Goal: Submit feedback/report problem: Submit feedback/report problem

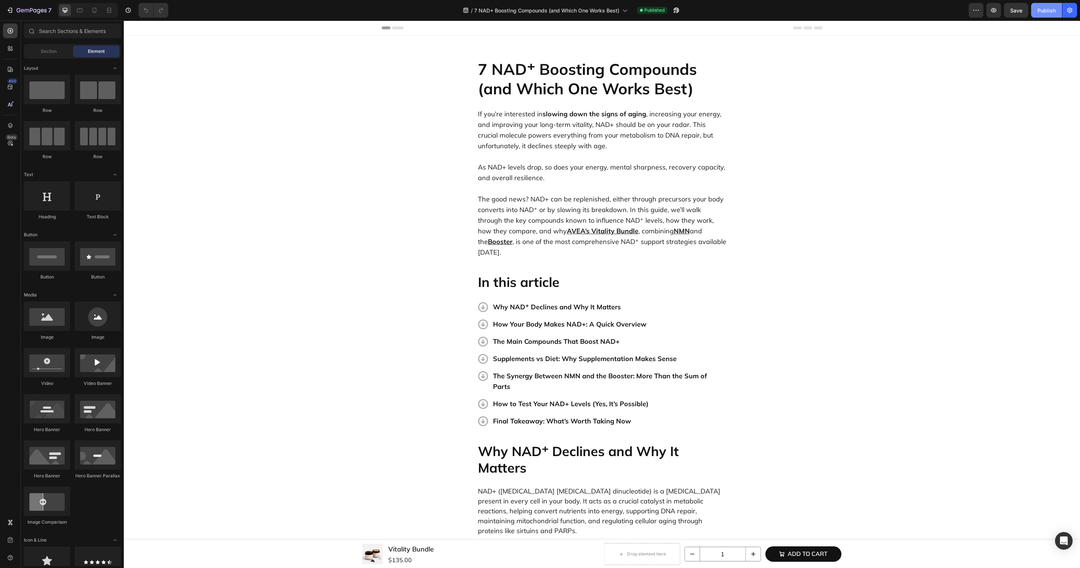
click at [1046, 11] on div "Publish" at bounding box center [1046, 11] width 18 height 8
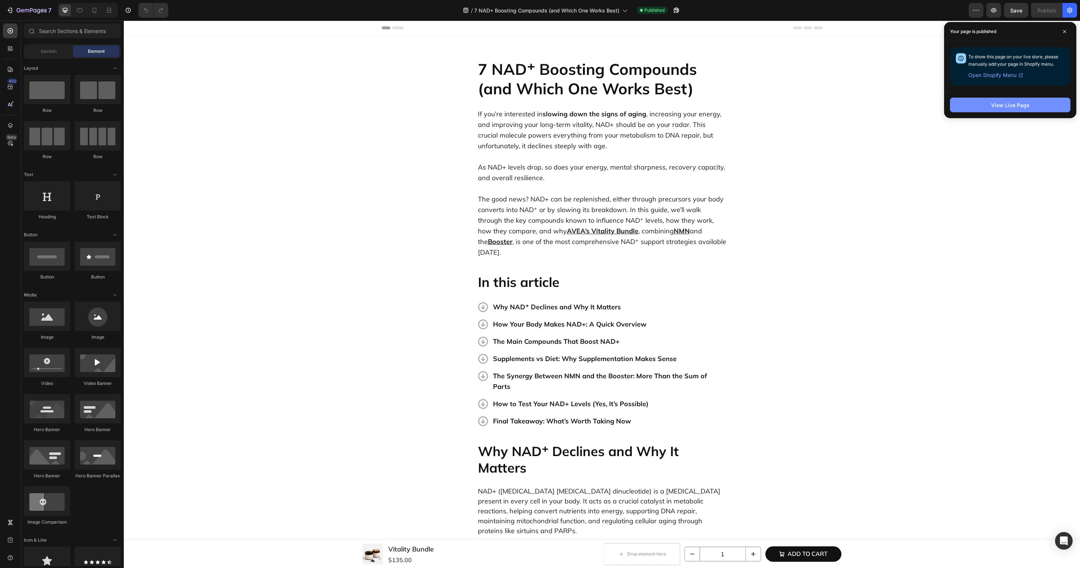
click at [972, 106] on button "View Live Page" at bounding box center [1010, 105] width 120 height 15
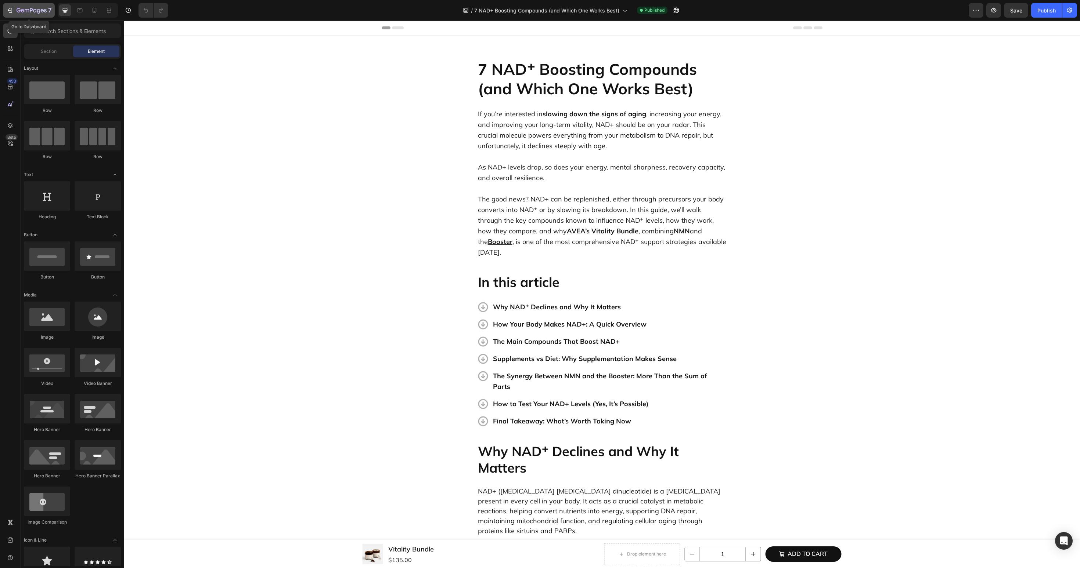
click at [37, 6] on div "7" at bounding box center [34, 10] width 35 height 9
click at [669, 82] on h2 "7 NAD⁺ Boosting Compounds (and Which One Works Best)" at bounding box center [602, 79] width 250 height 40
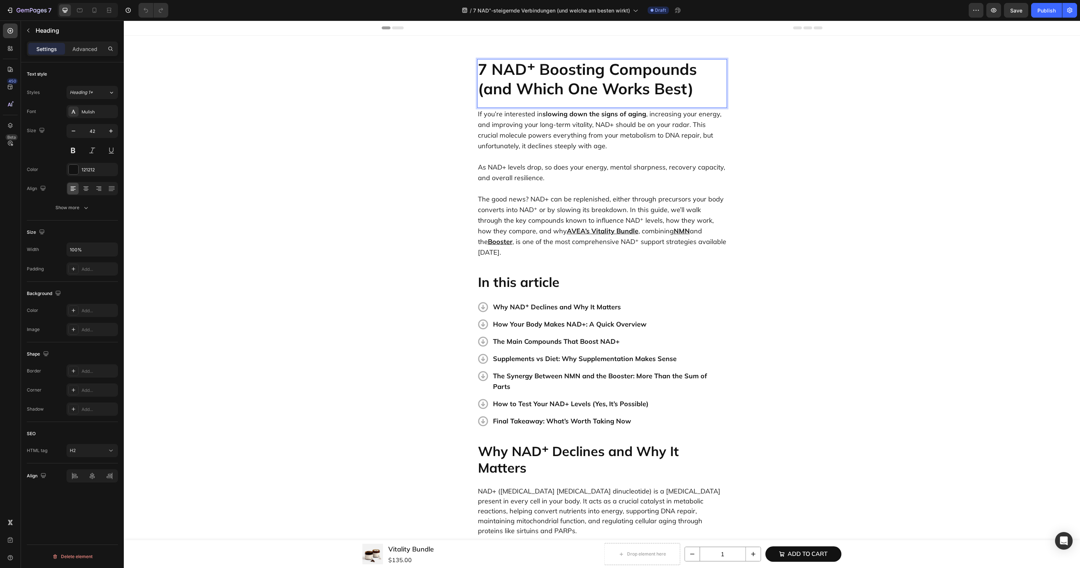
click at [669, 82] on h2 "7 NAD⁺ Boosting Compounds (and Which One Works Best)" at bounding box center [602, 79] width 250 height 40
click at [557, 139] on p "If you’re interested in slowing down the signs of aging , increasing your energ…" at bounding box center [602, 130] width 248 height 43
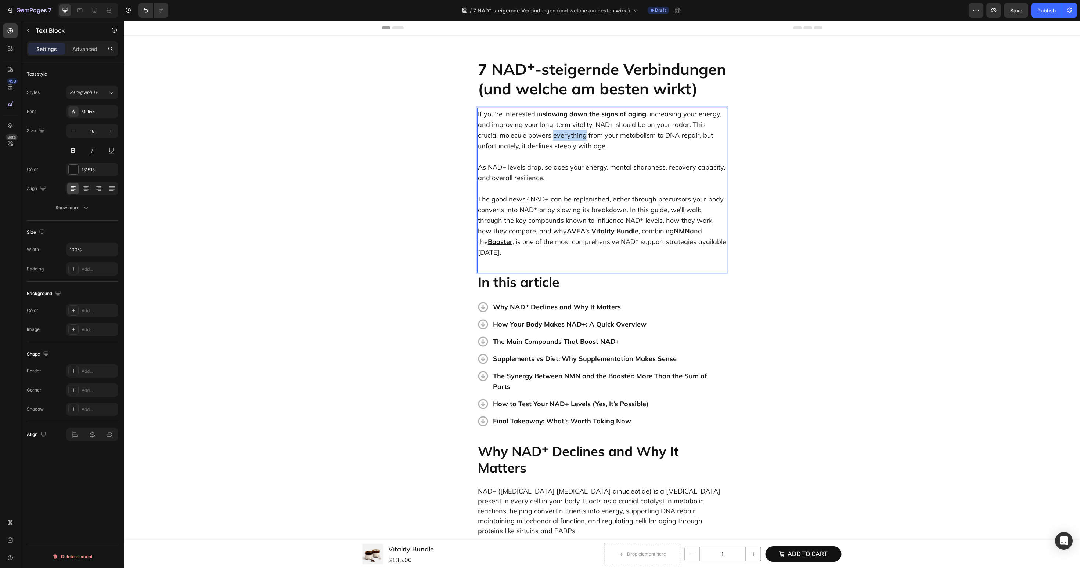
click at [557, 139] on p "If you’re interested in slowing down the signs of aging , increasing your energ…" at bounding box center [602, 130] width 248 height 43
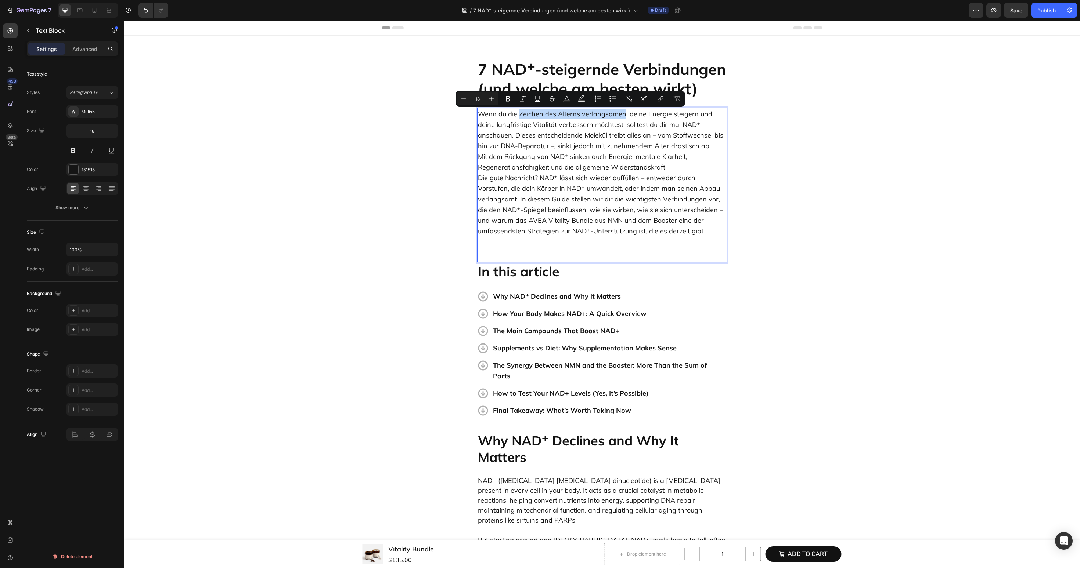
drag, startPoint x: 517, startPoint y: 116, endPoint x: 622, endPoint y: 116, distance: 105.0
click at [622, 116] on p "Wenn du die Zeichen des Alterns verlangsamen, deine Energie steigern und deine …" at bounding box center [602, 178] width 248 height 138
click at [717, 145] on p "Wenn du die Zeichen des Alterns verlangsamen , deine Energie steigern und deine…" at bounding box center [602, 178] width 248 height 138
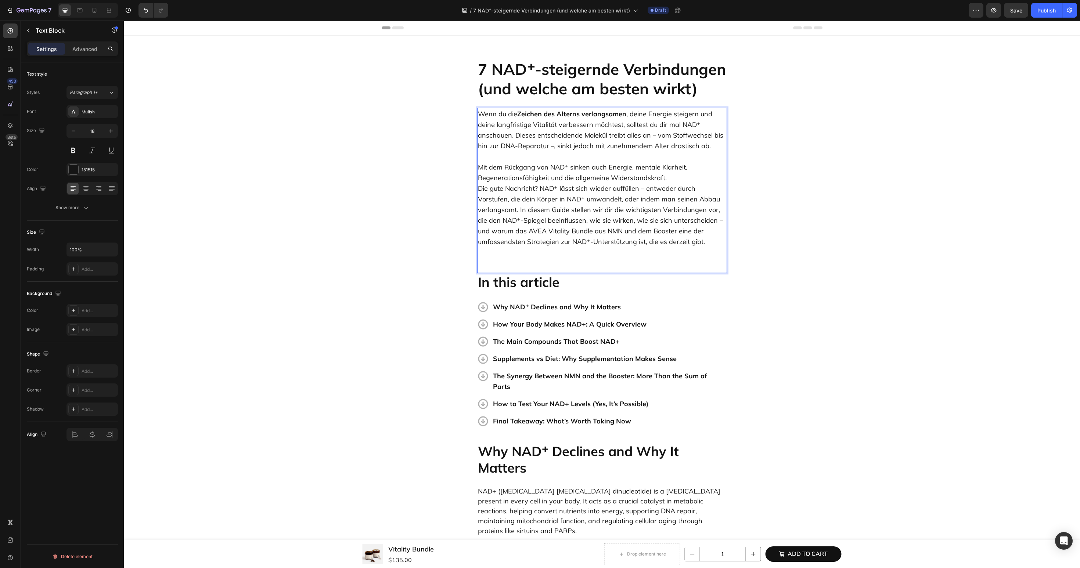
click at [674, 174] on p "⁠⁠⁠⁠⁠⁠⁠ Mit dem Rückgang von NAD⁺ sinken auch Energie, mentale Klarheit, Regene…" at bounding box center [602, 204] width 248 height 106
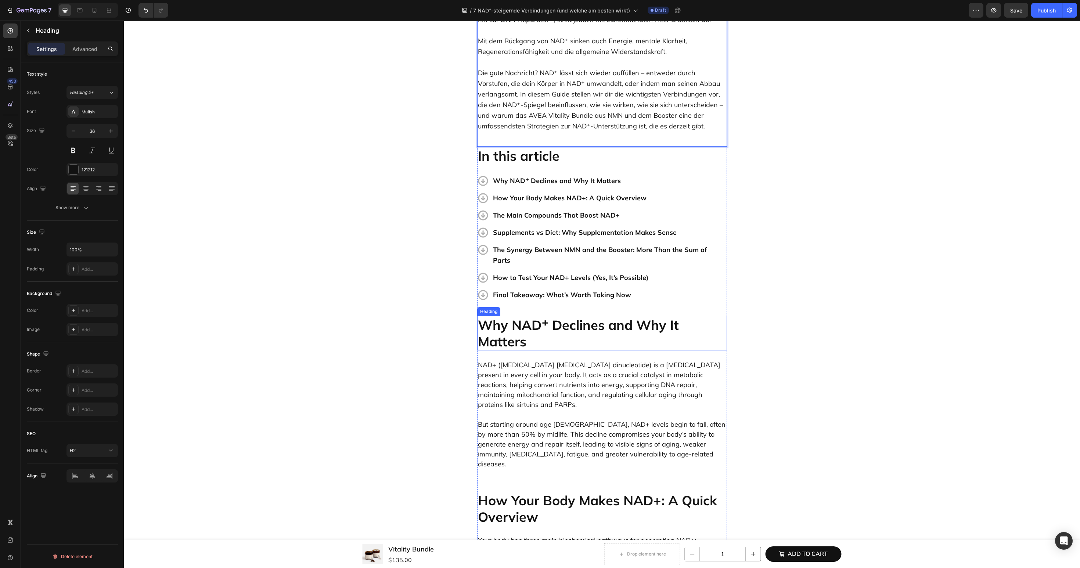
click at [545, 329] on h2 "Why NAD⁺ Declines and Why It Matters" at bounding box center [602, 333] width 250 height 35
click at [514, 181] on p "Why NAD⁺ Declines and Why It Matters" at bounding box center [609, 181] width 233 height 11
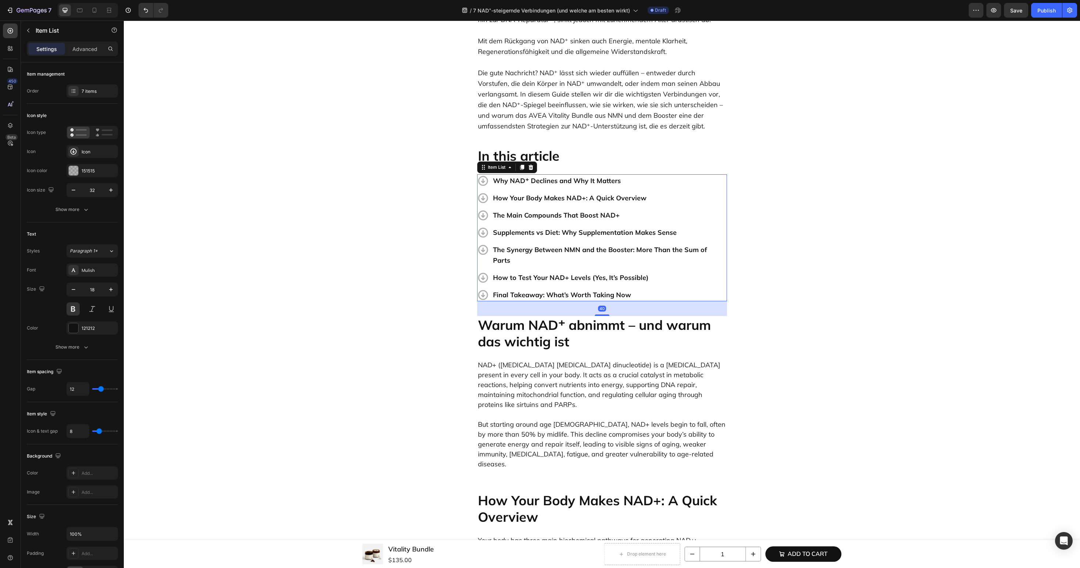
click at [514, 181] on p "Why NAD⁺ Declines and Why It Matters" at bounding box center [609, 181] width 233 height 11
click at [583, 179] on p "Warum NAD⁺ abnimmt – und warum das wichtig ist" at bounding box center [609, 181] width 233 height 11
click at [529, 322] on p "Warum NAD⁺ abnimmt – und warum das wichtig ist" at bounding box center [602, 333] width 248 height 33
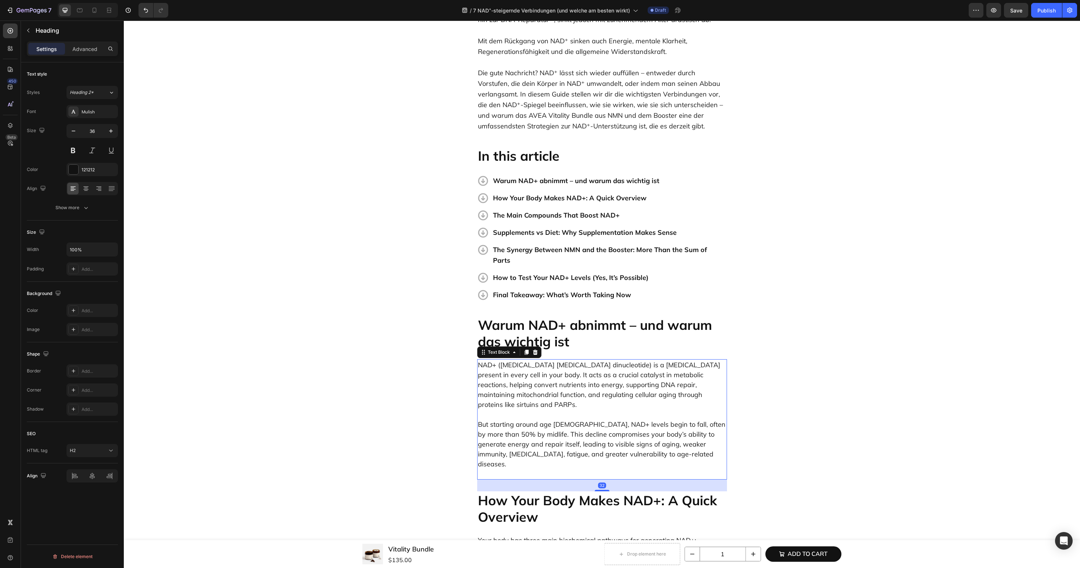
click at [569, 410] on p "But starting around age [DEMOGRAPHIC_DATA], NAD+ levels begin to fall, often by…" at bounding box center [602, 444] width 248 height 69
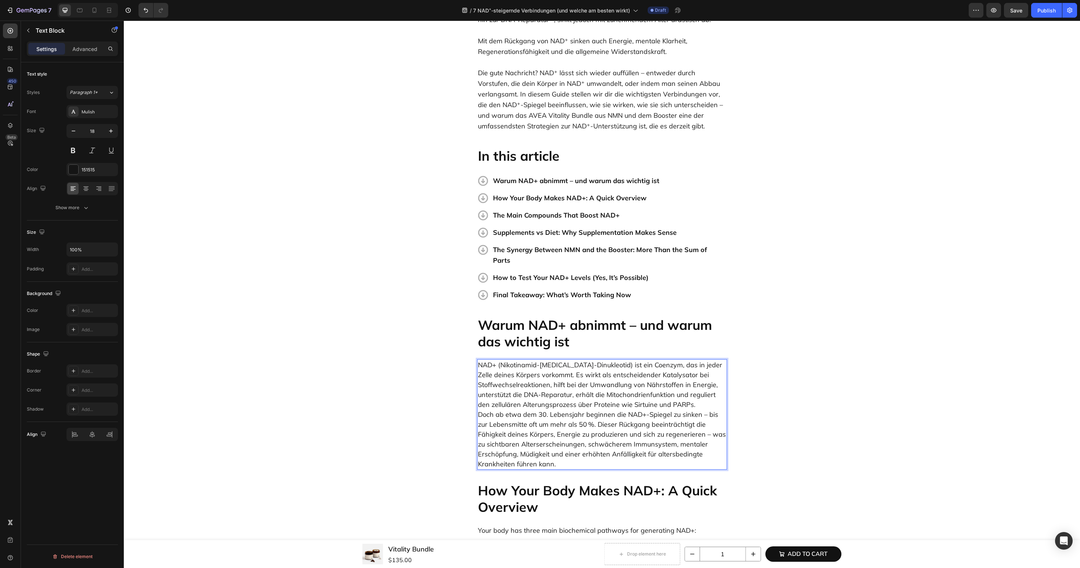
click at [705, 397] on p "NAD+ (Nikotinamid-Adenin-Dinukleotid) ist ein Coenzym, das in jeder Zelle deine…" at bounding box center [602, 414] width 248 height 109
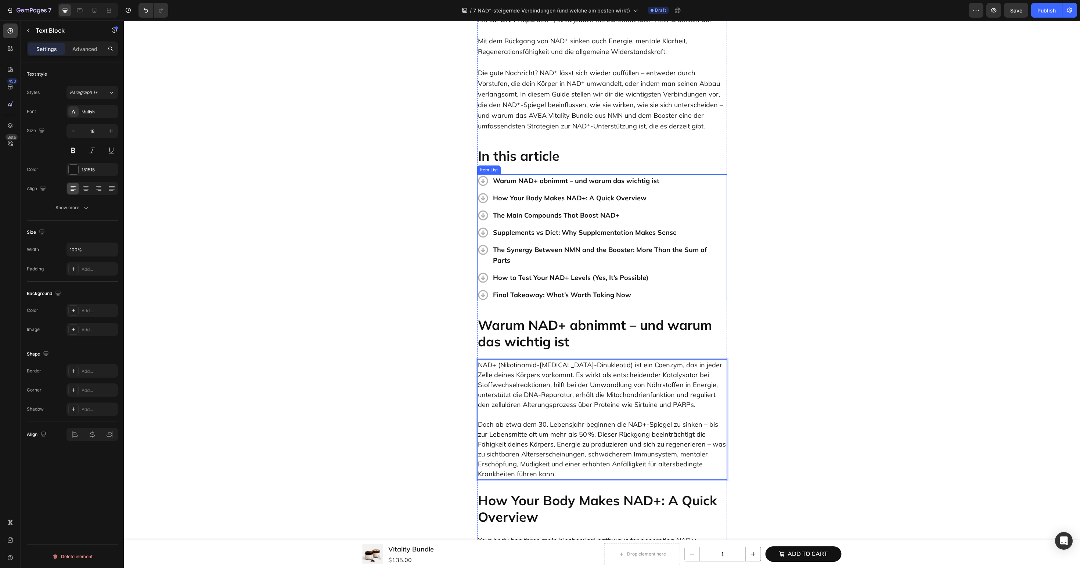
click at [531, 198] on p "How Your Body Makes NAD+: A Quick Overview" at bounding box center [609, 198] width 233 height 11
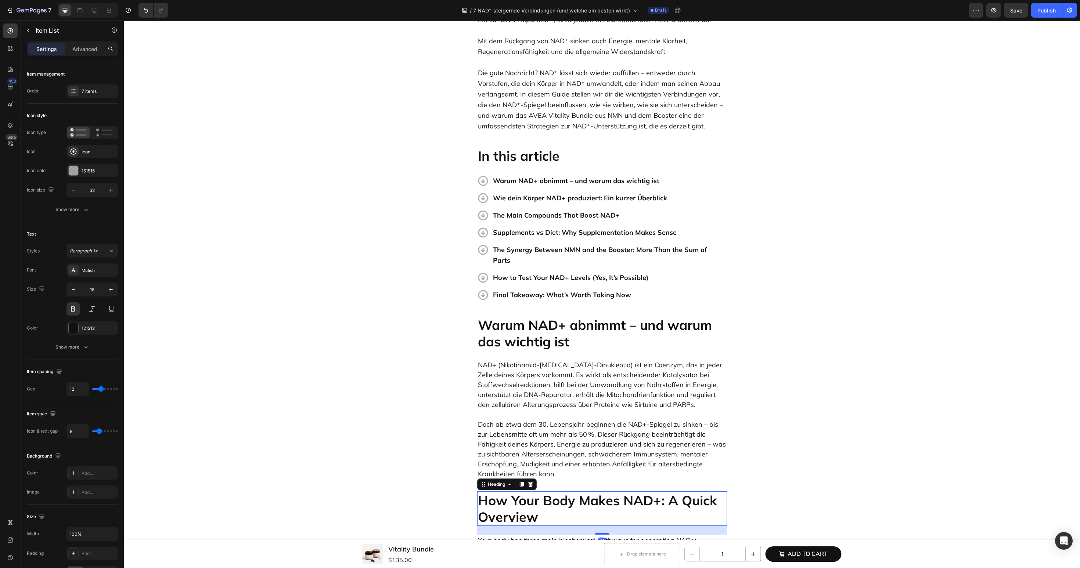
click at [528, 500] on h2 "How Your Body Makes NAD+: A Quick Overview" at bounding box center [602, 509] width 250 height 35
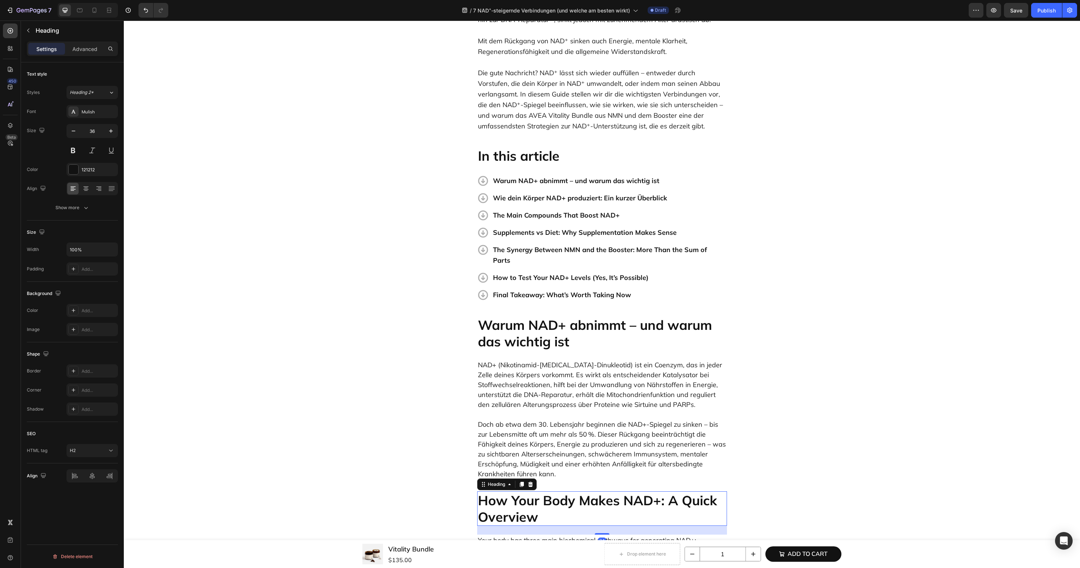
click at [528, 500] on h2 "How Your Body Makes NAD+: A Quick Overview" at bounding box center [602, 509] width 250 height 35
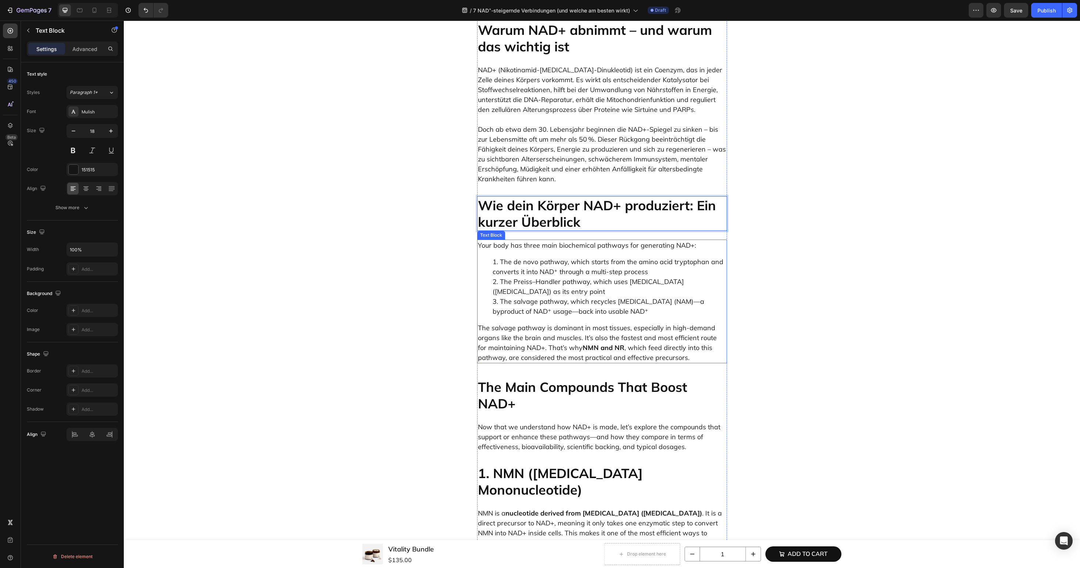
click at [567, 279] on li "The [PERSON_NAME]–Handler pathway, which uses [MEDICAL_DATA] ([MEDICAL_DATA]) a…" at bounding box center [609, 287] width 234 height 20
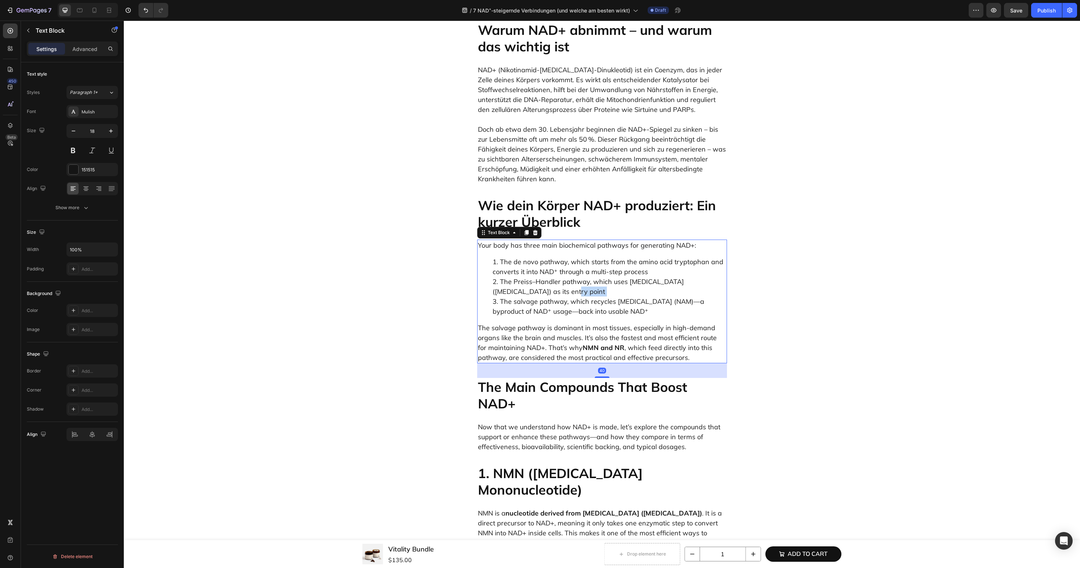
click at [567, 279] on li "The [PERSON_NAME]–Handler pathway, which uses [MEDICAL_DATA] ([MEDICAL_DATA]) a…" at bounding box center [609, 287] width 234 height 20
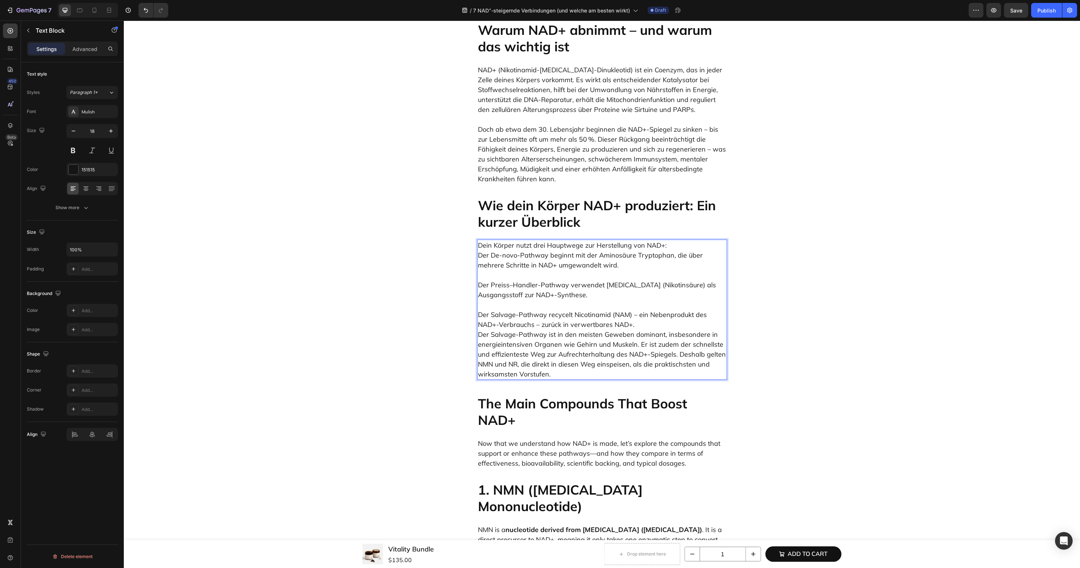
click at [646, 315] on p "Der Salvage-Pathway recycelt Nicotinamid (NAM) – ein Nebenprodukt des NAD+-Verb…" at bounding box center [602, 339] width 248 height 79
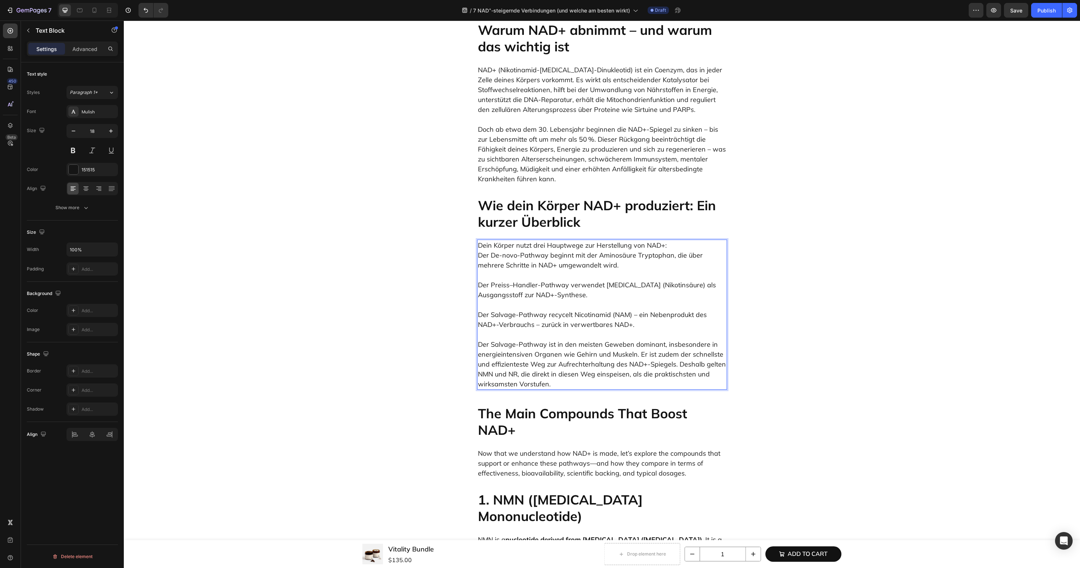
click at [683, 241] on p "Dein Körper nutzt drei Hauptwege zur Herstellung von NAD+: Der De-novo-Pathway …" at bounding box center [602, 256] width 248 height 30
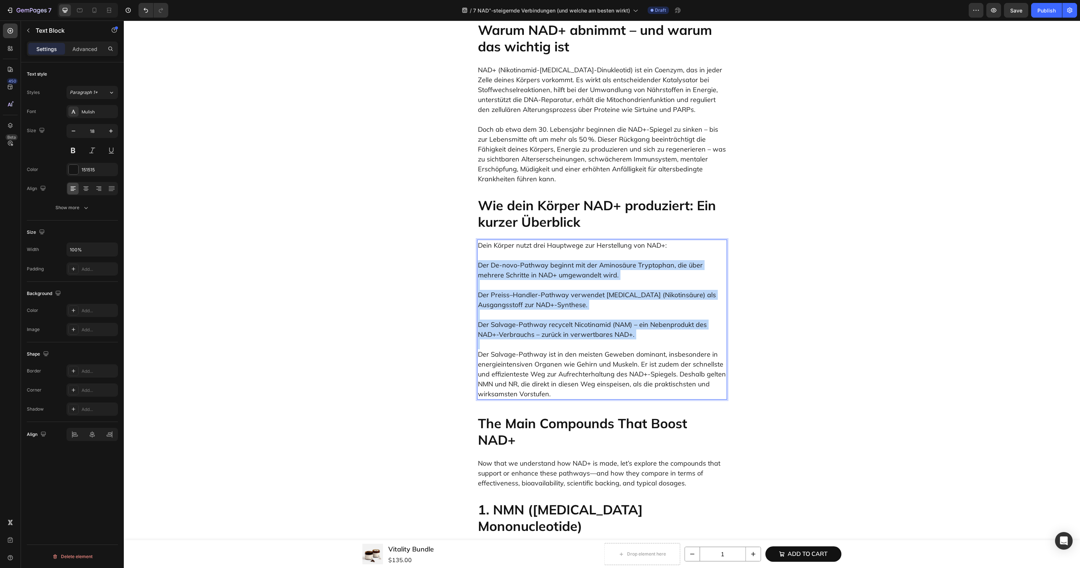
drag, startPoint x: 654, startPoint y: 328, endPoint x: 467, endPoint y: 253, distance: 201.3
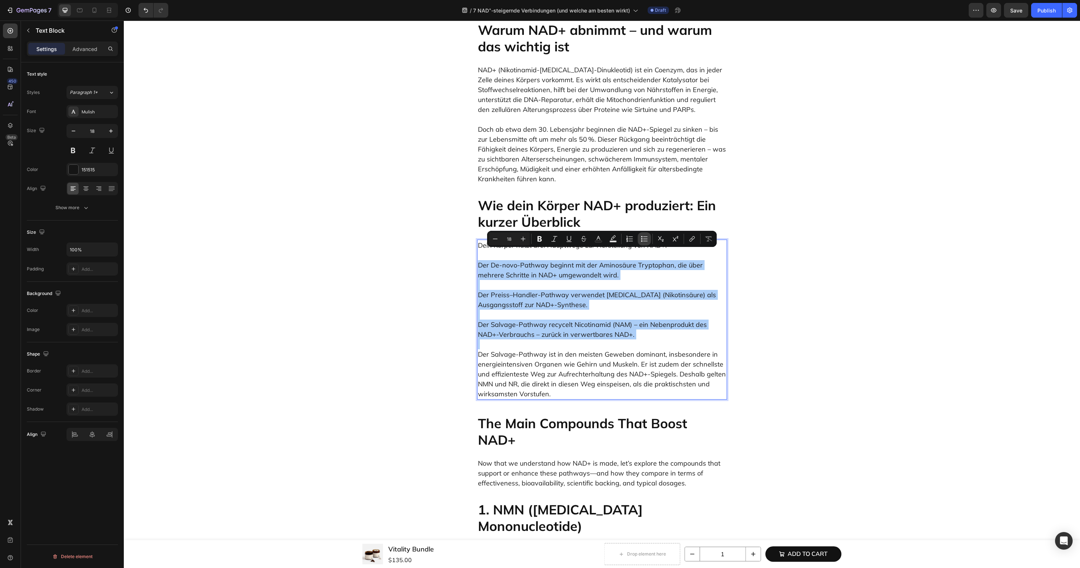
click at [642, 240] on icon "Editor contextual toolbar" at bounding box center [643, 238] width 7 height 7
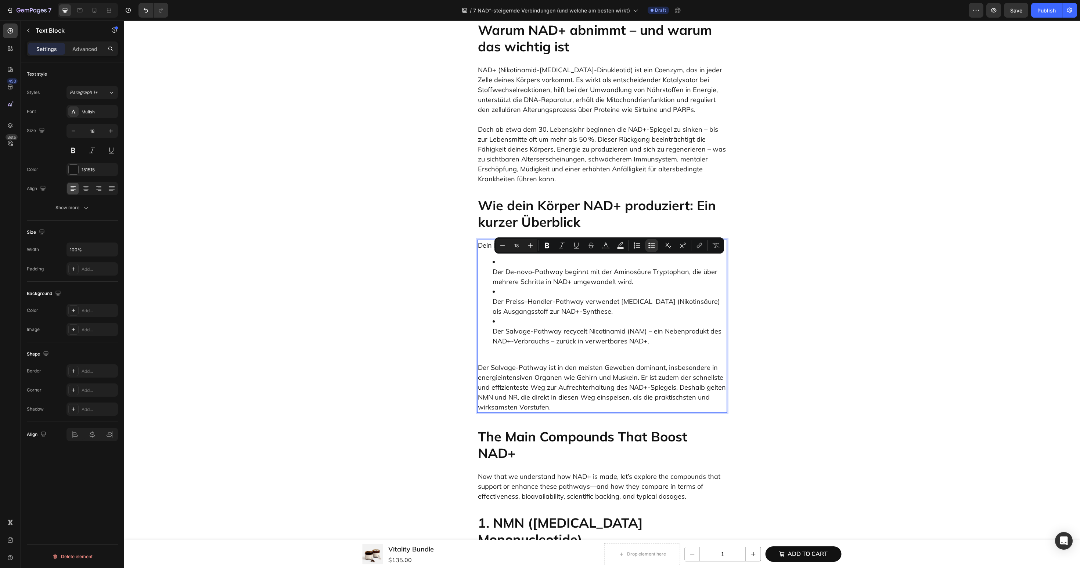
click at [551, 298] on li "Der Preiss–Handler-Pathway verwendet Niacin (Nikotinsäure) als Ausgangsstoff zu…" at bounding box center [609, 302] width 234 height 30
click at [488, 263] on ul "Der De-novo-Pathway beginnt mit der Aminosäure Tryptophan, die über mehrere Sch…" at bounding box center [602, 301] width 248 height 89
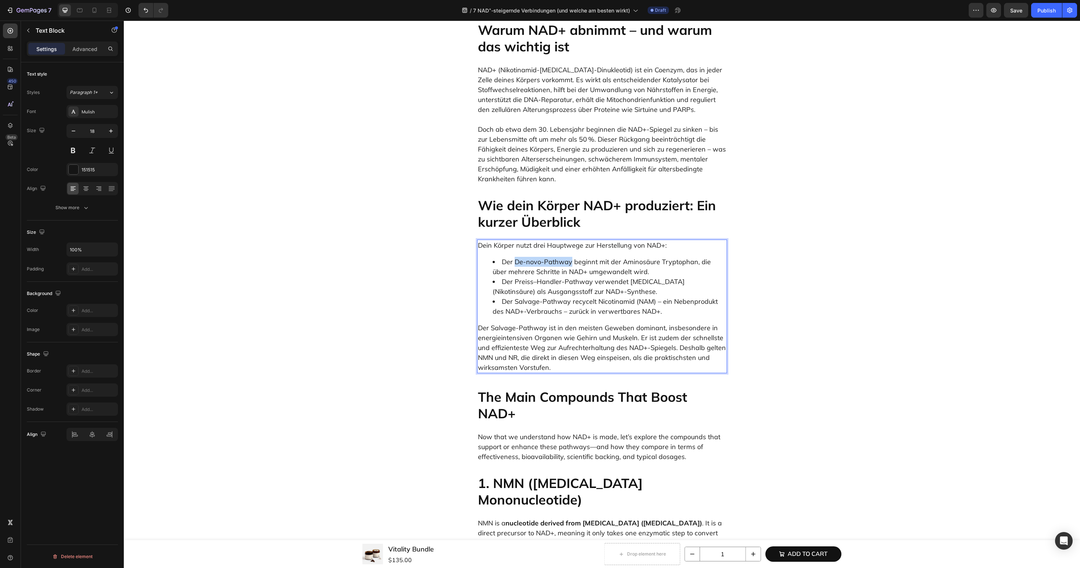
drag, startPoint x: 514, startPoint y: 253, endPoint x: 569, endPoint y: 254, distance: 54.7
click at [569, 257] on li "Der De-novo-Pathway beginnt mit der Aminosäure Tryptophan, die über mehrere Sch…" at bounding box center [609, 267] width 234 height 20
drag, startPoint x: 501, startPoint y: 271, endPoint x: 589, endPoint y: 271, distance: 88.1
click at [589, 277] on li "Der Preiss–Handler-Pathway verwendet Niacin (Nikotinsäure) als Ausgangsstoff zu…" at bounding box center [609, 287] width 234 height 20
drag, startPoint x: 568, startPoint y: 291, endPoint x: 498, endPoint y: 293, distance: 70.2
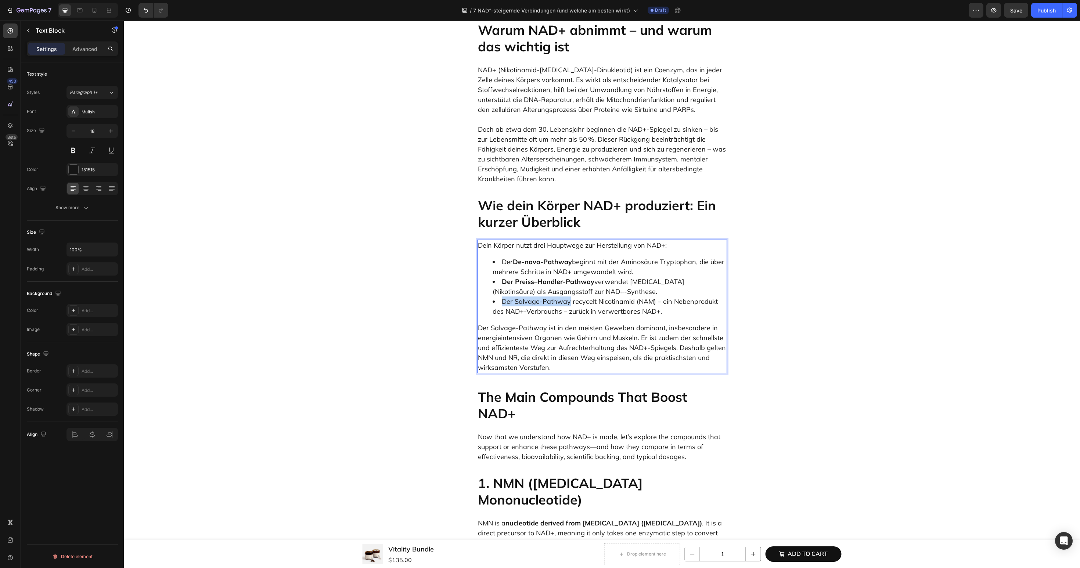
click at [498, 297] on li "Der Salvage-Pathway recycelt Nicotinamid (NAM) – ein Nebenprodukt des NAD+-Verb…" at bounding box center [609, 307] width 234 height 20
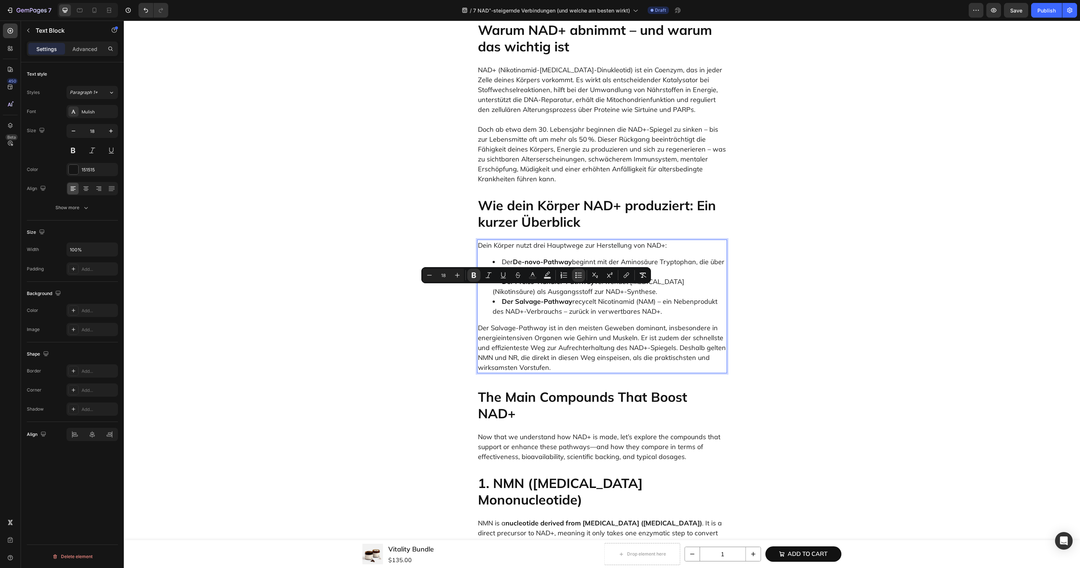
click at [488, 347] on p "Der Salvage-Pathway ist in den meisten Geweben dominant, insbesondere in energi…" at bounding box center [602, 348] width 248 height 50
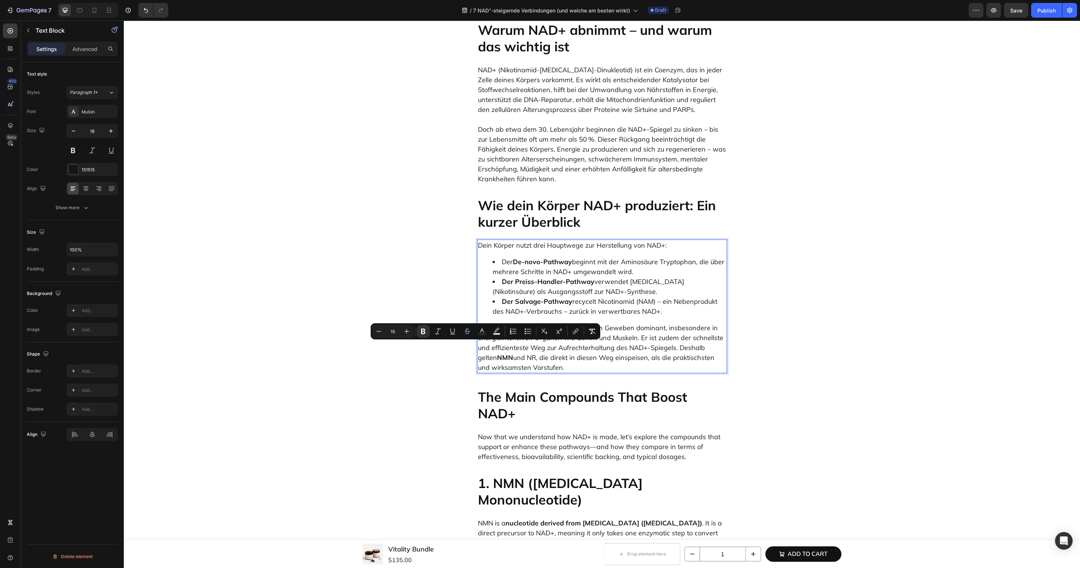
click at [515, 348] on p "Der Salvage-Pathway ist in den meisten Geweben dominant, insbesondere in energi…" at bounding box center [602, 348] width 248 height 50
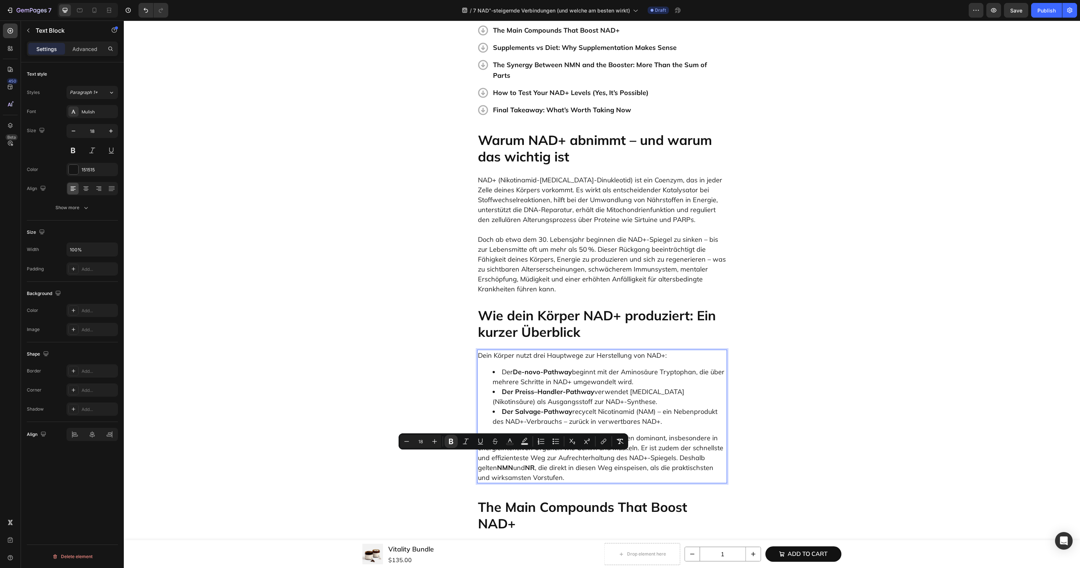
scroll to position [198, 0]
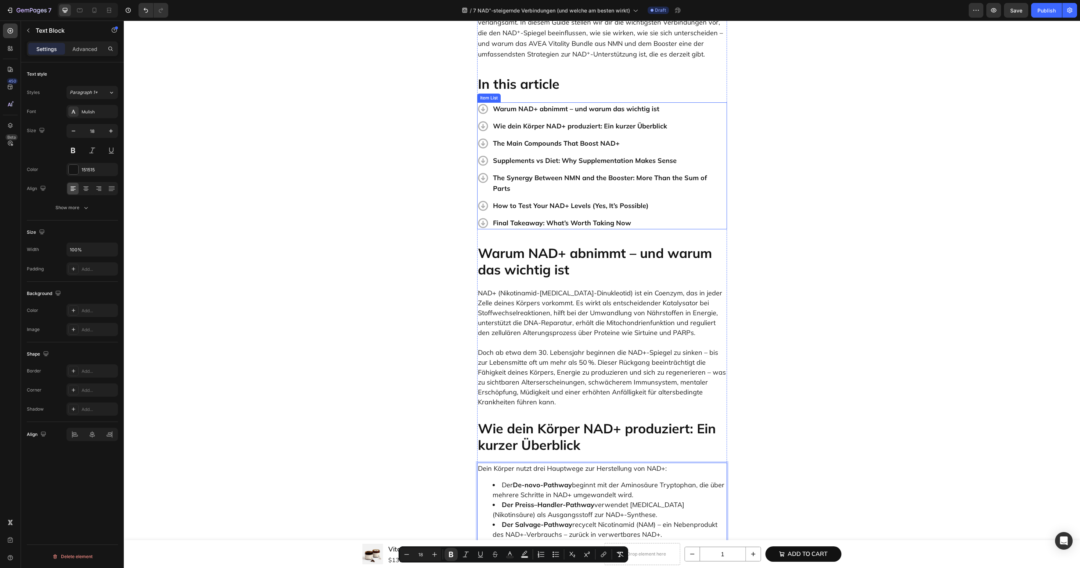
click at [555, 142] on p "The Main Compounds That Boost NAD+" at bounding box center [609, 143] width 233 height 11
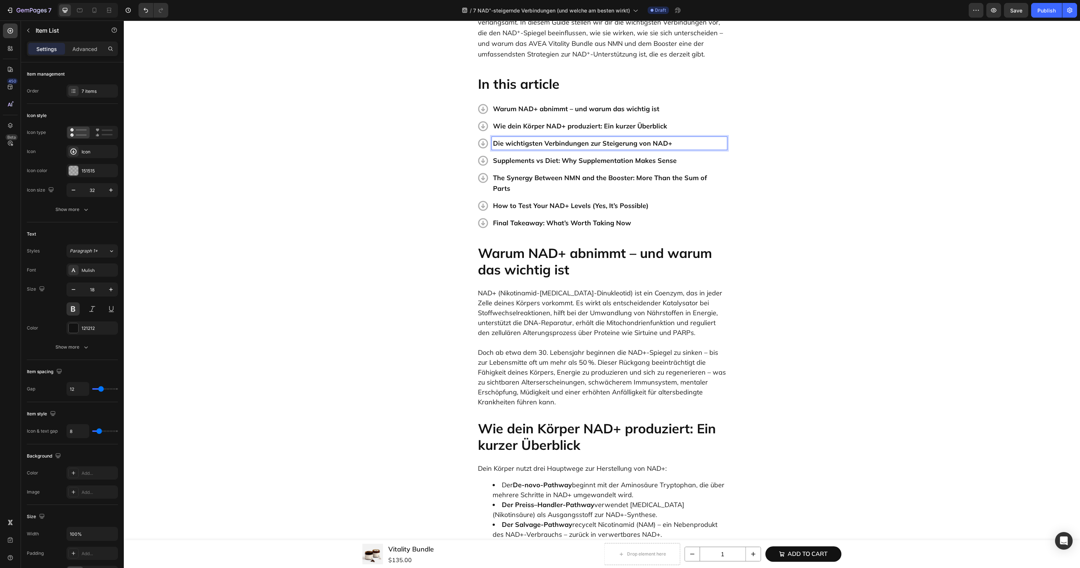
scroll to position [372, 0]
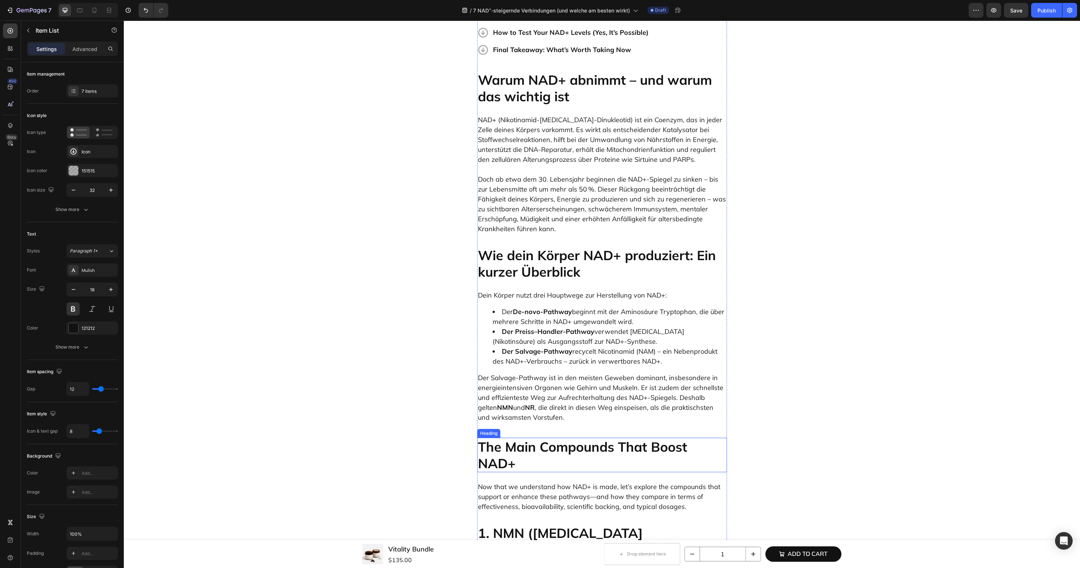
click at [532, 449] on h2 "The Main Compounds That Boost NAD+" at bounding box center [602, 455] width 250 height 35
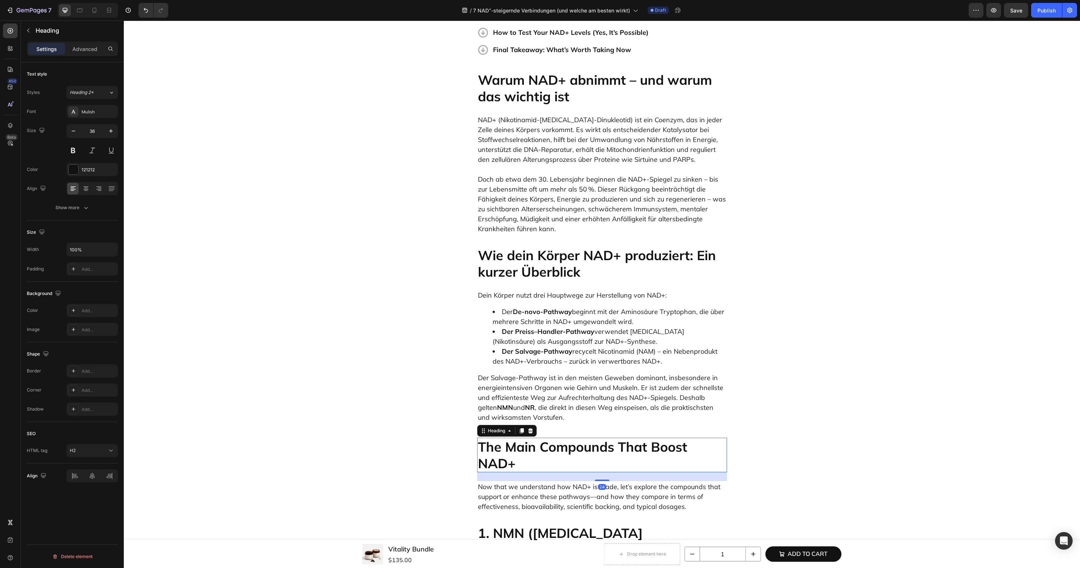
click at [532, 449] on h2 "The Main Compounds That Boost NAD+" at bounding box center [602, 455] width 250 height 35
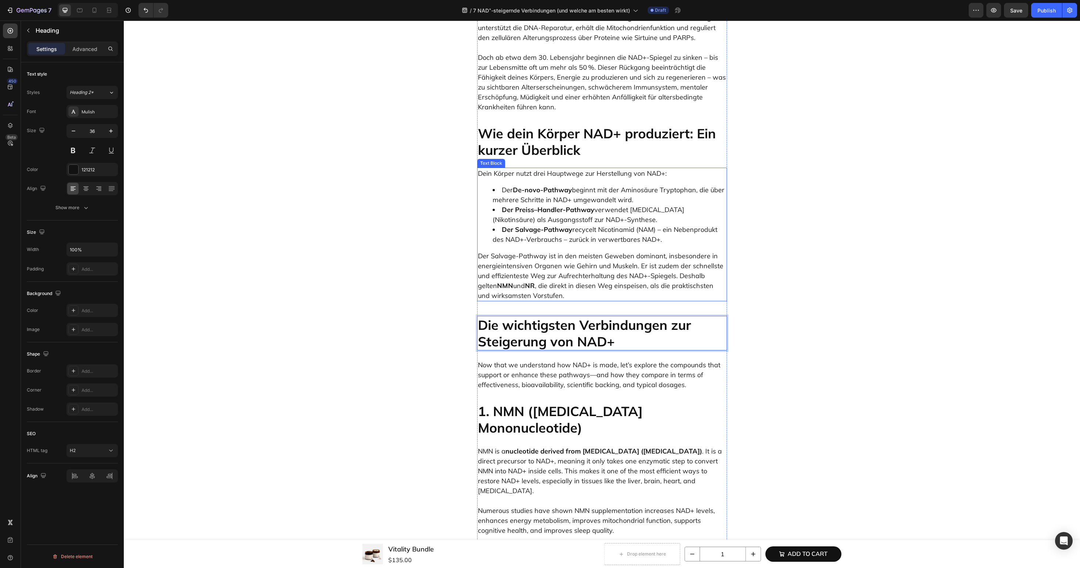
scroll to position [587, 0]
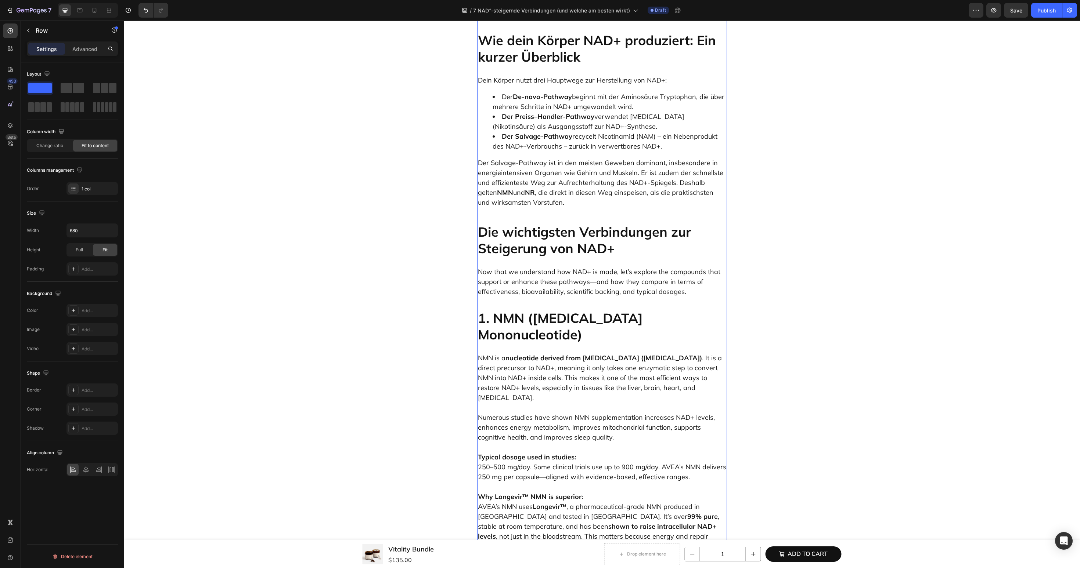
click at [608, 267] on p "Now that we understand how NAD+ is made, let’s explore the compounds that suppo…" at bounding box center [602, 282] width 248 height 30
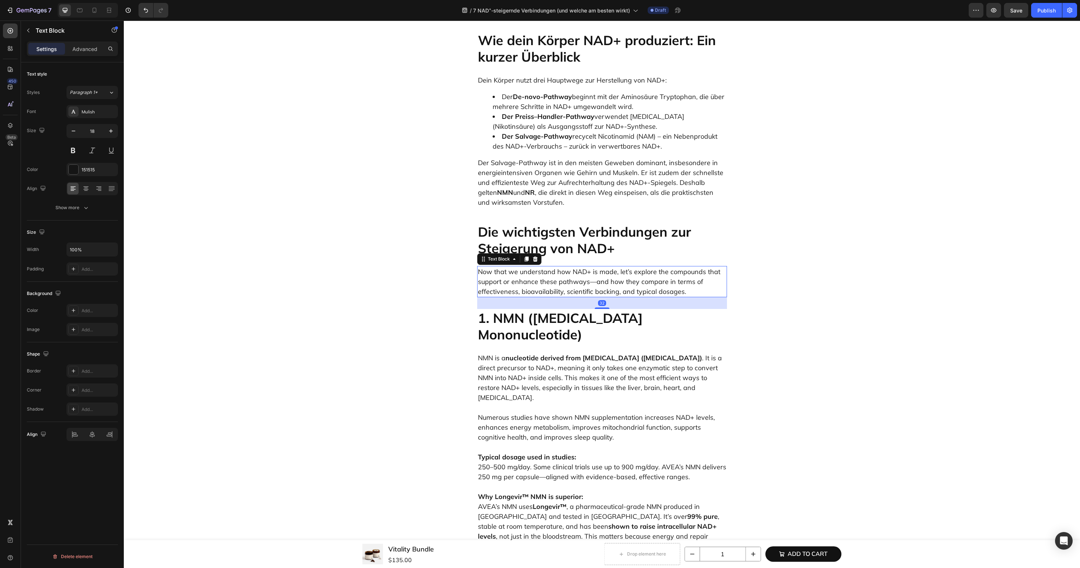
click at [608, 267] on p "Now that we understand how NAD+ is made, let’s explore the compounds that suppo…" at bounding box center [602, 282] width 248 height 30
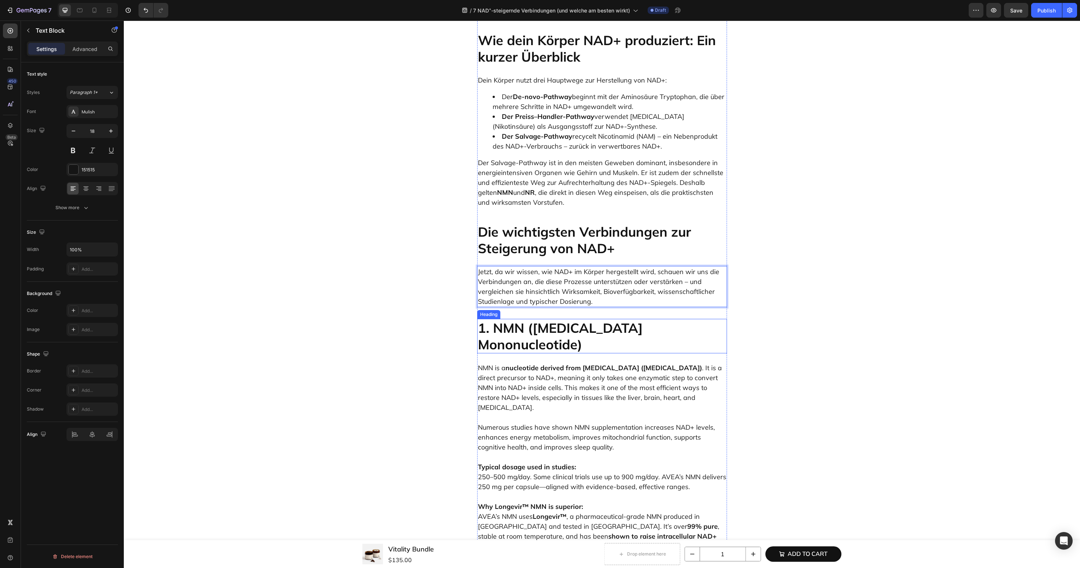
click at [534, 320] on h2 "1. NMN (Nicotinamide Mononucleotide)" at bounding box center [602, 336] width 250 height 35
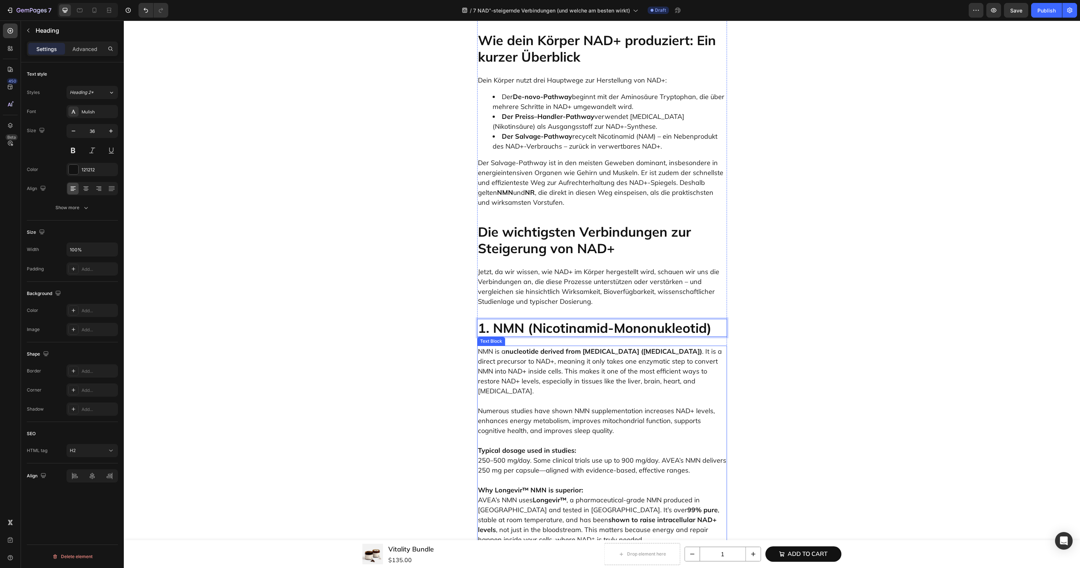
scroll to position [773, 0]
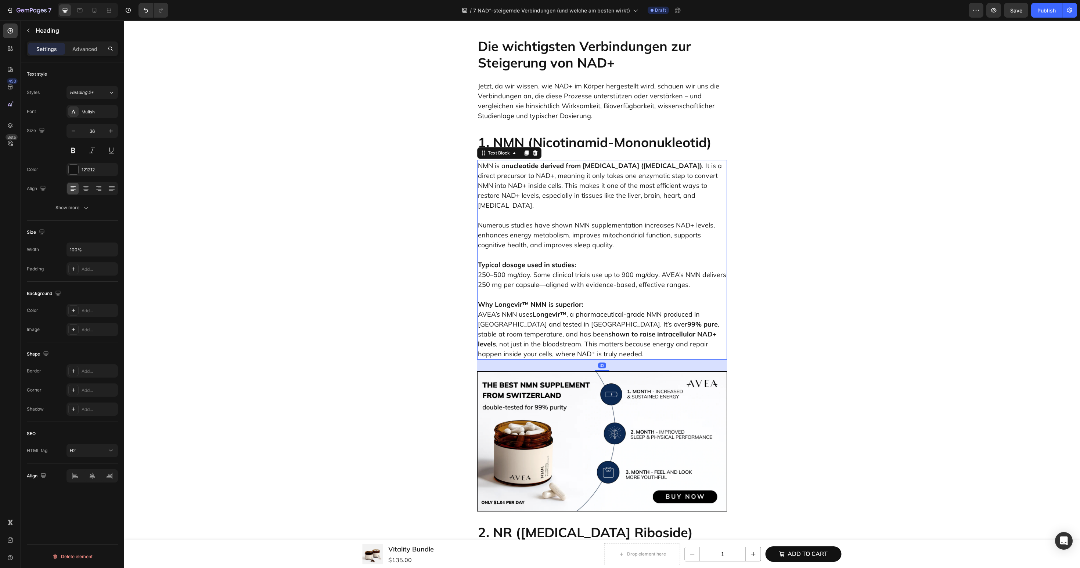
click at [604, 251] on p "Typical dosage used in studies: 250–500 mg/day. Some clinical trials use up to …" at bounding box center [602, 270] width 248 height 40
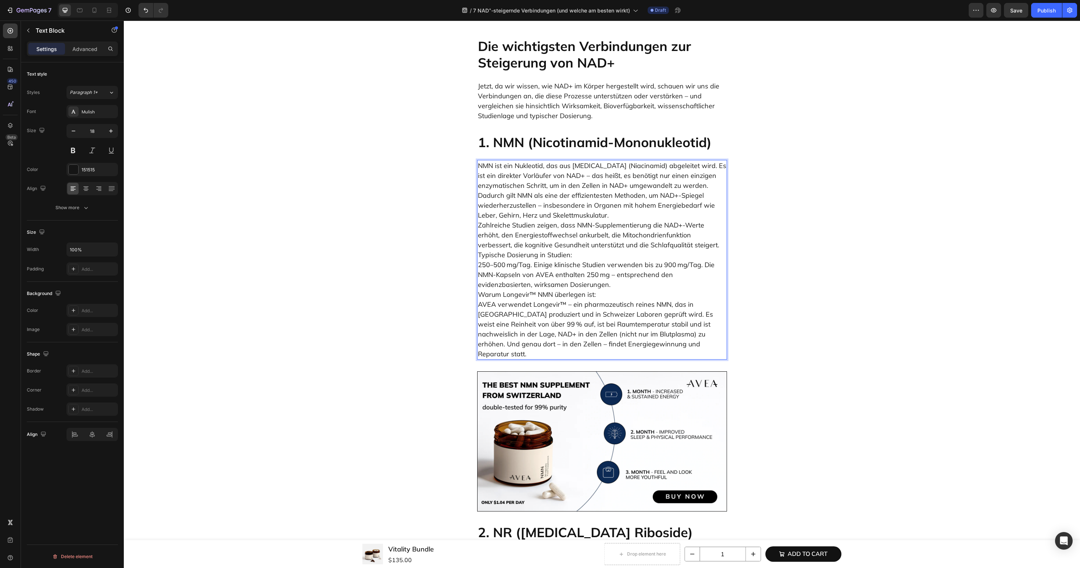
click at [636, 205] on p "NMN ist ein Nukleotid, das aus Vitamin B3 (Niacinamid) abgeleitet wird. Es ist …" at bounding box center [602, 260] width 248 height 198
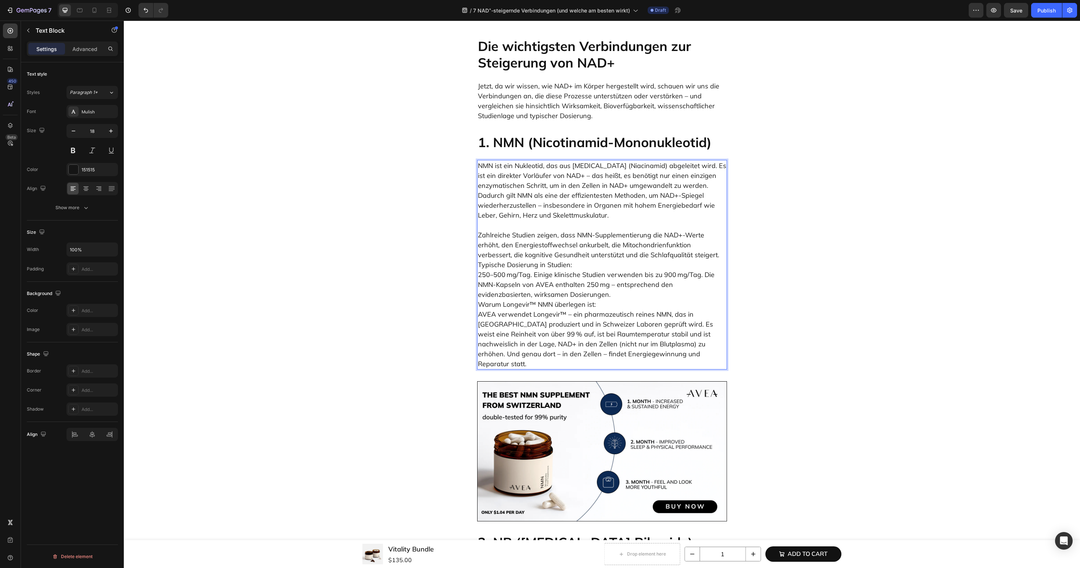
click at [676, 239] on p "⁠⁠⁠⁠⁠⁠⁠ Zahlreiche Studien zeigen, dass NMN-Supplementierung die NAD+-Werte erh…" at bounding box center [602, 294] width 248 height 149
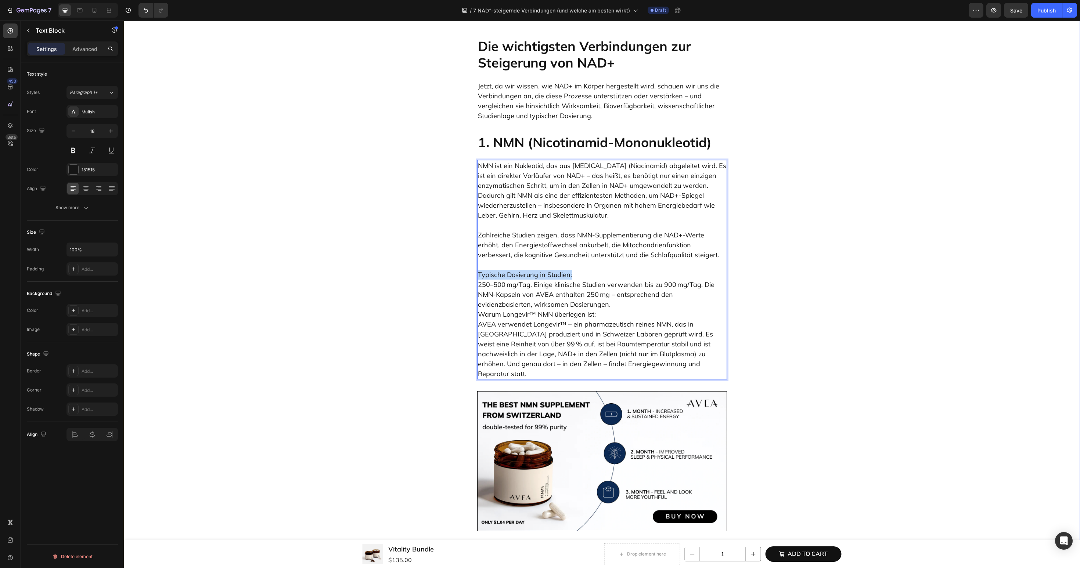
drag, startPoint x: 583, startPoint y: 264, endPoint x: 458, endPoint y: 264, distance: 124.8
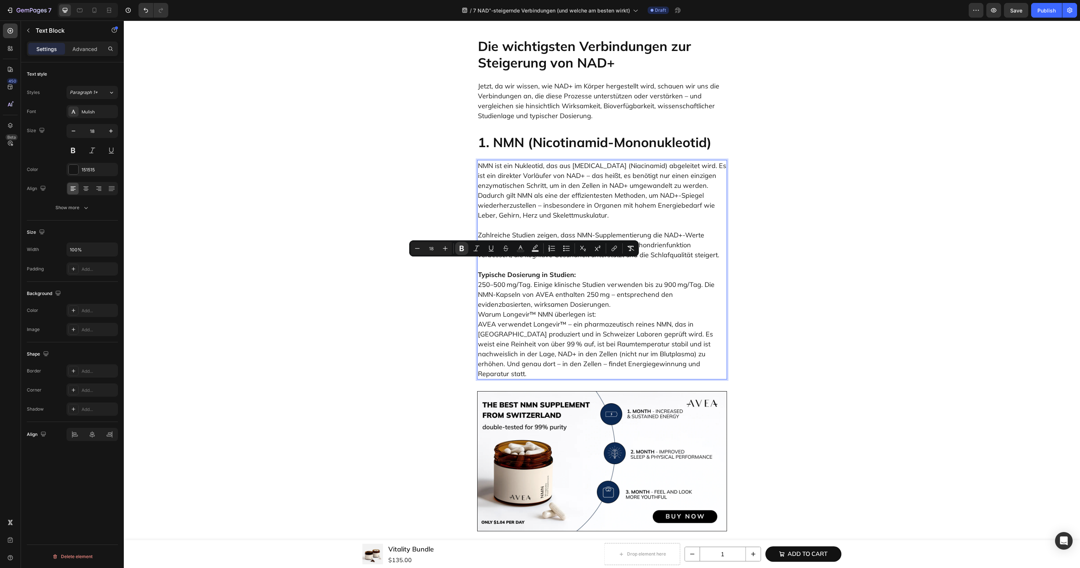
click at [628, 293] on p "Typische Dosierung in Studien: 250–500 mg/Tag. Einige klinische Studien verwend…" at bounding box center [602, 319] width 248 height 119
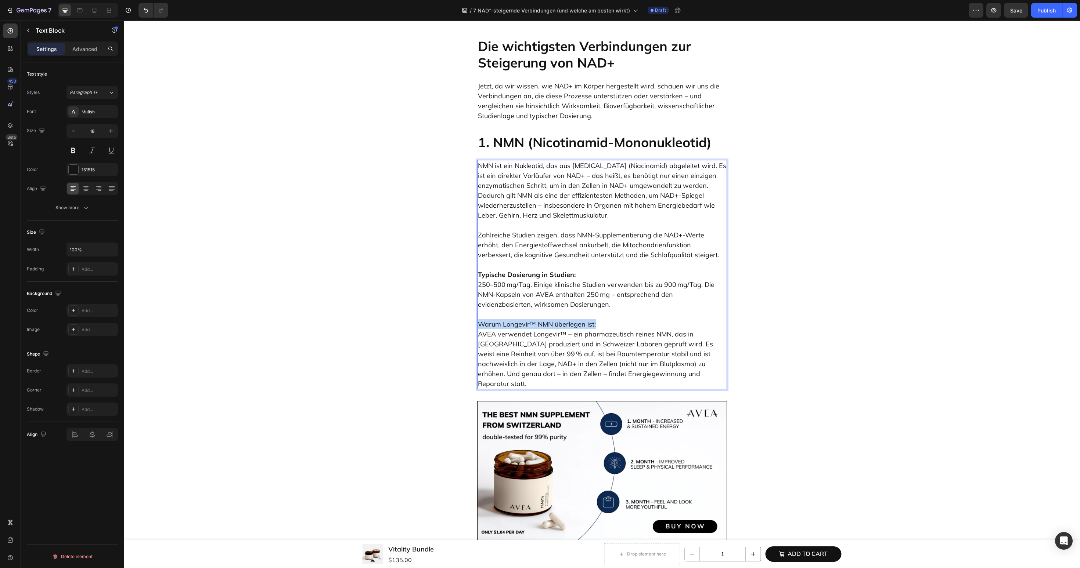
drag, startPoint x: 614, startPoint y: 310, endPoint x: 380, endPoint y: 310, distance: 233.9
click at [530, 327] on p "Warum Longevir™ NMN überlegen ist: AVEA verwendet Longevir™ – ein pharmazeutisc…" at bounding box center [602, 349] width 248 height 79
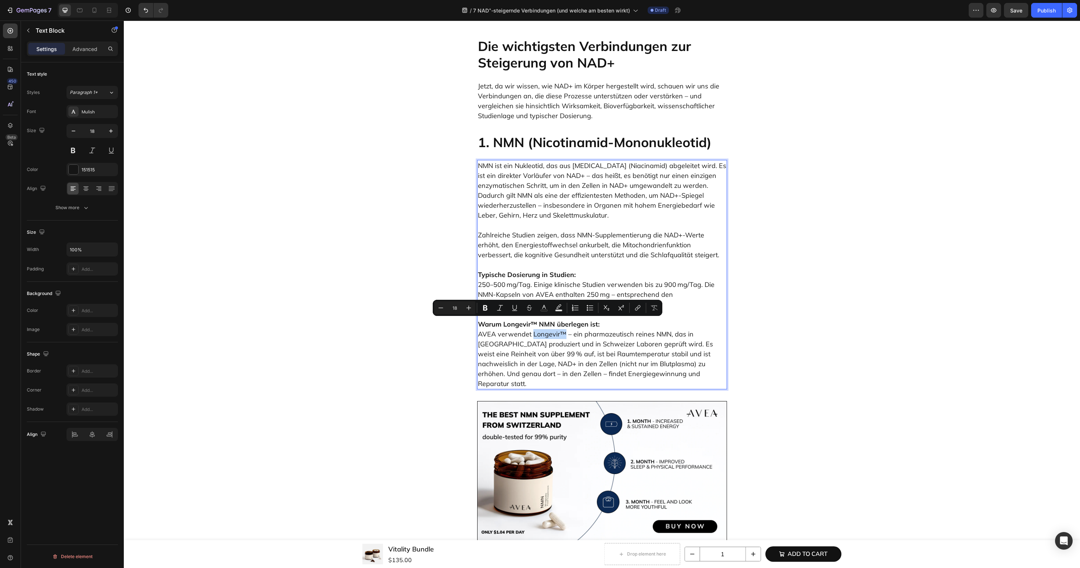
drag, startPoint x: 532, startPoint y: 325, endPoint x: 562, endPoint y: 325, distance: 30.5
click at [562, 325] on p "Warum Longevir™ NMN überlegen ist: AVEA verwendet Longevir™ – ein pharmazeutisc…" at bounding box center [602, 349] width 248 height 79
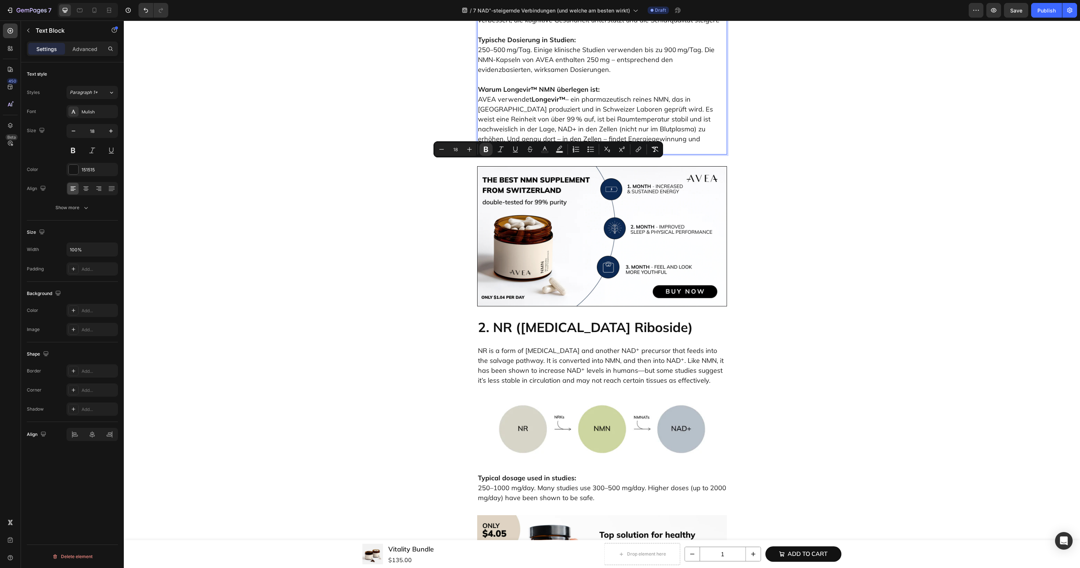
scroll to position [1031, 0]
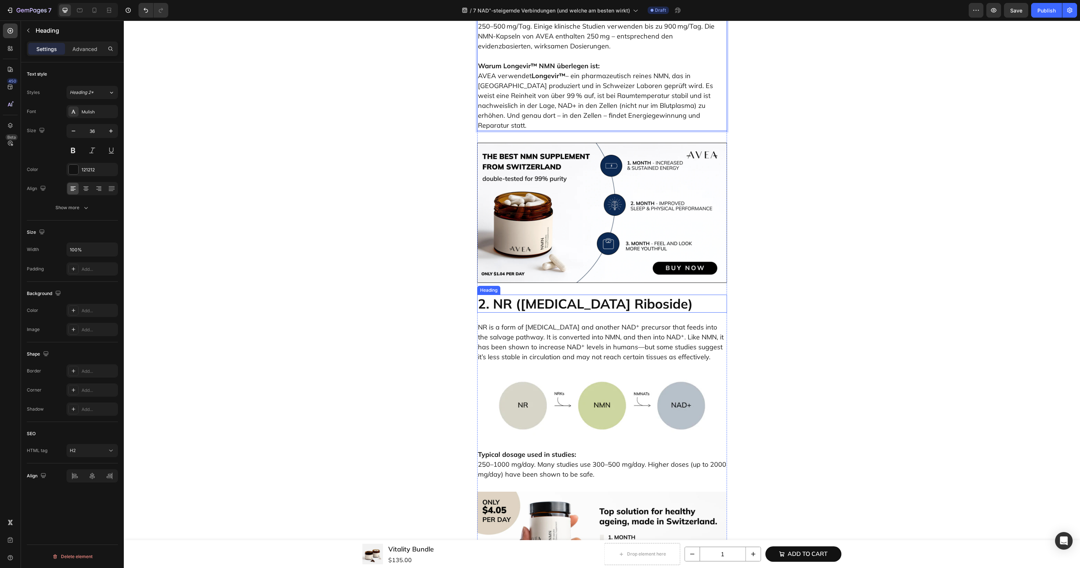
click at [551, 295] on h2 "2. NR ([MEDICAL_DATA][GEOGRAPHIC_DATA])" at bounding box center [602, 304] width 250 height 18
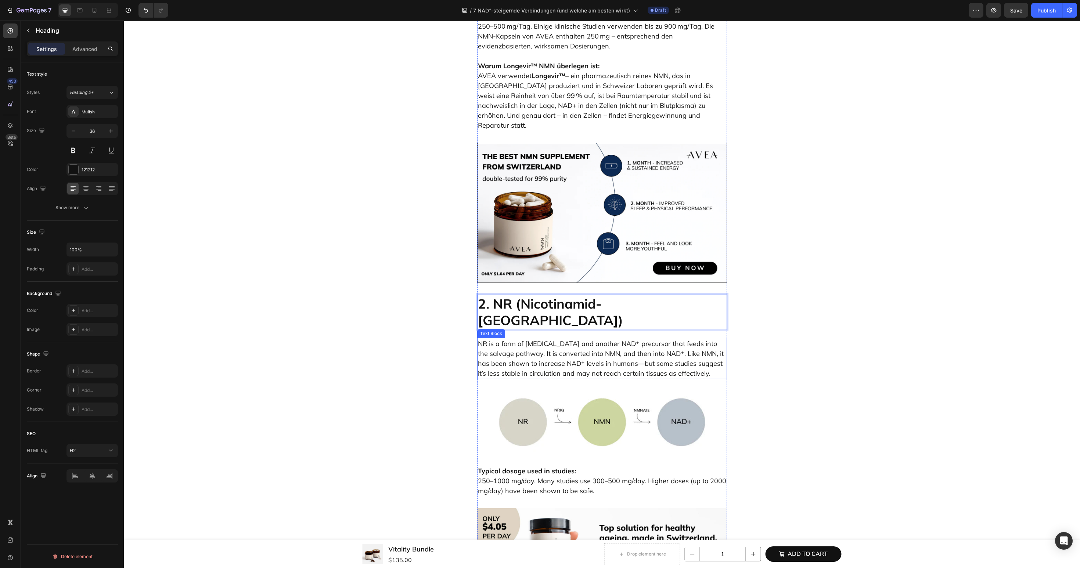
click at [509, 339] on p "NR is a form of [MEDICAL_DATA] and another NAD⁺ precursor that feeds into the s…" at bounding box center [602, 359] width 248 height 40
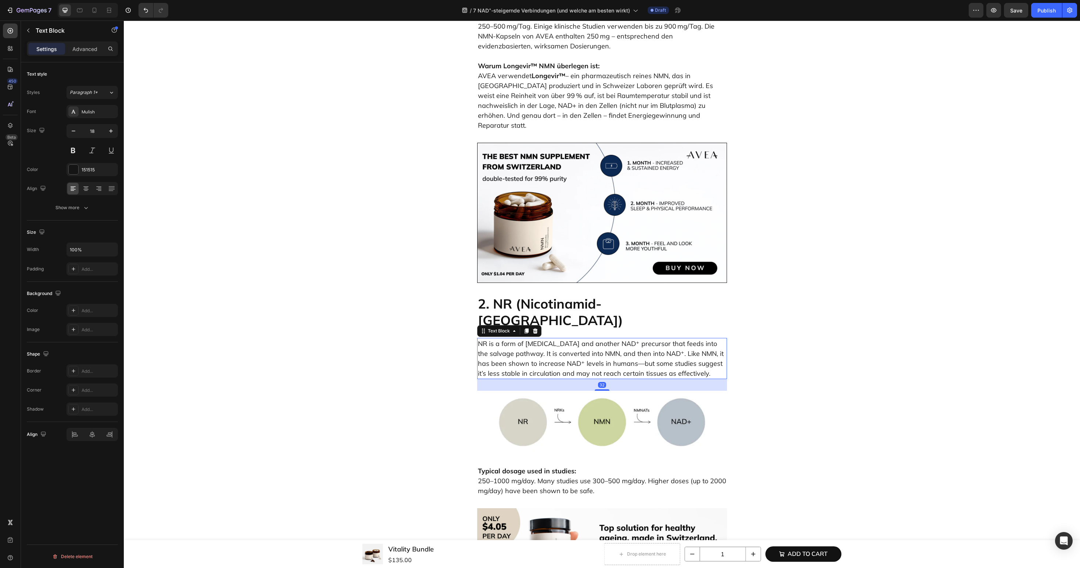
click at [509, 339] on p "NR is a form of [MEDICAL_DATA] and another NAD⁺ precursor that feeds into the s…" at bounding box center [602, 359] width 248 height 40
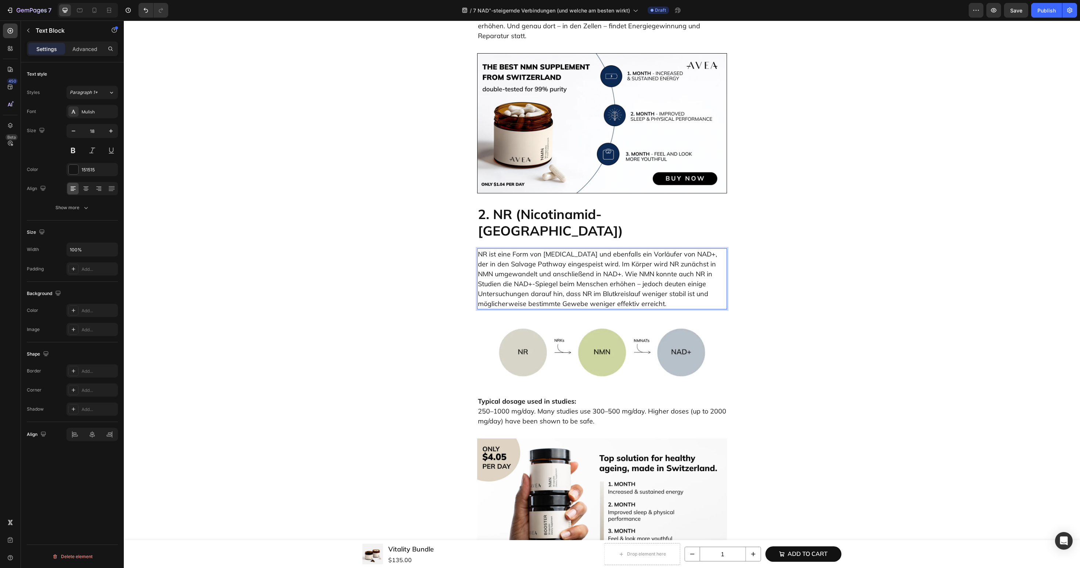
scroll to position [1182, 0]
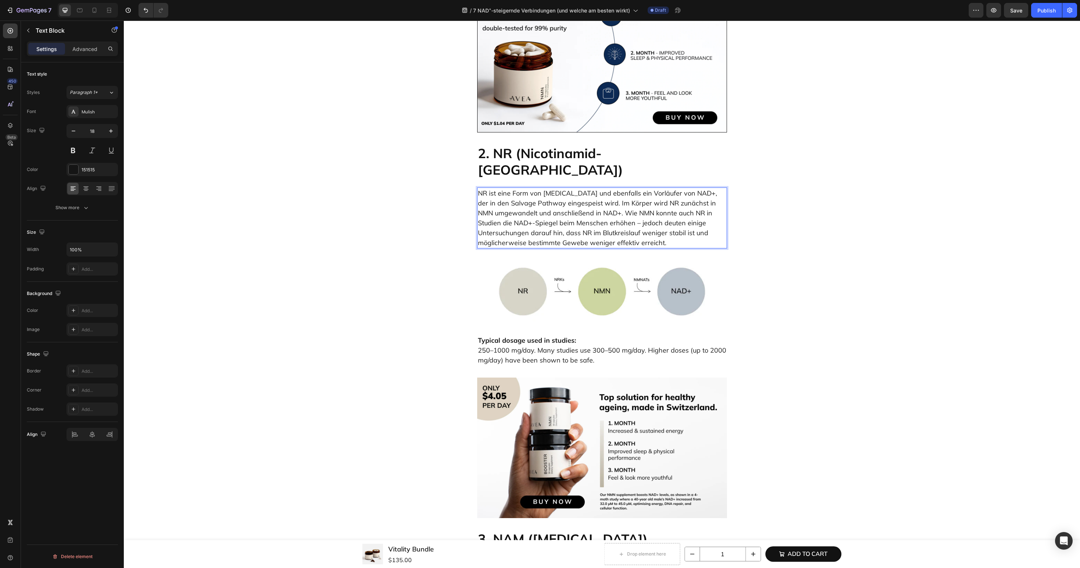
click at [531, 336] on p "Typical dosage used in studies: 250–1000 mg/day. Many studies use 300–500 mg/da…" at bounding box center [602, 351] width 248 height 30
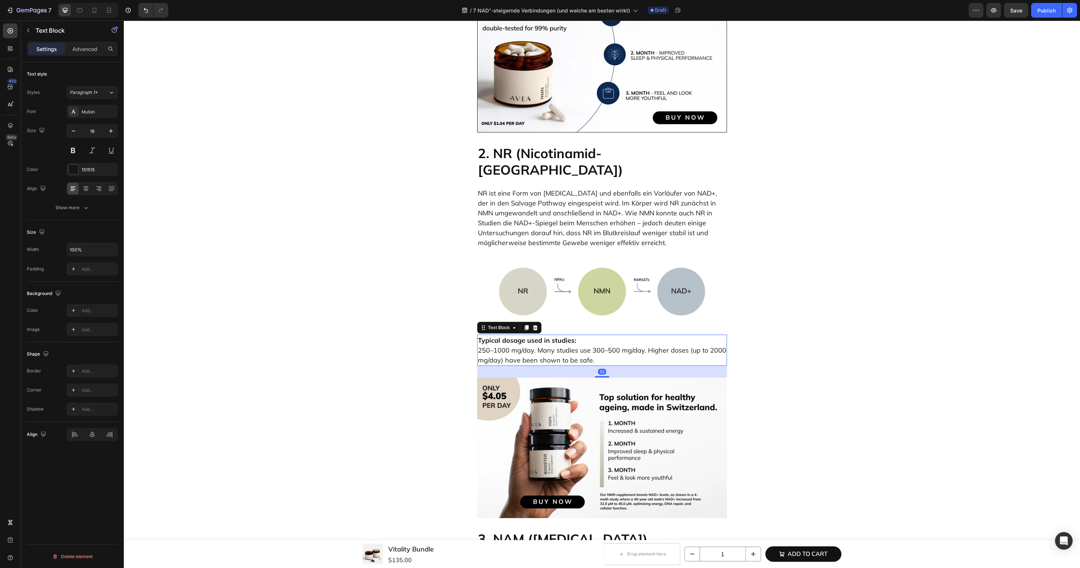
click at [531, 336] on p "Typical dosage used in studies: 250–1000 mg/day. Many studies use 300–500 mg/da…" at bounding box center [602, 351] width 248 height 30
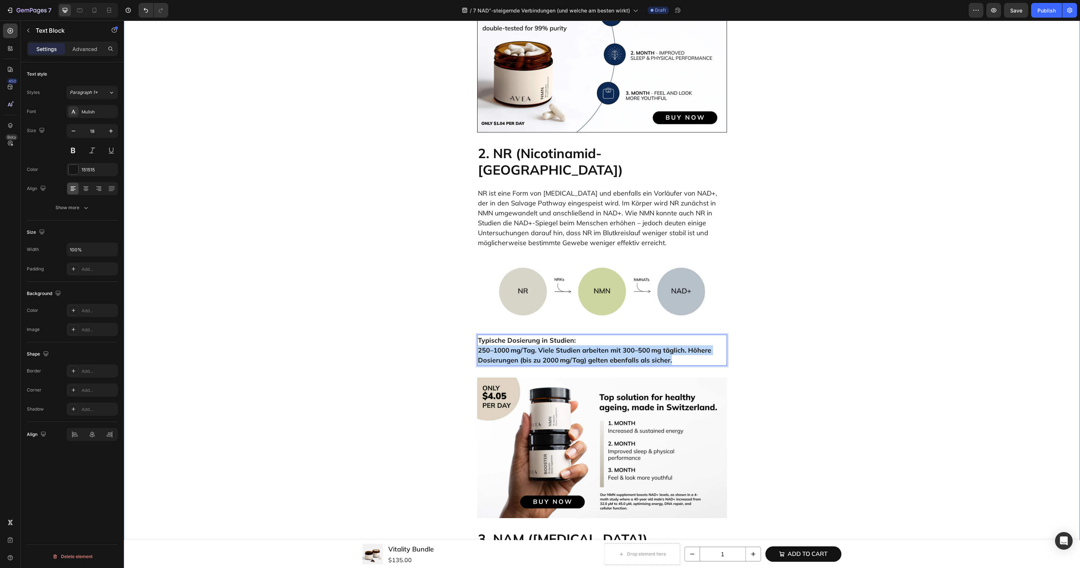
drag, startPoint x: 615, startPoint y: 323, endPoint x: 474, endPoint y: 311, distance: 140.8
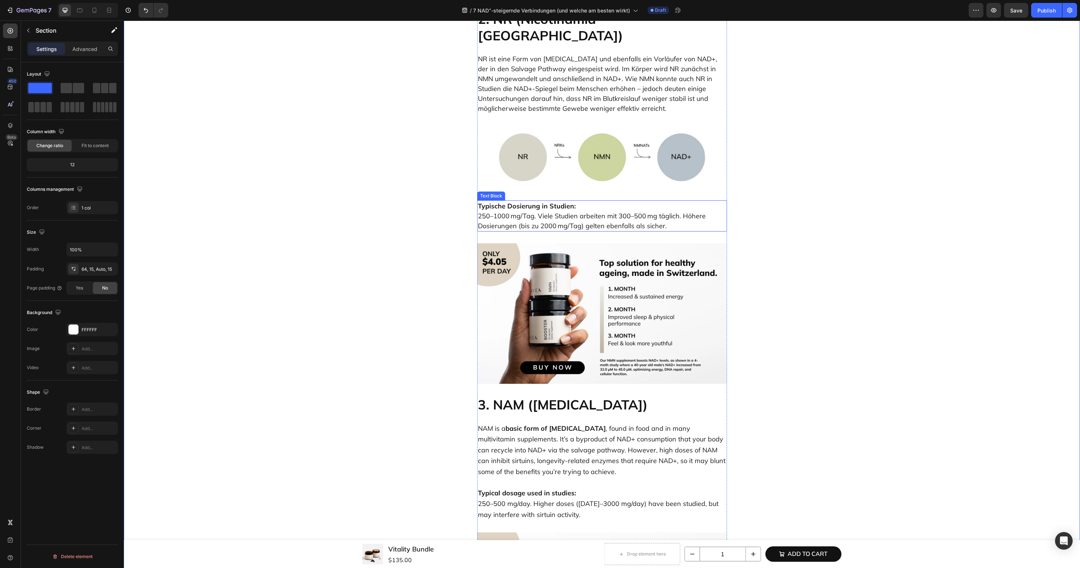
scroll to position [1328, 0]
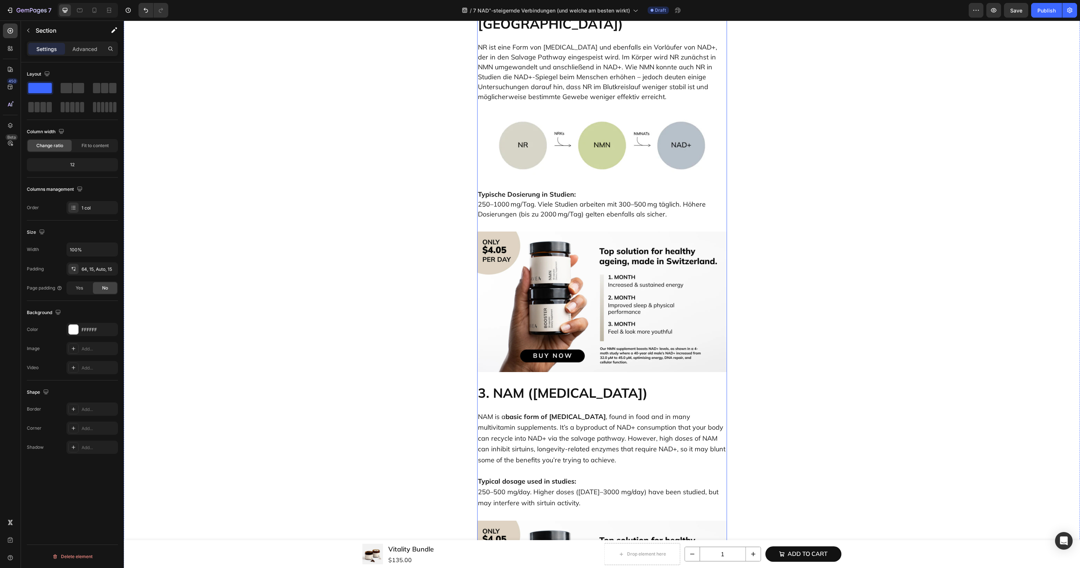
click at [512, 384] on h2 "3. NAM (Nicotinamide)" at bounding box center [602, 393] width 250 height 18
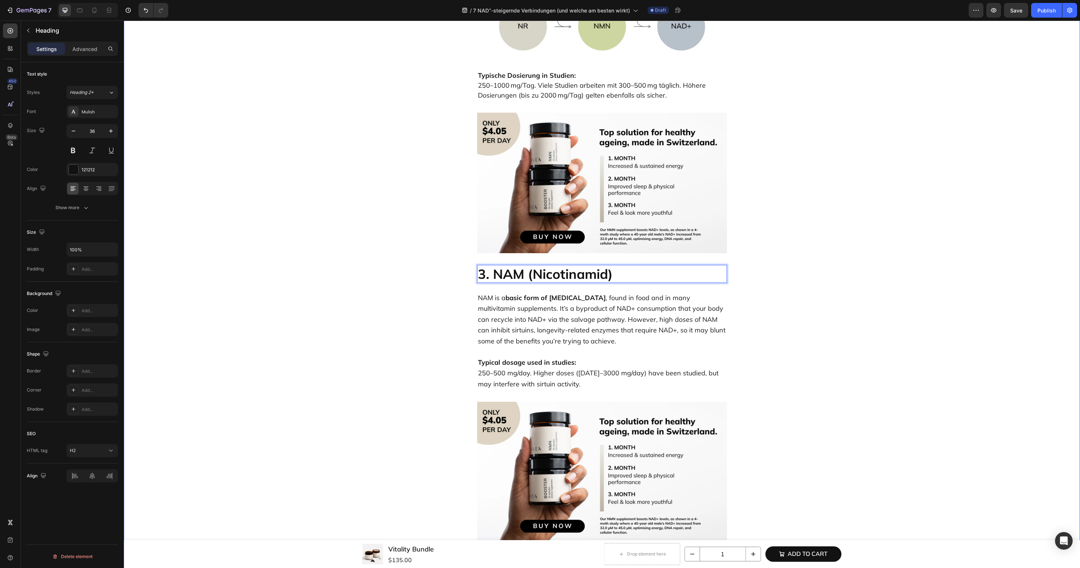
scroll to position [1582, 0]
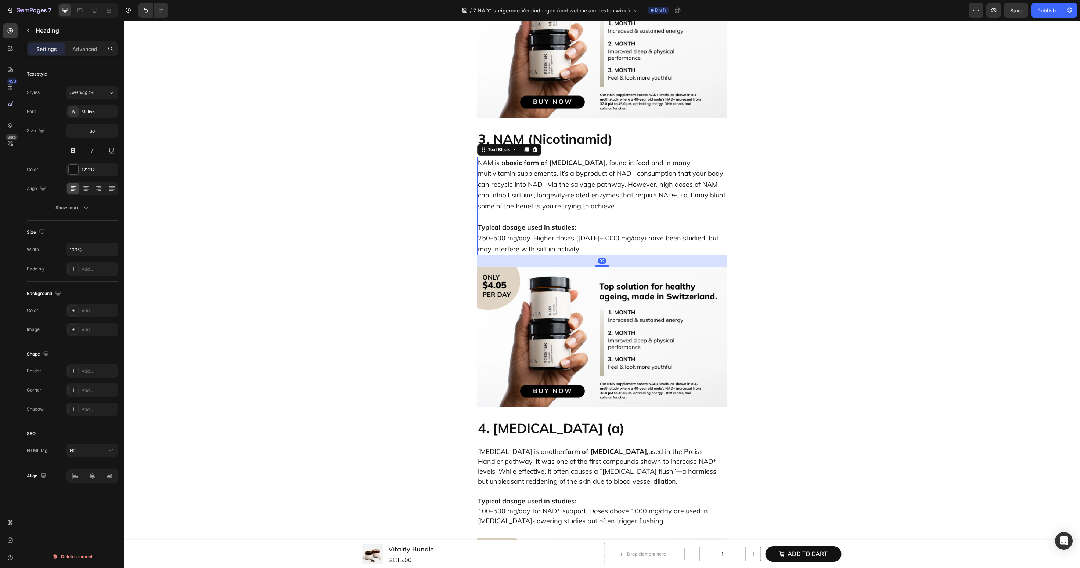
click at [582, 211] on p "Typical dosage used in studies: 250–500 mg/day. Higher doses (1000–3000 mg/day)…" at bounding box center [602, 232] width 248 height 43
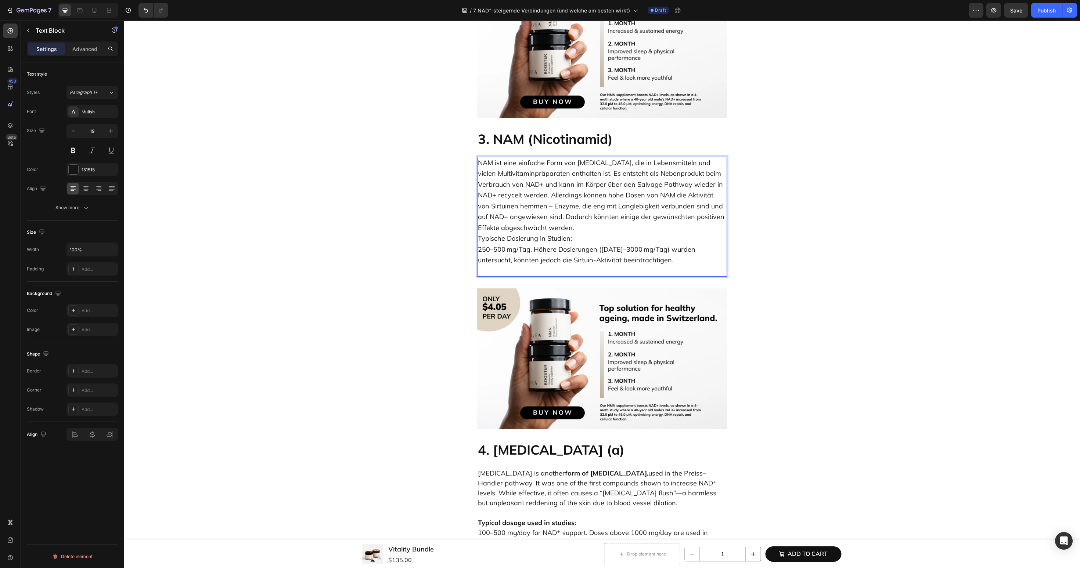
click at [590, 191] on p "NAM ist eine einfache Form von Vitamin B3, die in Lebensmitteln und vielen Mult…" at bounding box center [602, 217] width 248 height 119
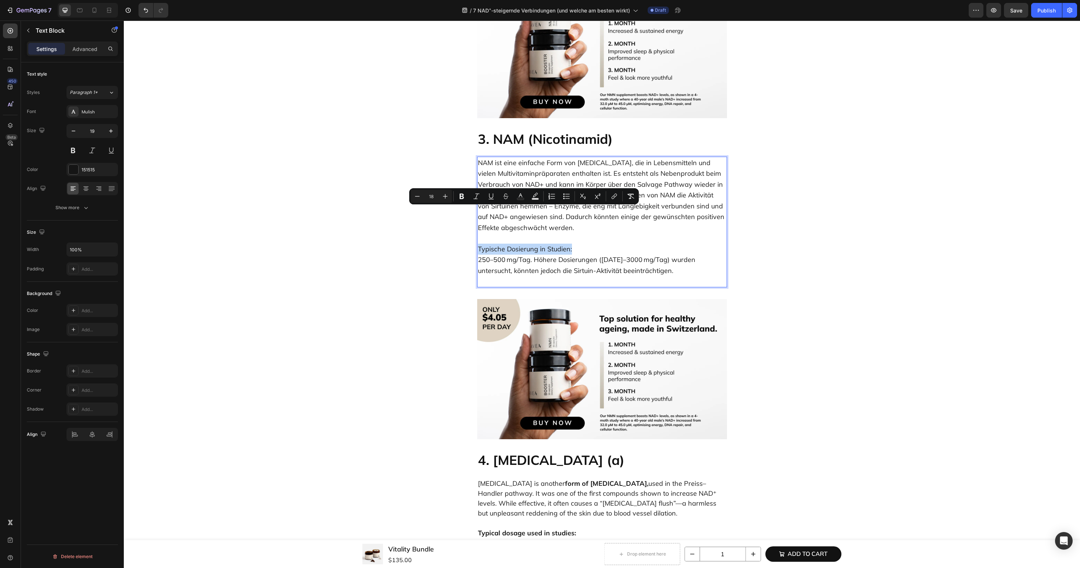
drag, startPoint x: 568, startPoint y: 213, endPoint x: 480, endPoint y: 213, distance: 87.8
click at [480, 233] on p "Typische Dosierung in Studien: 250–500 mg/Tag. Höhere Dosierungen (1000–3000 mg…" at bounding box center [602, 260] width 248 height 54
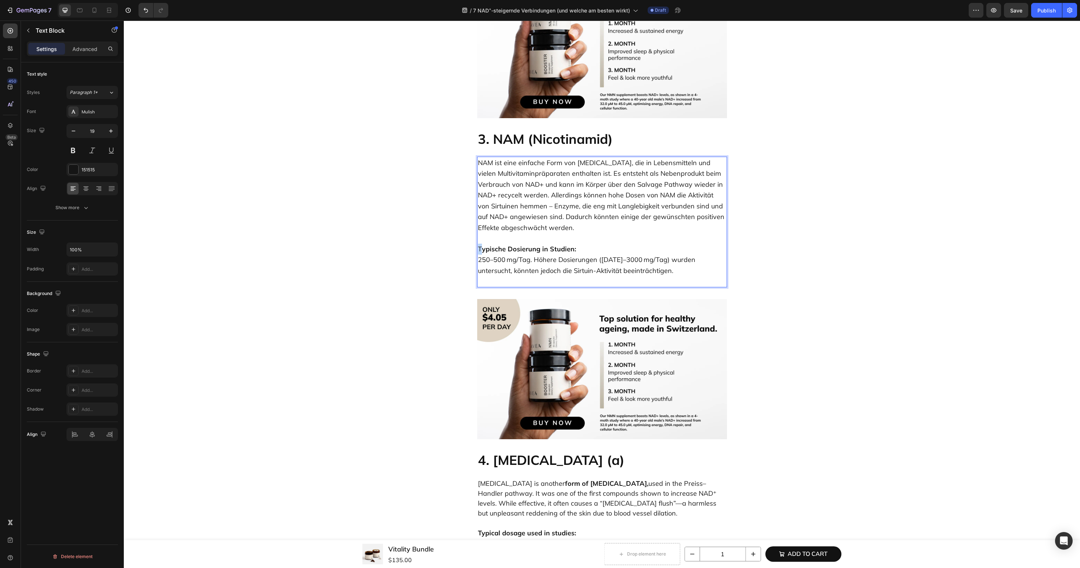
drag, startPoint x: 478, startPoint y: 214, endPoint x: 482, endPoint y: 214, distance: 4.0
click at [490, 241] on p "Typische Dosierung in Studien: 250–500 mg/Tag. Höhere Dosierungen (1000–3000 mg…" at bounding box center [602, 260] width 248 height 54
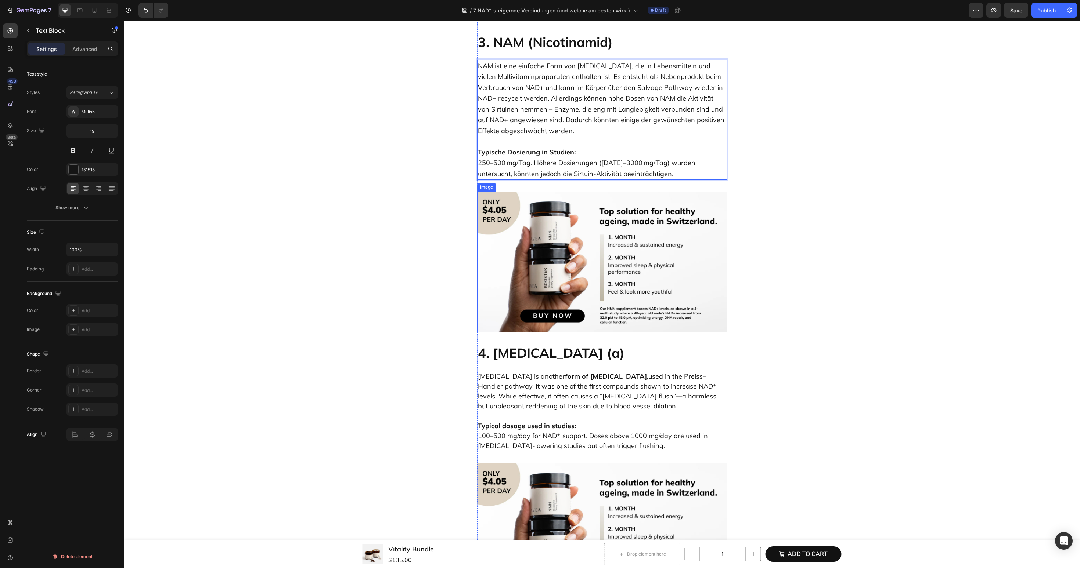
scroll to position [1785, 0]
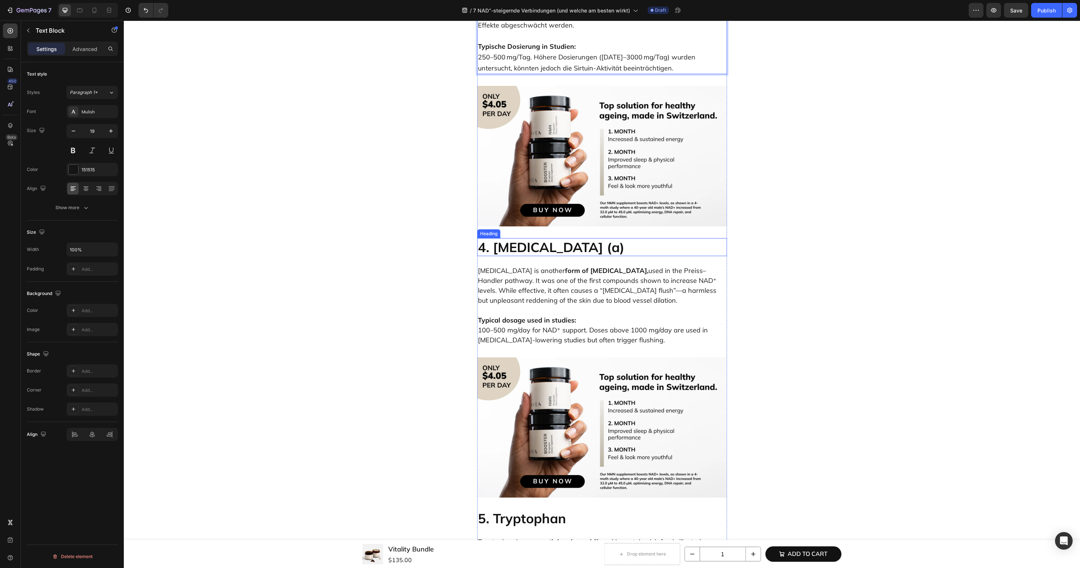
click at [545, 238] on h2 "4. Niacin (a)" at bounding box center [602, 247] width 250 height 18
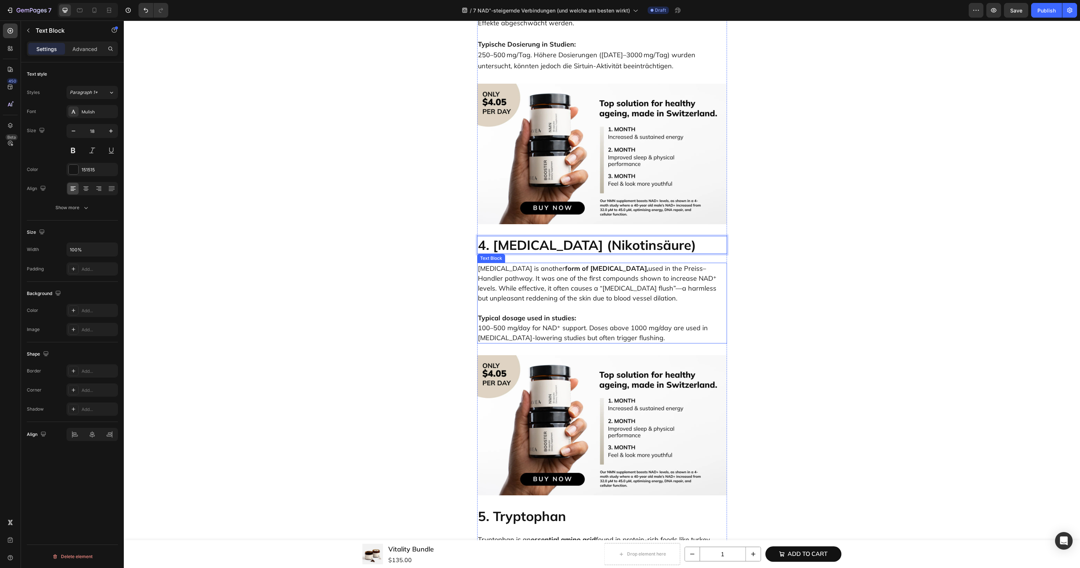
click at [584, 264] on p "Niacin is another form of vitamin B3, used in the Preiss–Handler pathway. It wa…" at bounding box center [602, 284] width 248 height 40
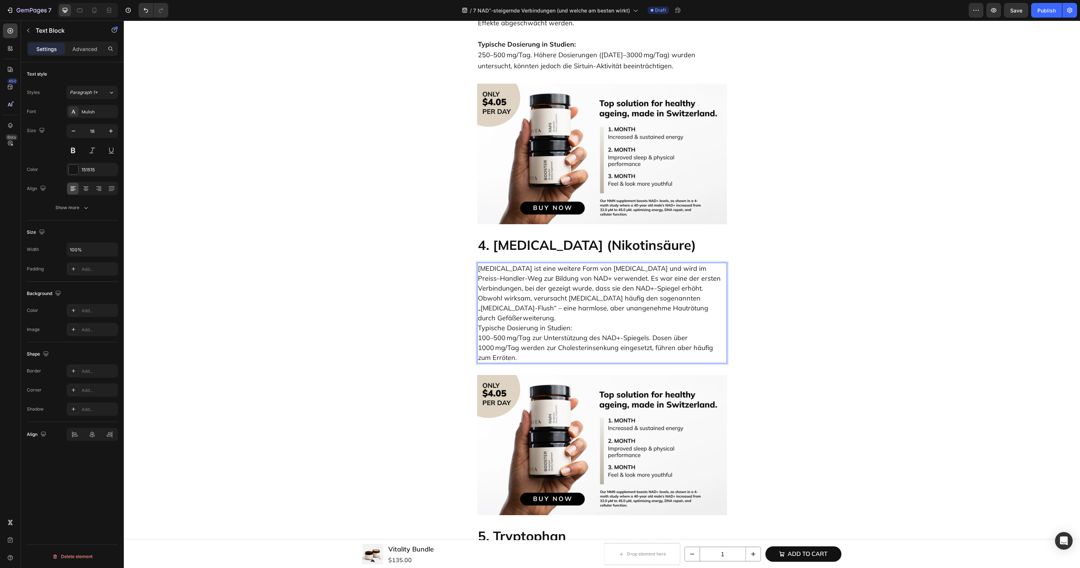
click at [658, 271] on p "Niacin ist eine weitere Form von Vitamin B3 und wird im Preiss–Handler-Weg zur …" at bounding box center [602, 313] width 248 height 99
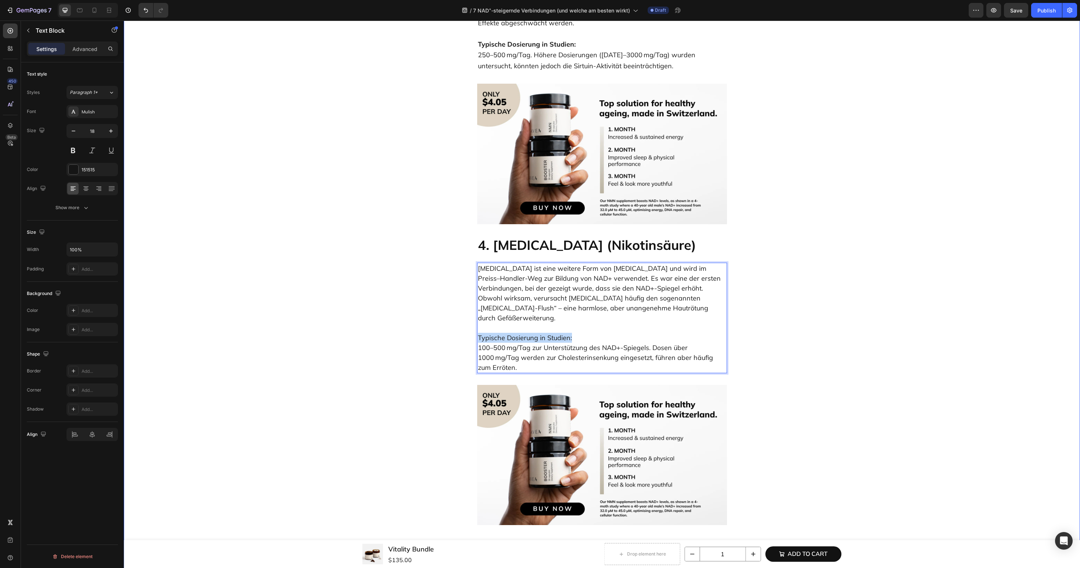
drag, startPoint x: 592, startPoint y: 289, endPoint x: 471, endPoint y: 289, distance: 120.1
click at [471, 289] on div "7 NAD⁺-steigernde Verbindungen (und welche am besten wirkt) Heading Wenn du die…" at bounding box center [601, 244] width 945 height 3944
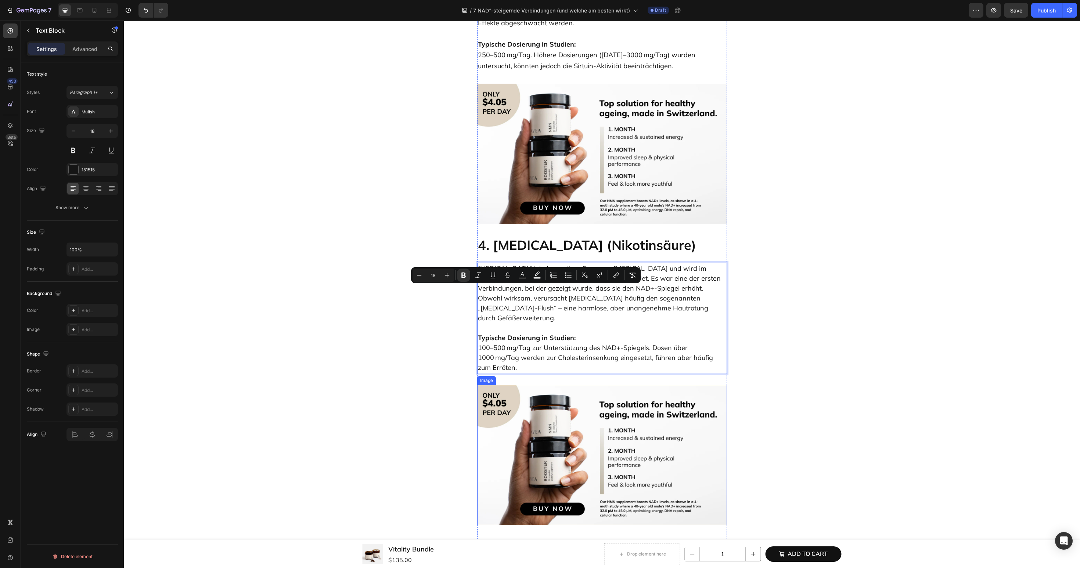
scroll to position [2050, 0]
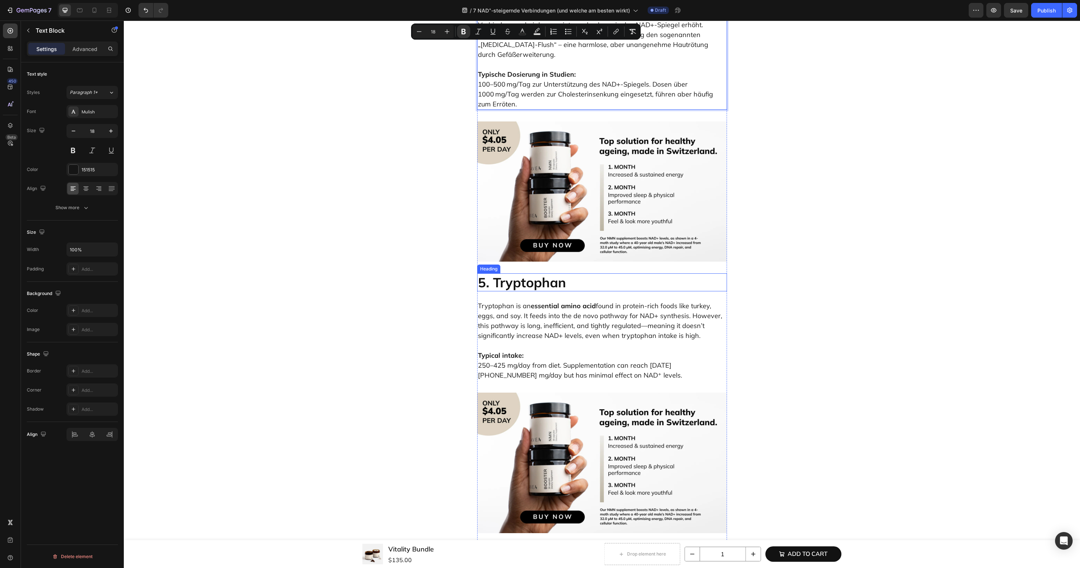
click at [520, 274] on h2 "5. Tryptophan" at bounding box center [602, 283] width 250 height 18
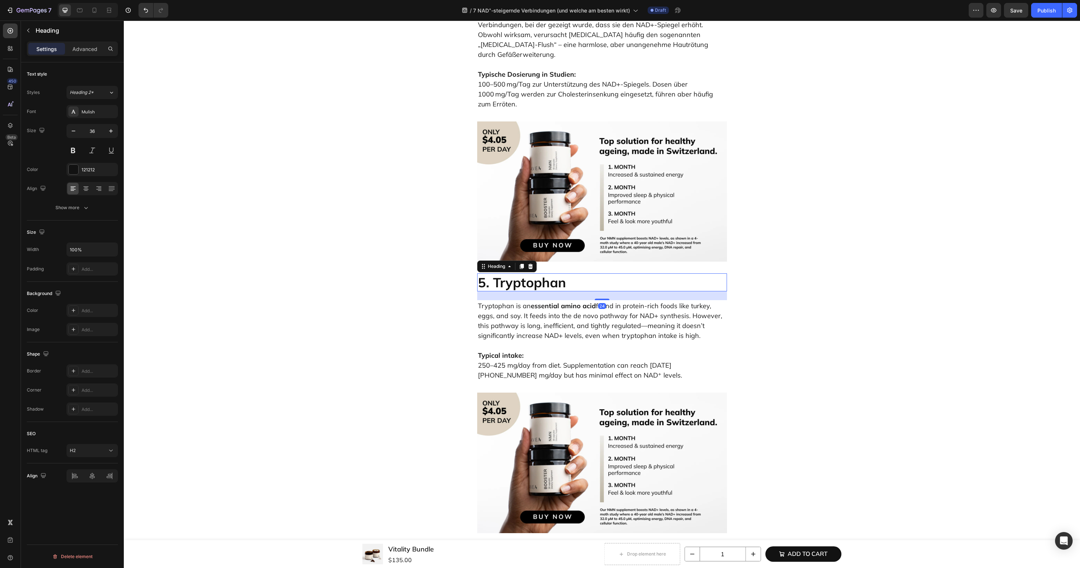
click at [520, 274] on h2 "5. Tryptophan" at bounding box center [602, 283] width 250 height 18
click at [624, 341] on p "Typical intake: 250–425 mg/day from diet. Supplementation can reach 1000–3000 m…" at bounding box center [602, 361] width 248 height 40
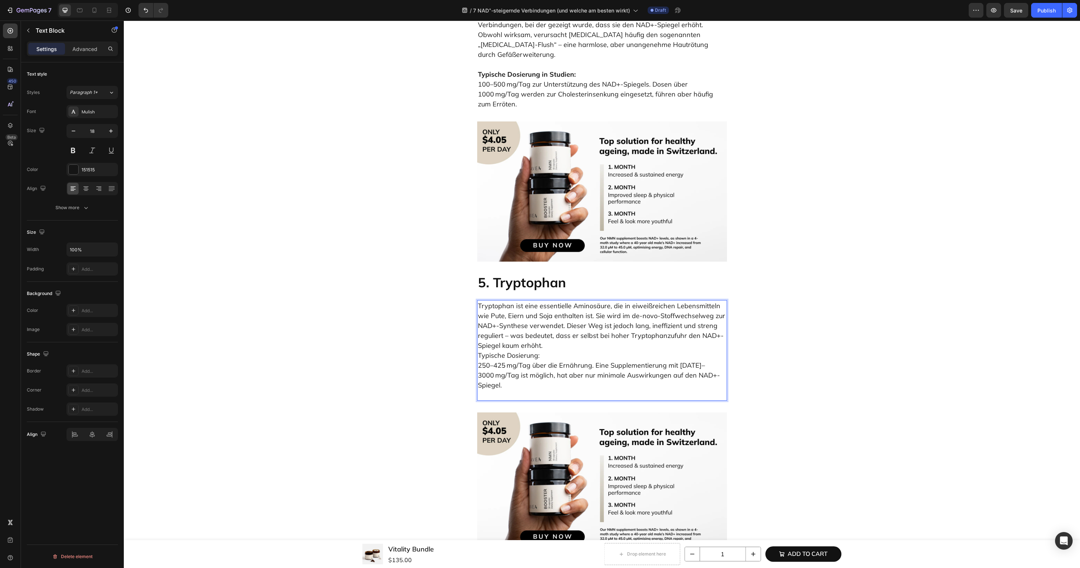
click at [601, 308] on p "Tryptophan ist eine essentielle Aminosäure, die in eiweißreichen Lebensmitteln …" at bounding box center [602, 350] width 248 height 99
drag, startPoint x: 546, startPoint y: 318, endPoint x: 438, endPoint y: 318, distance: 108.7
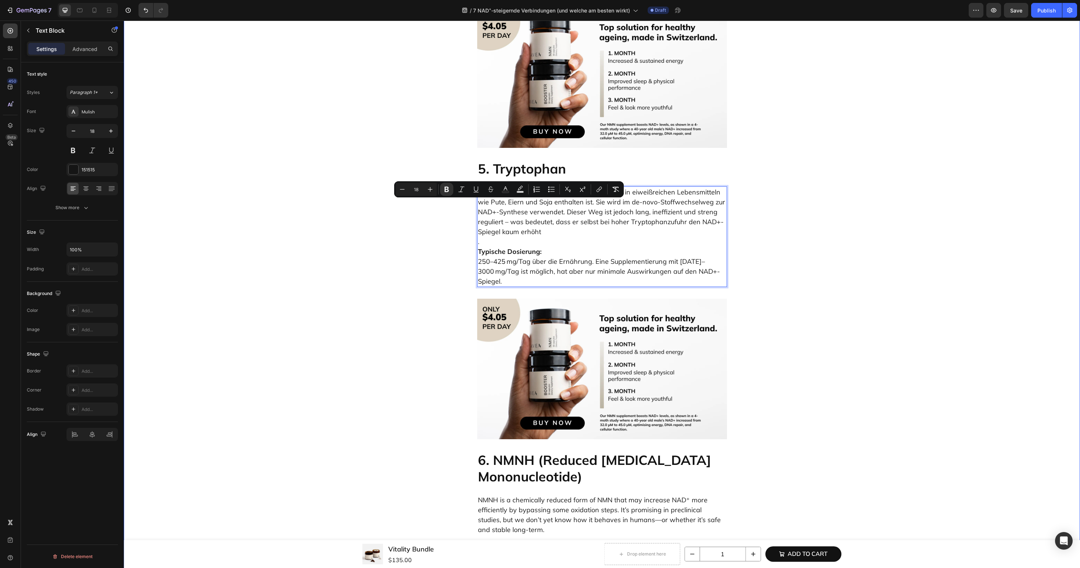
scroll to position [2299, 0]
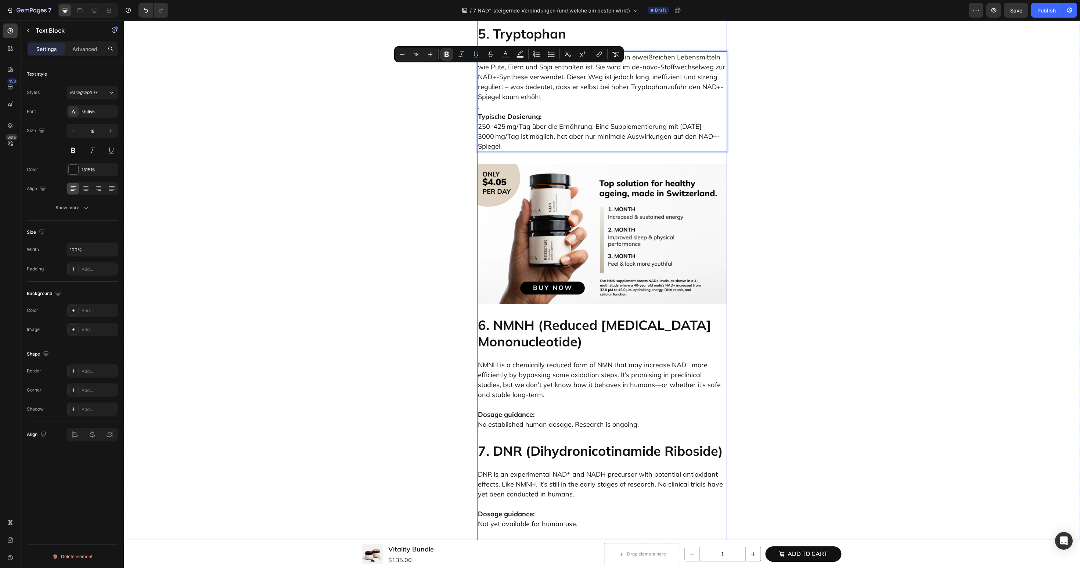
click at [548, 316] on h2 "6. NMNH (Reduced Nicotinamide Mononucleotide)" at bounding box center [602, 333] width 250 height 35
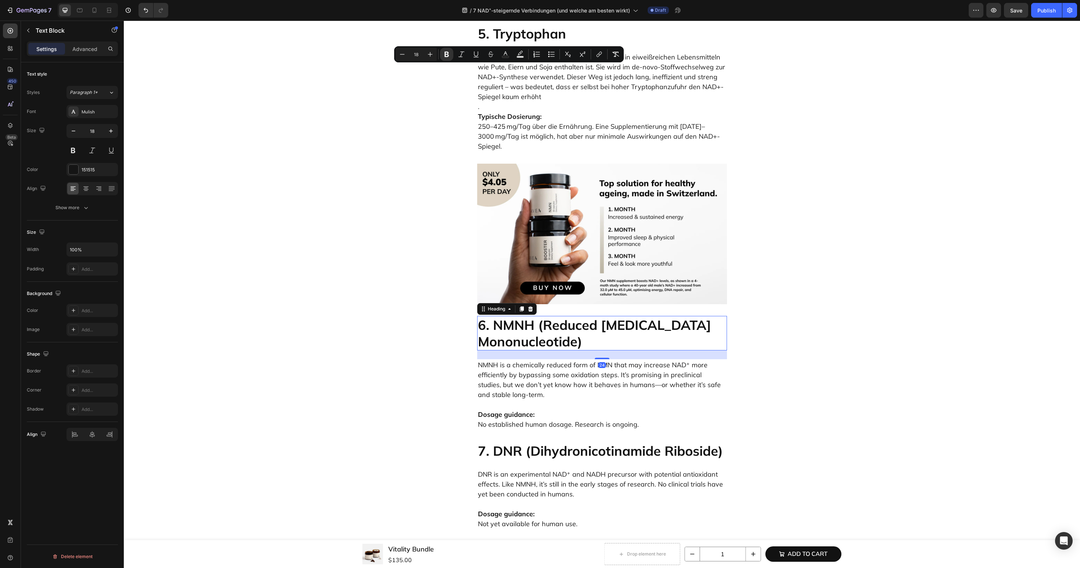
click at [548, 316] on h2 "6. NMNH (Reduced Nicotinamide Mononucleotide)" at bounding box center [602, 333] width 250 height 35
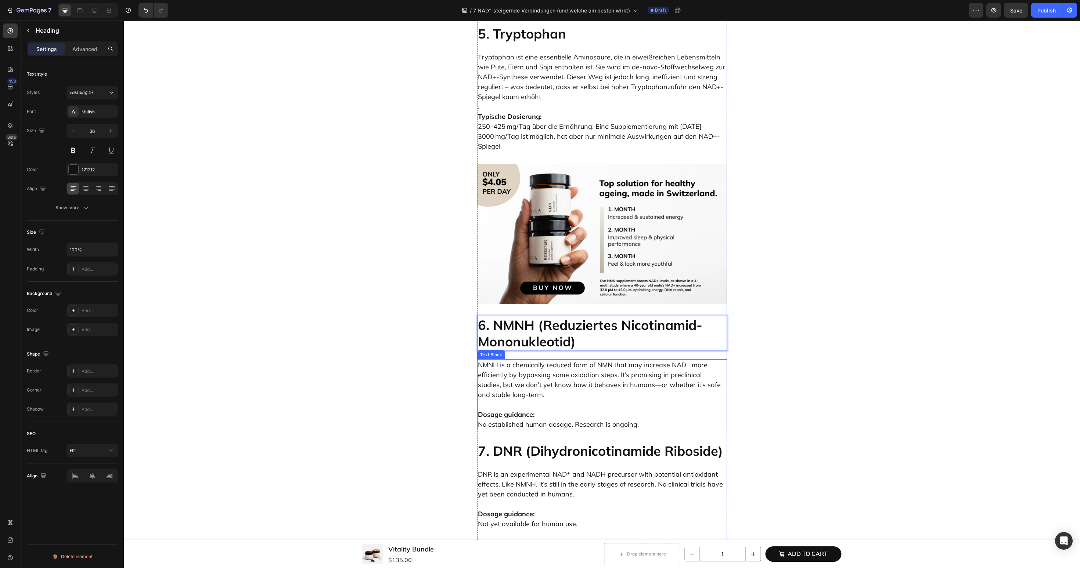
click at [559, 400] on p "Dosage guidance: No established human dosage. Research is ongoing." at bounding box center [602, 415] width 248 height 30
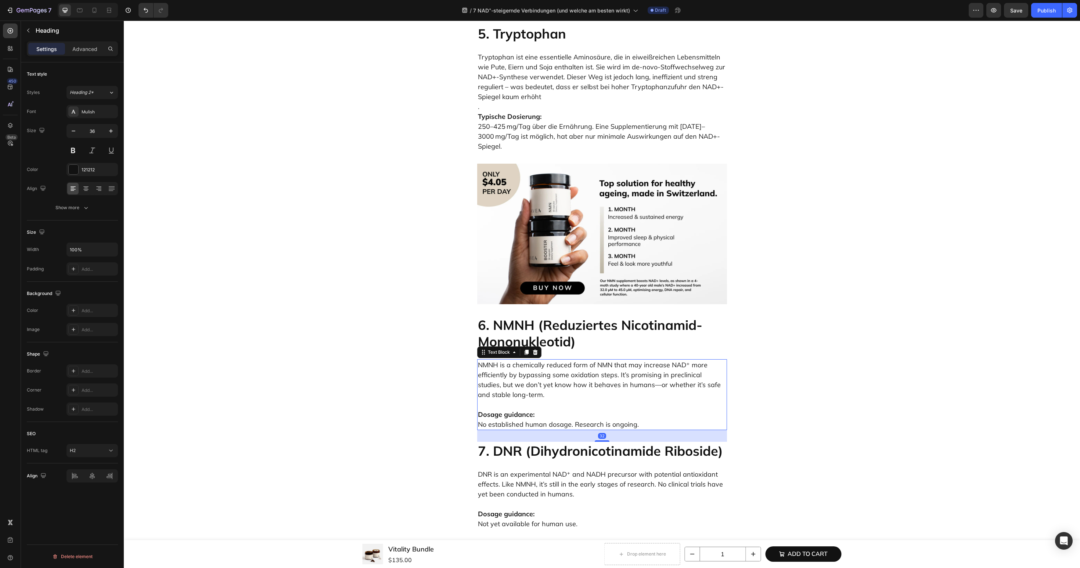
click at [559, 400] on p "Dosage guidance: No established human dosage. Research is ongoing." at bounding box center [602, 415] width 248 height 30
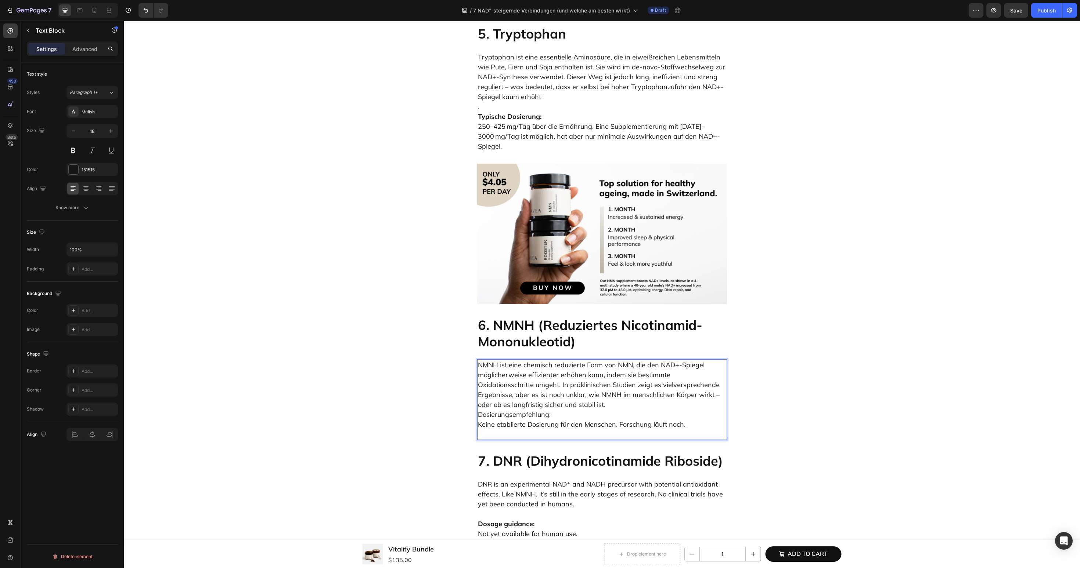
click at [549, 360] on p "NMNH ist eine chemisch reduzierte Form von NMN, die den NAD+-Spiegel möglicherw…" at bounding box center [602, 399] width 248 height 79
drag, startPoint x: 560, startPoint y: 378, endPoint x: 422, endPoint y: 378, distance: 138.1
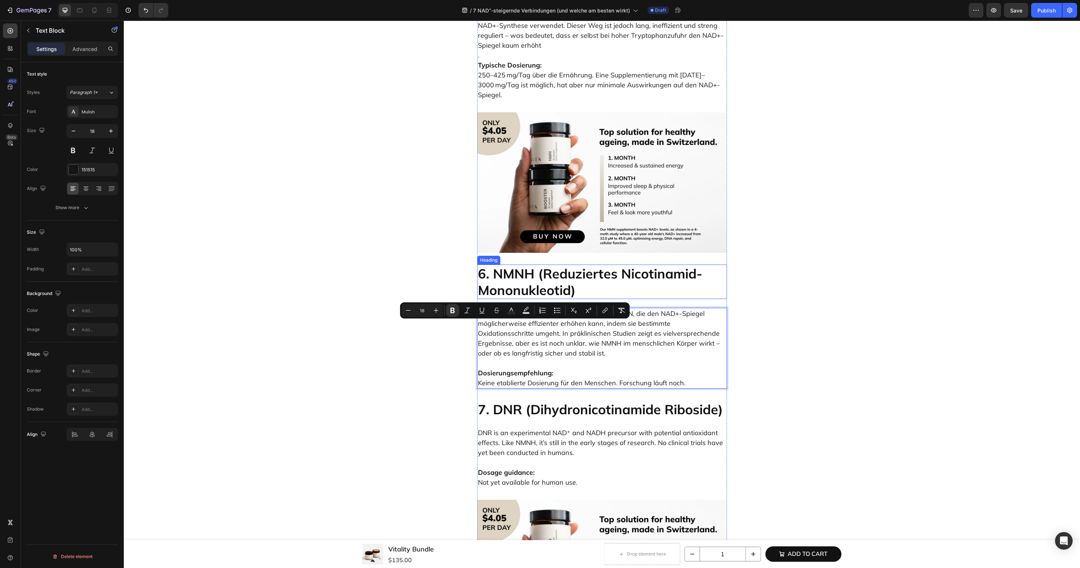
scroll to position [2385, 0]
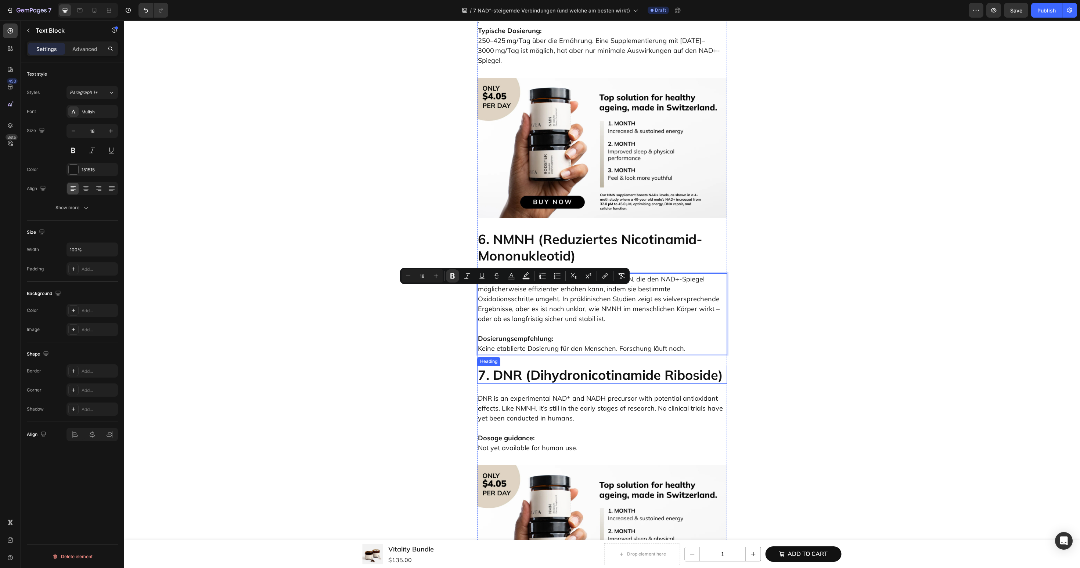
click at [547, 366] on h2 "7. DNR (Dihydronicotinamide Riboside)" at bounding box center [602, 375] width 250 height 18
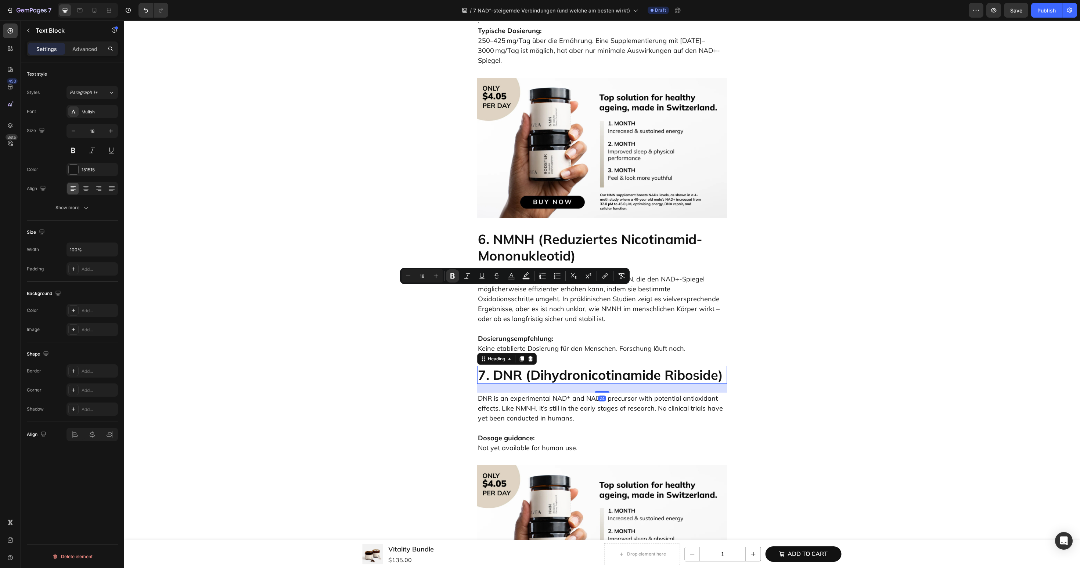
click at [547, 366] on h2 "7. DNR (Dihydronicotinamide Riboside)" at bounding box center [602, 375] width 250 height 18
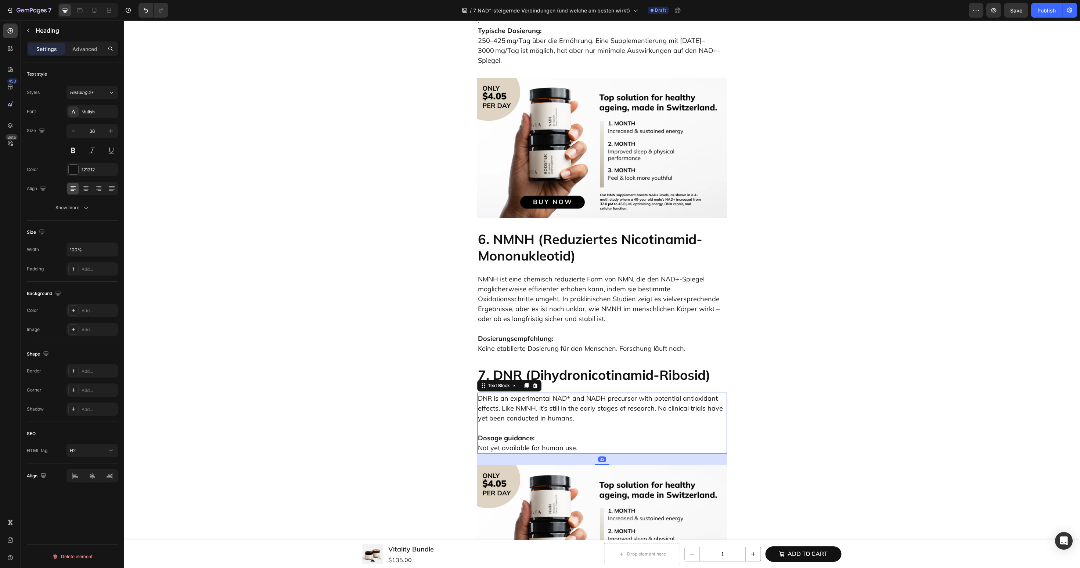
click at [543, 394] on p "DNR is an experimental NAD⁺ and NADH precursor with potential antioxidant effec…" at bounding box center [602, 409] width 248 height 30
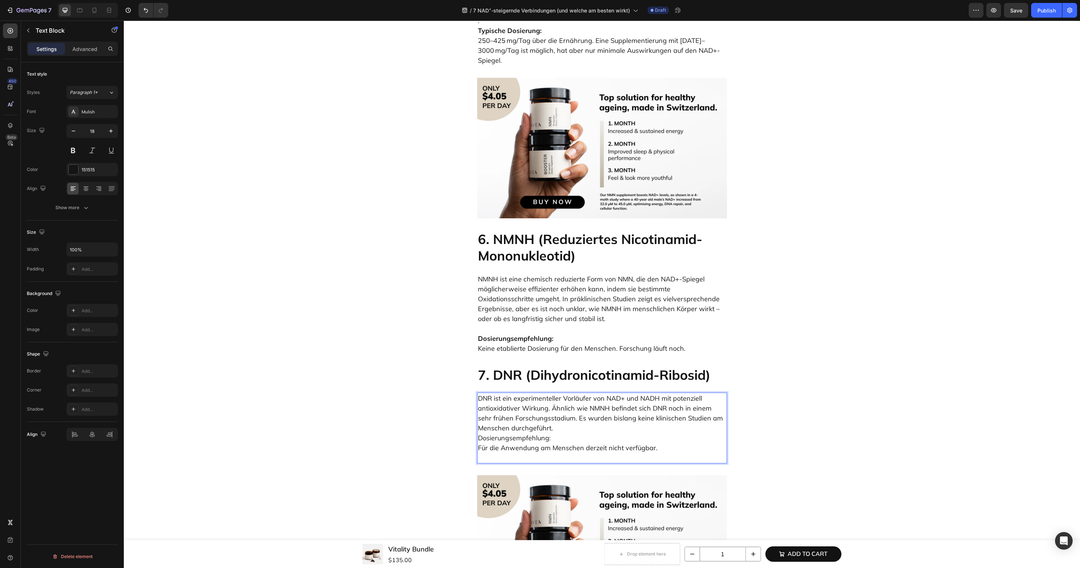
click at [583, 394] on p "DNR ist ein experimenteller Vorläufer von NAD+ und NADH mit potenziell antioxid…" at bounding box center [602, 428] width 248 height 69
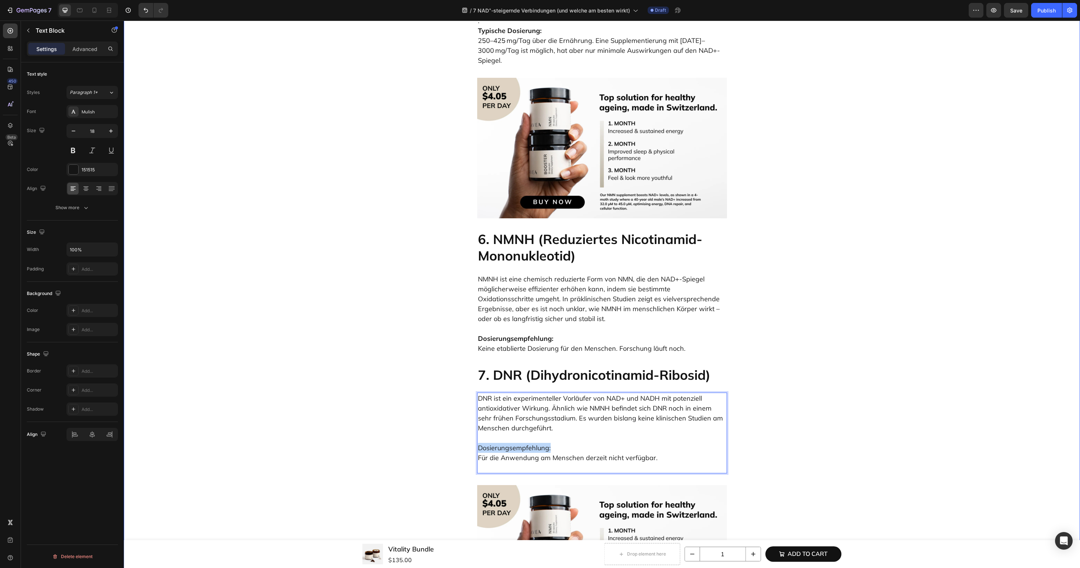
drag, startPoint x: 563, startPoint y: 402, endPoint x: 471, endPoint y: 402, distance: 91.1
click at [490, 433] on p "Dosierungsempfehlung: Für die Anwendung am Menschen derzeit nicht verfügbar." at bounding box center [602, 453] width 248 height 40
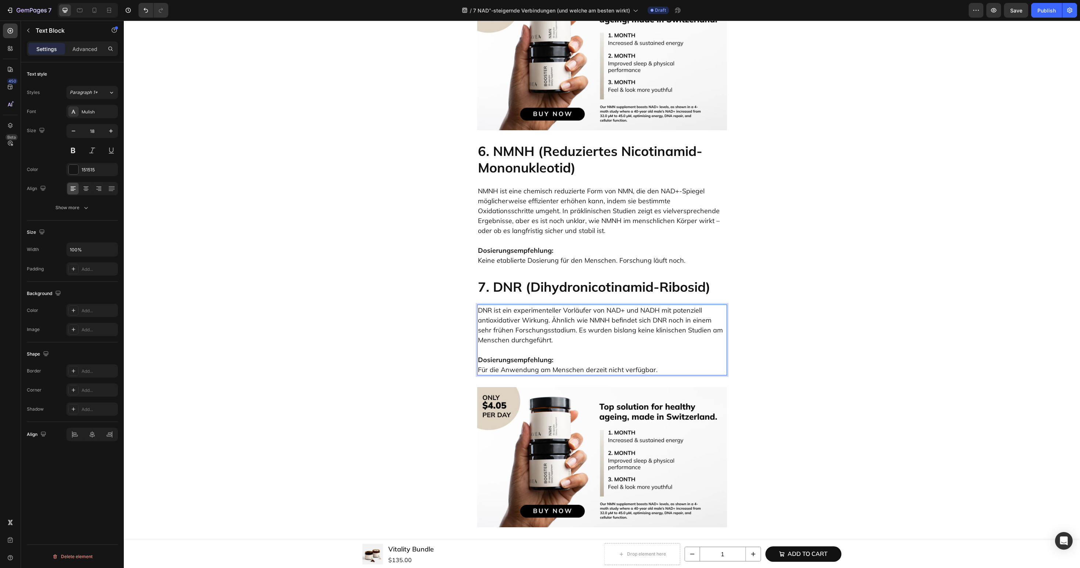
scroll to position [2645, 0]
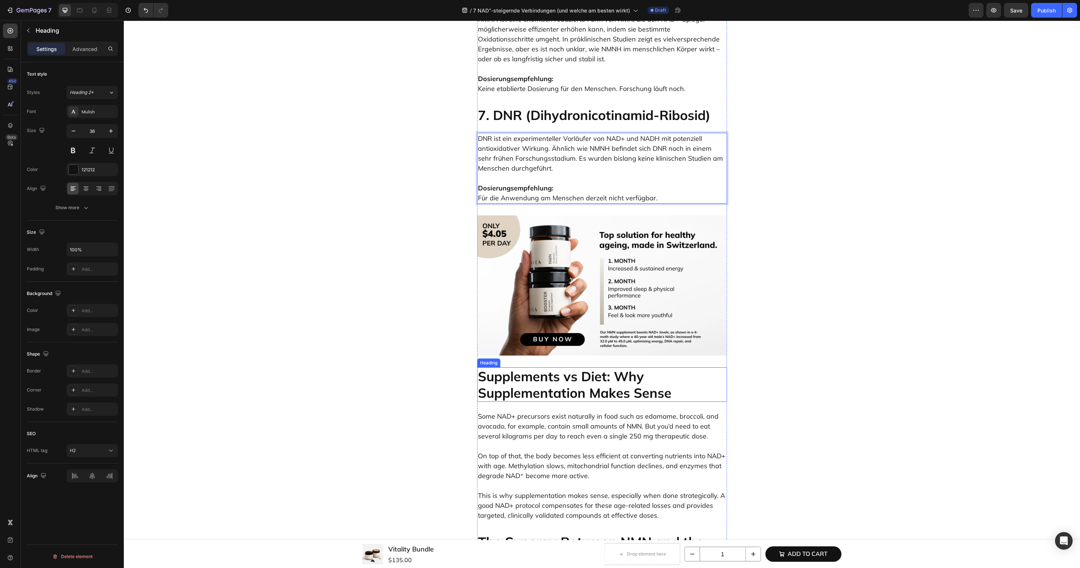
click at [506, 368] on h2 "Supplements vs Diet: Why Supplementation Makes Sense" at bounding box center [602, 385] width 250 height 35
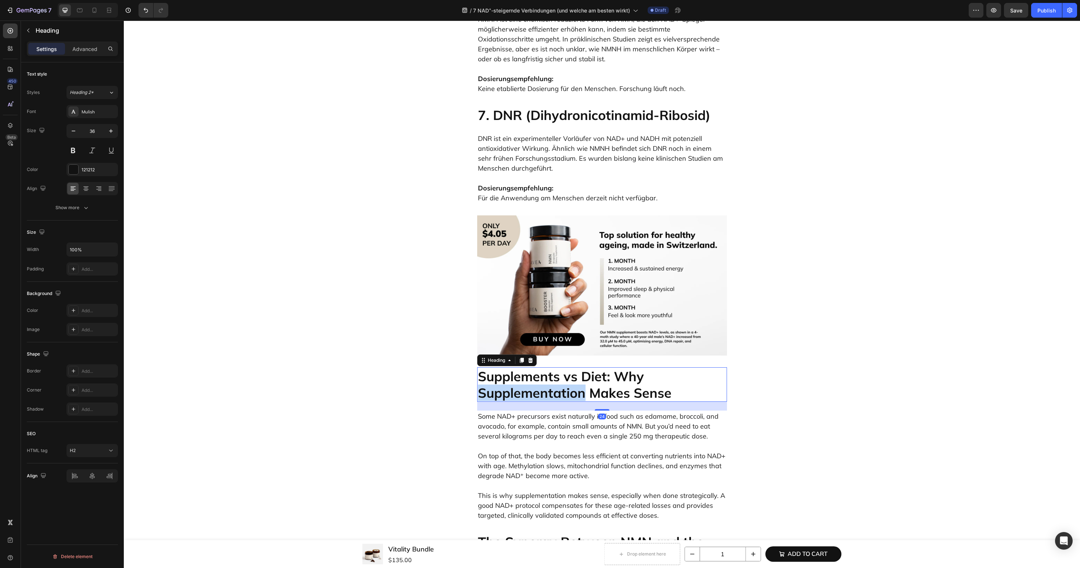
click at [506, 368] on h2 "Supplements vs Diet: Why Supplementation Makes Sense" at bounding box center [602, 385] width 250 height 35
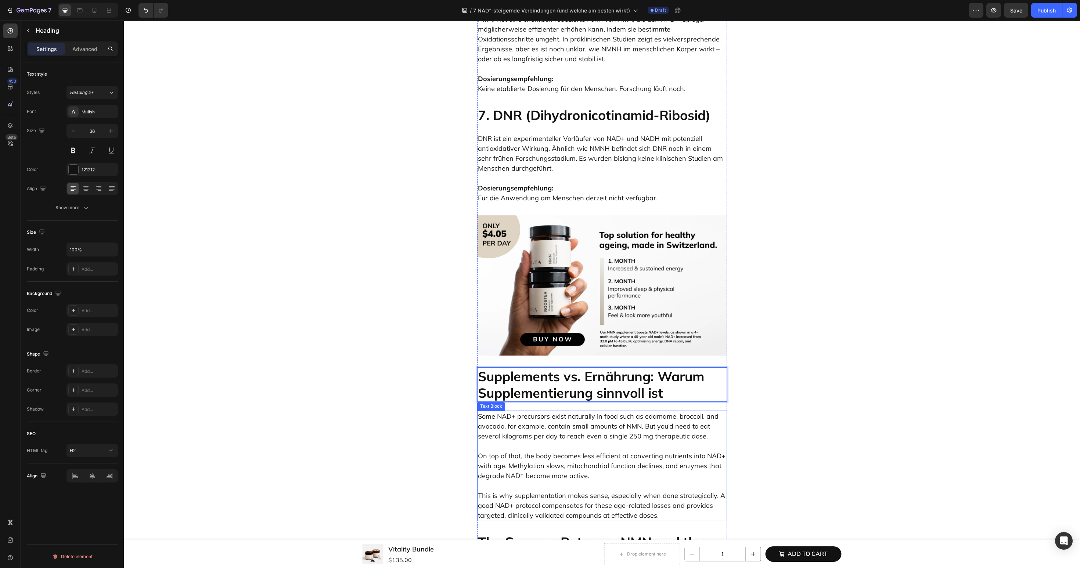
click at [531, 441] on p "On top of that, the body becomes less efficient at converting nutrients into NA…" at bounding box center [602, 461] width 248 height 40
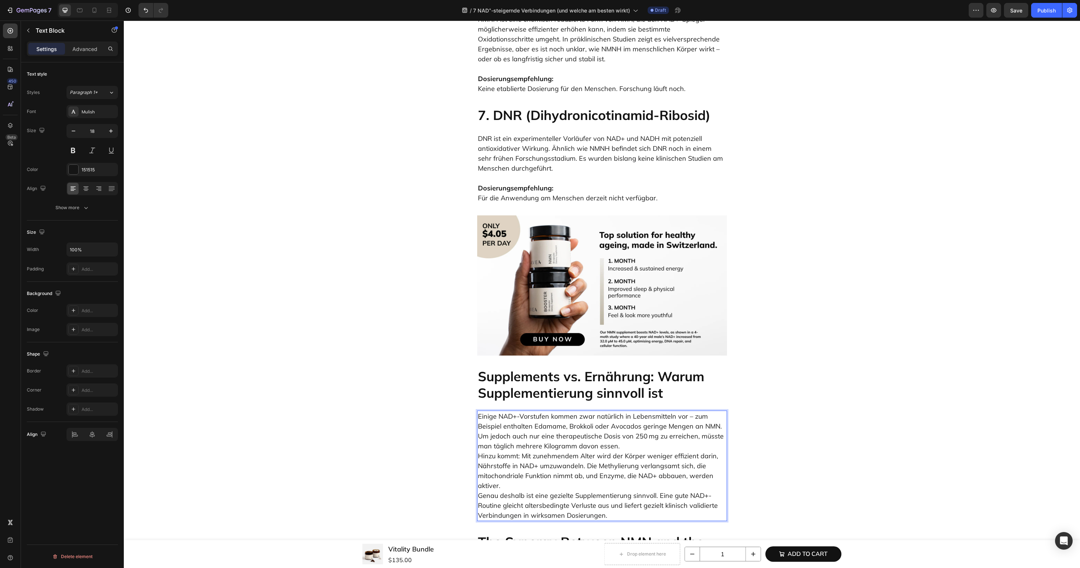
click at [636, 412] on p "Einige NAD+-Vorstufen kommen zwar natürlich in Lebensmitteln vor – zum Beispiel…" at bounding box center [602, 466] width 248 height 109
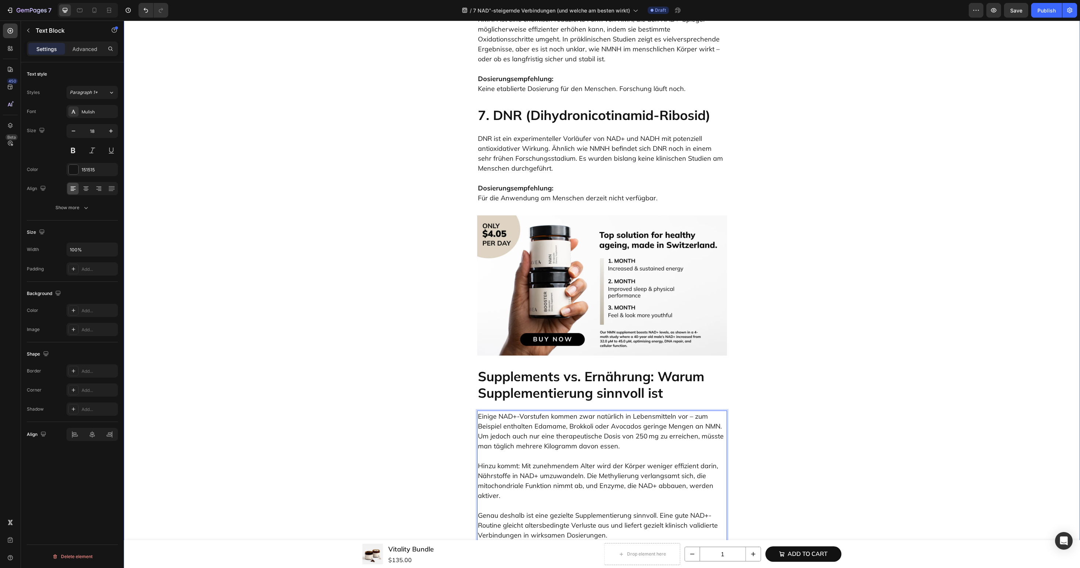
scroll to position [2837, 0]
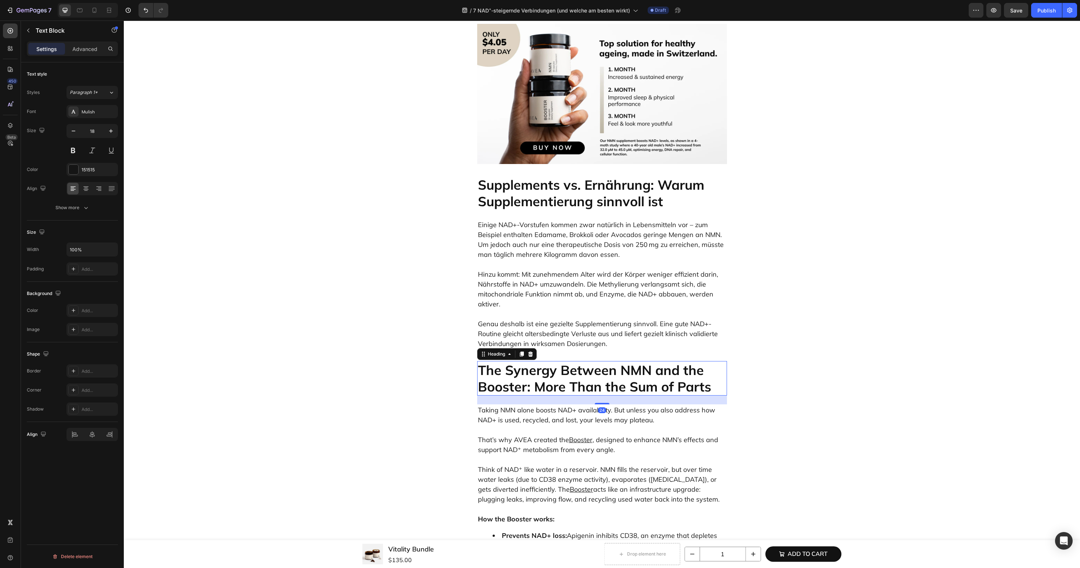
click at [520, 361] on h2 "The Synergy Between NMN and the Booster: More Than the Sum of Parts" at bounding box center [602, 378] width 250 height 35
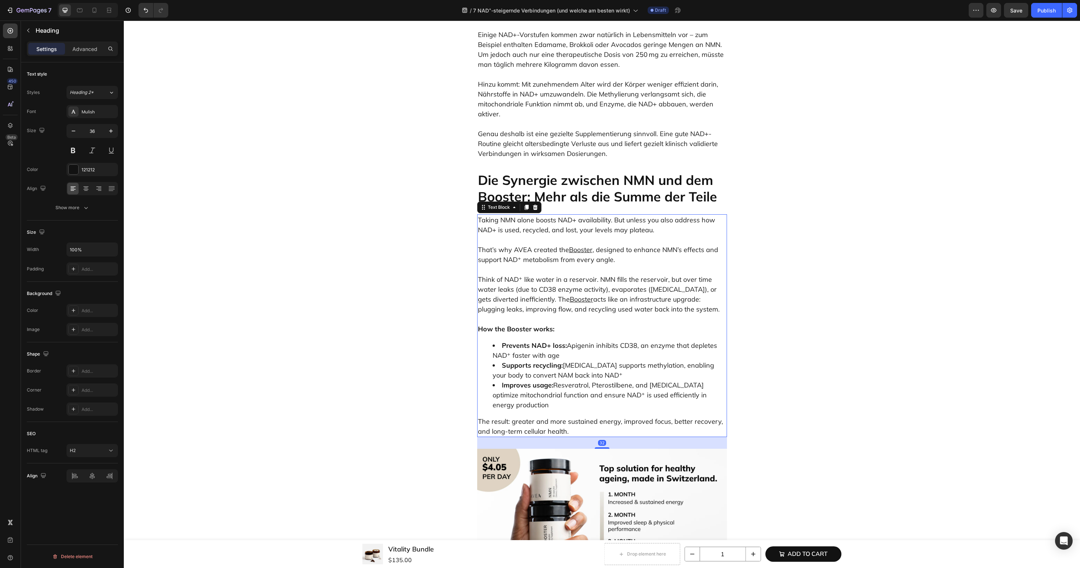
click at [544, 235] on p "That’s why AVEA created the Booster , designed to enhance NMN’s effects and sup…" at bounding box center [602, 250] width 248 height 30
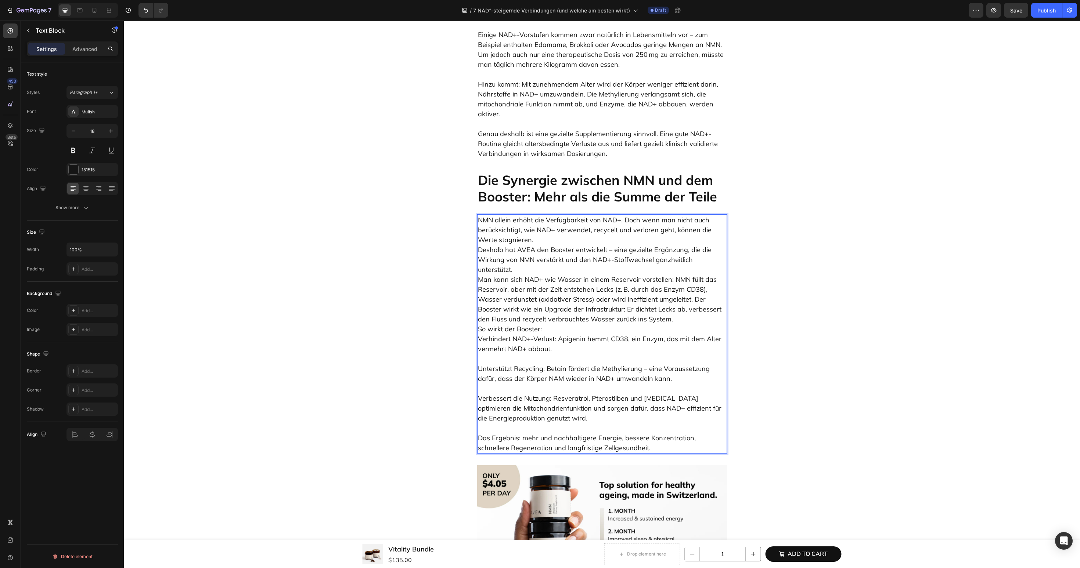
click at [626, 215] on p "NMN allein erhöht die Verfügbarkeit von NAD+. Doch wenn man nicht auch berücksi…" at bounding box center [602, 284] width 248 height 139
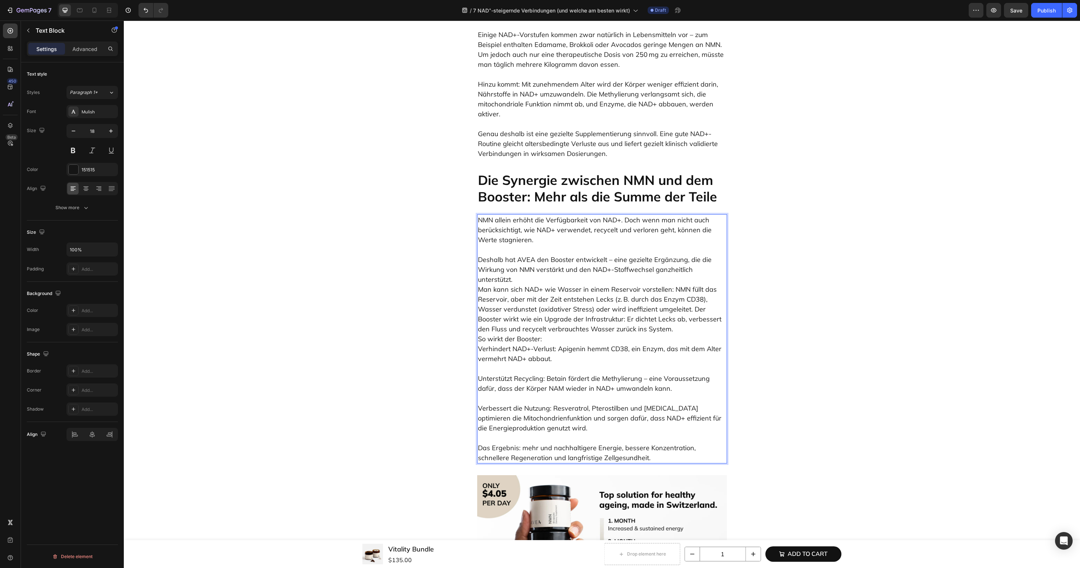
click at [559, 245] on p "⁠⁠⁠⁠⁠⁠⁠ Deshalb hat AVEA den Booster entwickelt – eine gezielte Ergänzung, die …" at bounding box center [602, 304] width 248 height 119
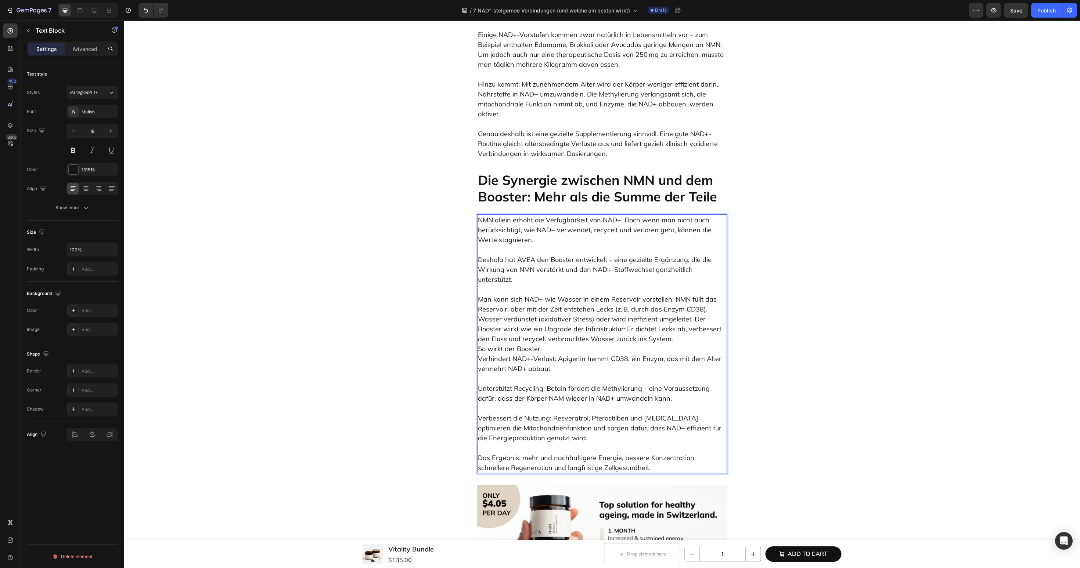
click at [691, 293] on p "⁠⁠⁠⁠⁠⁠⁠ Man kann sich NAD+ wie Wasser in einem Reservoir vorstellen: NMN füllt …" at bounding box center [602, 329] width 248 height 89
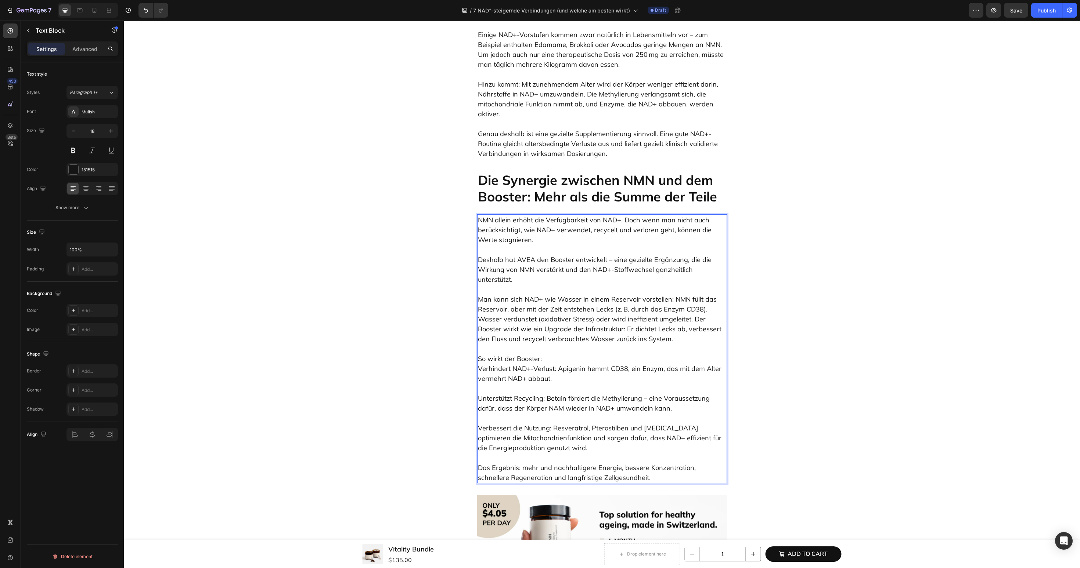
click at [549, 344] on p "⁠⁠⁠⁠⁠⁠⁠ So wirkt der Booster: Verhindert NAD+-Verlust: Apigenin hemmt CD38, ein…" at bounding box center [602, 364] width 248 height 40
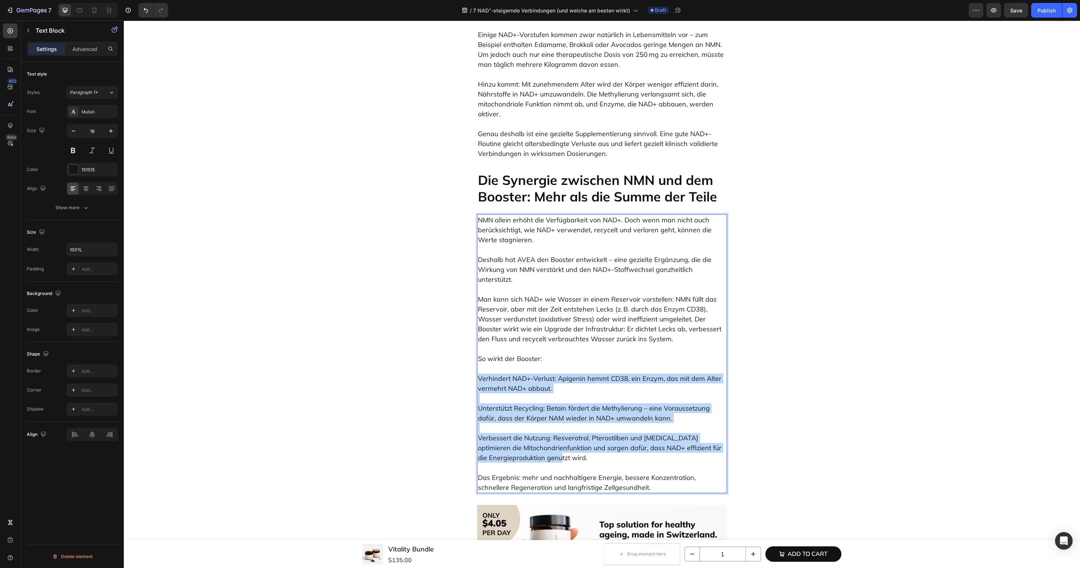
drag, startPoint x: 589, startPoint y: 413, endPoint x: 476, endPoint y: 337, distance: 136.3
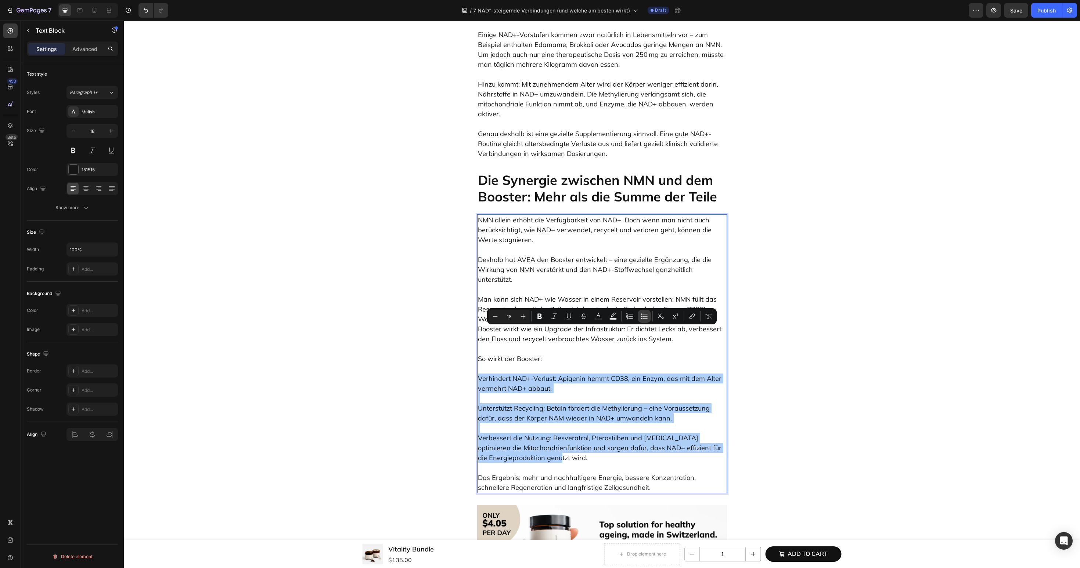
click at [646, 316] on icon "Editor contextual toolbar" at bounding box center [643, 316] width 7 height 7
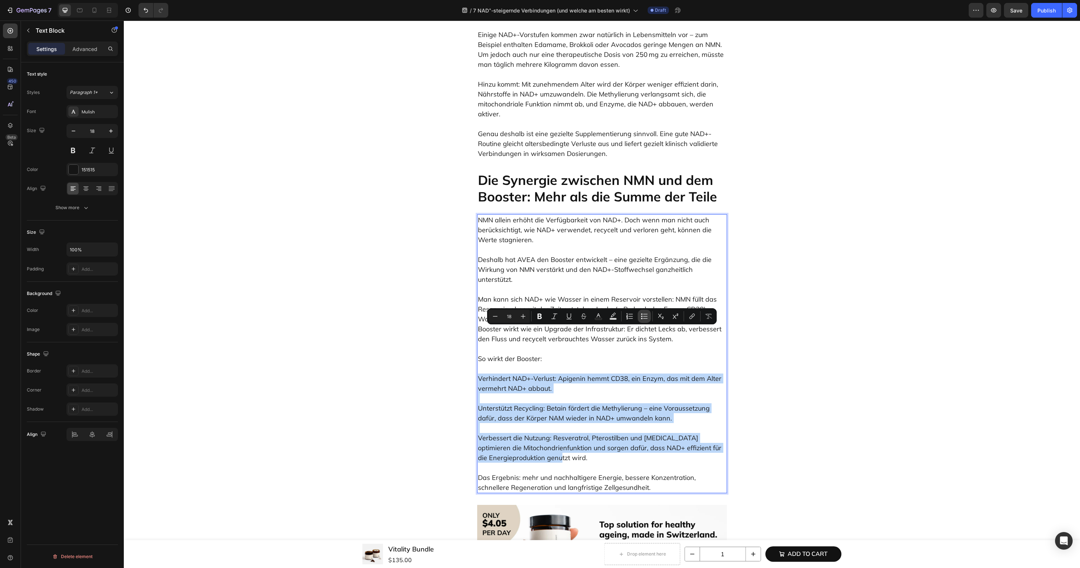
type input "18"
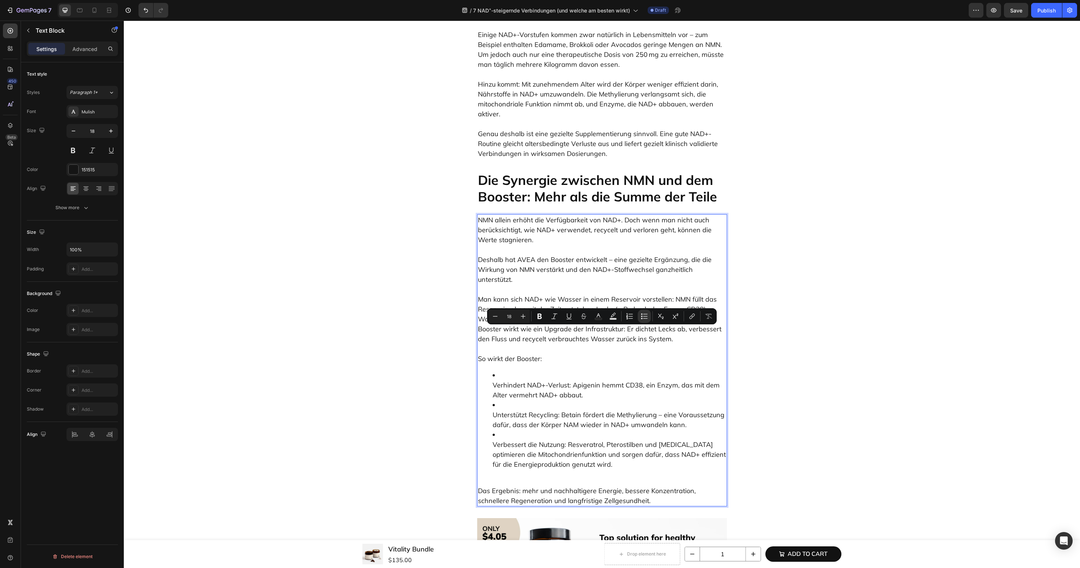
click at [562, 370] on li "Verhindert NAD+-Verlust: Apigenin hemmt CD38, ein Enzym, das mit dem Alter verm…" at bounding box center [609, 385] width 234 height 30
click at [478, 370] on ul "Verhindert NAD+-Verlust: Apigenin hemmt CD38, ein Enzym, das mit dem Alter verm…" at bounding box center [602, 419] width 248 height 99
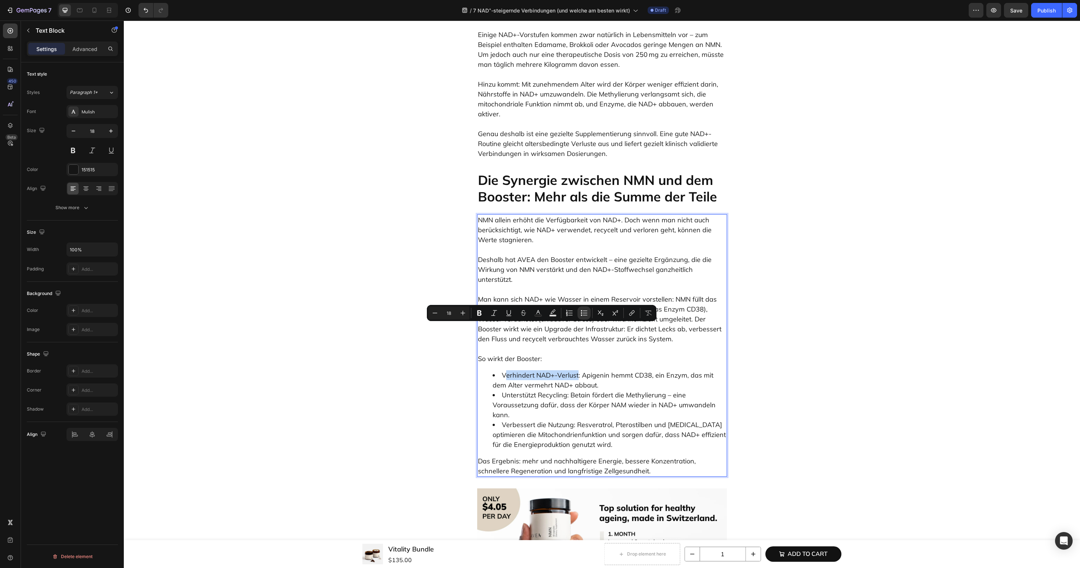
drag, startPoint x: 576, startPoint y: 329, endPoint x: 506, endPoint y: 330, distance: 70.9
click at [506, 370] on li "Verhindert NAD+-Verlust: Apigenin hemmt CD38, ein Enzym, das mit dem Alter verm…" at bounding box center [609, 380] width 234 height 20
drag, startPoint x: 503, startPoint y: 329, endPoint x: 580, endPoint y: 330, distance: 77.1
click at [580, 370] on li "Verhindert NAD+-Verlust: Apigenin hemmt CD38, ein Enzym, das mit dem Alter verm…" at bounding box center [609, 380] width 234 height 20
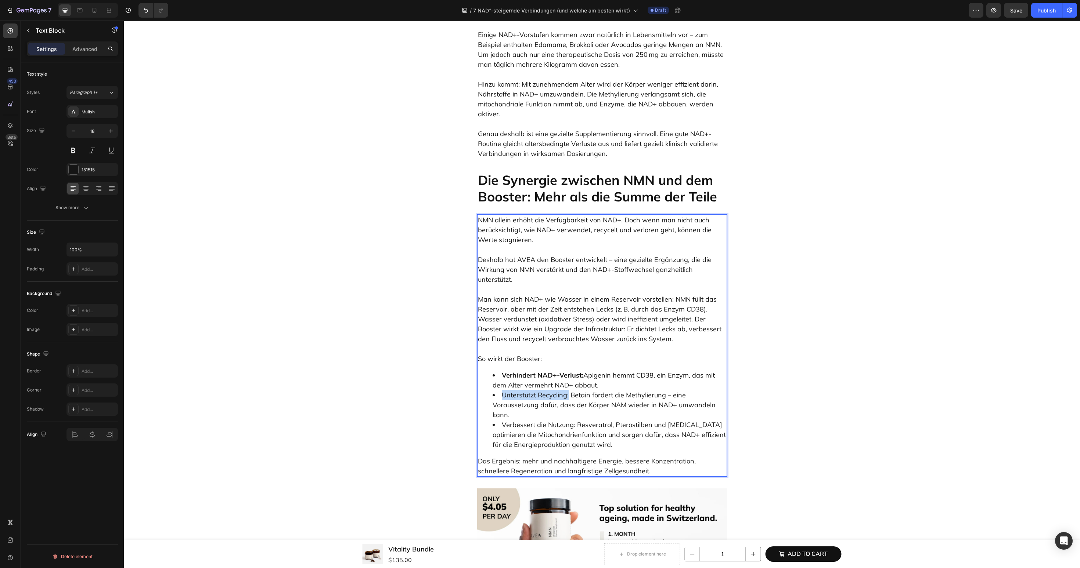
drag, startPoint x: 500, startPoint y: 350, endPoint x: 568, endPoint y: 352, distance: 68.0
click at [568, 390] on li "Unterstützt Recycling: Betain fördert die Methylierung – eine Voraussetzung daf…" at bounding box center [609, 405] width 234 height 30
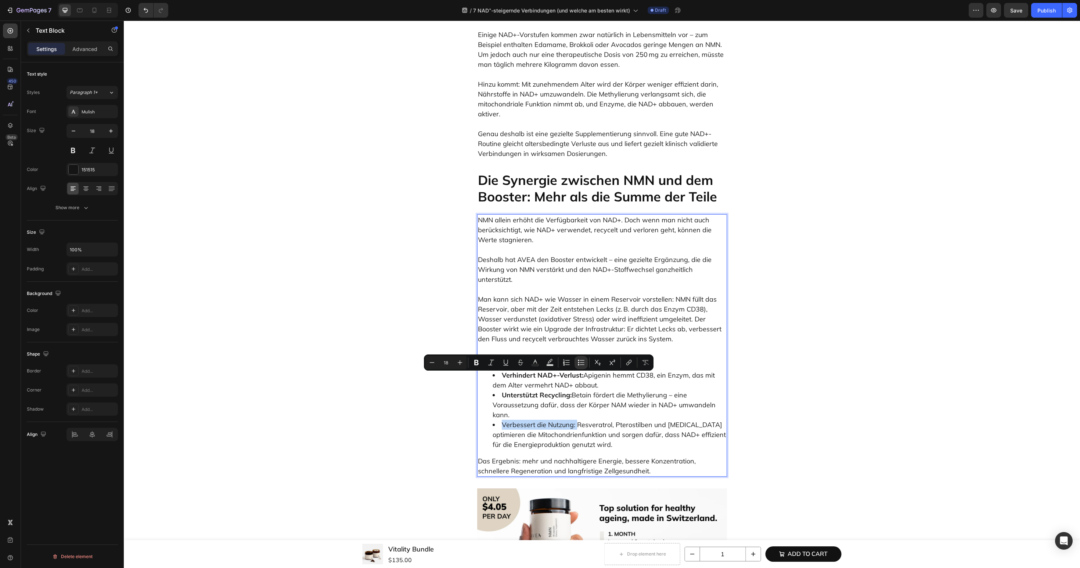
drag, startPoint x: 500, startPoint y: 381, endPoint x: 576, endPoint y: 383, distance: 75.3
click at [576, 420] on li "Verbessert die Nutzung: Resveratrol, Pterostilben und CoQ10 optimieren die Mito…" at bounding box center [609, 435] width 234 height 30
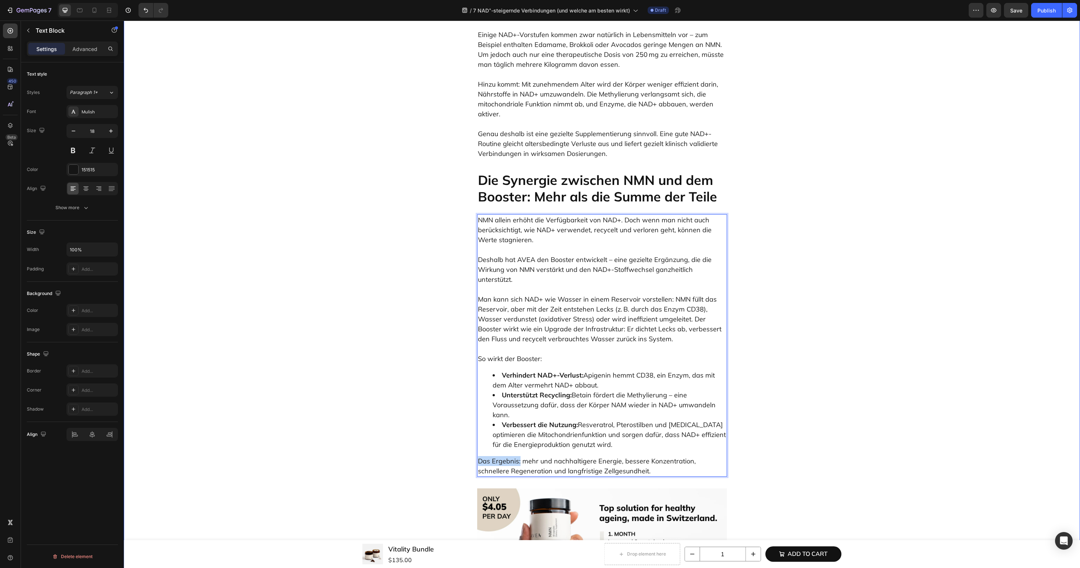
drag, startPoint x: 520, startPoint y: 416, endPoint x: 468, endPoint y: 416, distance: 52.1
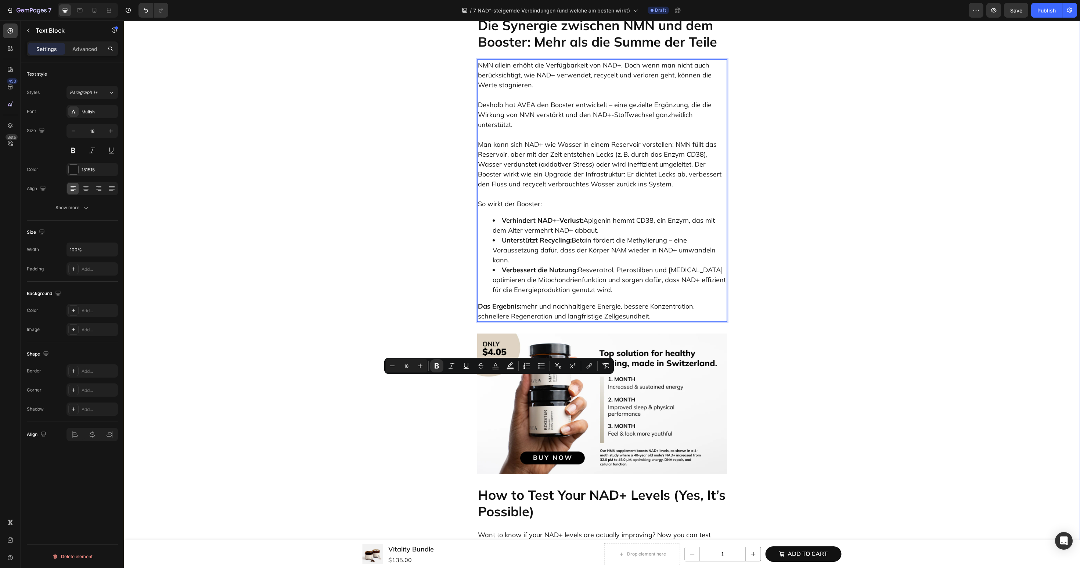
scroll to position [3336, 0]
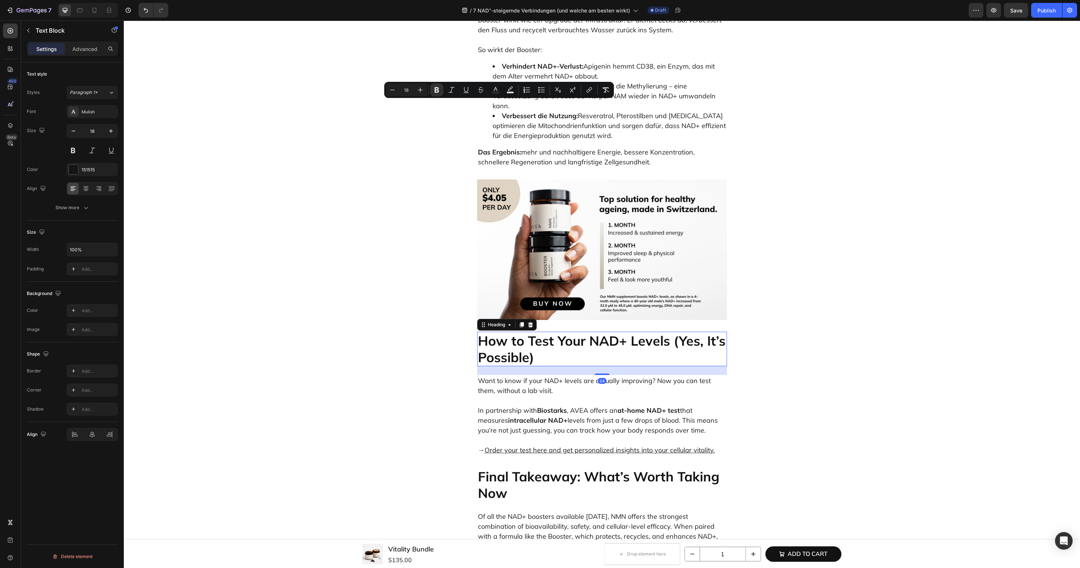
click at [503, 332] on h2 "How to Test Your NAD+ Levels (Yes, It’s Possible)" at bounding box center [602, 349] width 250 height 35
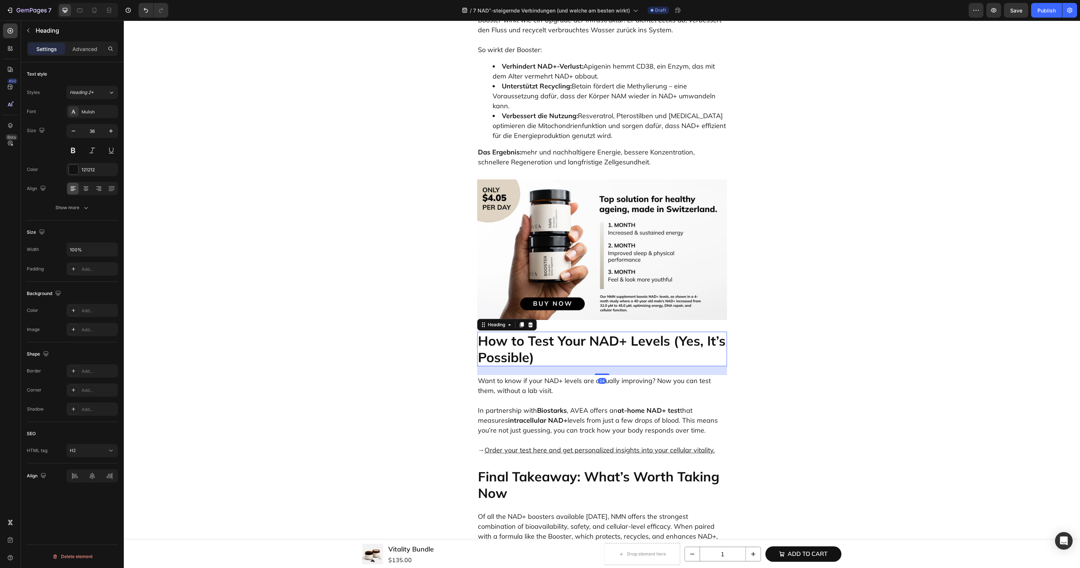
click at [503, 332] on h2 "How to Test Your NAD+ Levels (Yes, It’s Possible)" at bounding box center [602, 349] width 250 height 35
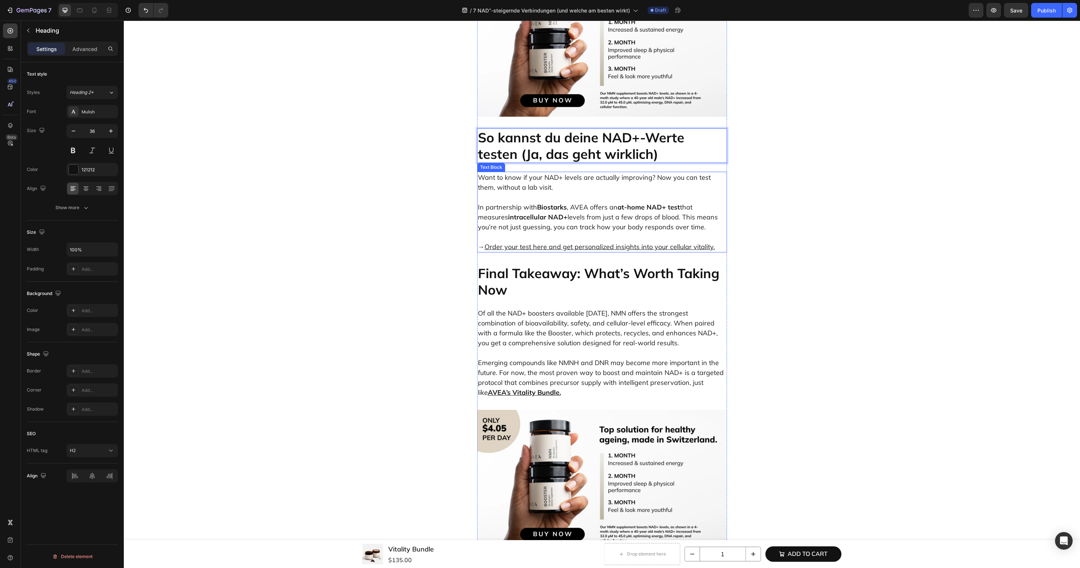
click at [572, 192] on p "Want to know if your NAD+ levels are actually improving? Now you can test them,…" at bounding box center [602, 183] width 248 height 20
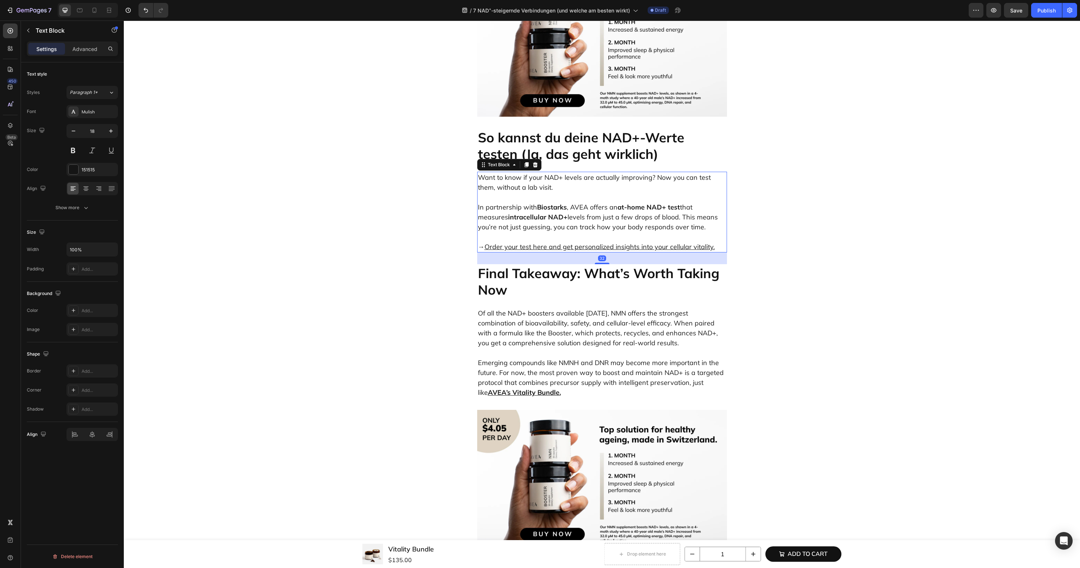
click at [572, 192] on p "Want to know if your NAD+ levels are actually improving? Now you can test them,…" at bounding box center [602, 183] width 248 height 20
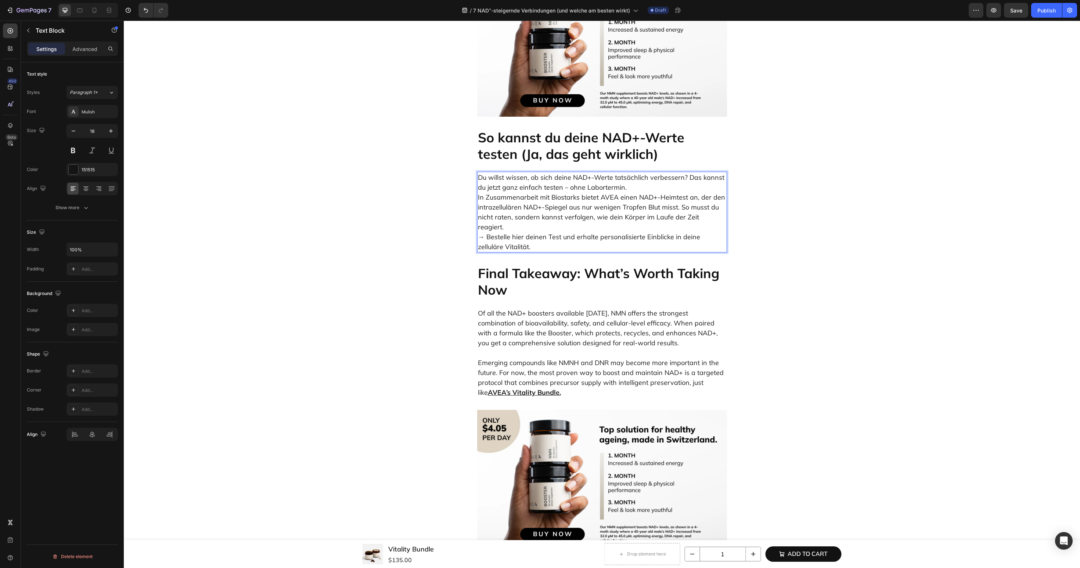
click at [722, 252] on p "Du willst wissen, ob sich deine NAD+-Werte tatsächlich verbessern? Das kannst d…" at bounding box center [602, 212] width 248 height 79
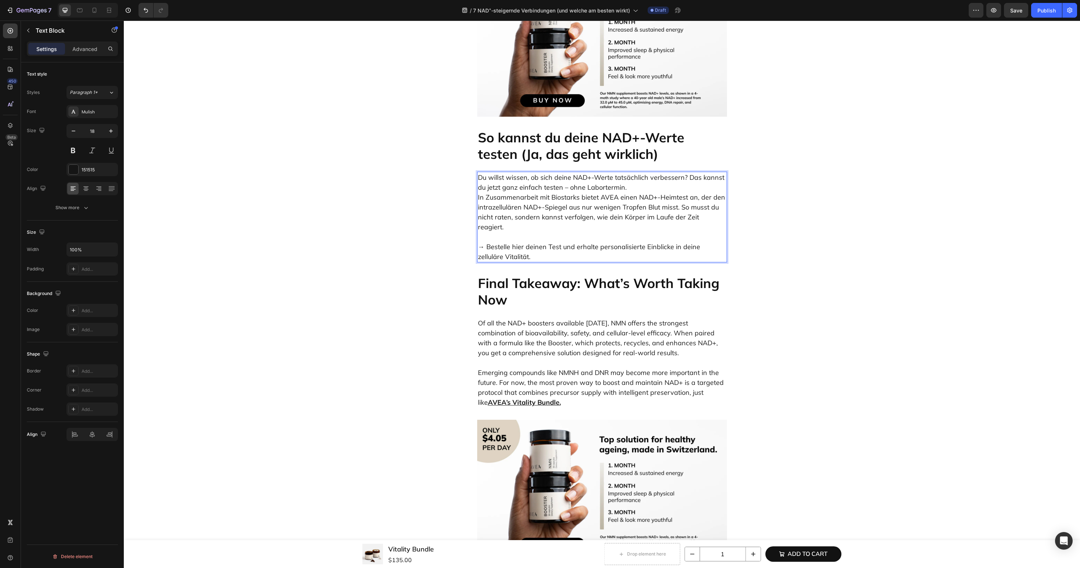
click at [645, 232] on p "Du willst wissen, ob sich deine NAD+-Werte tatsächlich verbessern? Das kannst d…" at bounding box center [602, 202] width 248 height 59
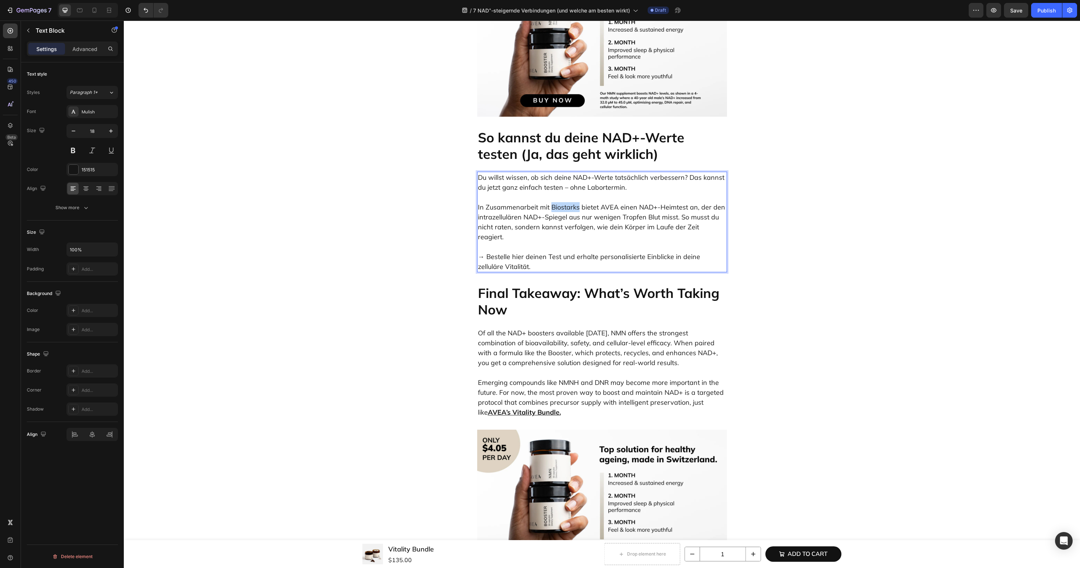
drag, startPoint x: 550, startPoint y: 365, endPoint x: 579, endPoint y: 366, distance: 28.3
click at [579, 242] on p "⁠⁠⁠⁠⁠⁠⁠ In Zusammenarbeit mit Biostarks bietet AVEA einen NAD+-Heimtest an, der…" at bounding box center [602, 217] width 248 height 50
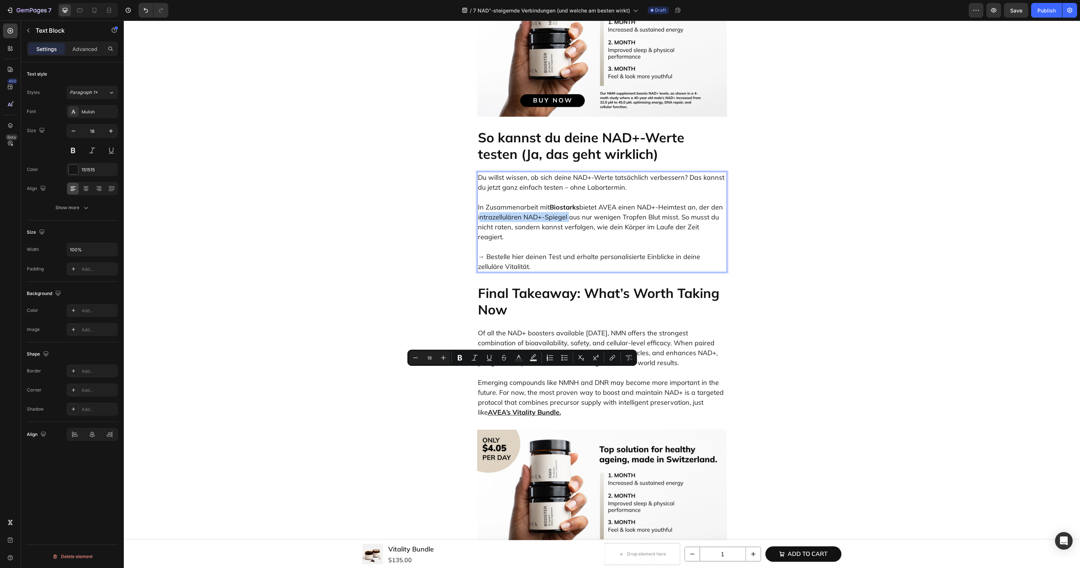
drag, startPoint x: 567, startPoint y: 376, endPoint x: 476, endPoint y: 376, distance: 90.7
click at [477, 272] on div "Du willst wissen, ob sich deine NAD+-Werte tatsächlich verbessern? Das kannst d…" at bounding box center [602, 222] width 250 height 101
click at [492, 272] on p "→ Bestelle hier deinen Test und erhalte personalisierte Einblicke in deine zell…" at bounding box center [602, 257] width 248 height 30
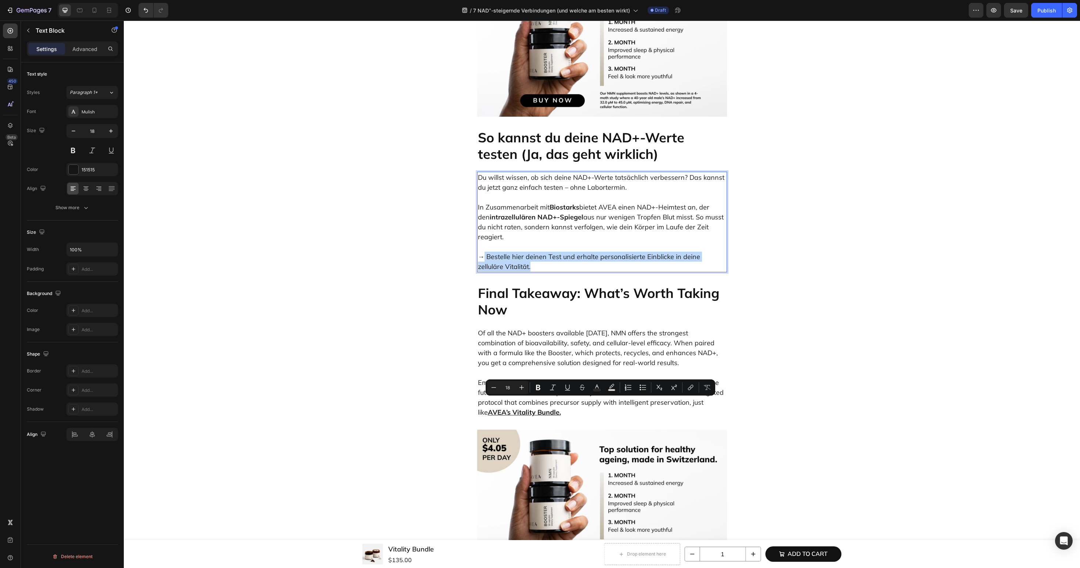
drag, startPoint x: 484, startPoint y: 403, endPoint x: 522, endPoint y: 412, distance: 38.6
click at [522, 272] on p "→ Bestelle hier deinen Test und erhalte personalisierte Einblicke in deine zell…" at bounding box center [602, 257] width 248 height 30
click at [690, 386] on icon "Editor contextual toolbar" at bounding box center [690, 387] width 7 height 7
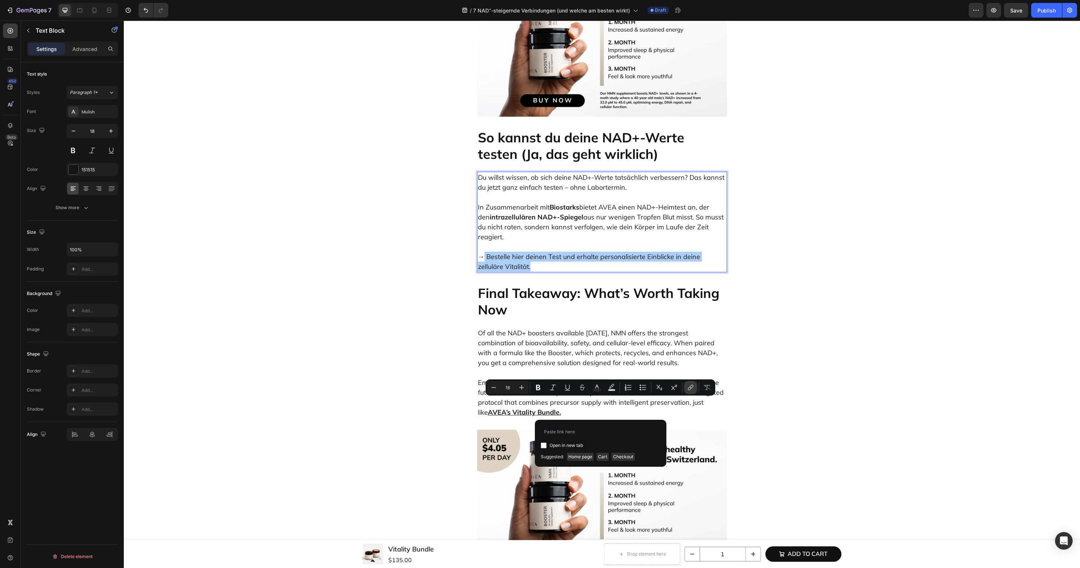
type input "https://avea-life.com/de/products/longevity-nad-test"
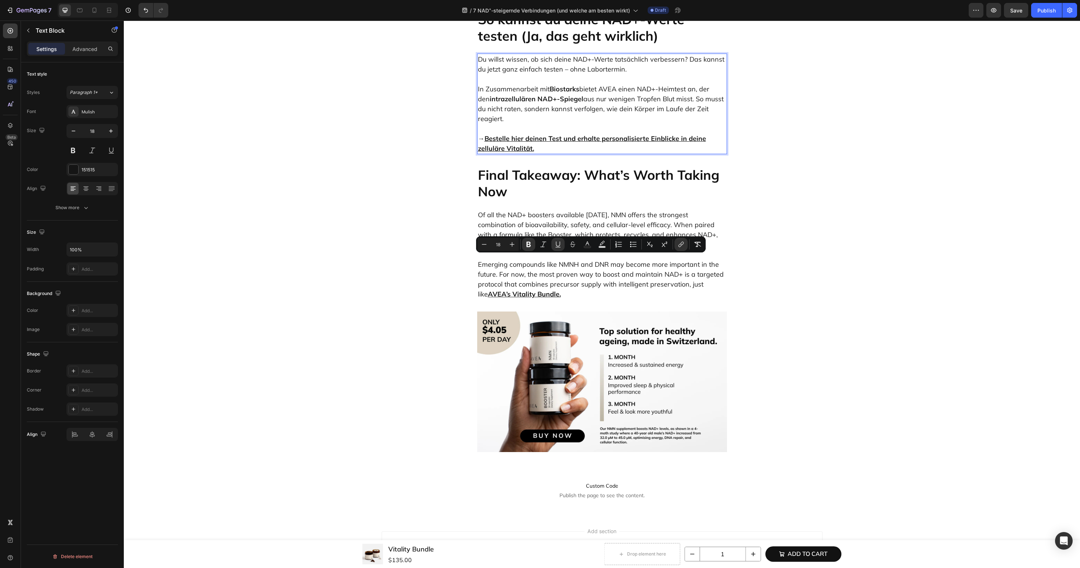
scroll to position [3504, 0]
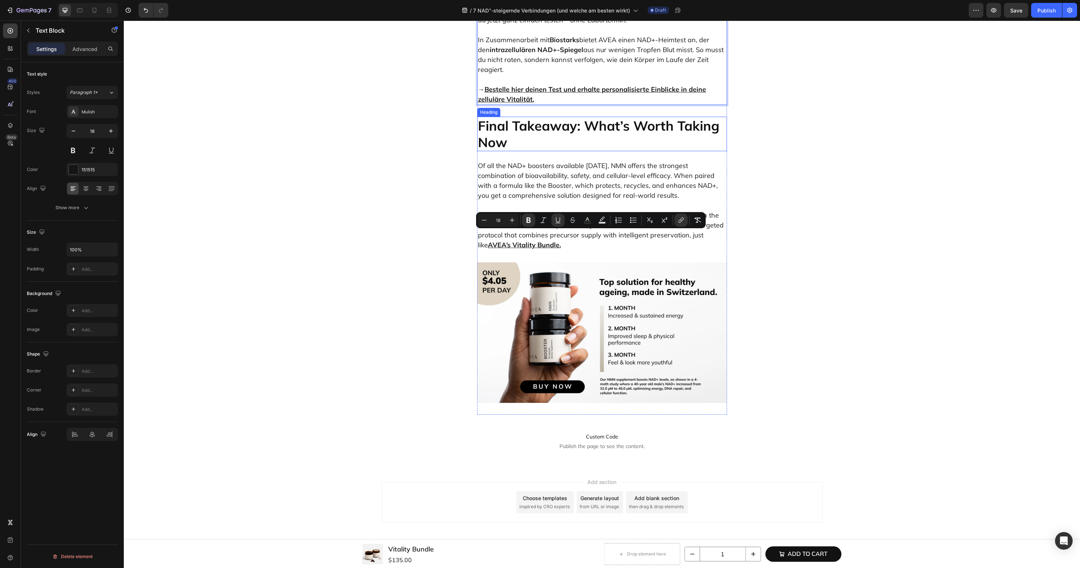
click at [539, 151] on h2 "Final Takeaway: What’s Worth Taking Now" at bounding box center [602, 134] width 250 height 35
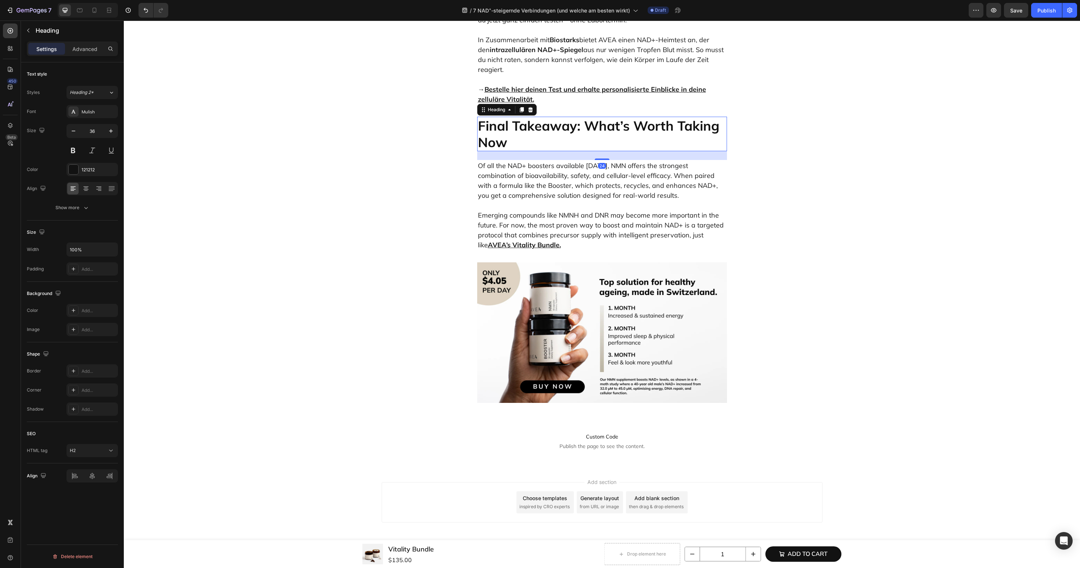
click at [539, 151] on h2 "Final Takeaway: What’s Worth Taking Now" at bounding box center [602, 134] width 250 height 35
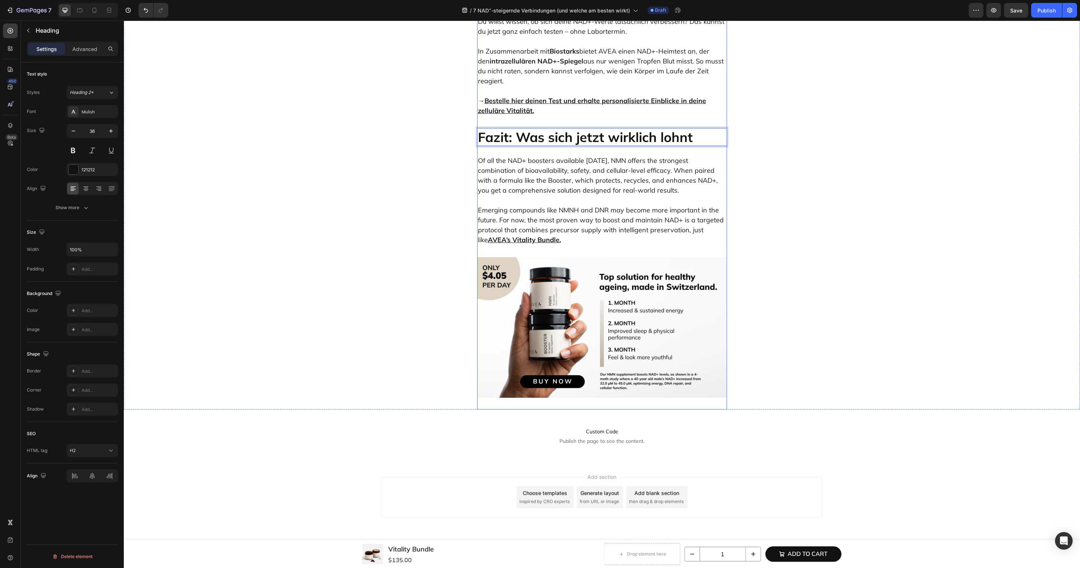
scroll to position [3512, 0]
click at [578, 195] on p "Of all the NAD+ boosters available [DATE], NMN offers the strongest combination…" at bounding box center [602, 176] width 248 height 40
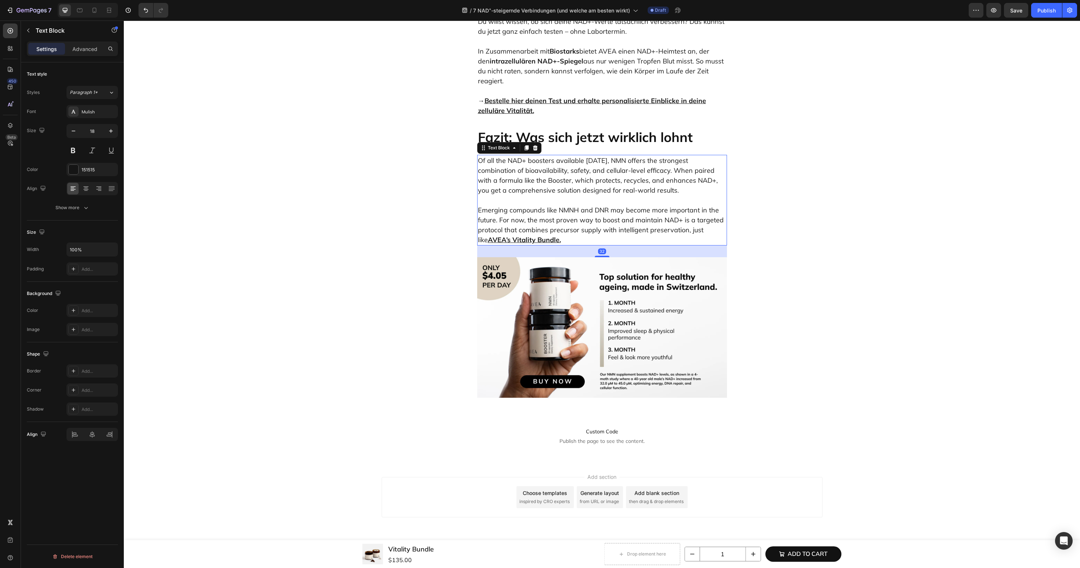
click at [578, 195] on p "Of all the NAD+ boosters available [DATE], NMN offers the strongest combination…" at bounding box center [602, 176] width 248 height 40
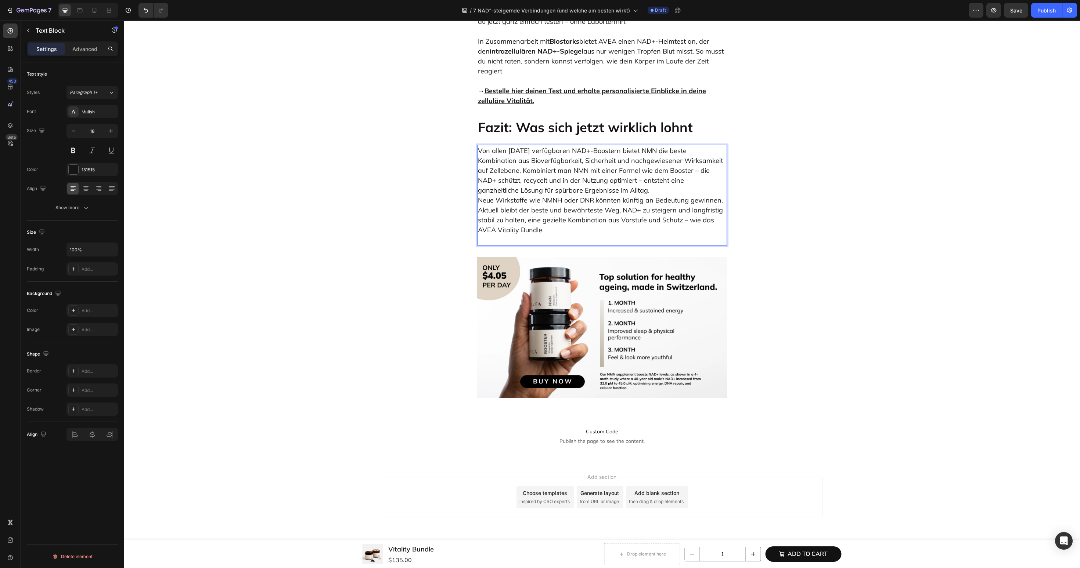
click at [588, 245] on p "Von allen heute verfügbaren NAD+-Boostern bietet NMN die beste Kombination aus …" at bounding box center [602, 195] width 248 height 99
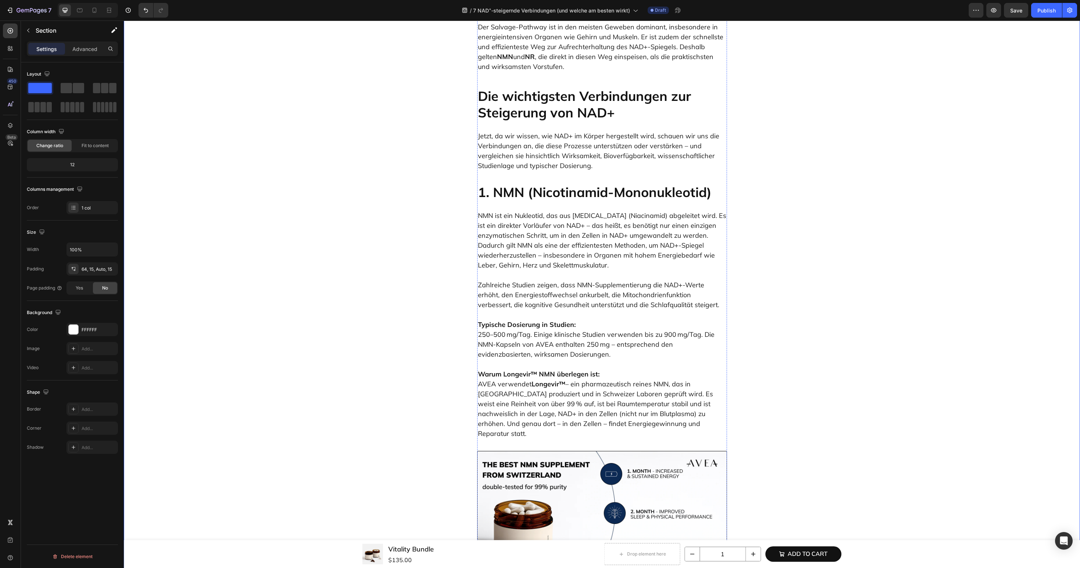
scroll to position [743, 0]
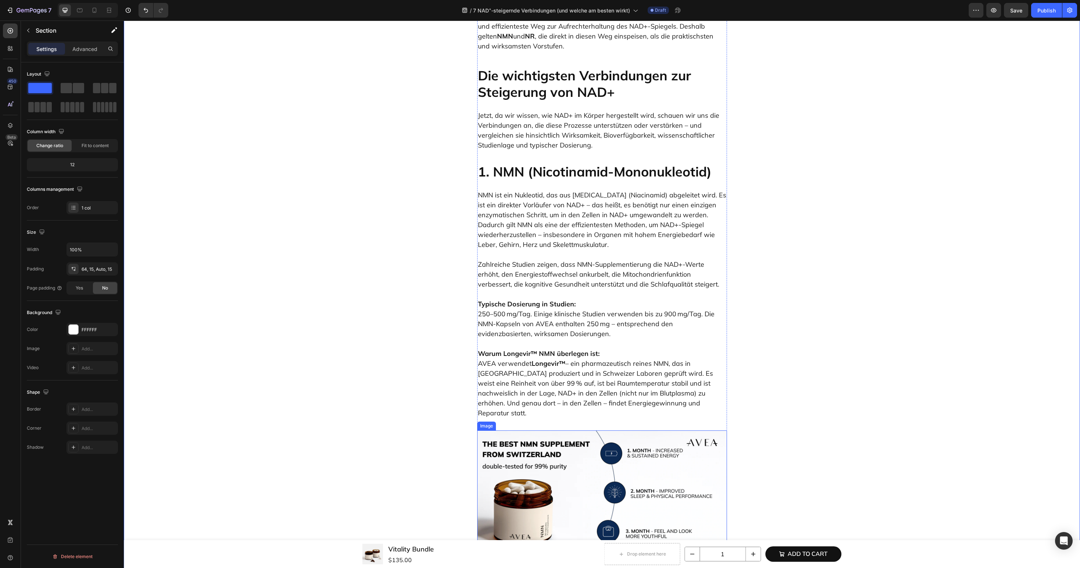
click at [538, 454] on img at bounding box center [602, 501] width 250 height 141
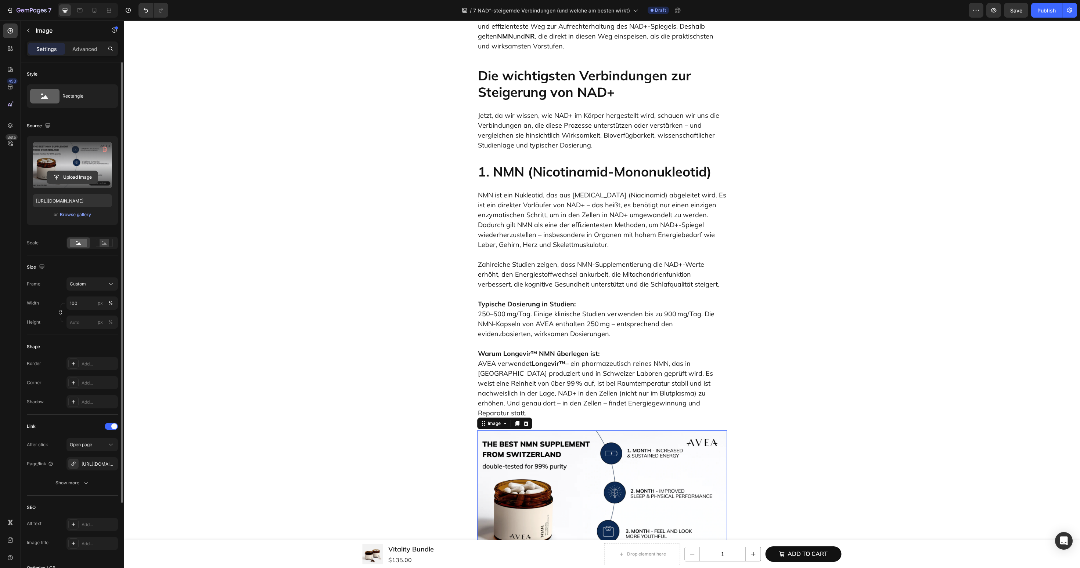
click at [66, 175] on input "file" at bounding box center [72, 177] width 51 height 12
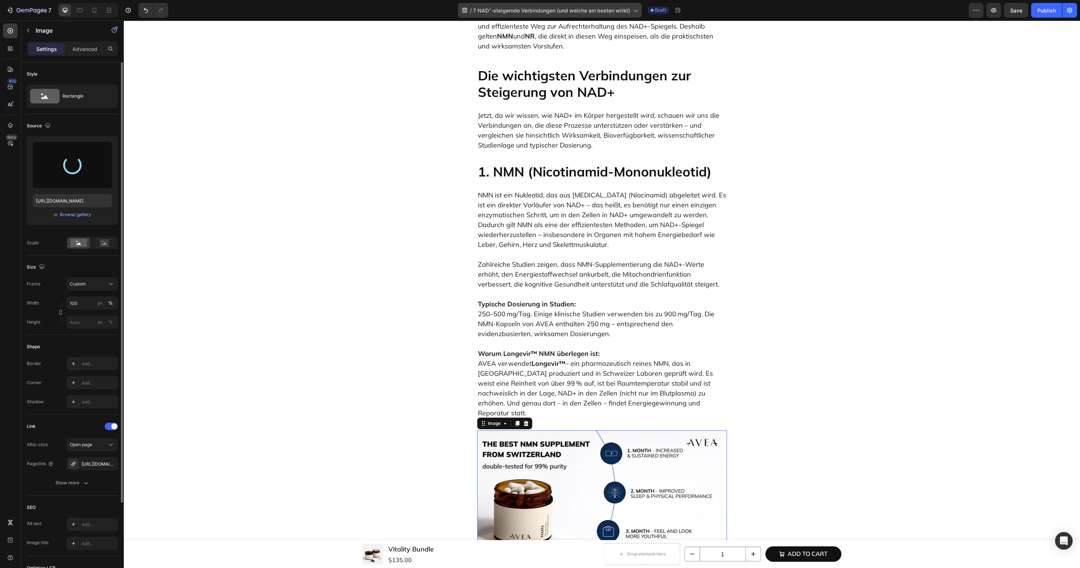
type input "https://cdn.shopify.com/s/files/1/0606/3226/9049/files/gempages_537282813339108…"
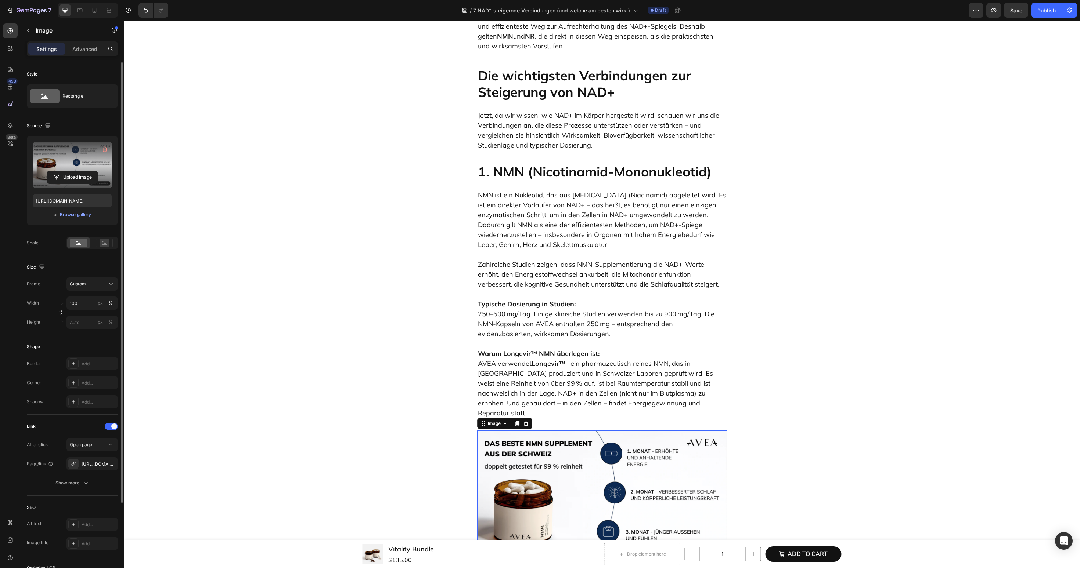
click at [580, 449] on img at bounding box center [602, 501] width 250 height 141
click at [110, 463] on icon "button" at bounding box center [110, 464] width 6 height 6
click at [94, 463] on div "Add..." at bounding box center [99, 464] width 35 height 7
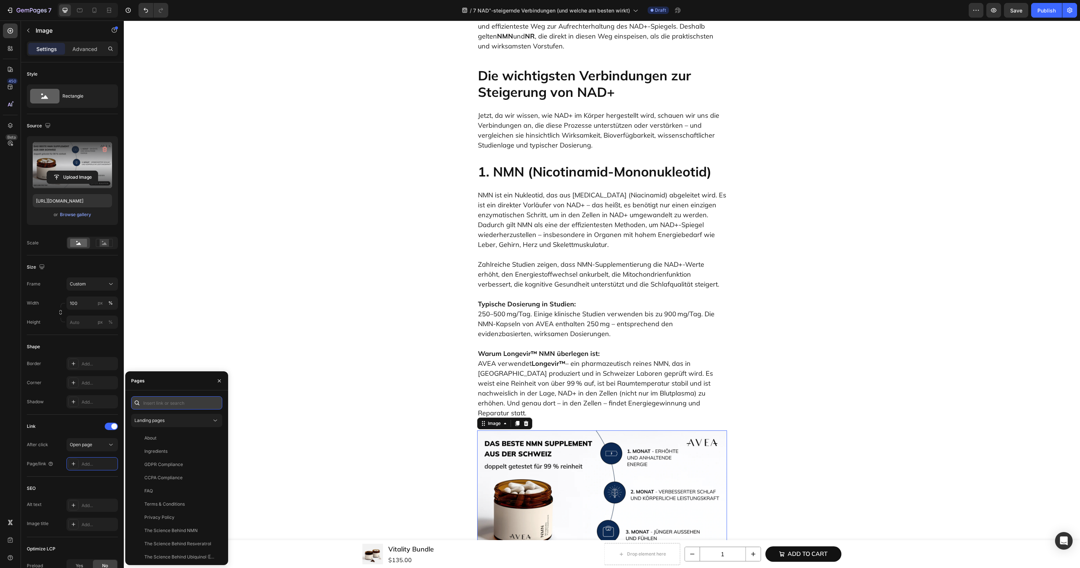
click at [183, 402] on input "text" at bounding box center [176, 403] width 91 height 13
paste input "https://avea-life.com/de/products/nmn?country=DE"
type input "https://avea-life.com/de/products/nmn?country=DE"
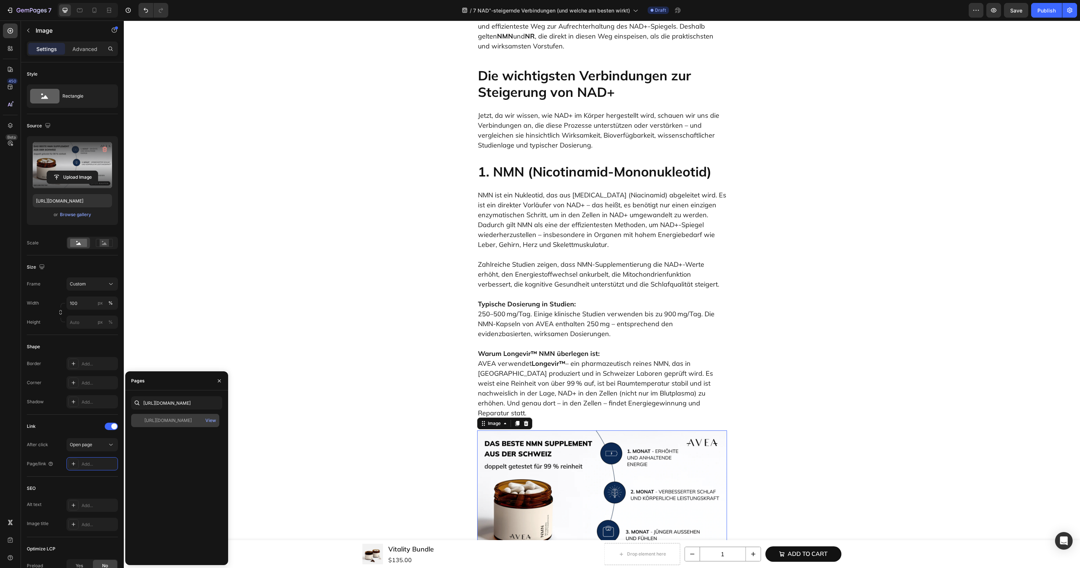
click at [181, 420] on div "https://avea-life.com/de/products/nmn?country=DE" at bounding box center [167, 420] width 47 height 7
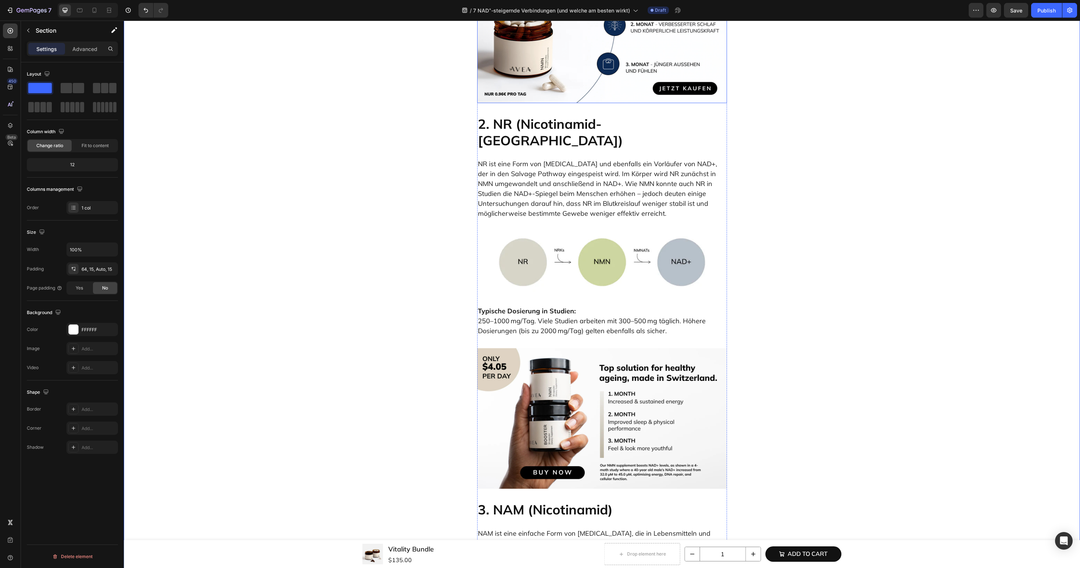
scroll to position [1238, 0]
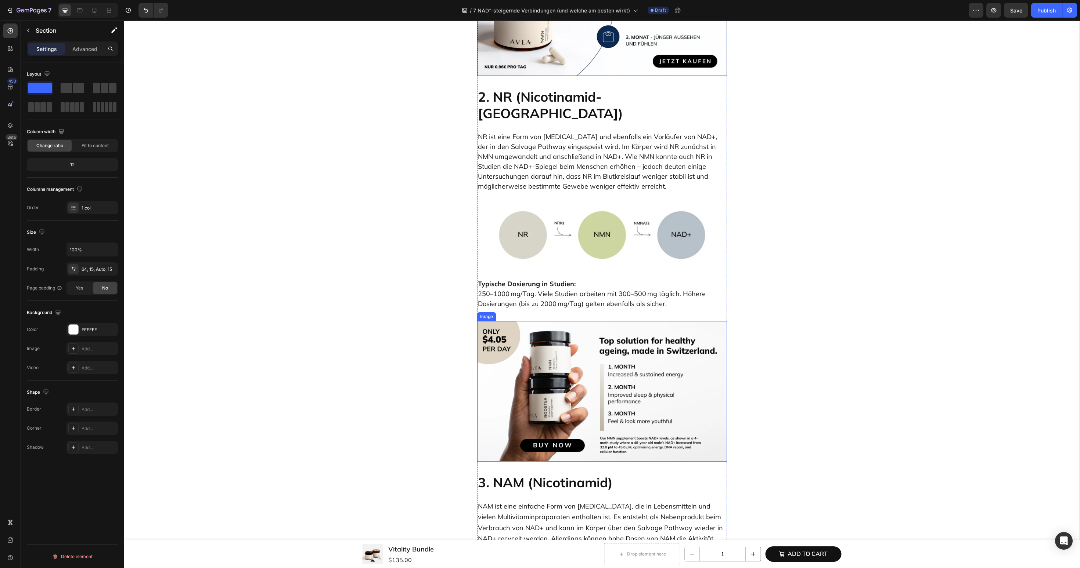
click at [537, 321] on img at bounding box center [602, 391] width 250 height 141
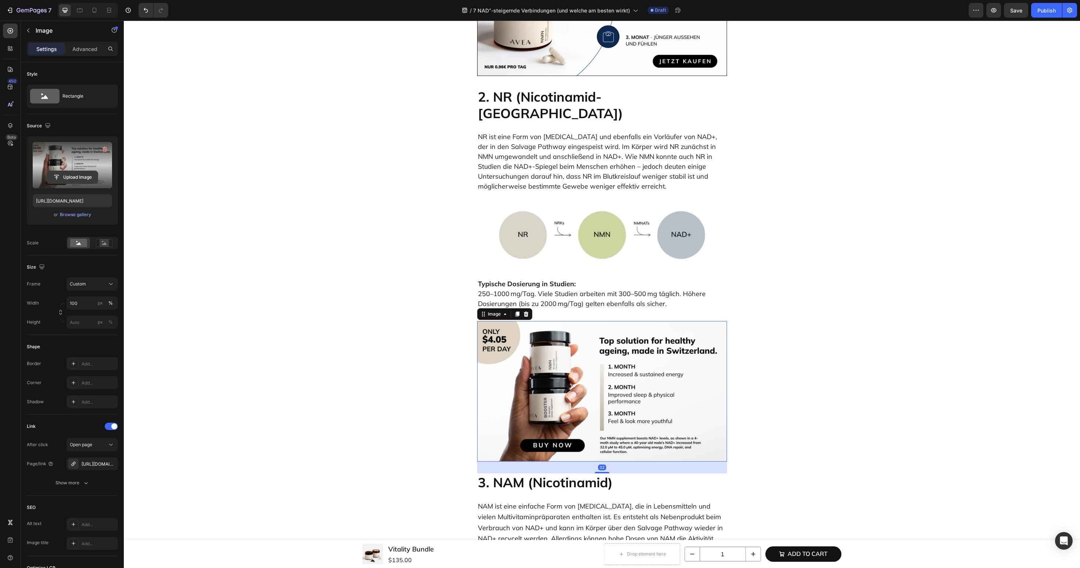
click at [79, 178] on input "file" at bounding box center [72, 177] width 51 height 12
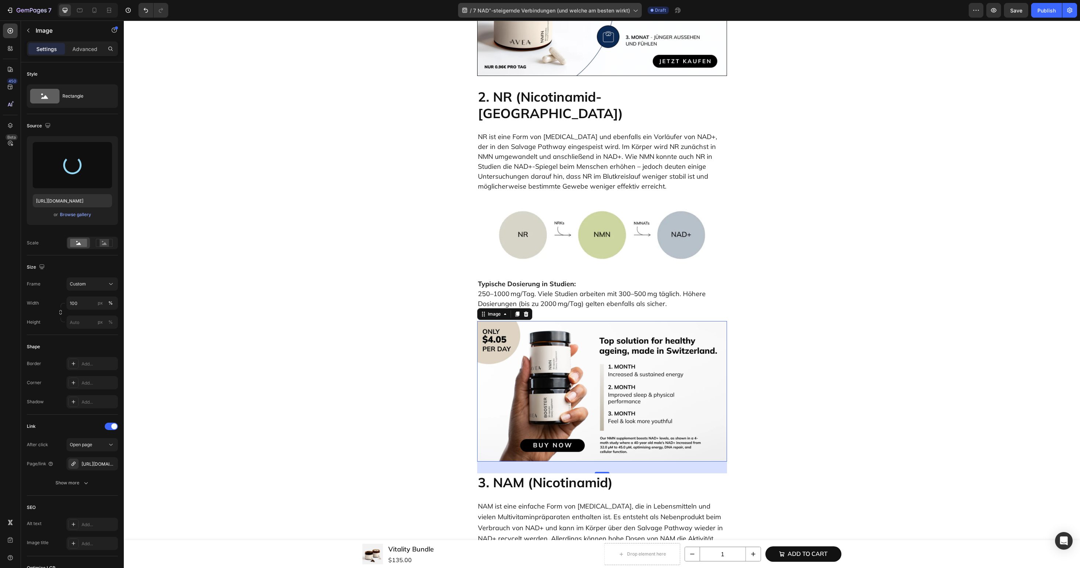
type input "https://cdn.shopify.com/s/files/1/0606/3226/9049/files/gempages_537282813339108…"
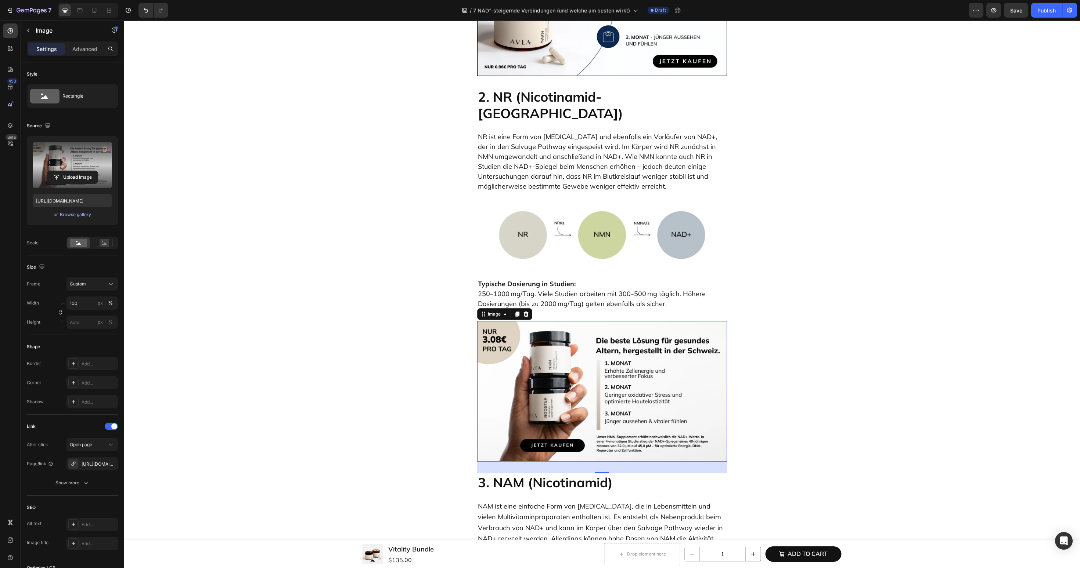
click at [516, 350] on img at bounding box center [602, 391] width 250 height 141
click at [112, 466] on icon "button" at bounding box center [110, 464] width 6 height 6
click at [96, 462] on div "Add..." at bounding box center [99, 464] width 35 height 7
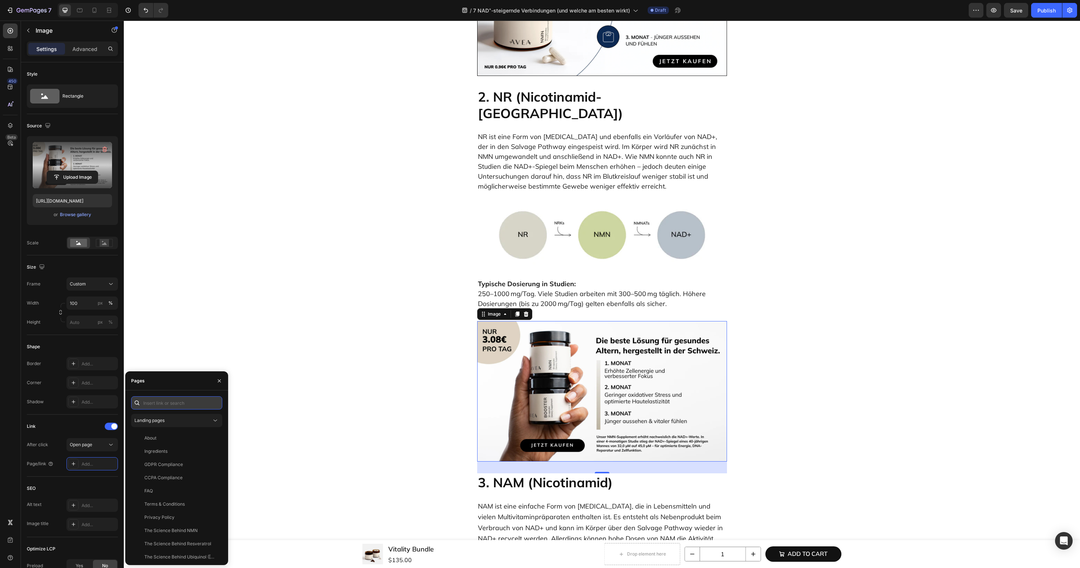
click at [188, 402] on input "text" at bounding box center [176, 403] width 91 height 13
paste input "https://avea-life.com/de/products/bundle?country=DE"
type input "https://avea-life.com/de/products/bundle?country=DE"
click at [187, 424] on div at bounding box center [175, 423] width 88 height 19
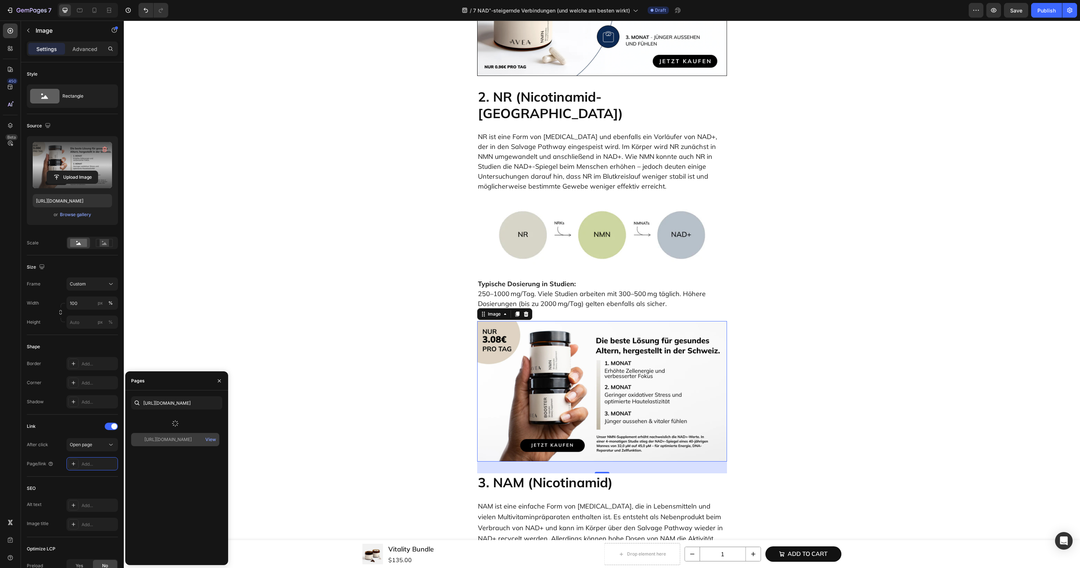
scroll to position [0, 0]
click at [181, 424] on div "https://avea-life.com/de/products/bundle?country=DE" at bounding box center [167, 420] width 47 height 7
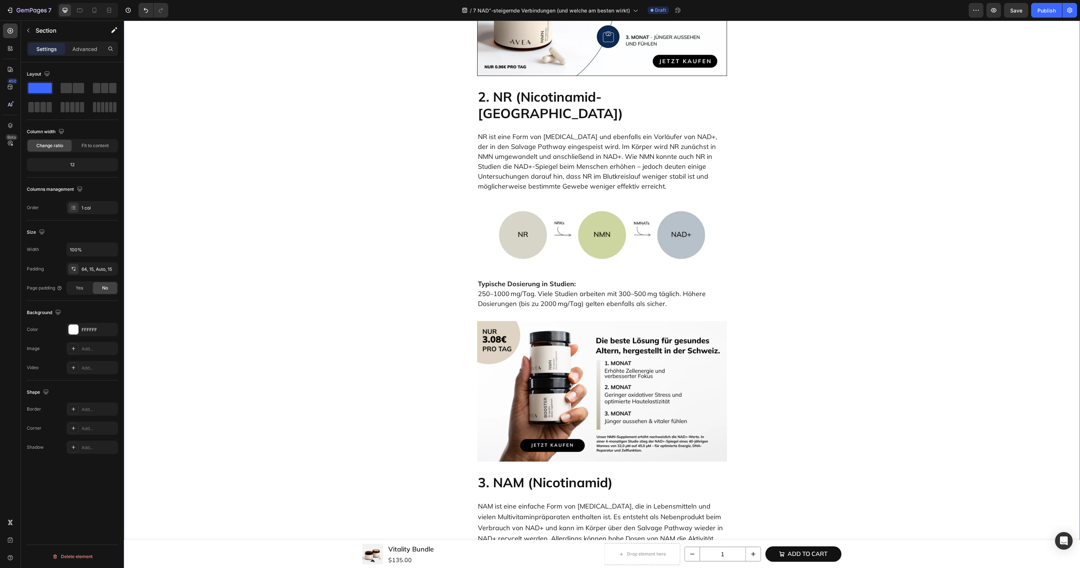
click at [575, 347] on img at bounding box center [602, 391] width 250 height 141
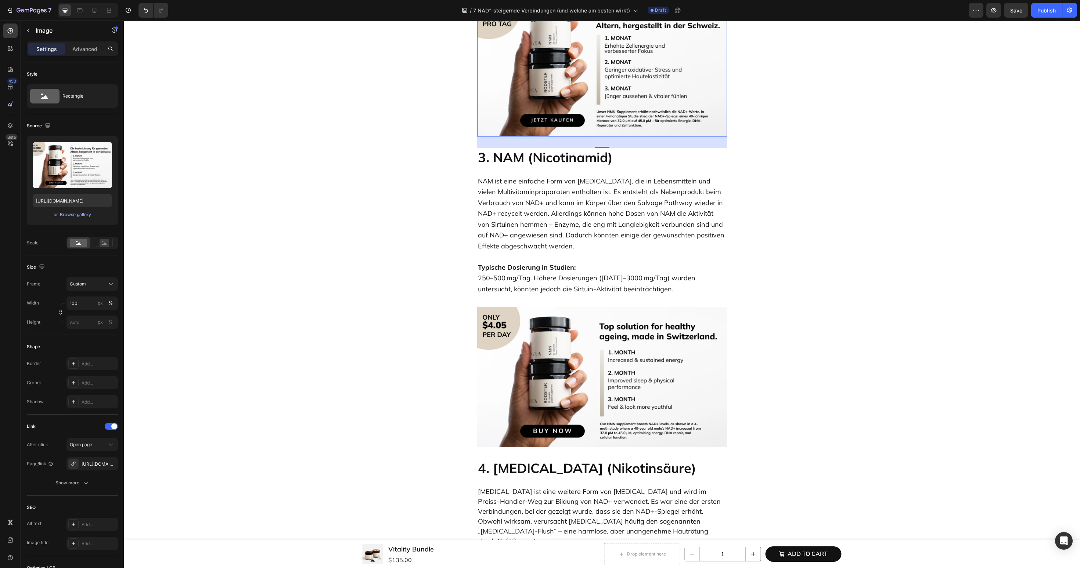
scroll to position [1388, 0]
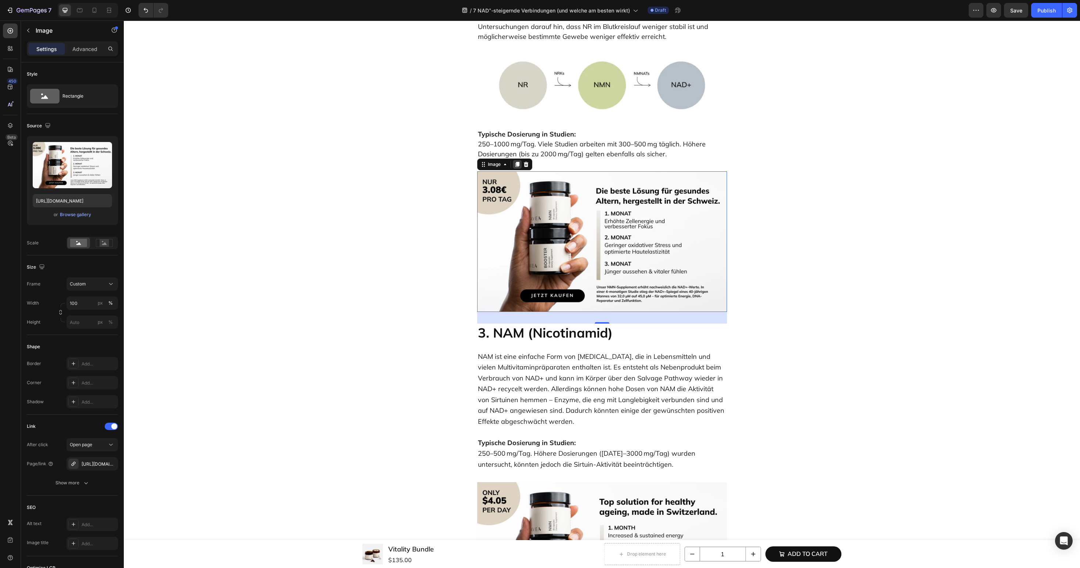
click at [516, 162] on icon at bounding box center [517, 164] width 4 height 5
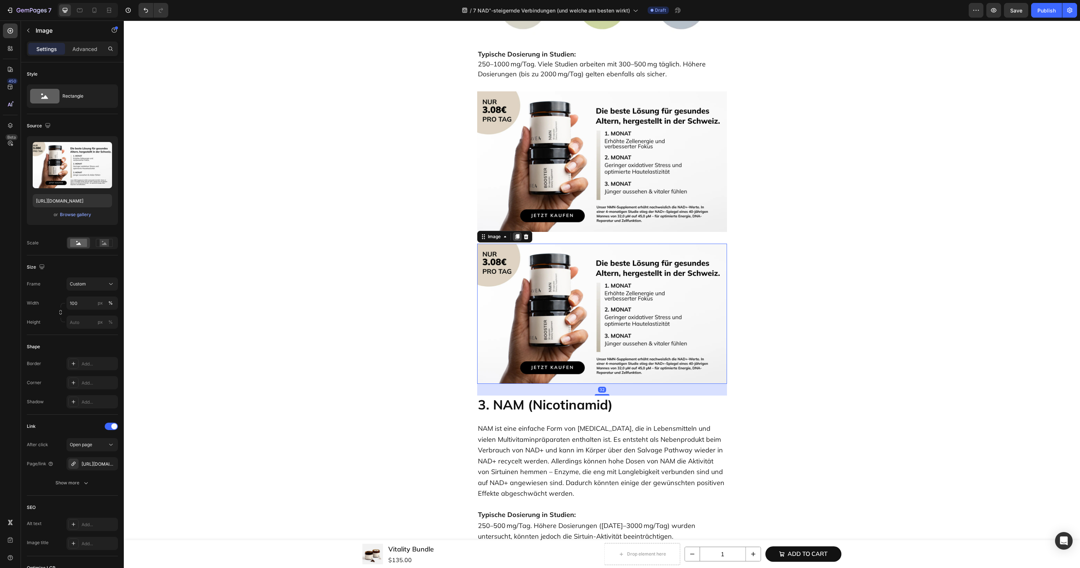
scroll to position [1599, 0]
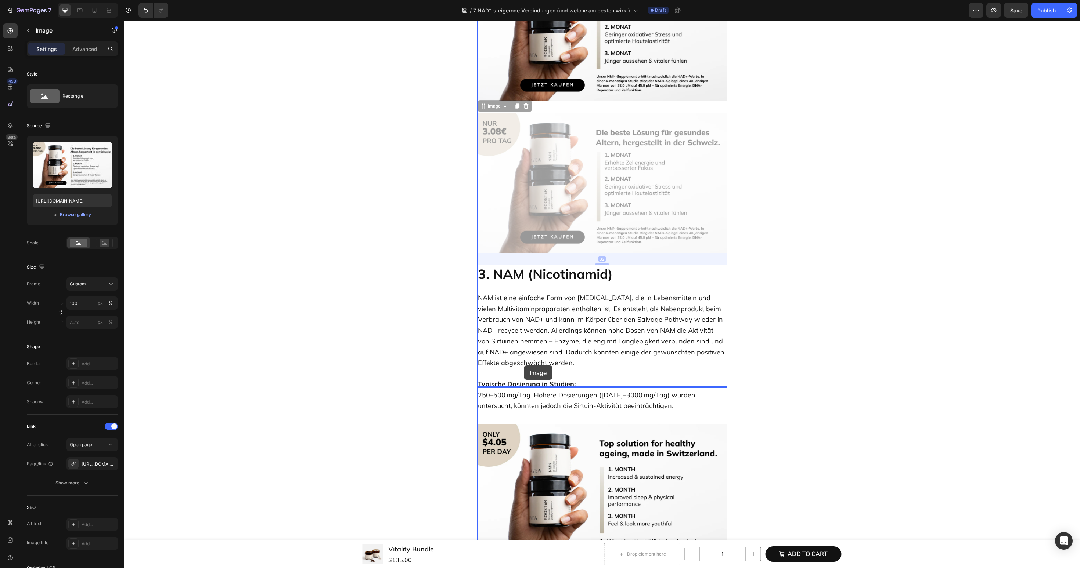
drag, startPoint x: 492, startPoint y: 68, endPoint x: 523, endPoint y: 368, distance: 301.5
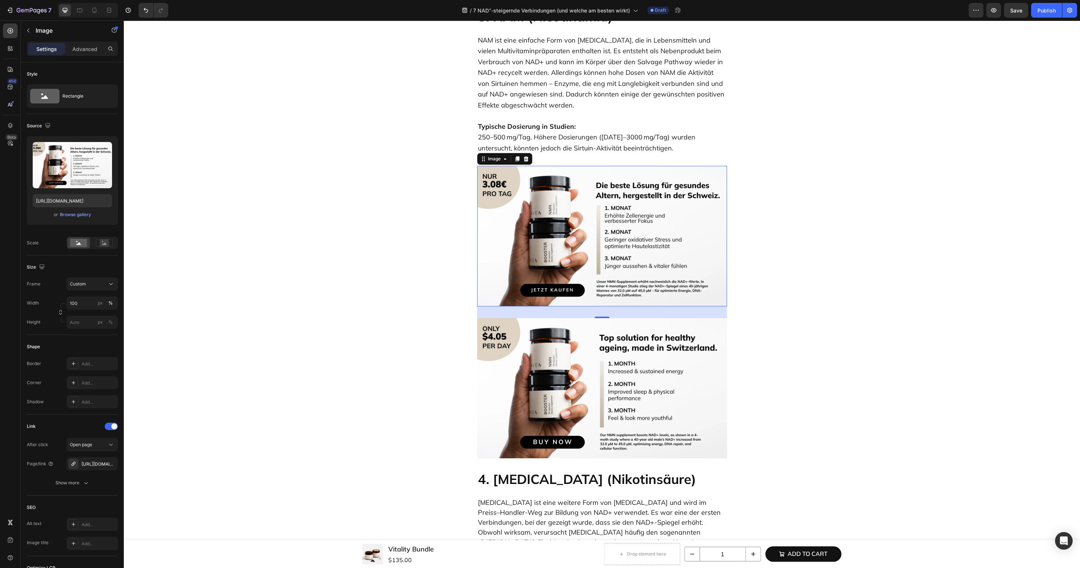
scroll to position [1716, 0]
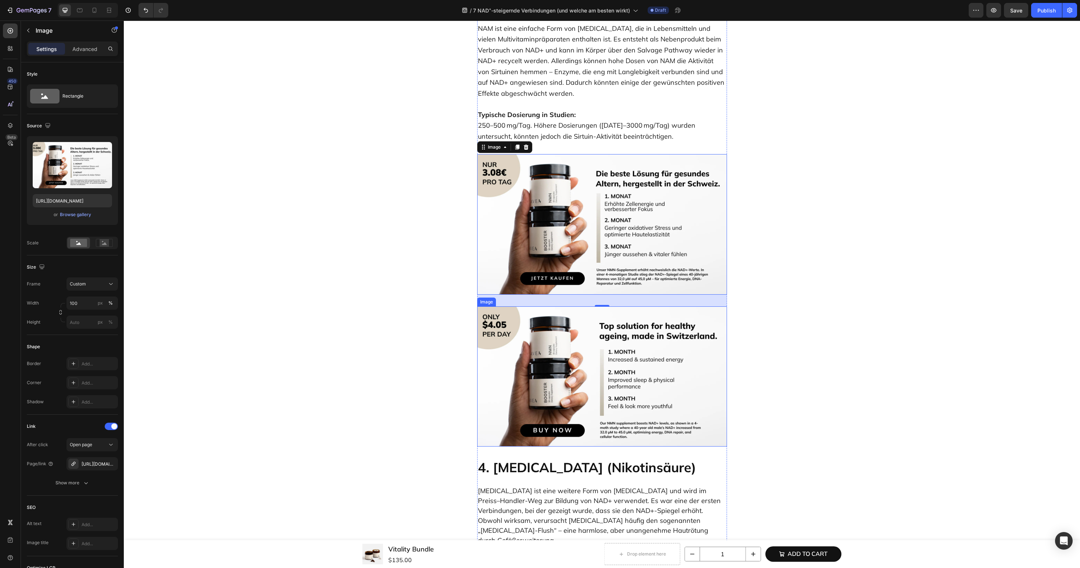
click at [548, 339] on img at bounding box center [602, 377] width 250 height 141
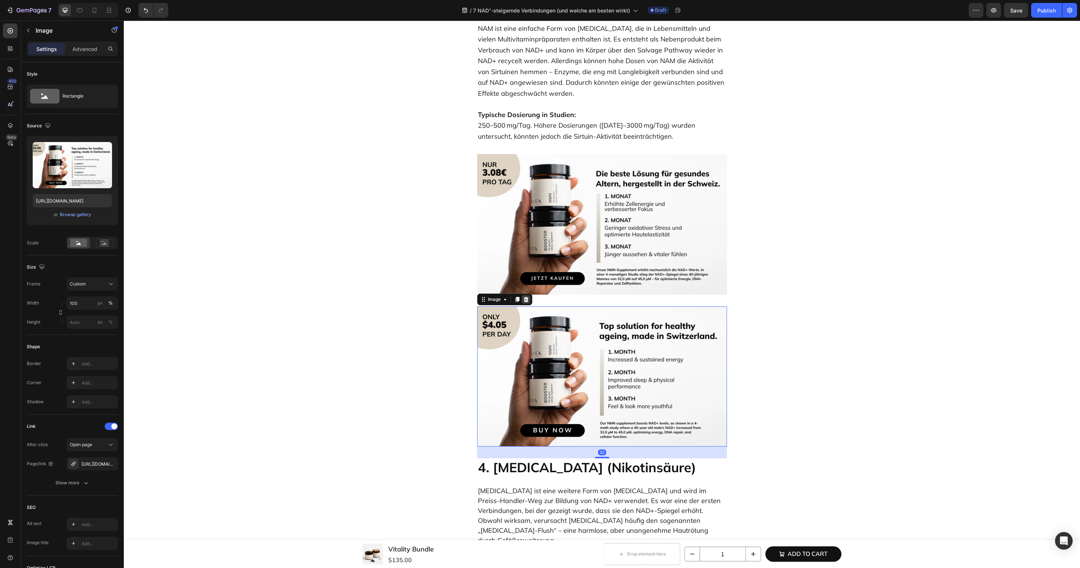
click at [525, 297] on icon at bounding box center [525, 299] width 5 height 5
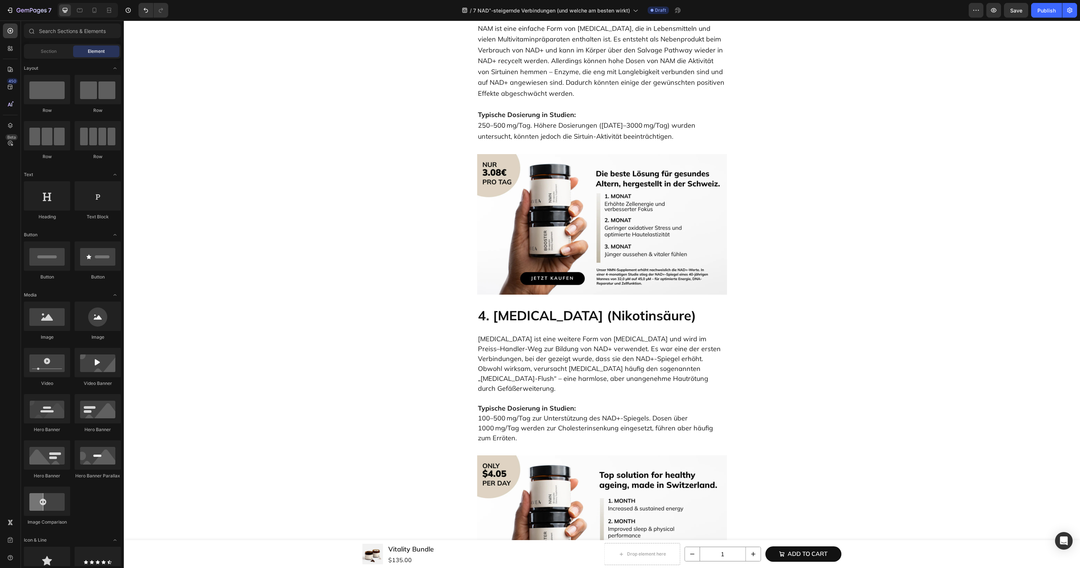
scroll to position [1782, 0]
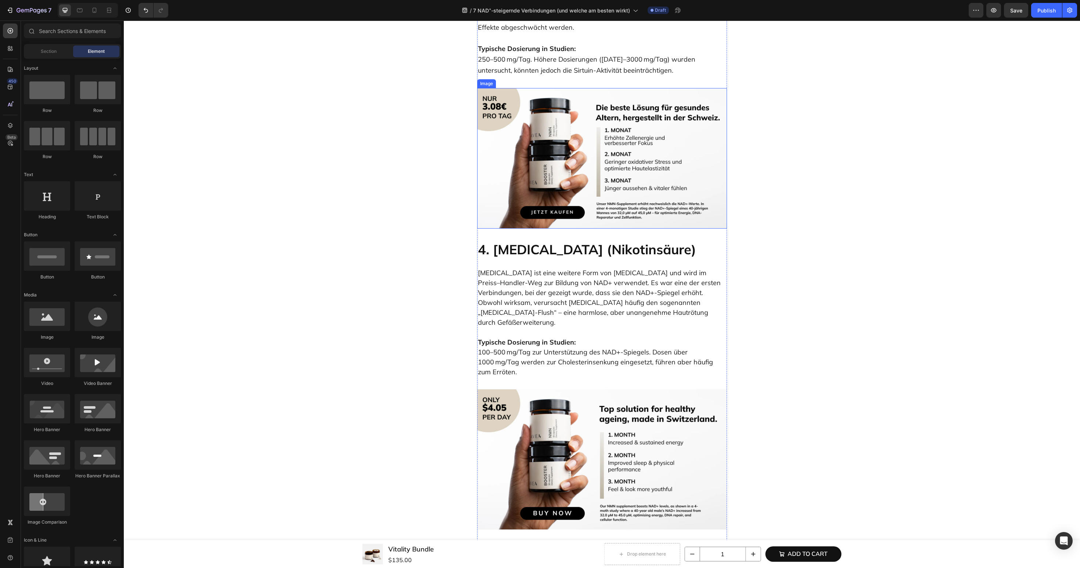
click at [538, 161] on img at bounding box center [602, 158] width 250 height 141
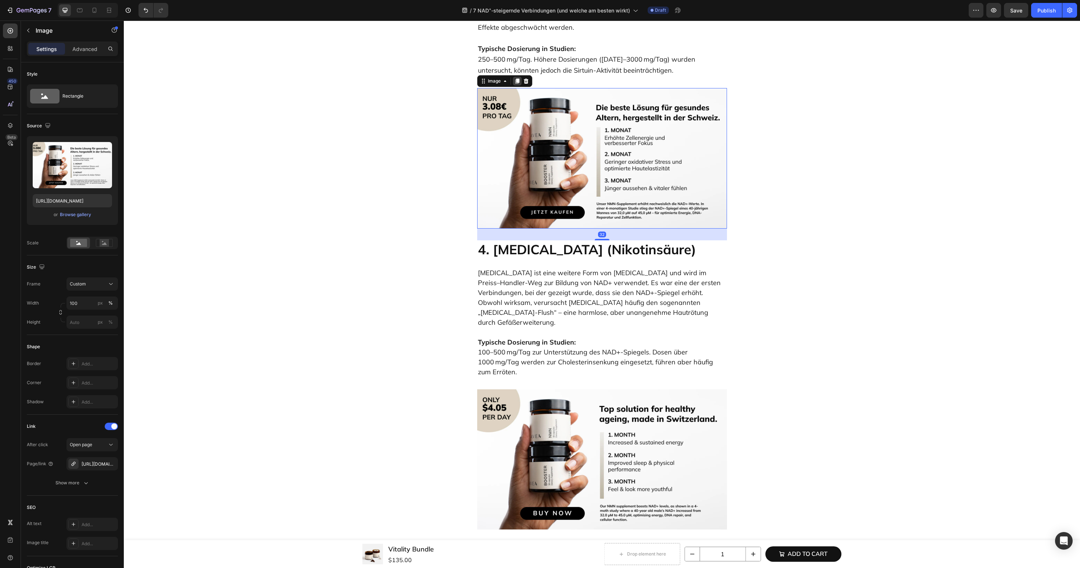
click at [518, 79] on icon at bounding box center [517, 81] width 4 height 5
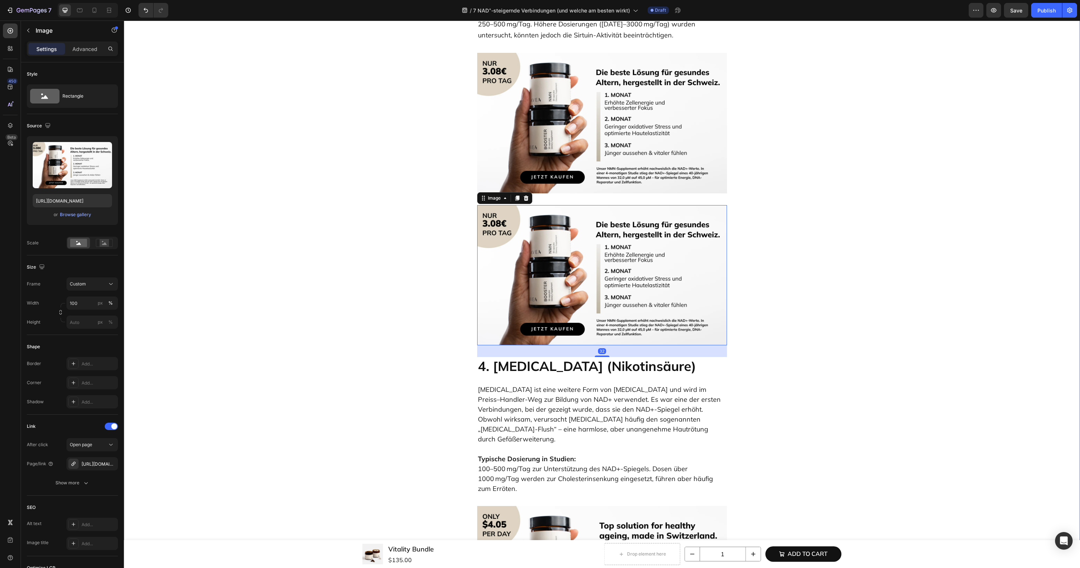
scroll to position [1876, 0]
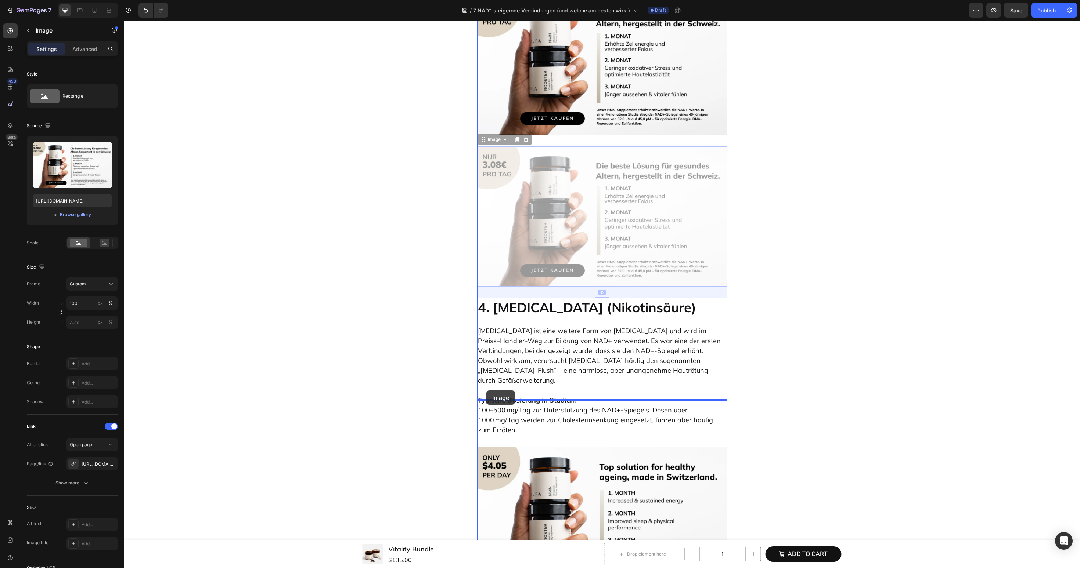
drag, startPoint x: 492, startPoint y: 103, endPoint x: 487, endPoint y: 390, distance: 286.8
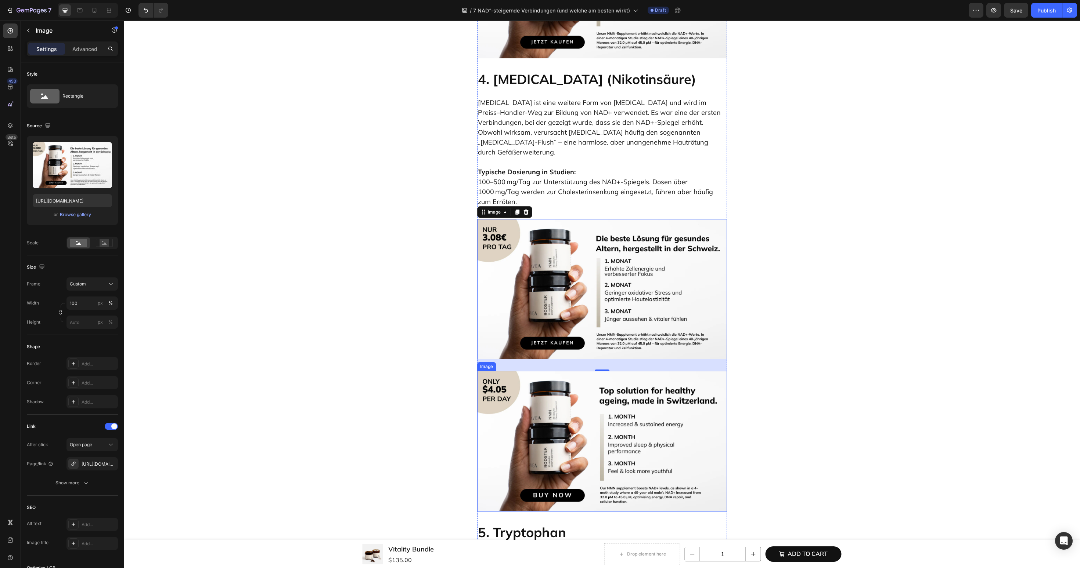
scroll to position [1960, 0]
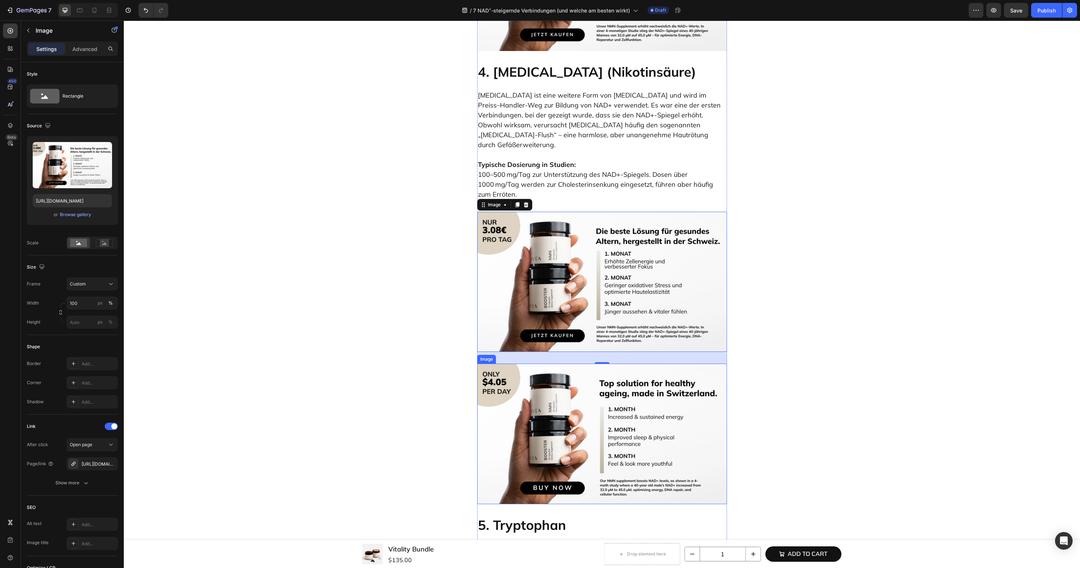
click at [539, 364] on img at bounding box center [602, 434] width 250 height 141
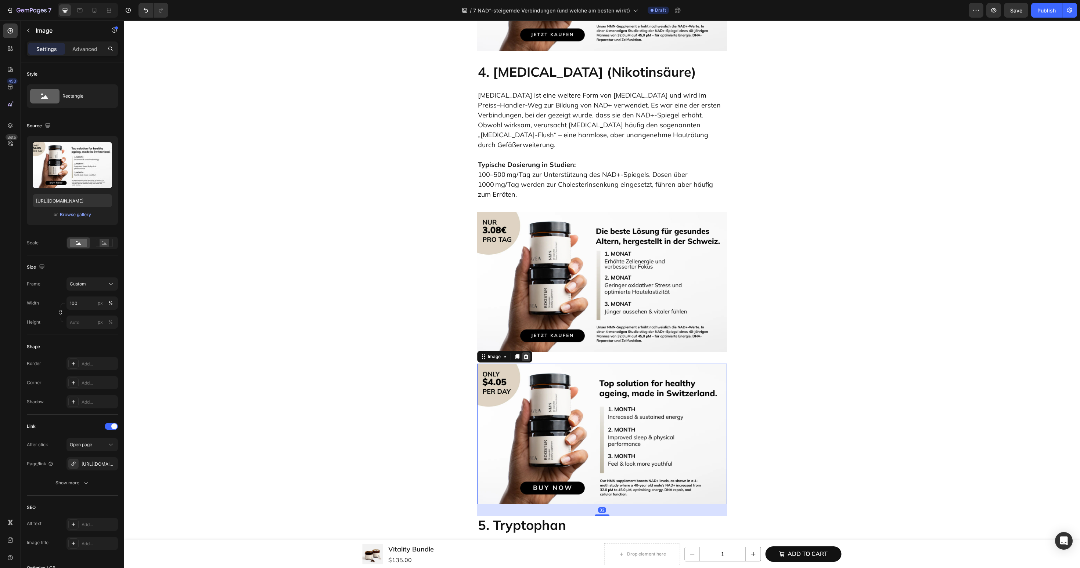
click at [526, 354] on icon at bounding box center [525, 356] width 5 height 5
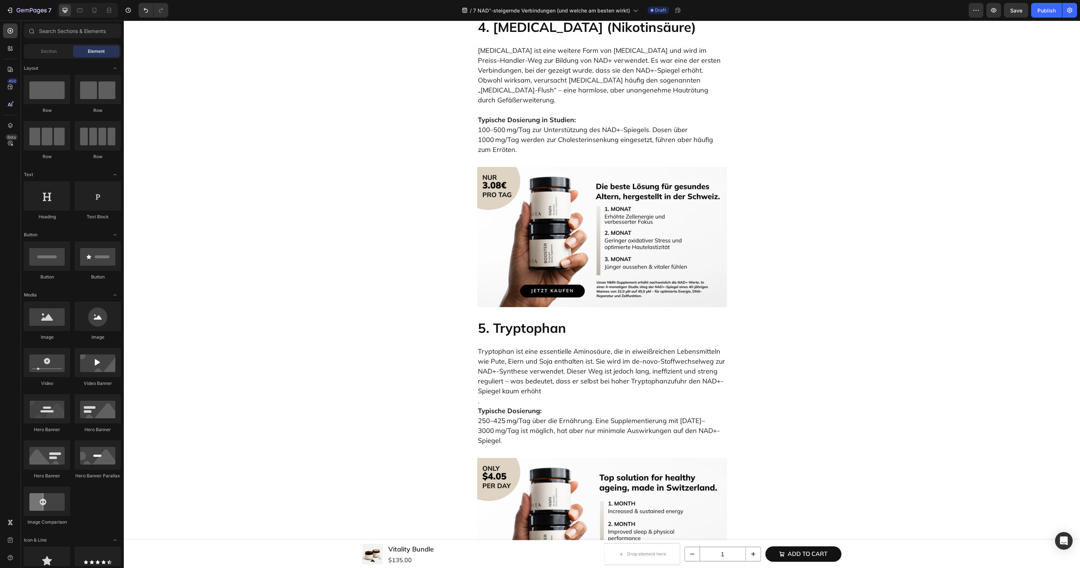
scroll to position [2070, 0]
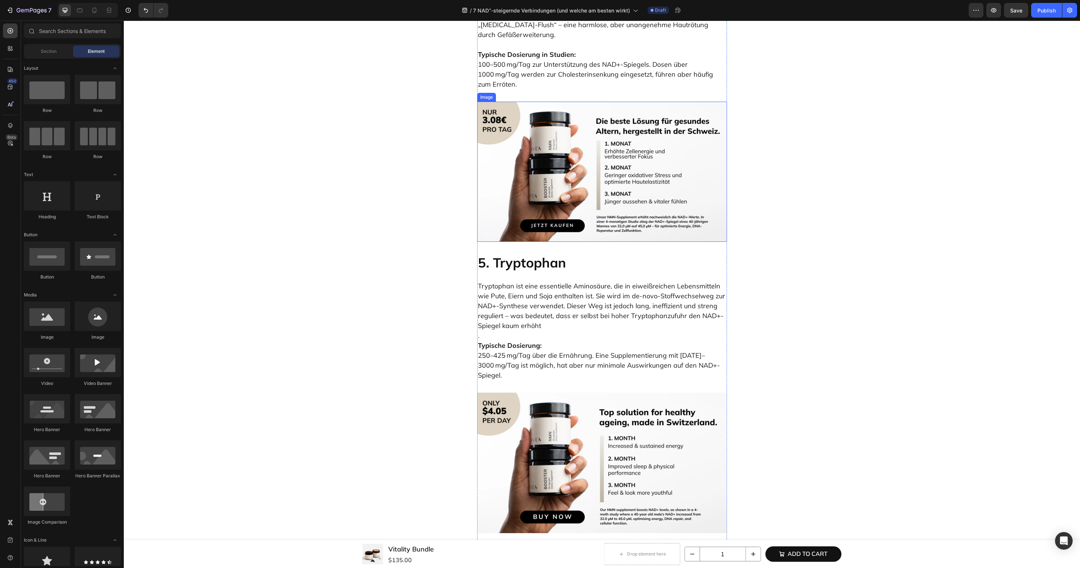
click at [540, 161] on img at bounding box center [602, 172] width 250 height 141
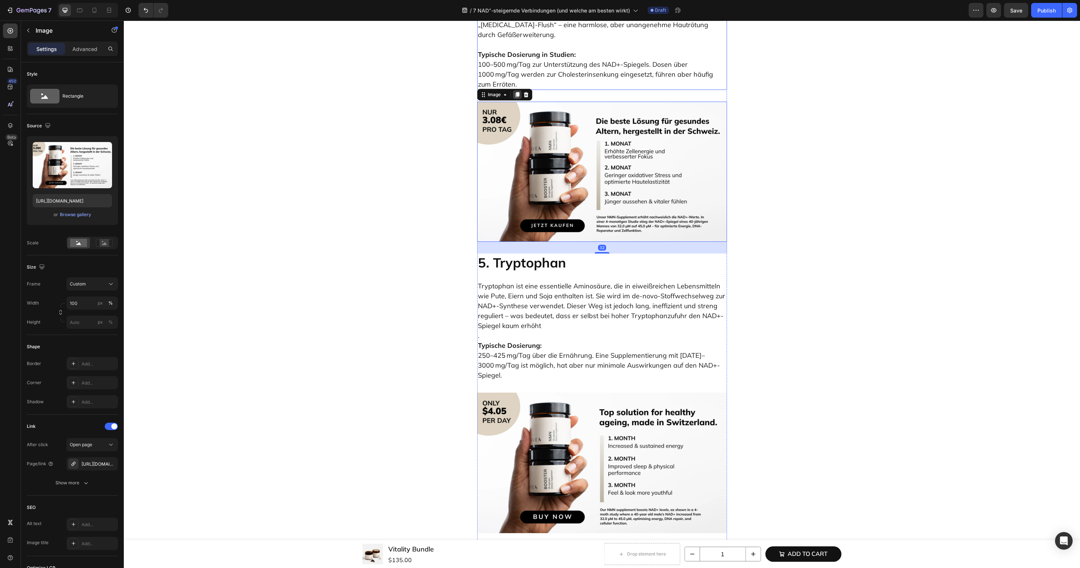
click at [516, 92] on icon at bounding box center [517, 95] width 6 height 6
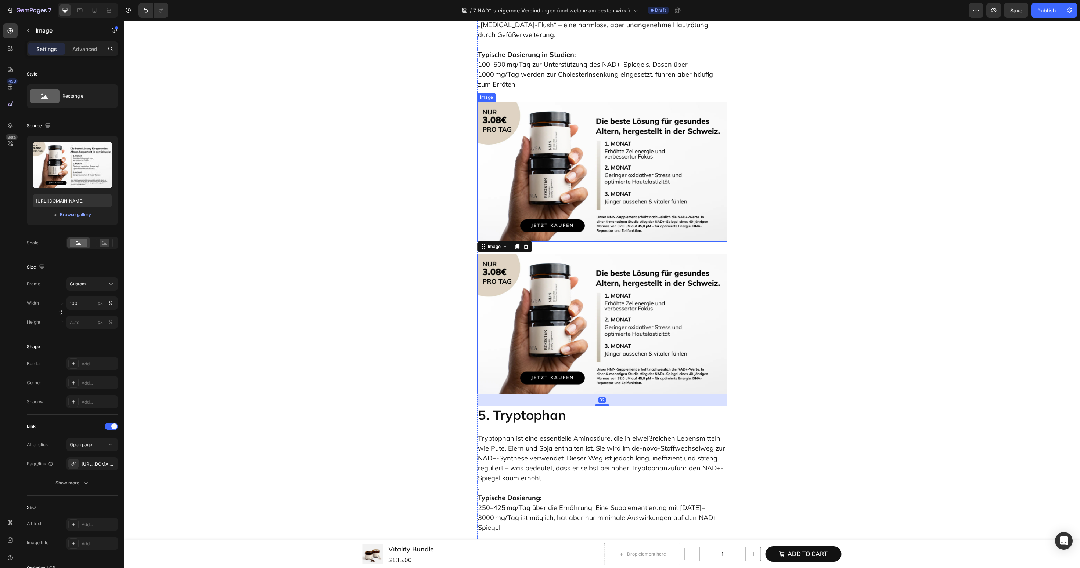
scroll to position [2150, 0]
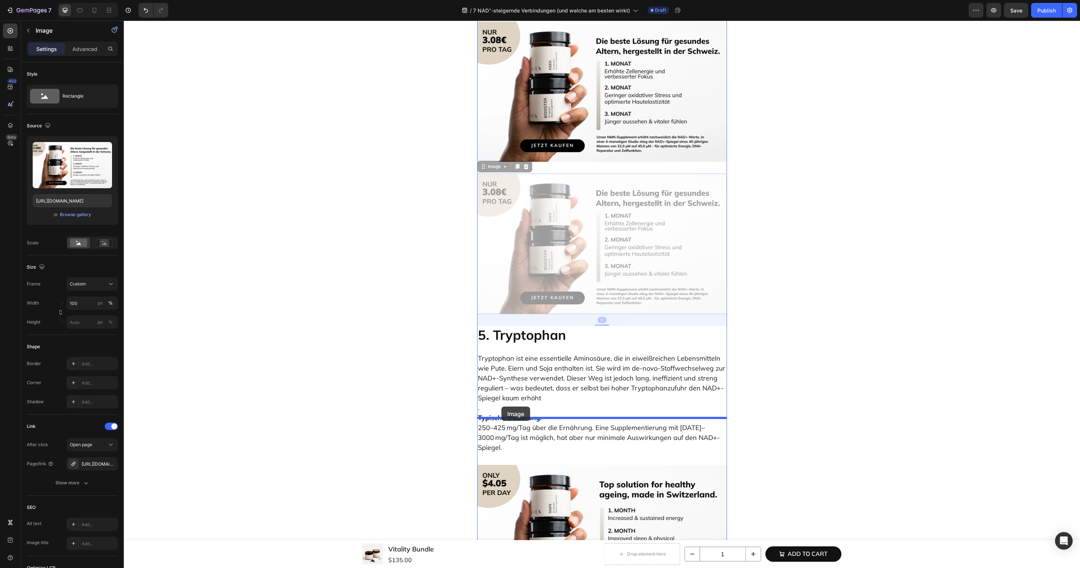
drag, startPoint x: 492, startPoint y: 158, endPoint x: 501, endPoint y: 408, distance: 249.9
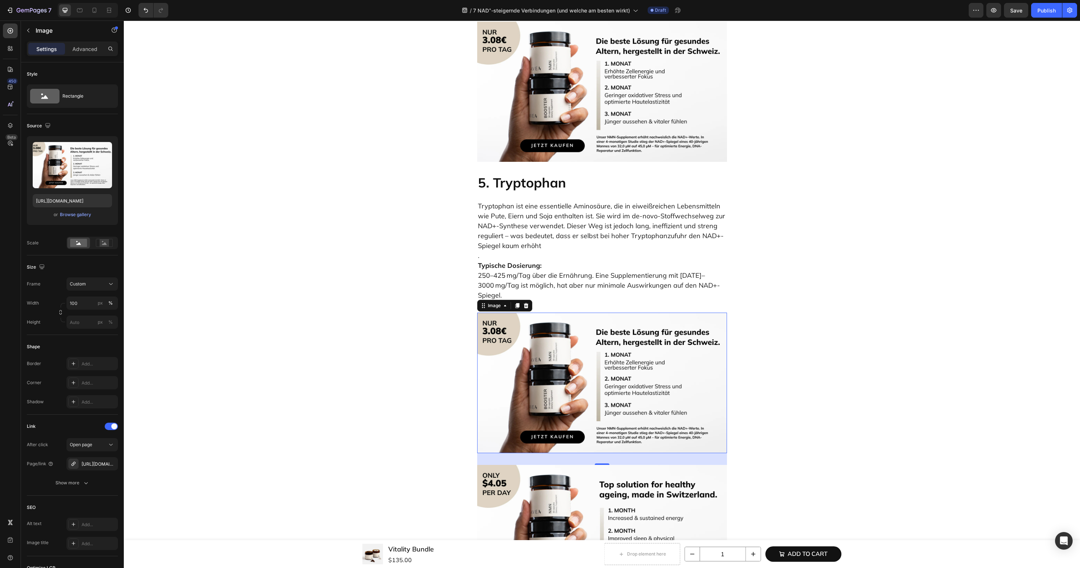
scroll to position [2258, 0]
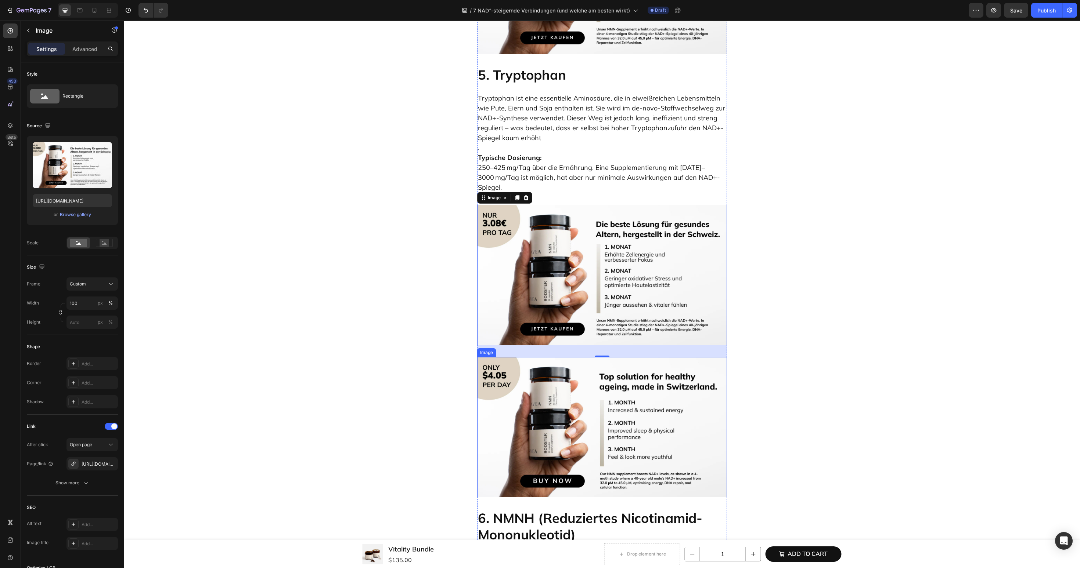
click at [547, 361] on img at bounding box center [602, 427] width 250 height 141
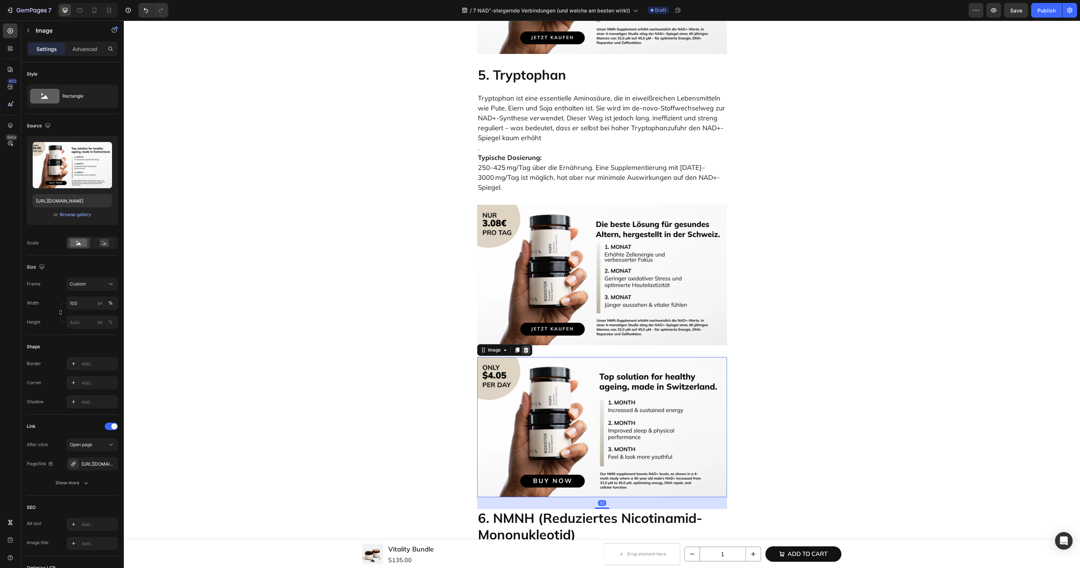
click at [528, 347] on icon at bounding box center [526, 350] width 6 height 6
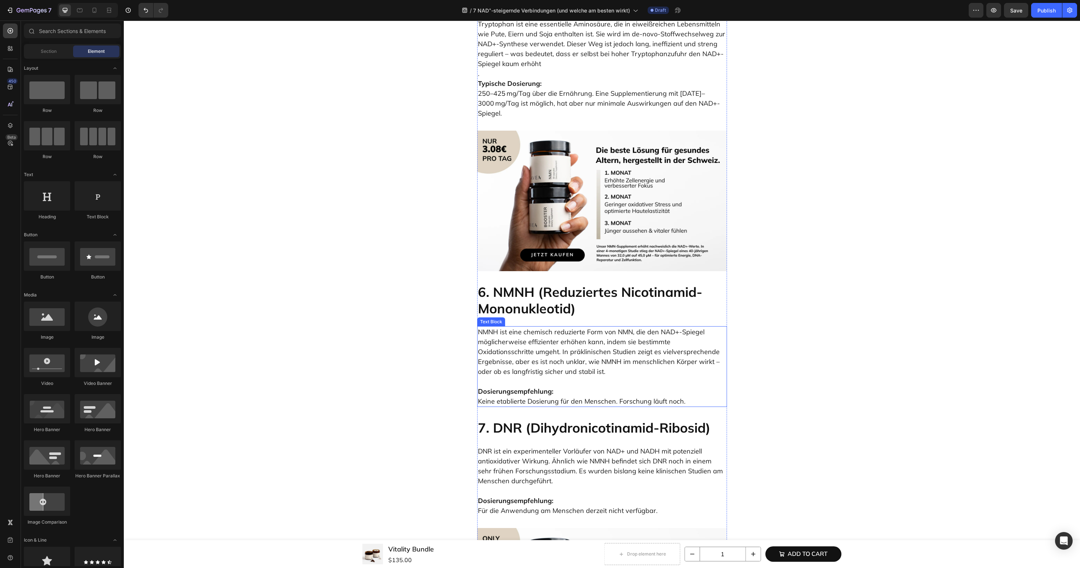
scroll to position [2346, 0]
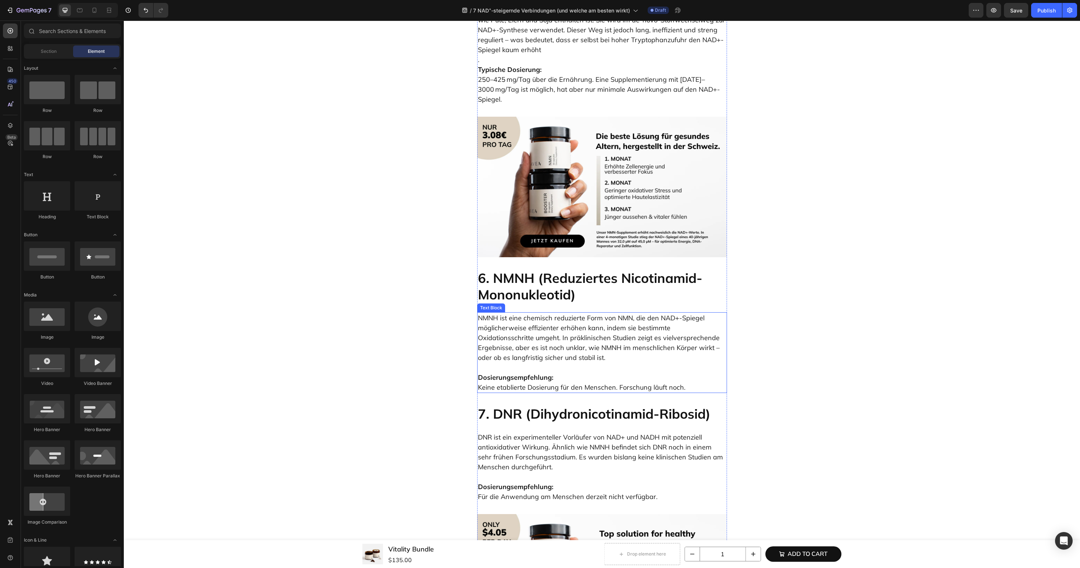
click at [527, 206] on img at bounding box center [602, 187] width 250 height 141
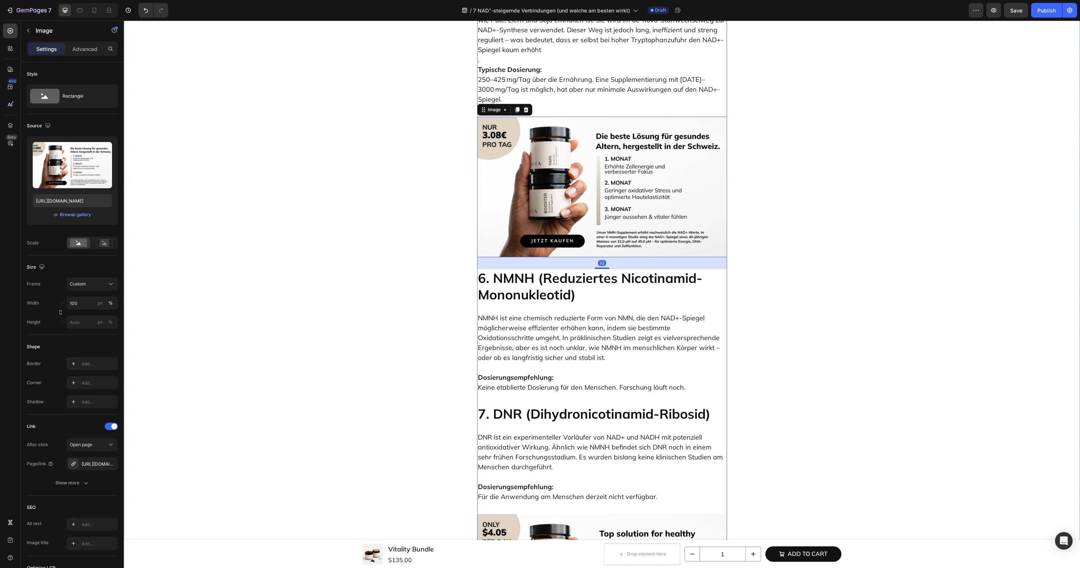
click at [520, 104] on div "Image" at bounding box center [504, 110] width 55 height 12
click at [518, 107] on icon at bounding box center [517, 109] width 4 height 5
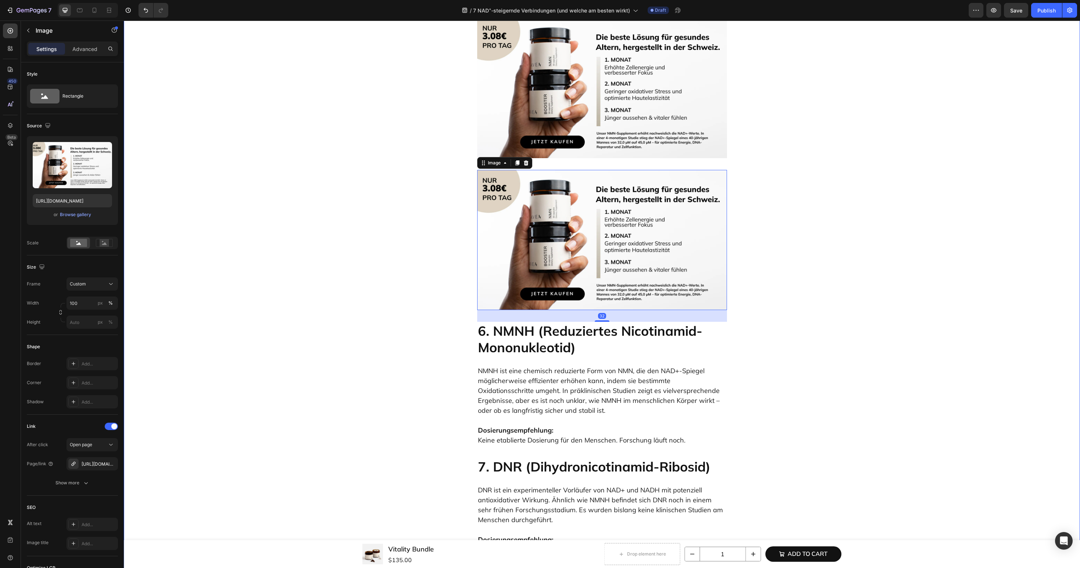
scroll to position [2455, 0]
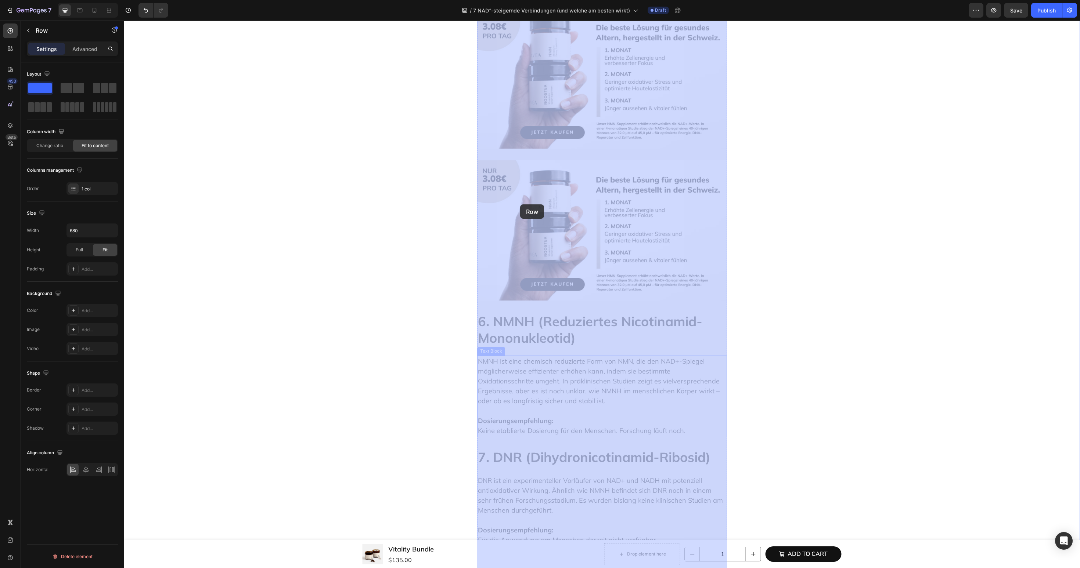
drag, startPoint x: 496, startPoint y: 112, endPoint x: 522, endPoint y: 195, distance: 86.6
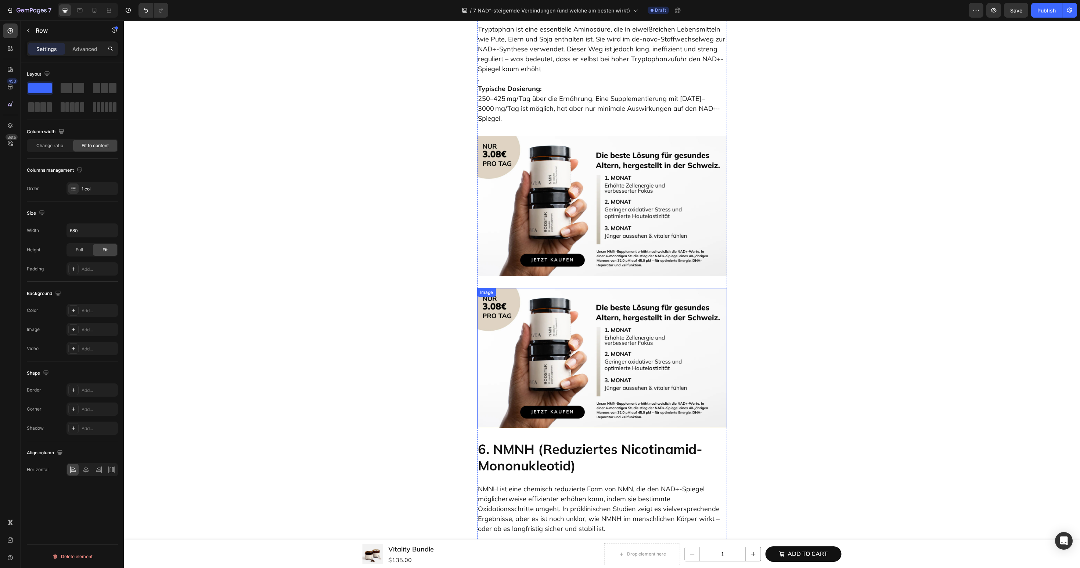
scroll to position [2477, 0]
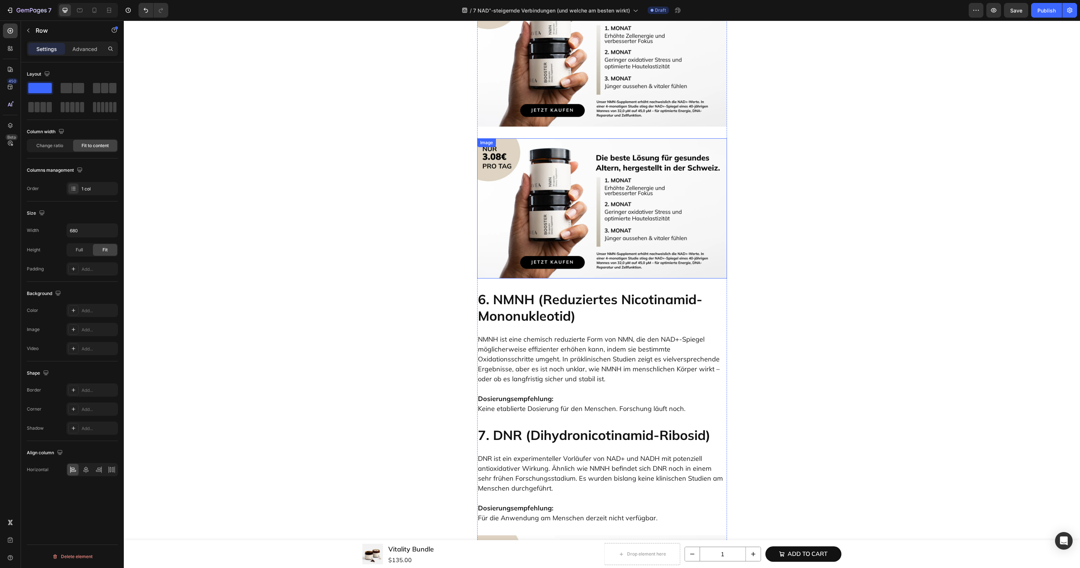
click at [509, 138] on img at bounding box center [602, 208] width 250 height 141
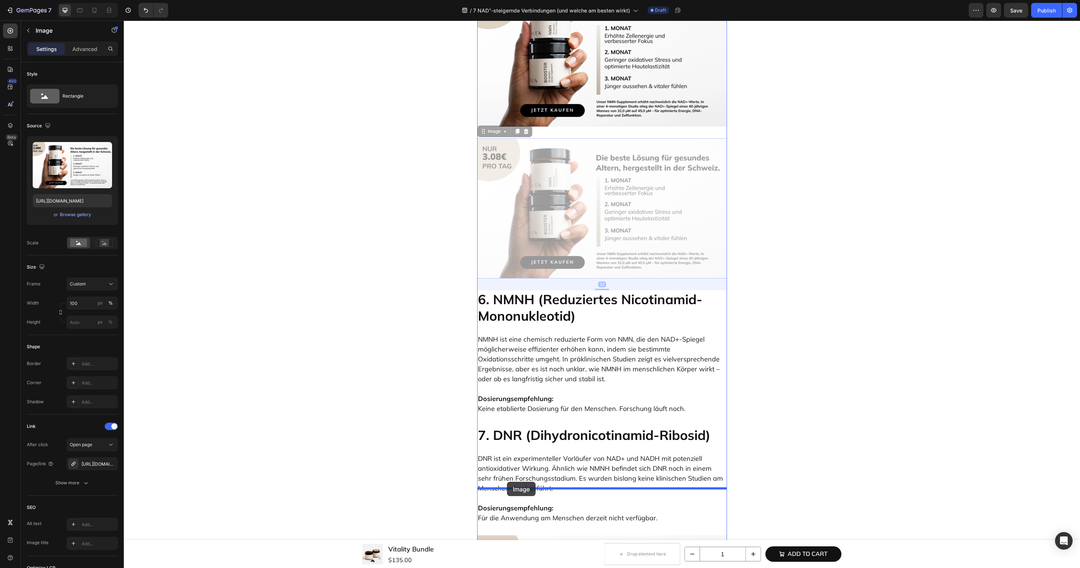
drag, startPoint x: 496, startPoint y: 87, endPoint x: 507, endPoint y: 482, distance: 395.2
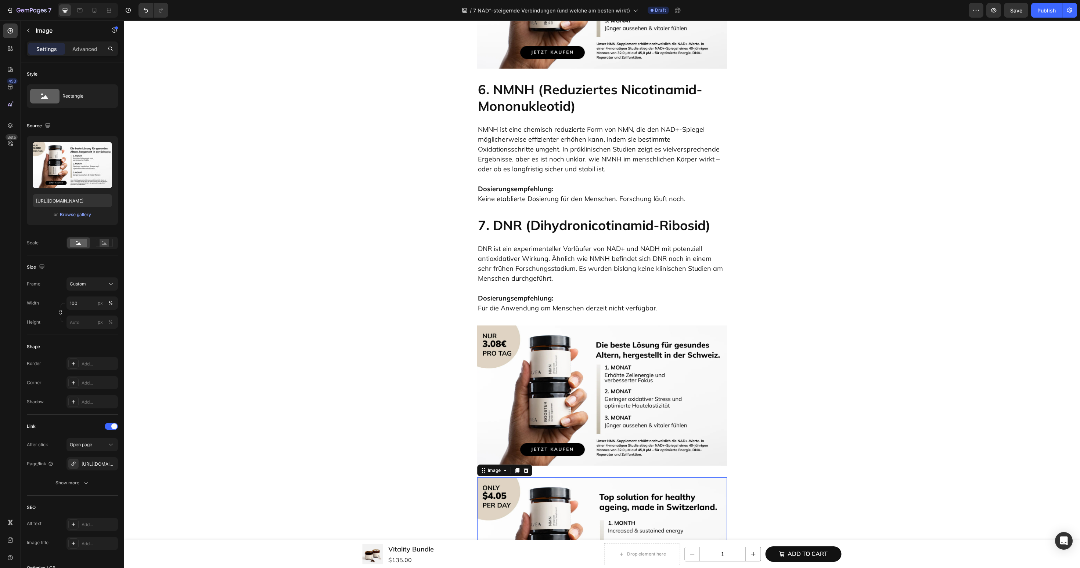
scroll to position [2541, 0]
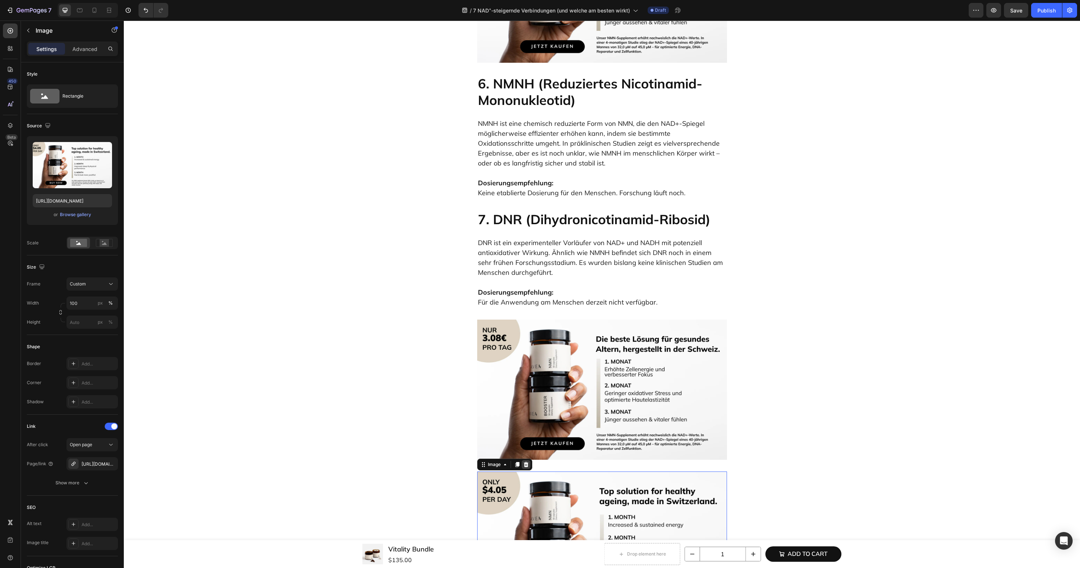
click at [527, 462] on icon at bounding box center [525, 464] width 5 height 5
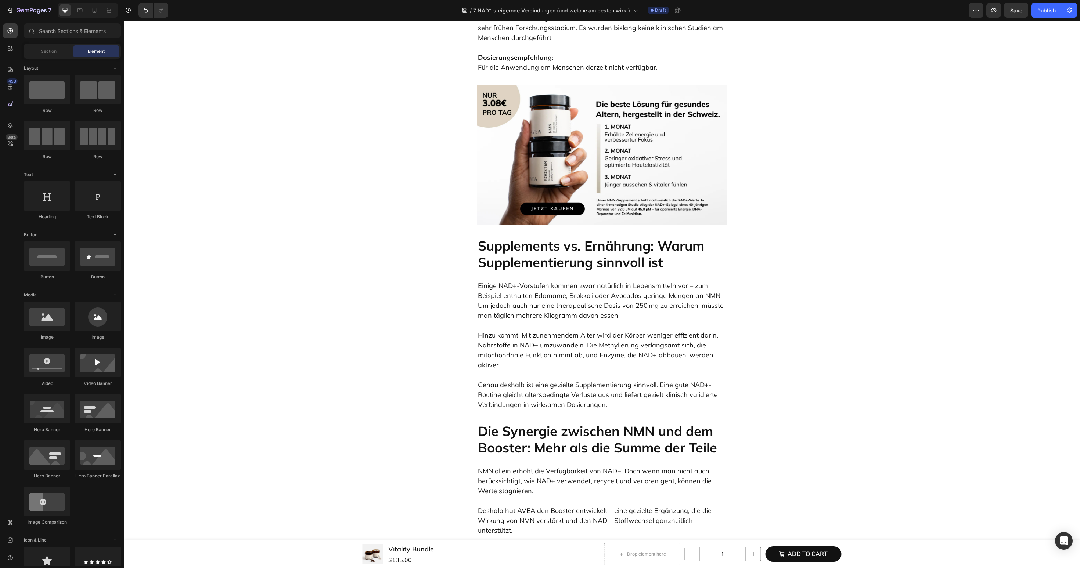
scroll to position [2750, 0]
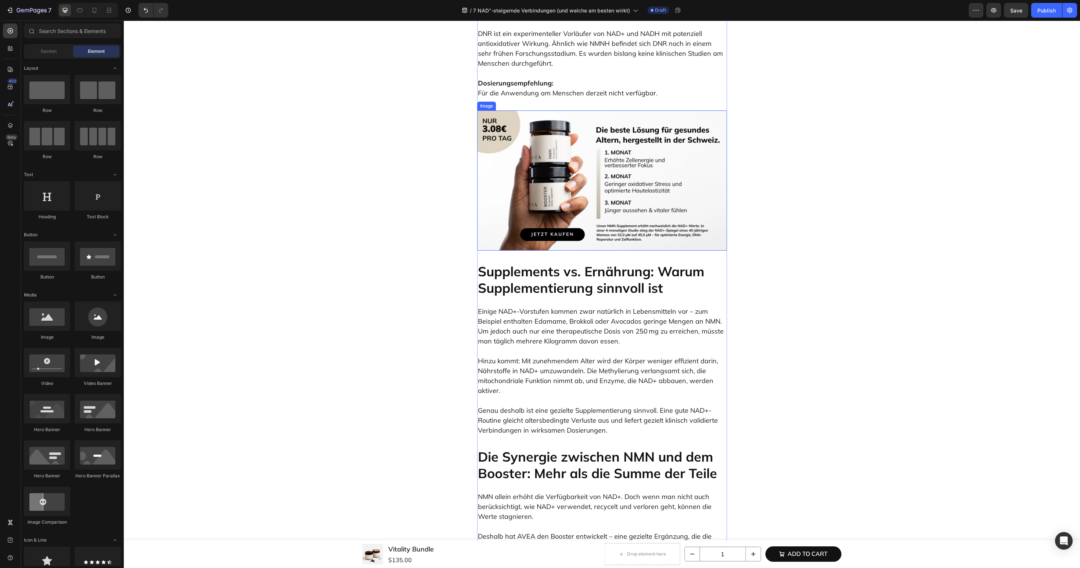
click at [531, 131] on img at bounding box center [602, 181] width 250 height 141
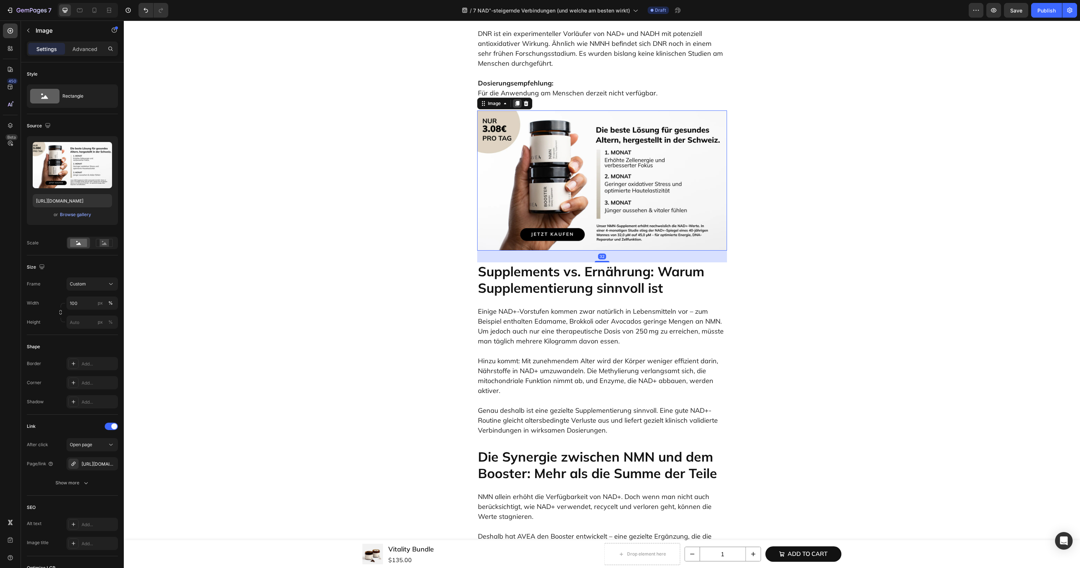
click at [518, 99] on div at bounding box center [517, 103] width 9 height 9
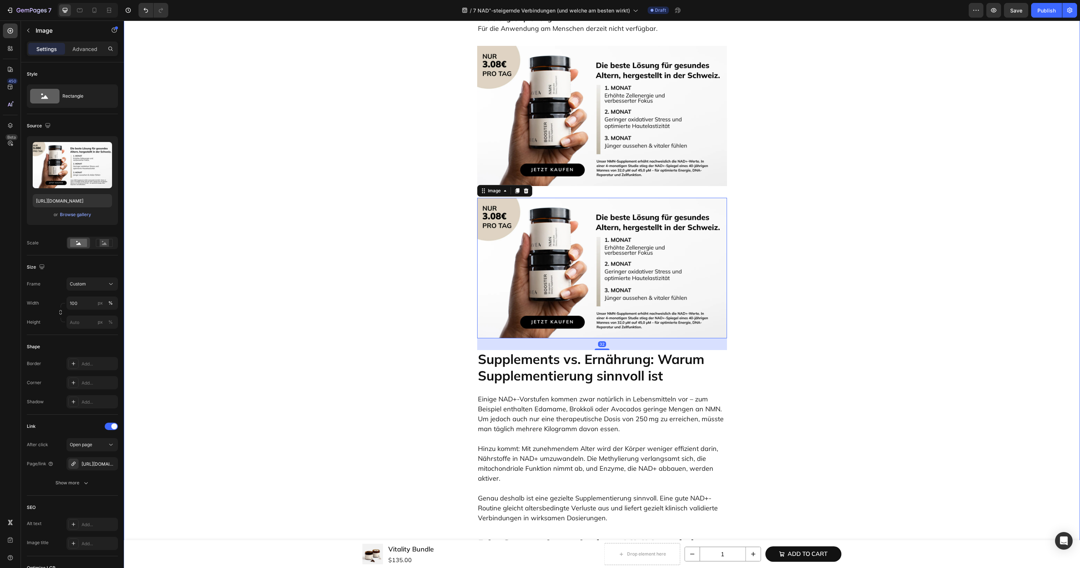
scroll to position [2901, 0]
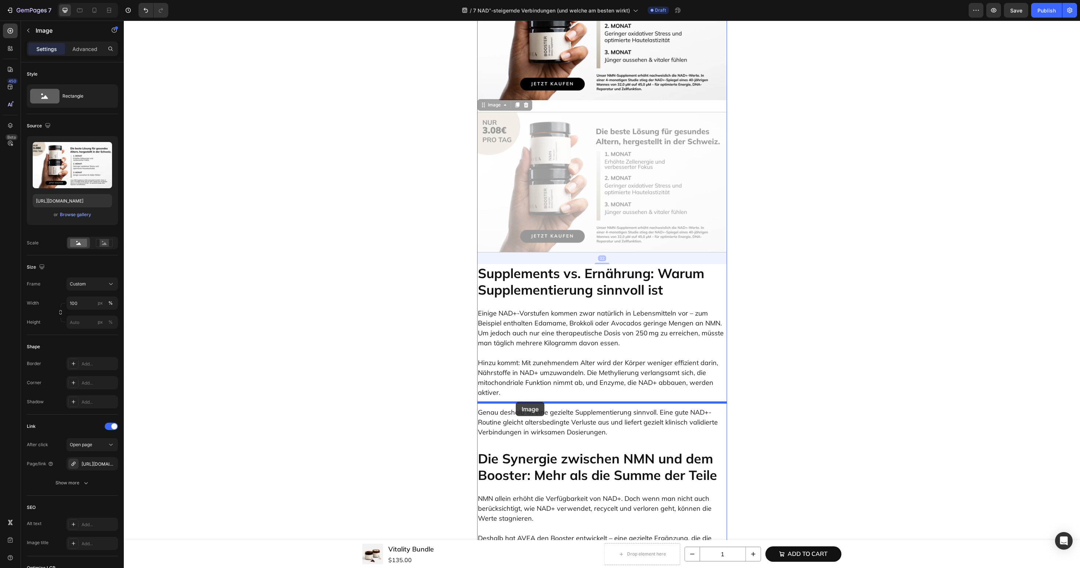
drag, startPoint x: 492, startPoint y: 61, endPoint x: 516, endPoint y: 402, distance: 341.9
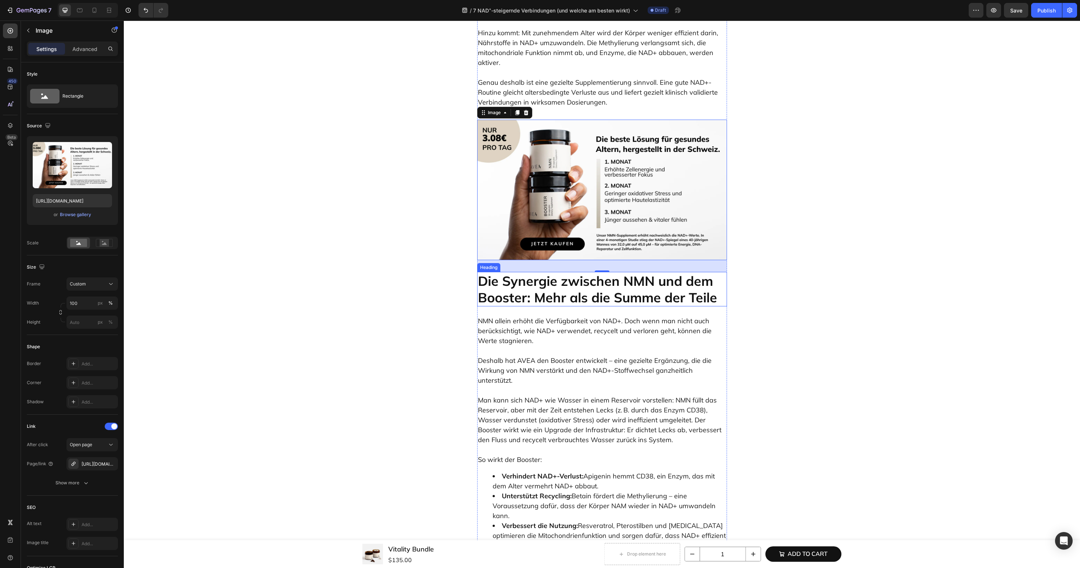
scroll to position [3117, 0]
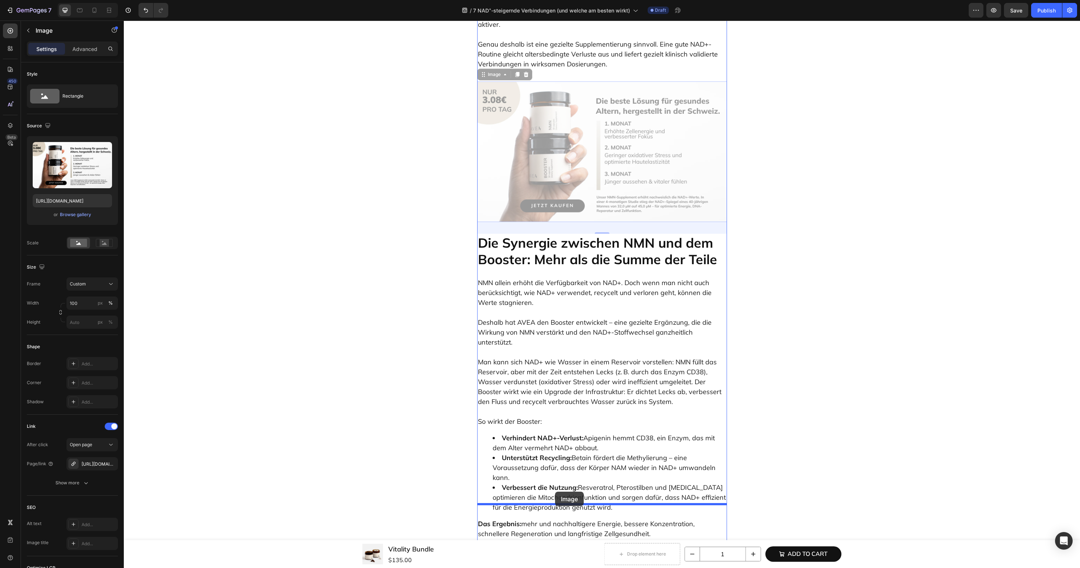
drag, startPoint x: 496, startPoint y: 31, endPoint x: 555, endPoint y: 492, distance: 464.9
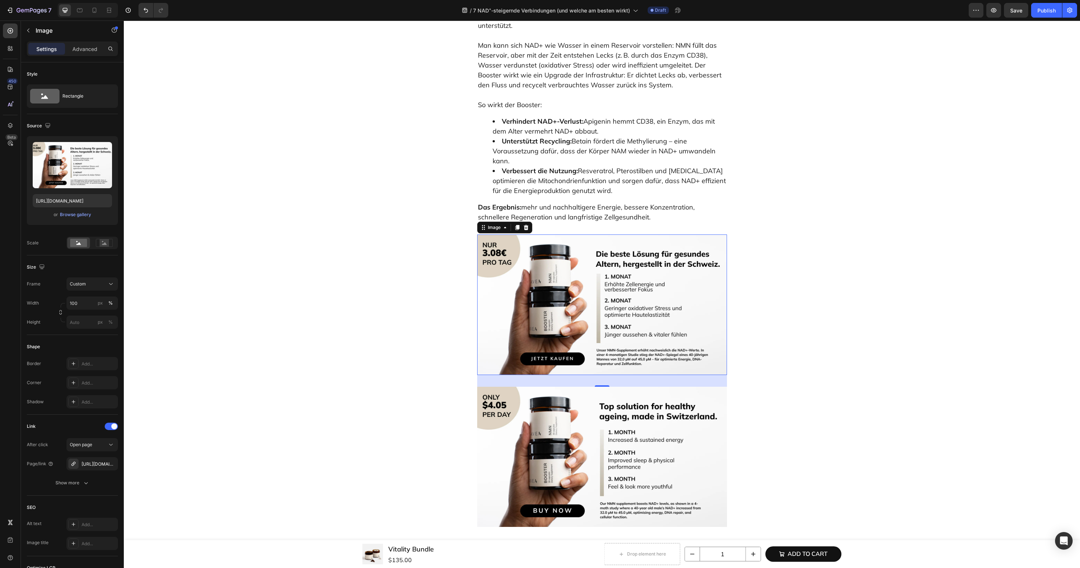
scroll to position [3330, 0]
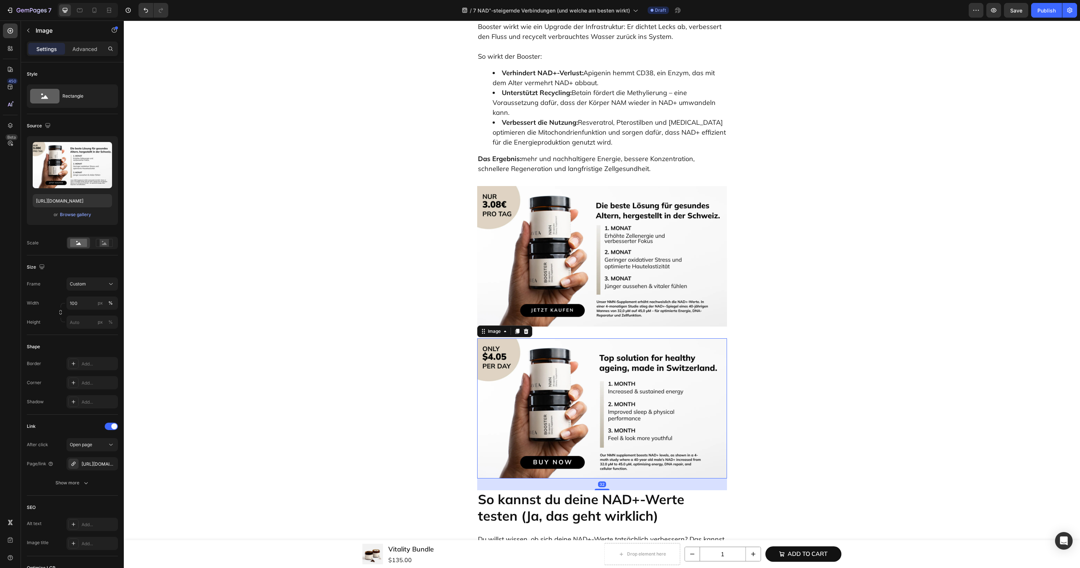
click at [568, 373] on img at bounding box center [602, 409] width 250 height 141
click at [527, 329] on icon at bounding box center [525, 331] width 5 height 5
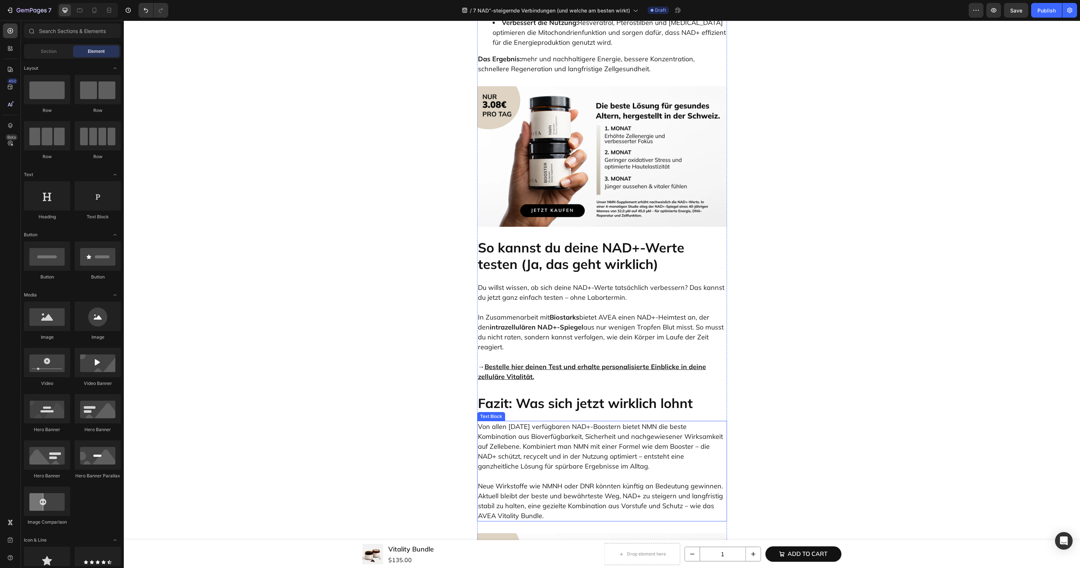
scroll to position [3414, 0]
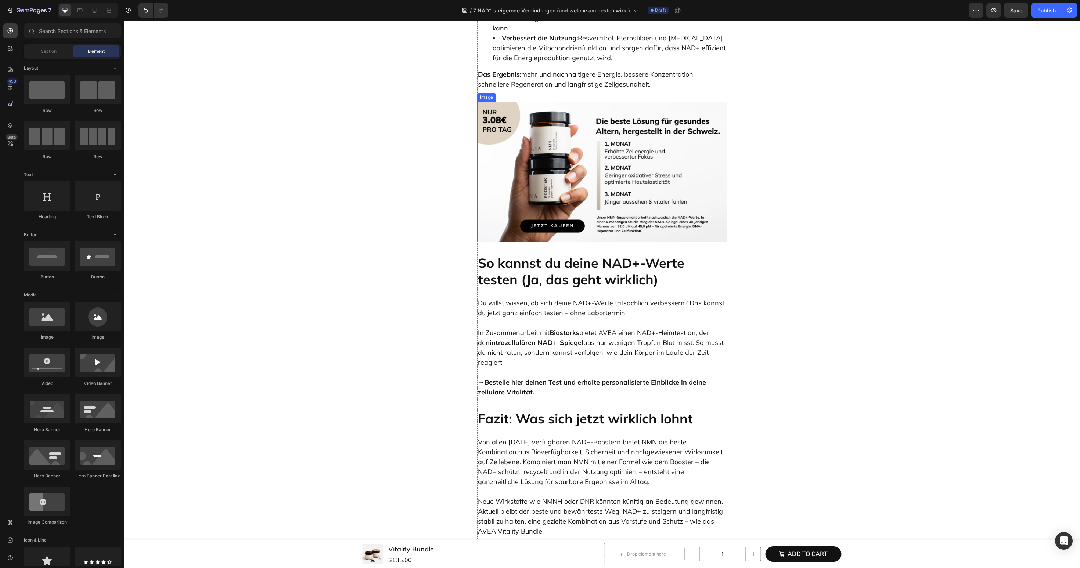
click at [534, 139] on img at bounding box center [602, 172] width 250 height 141
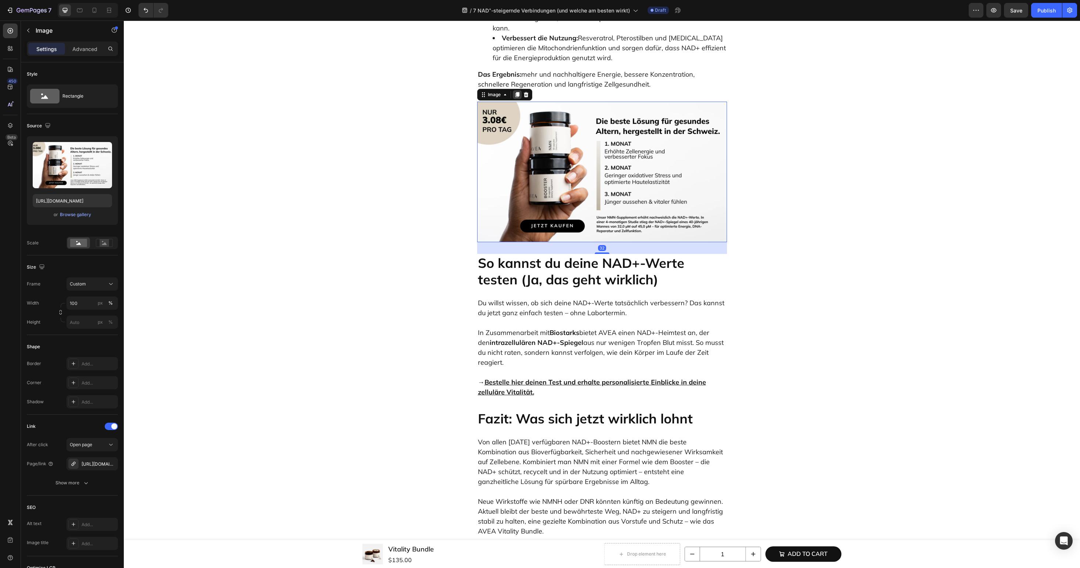
click at [518, 90] on div at bounding box center [517, 94] width 9 height 9
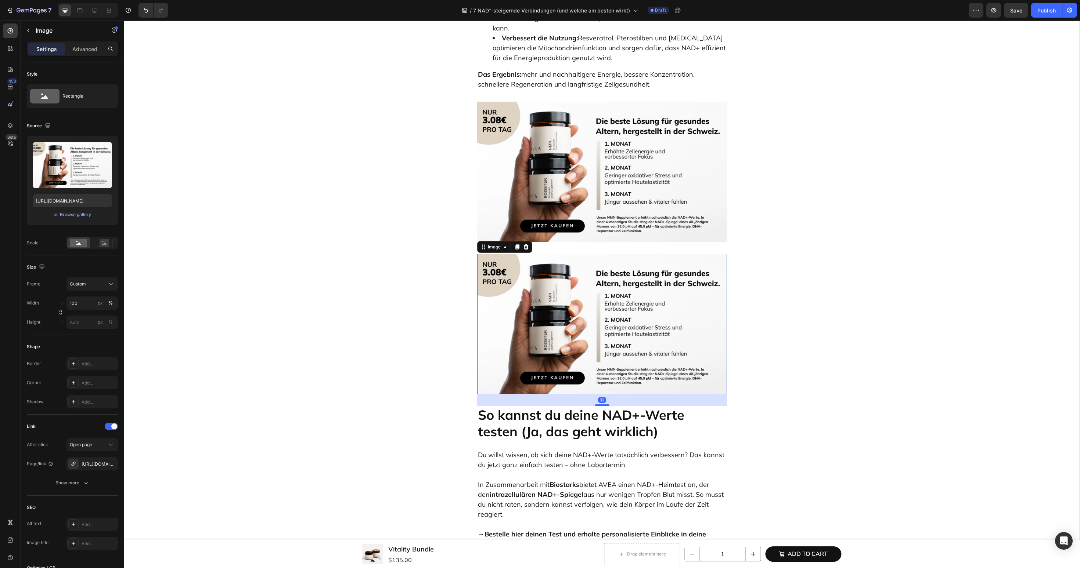
scroll to position [3524, 0]
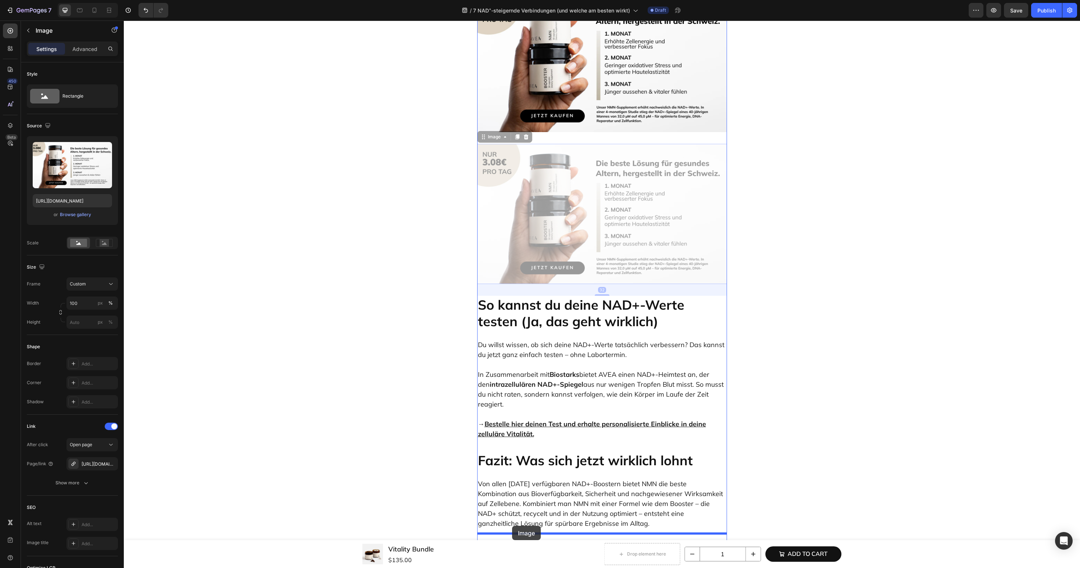
drag, startPoint x: 493, startPoint y: 93, endPoint x: 512, endPoint y: 527, distance: 434.1
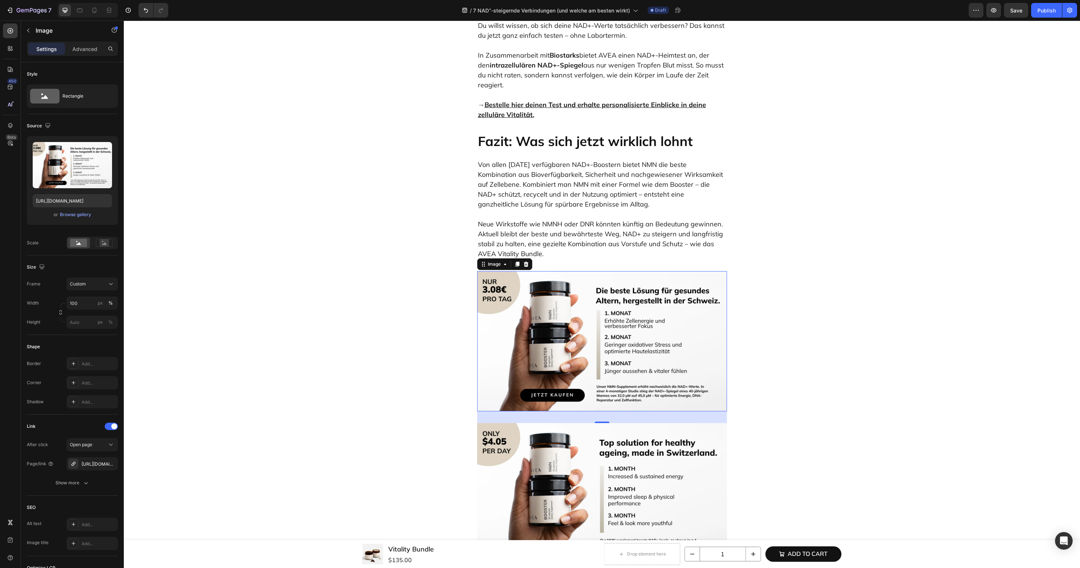
scroll to position [3709, 0]
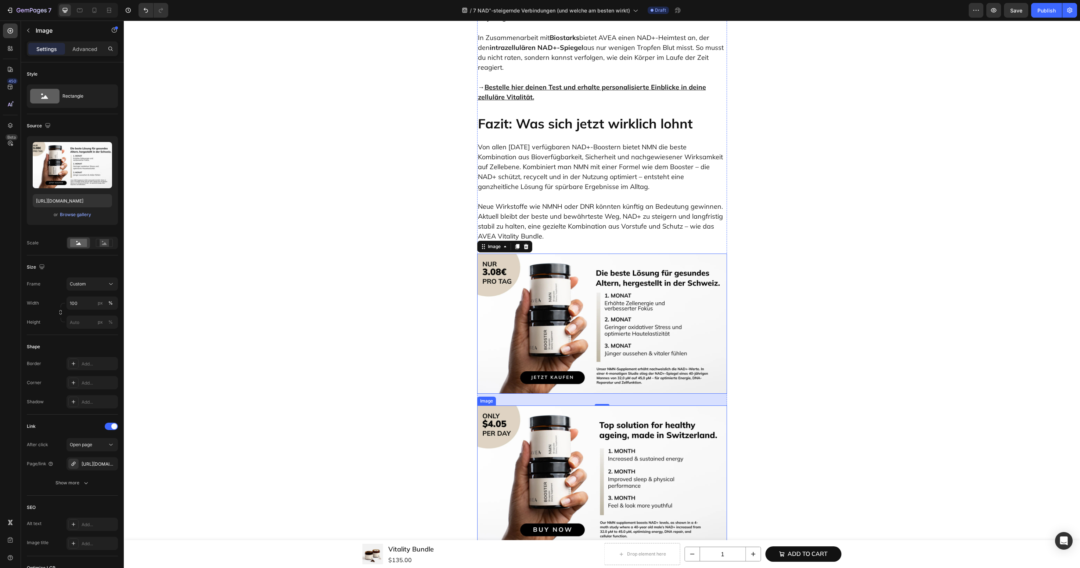
click at [527, 428] on img at bounding box center [602, 476] width 250 height 141
click at [530, 394] on div at bounding box center [525, 398] width 9 height 9
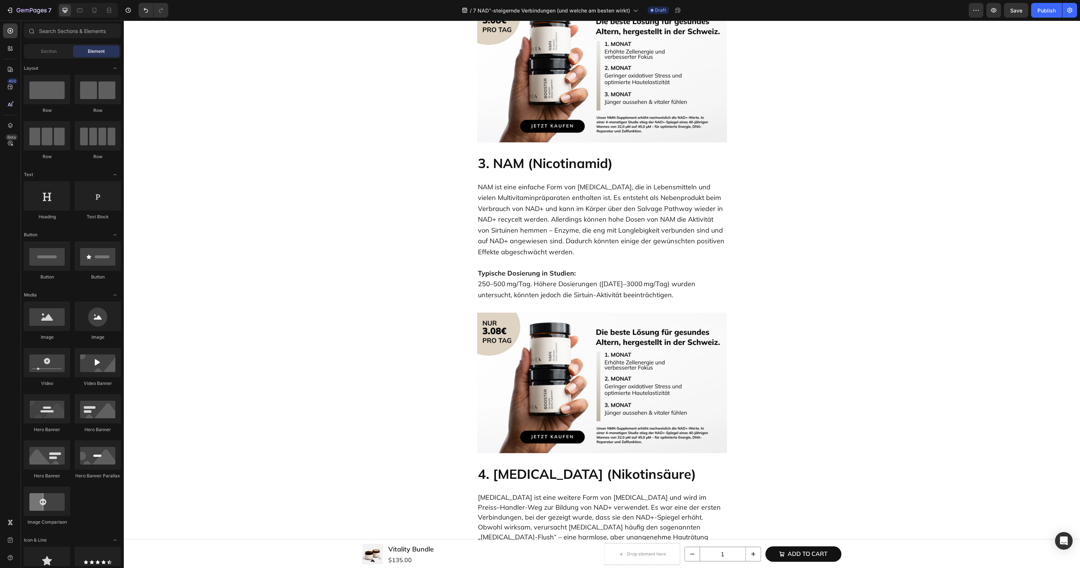
scroll to position [1440, 0]
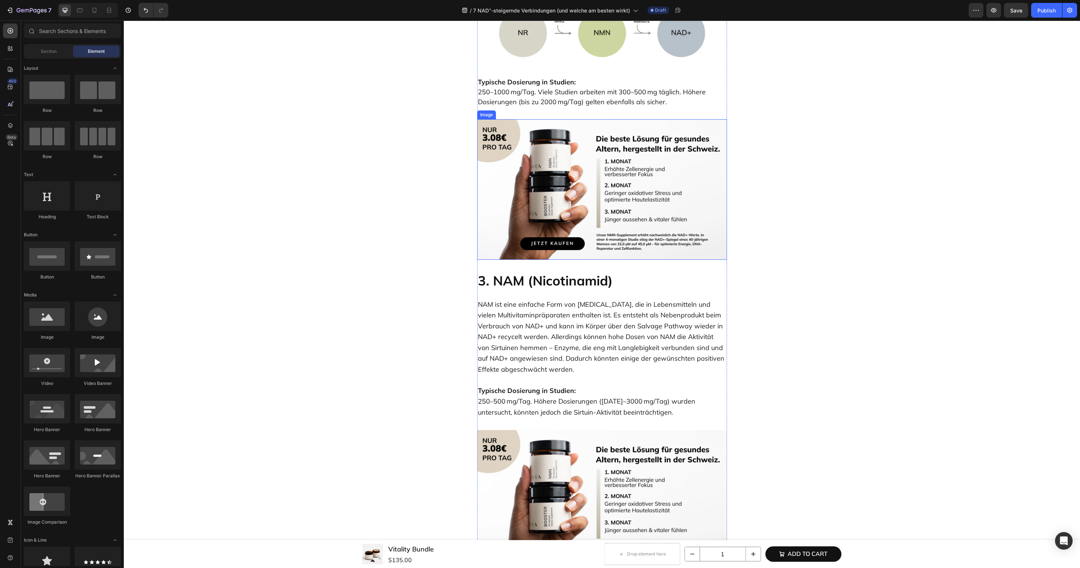
click at [602, 124] on img at bounding box center [602, 189] width 250 height 141
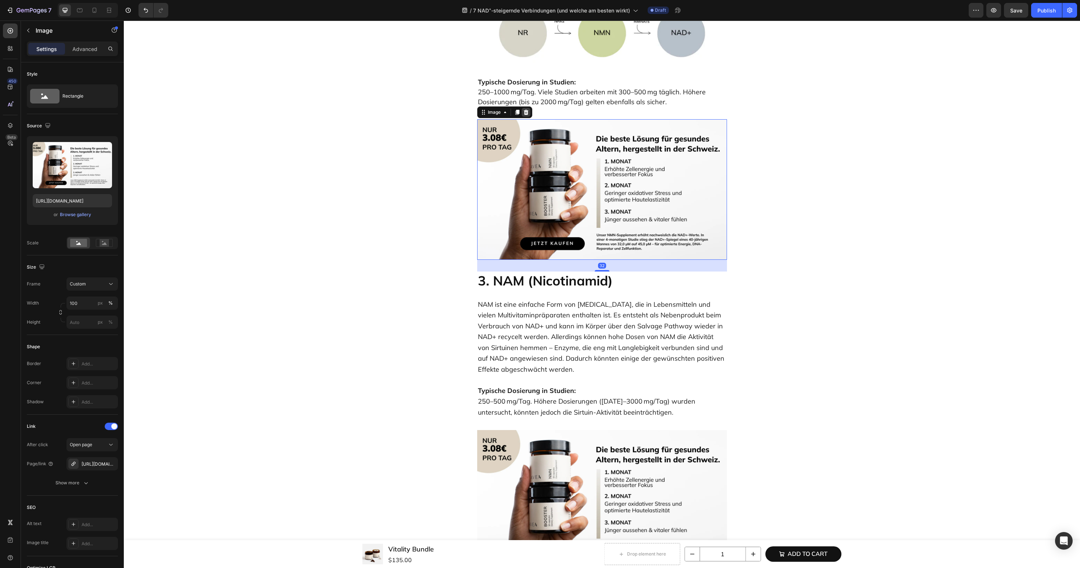
click at [529, 108] on div at bounding box center [525, 112] width 9 height 9
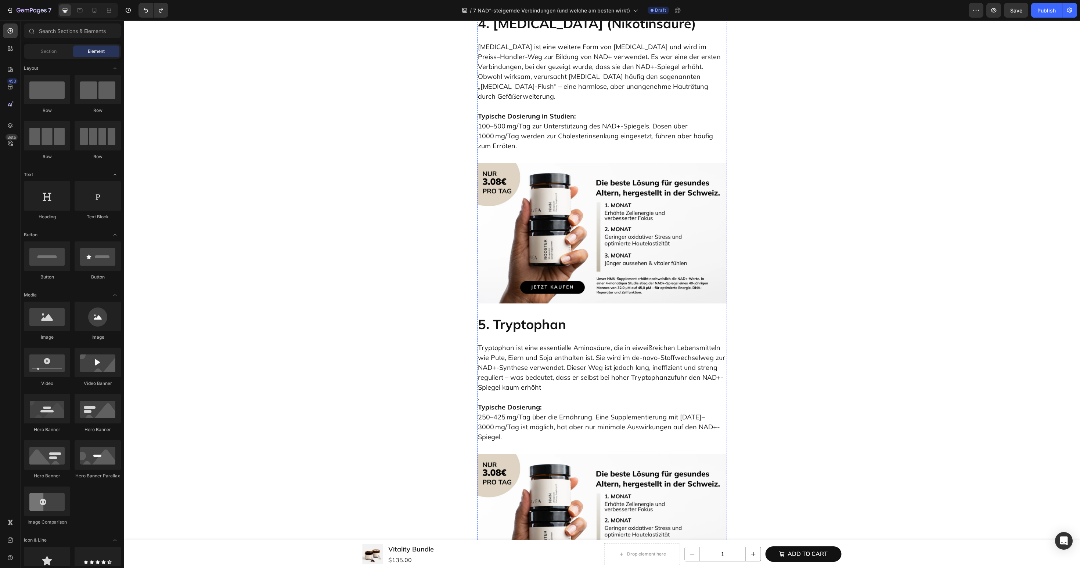
scroll to position [2037, 0]
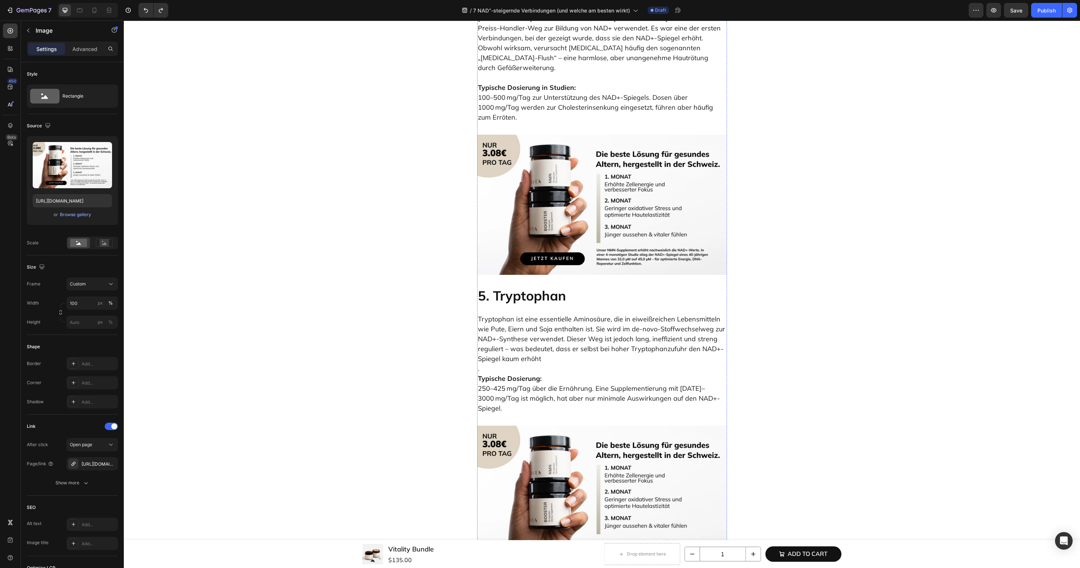
click at [537, 202] on img at bounding box center [602, 205] width 250 height 141
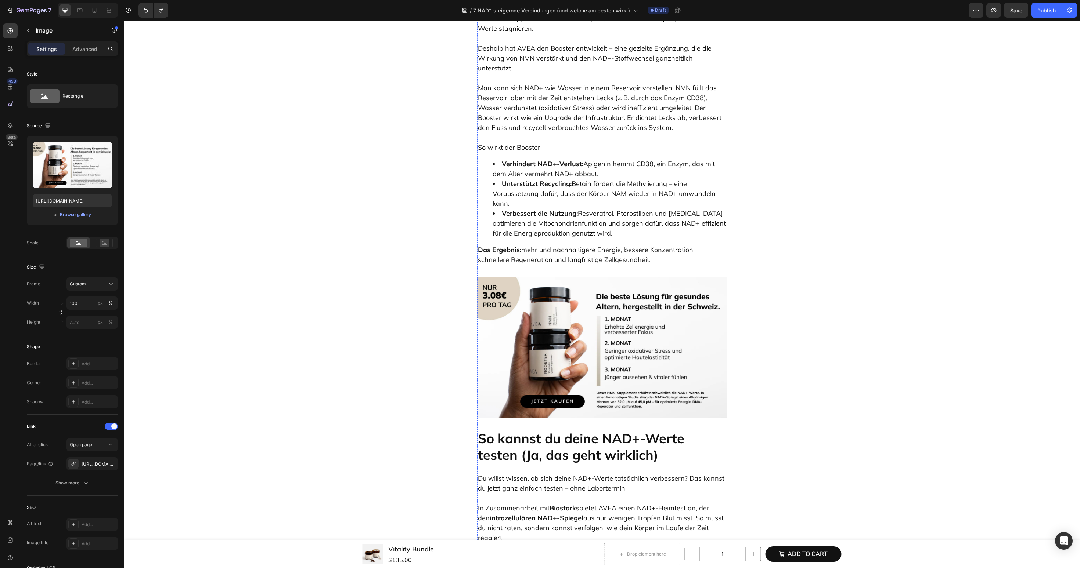
scroll to position [3581, 0]
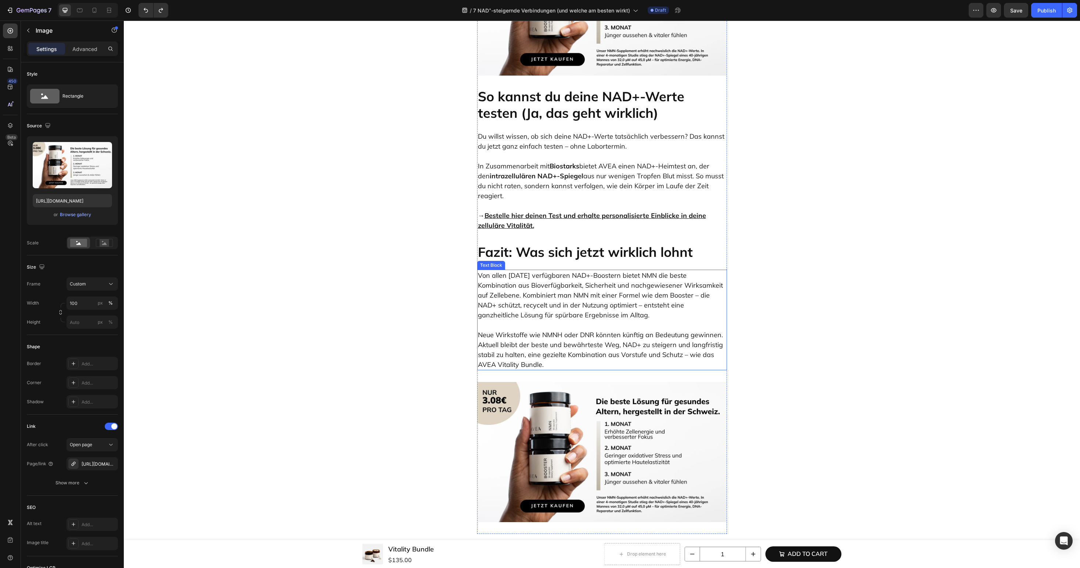
click at [524, 320] on p "Neue Wirkstoffe wie NMNH oder DNR könnten künftig an Bedeutung gewinnen. Aktuel…" at bounding box center [602, 345] width 248 height 50
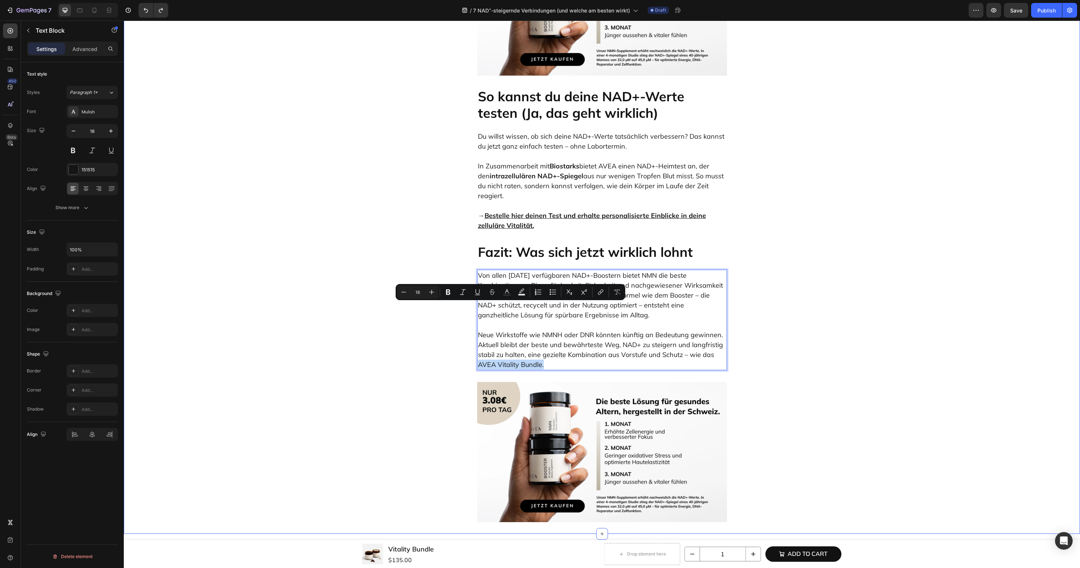
drag, startPoint x: 545, startPoint y: 308, endPoint x: 460, endPoint y: 308, distance: 84.5
click at [603, 288] on button "link" at bounding box center [600, 292] width 13 height 13
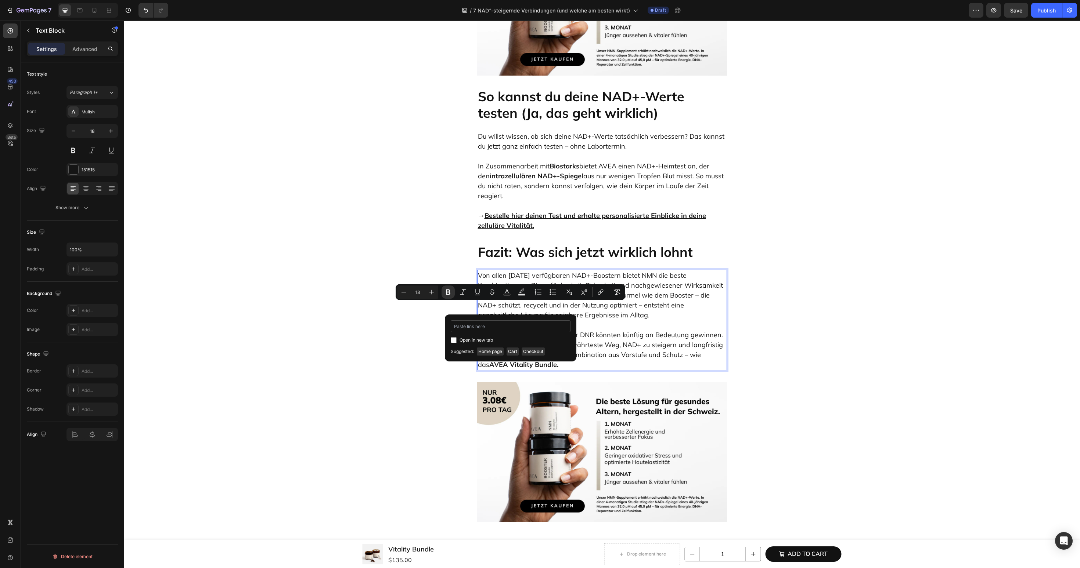
type input "https://avea-life.com/de/products/bundle?country=DE"
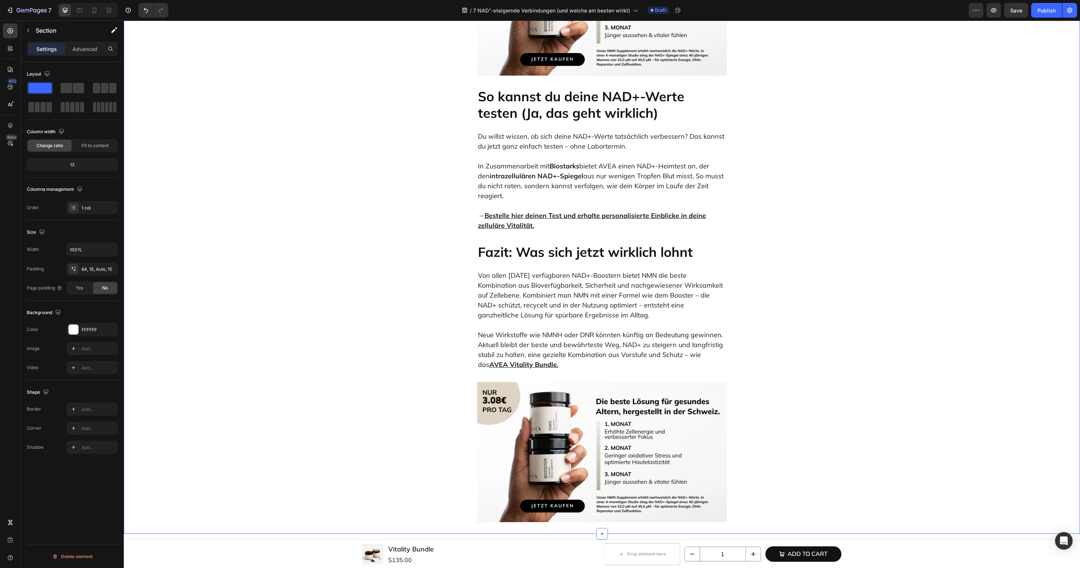
scroll to position [0, 0]
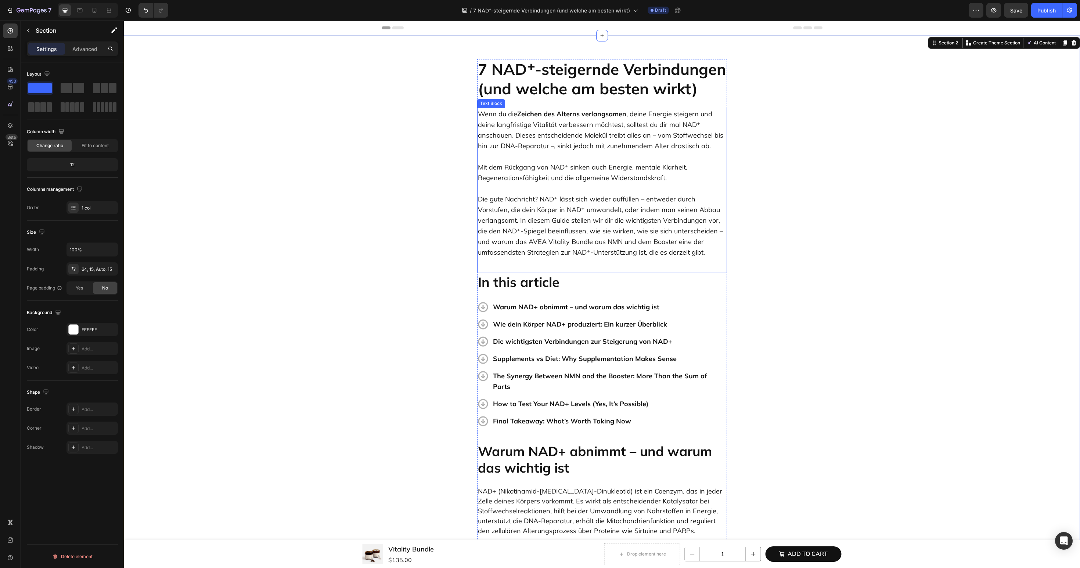
click at [517, 241] on p "Die gute Nachricht? NAD⁺ lässt sich wieder auffüllen – entweder durch Vorstufen…" at bounding box center [602, 220] width 248 height 75
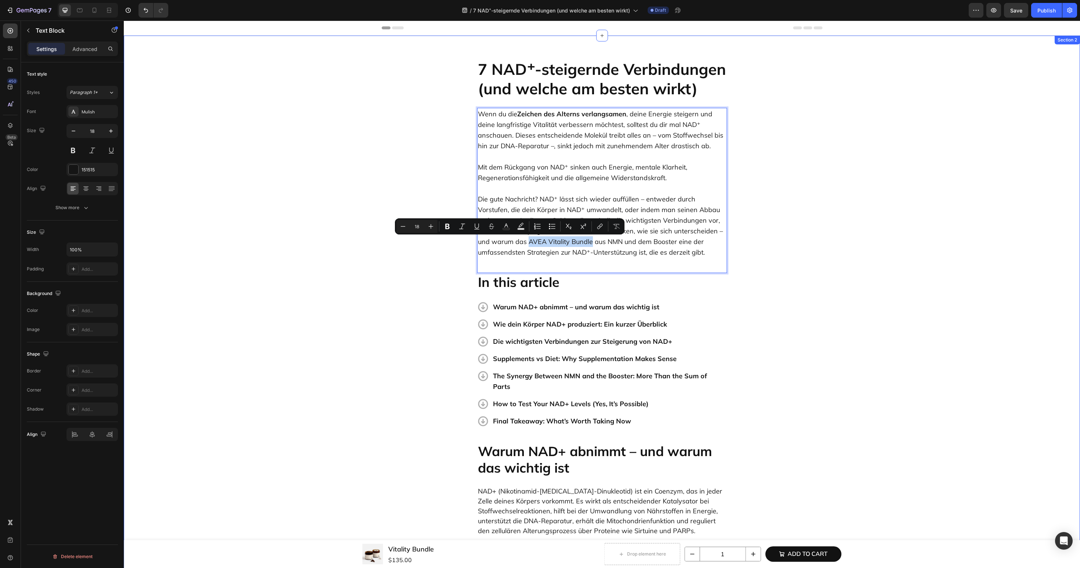
drag, startPoint x: 540, startPoint y: 242, endPoint x: 476, endPoint y: 242, distance: 64.6
click at [602, 229] on icon "Editor contextual toolbar" at bounding box center [599, 226] width 7 height 7
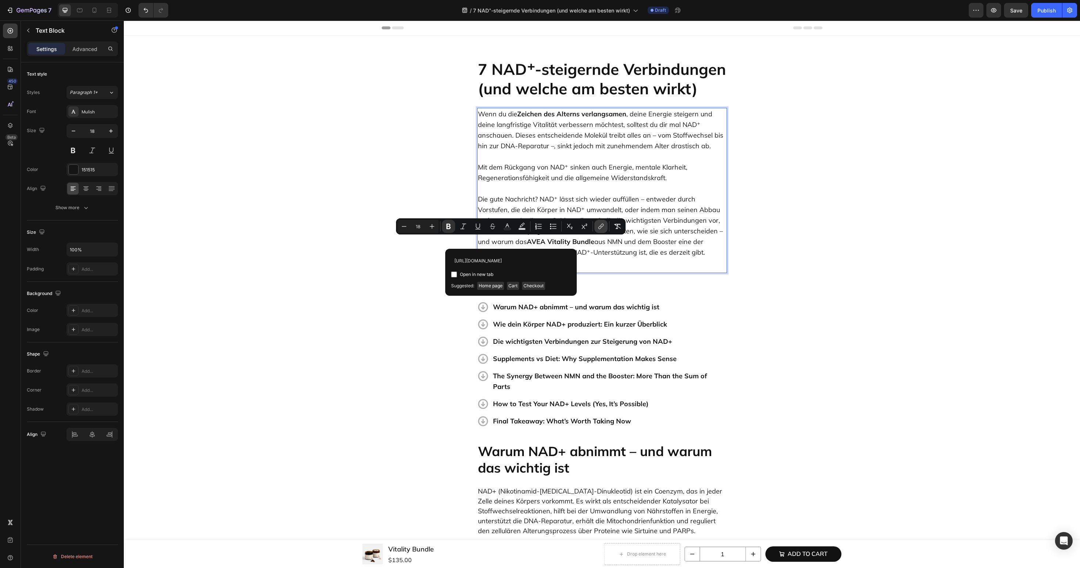
scroll to position [0, 31]
click at [567, 244] on p "Die gute Nachricht? NAD⁺ lässt sich wieder auffüllen – entweder durch Vorstufen…" at bounding box center [602, 220] width 248 height 75
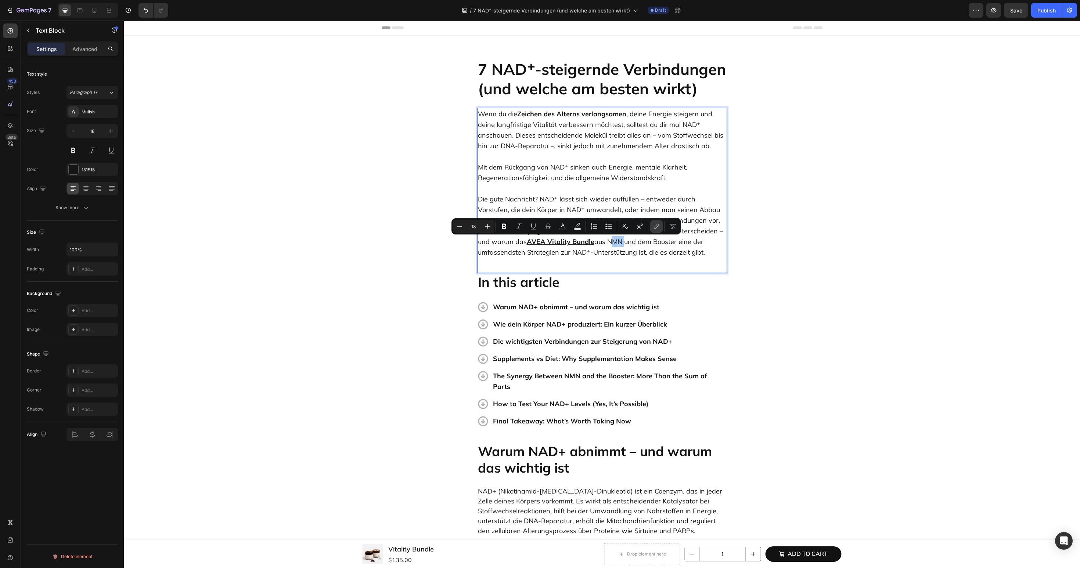
click at [658, 227] on icon "Editor contextual toolbar" at bounding box center [655, 226] width 7 height 7
click at [613, 243] on p "Die gute Nachricht? NAD⁺ lässt sich wieder auffüllen – entweder durch Vorstufen…" at bounding box center [602, 220] width 248 height 75
click at [708, 228] on icon "Editor contextual toolbar" at bounding box center [705, 226] width 7 height 7
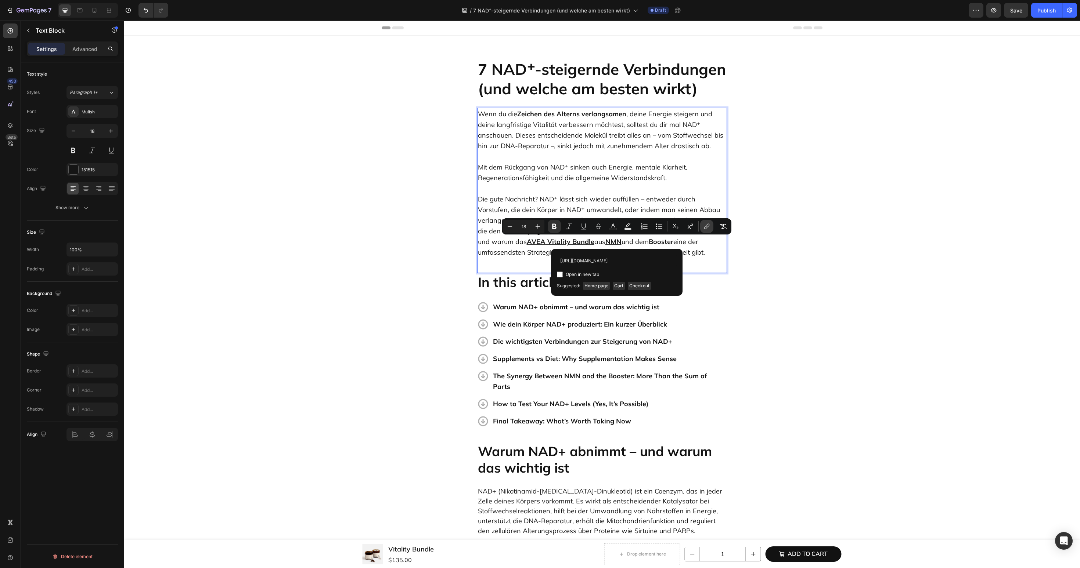
scroll to position [0, 0]
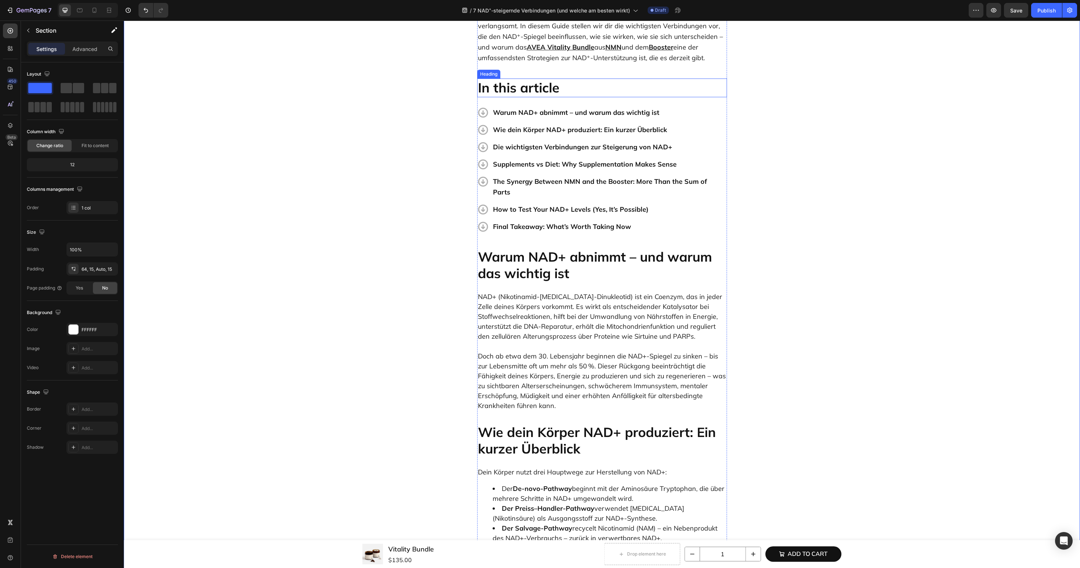
scroll to position [2882, 0]
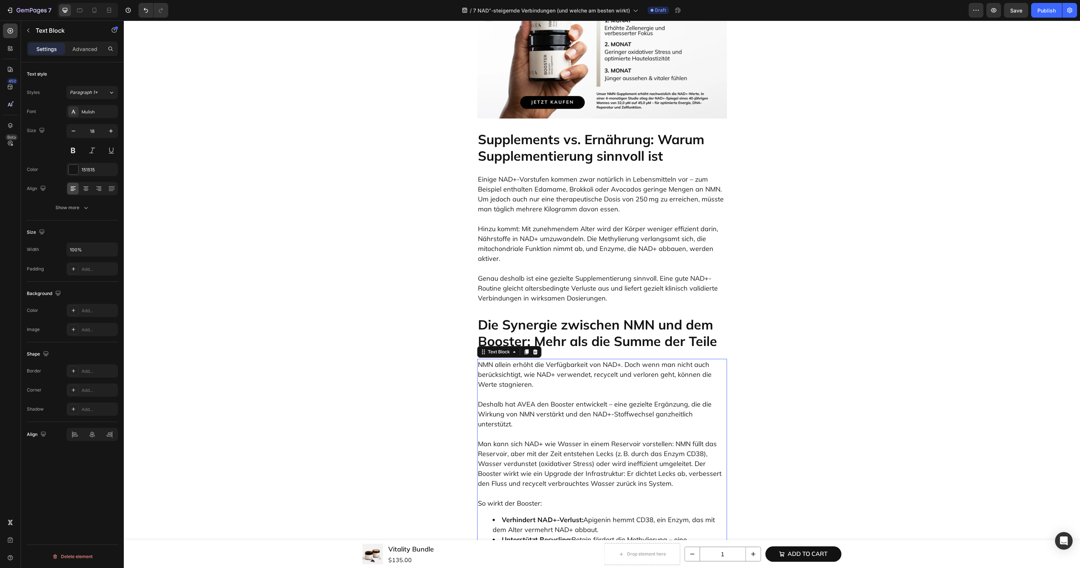
click at [556, 390] on p "Deshalb hat AVEA den Booster entwickelt – eine gezielte Ergänzung, die die Wirk…" at bounding box center [602, 410] width 248 height 40
click at [563, 390] on p "Deshalb hat AVEA den Booster entwickelt – eine gezielte Ergänzung, die die Wirk…" at bounding box center [602, 410] width 248 height 40
click at [645, 344] on button "link" at bounding box center [650, 342] width 13 height 13
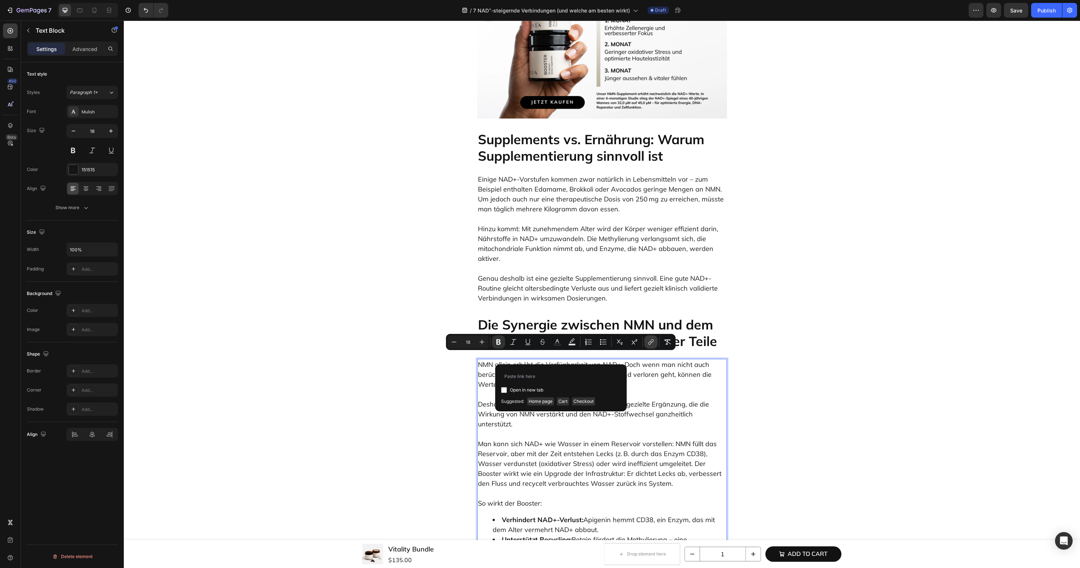
type input "https://avea-life.com/de/products/booster?country=DE"
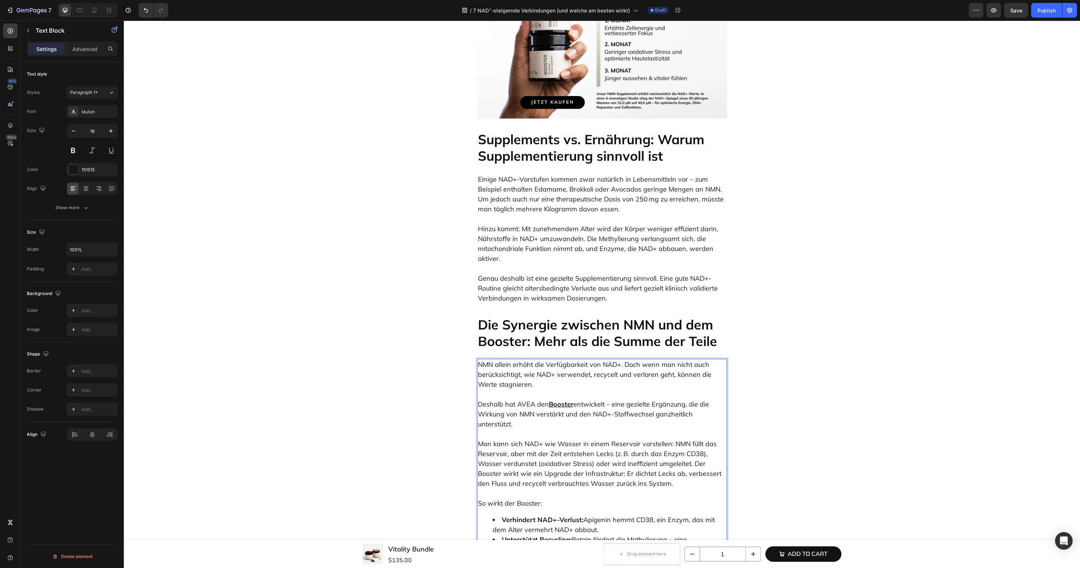
click at [525, 489] on p "So wirkt der Booster:" at bounding box center [602, 499] width 248 height 20
click at [621, 443] on icon "Editor contextual toolbar" at bounding box center [617, 441] width 7 height 7
click at [532, 429] on p "Man kann sich NAD+ wie Wasser in einem Reservoir vorstellen: NMN füllt das Rese…" at bounding box center [602, 458] width 248 height 59
click at [491, 429] on p "⁠⁠⁠⁠⁠⁠⁠ Man kann sich NAD+ wie Wasser in einem Reservoir vorstellen: NMN füllt …" at bounding box center [602, 458] width 248 height 59
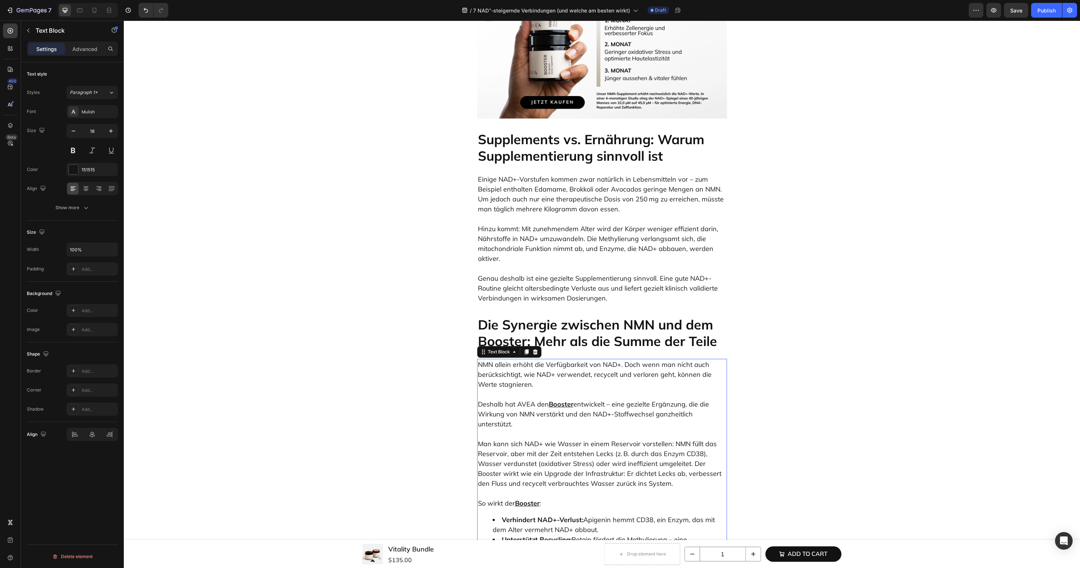
click at [491, 429] on p "⁠⁠⁠⁠⁠⁠⁠ Man kann sich NAD+ wie Wasser in einem Reservoir vorstellen: NMN füllt …" at bounding box center [602, 458] width 248 height 59
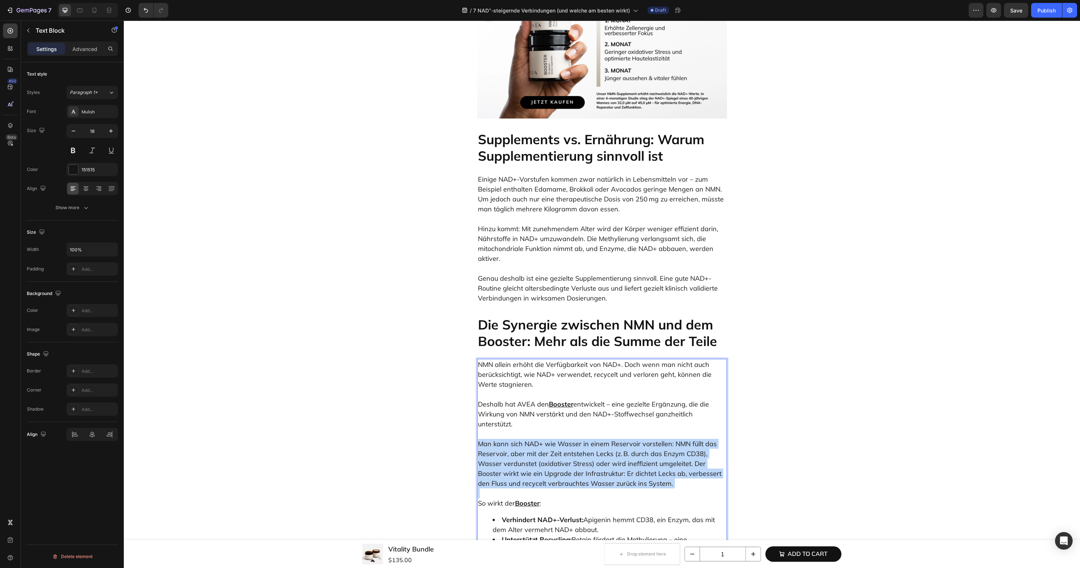
click at [491, 429] on p "Man kann sich NAD+ wie Wasser in einem Reservoir vorstellen: NMN füllt das Rese…" at bounding box center [602, 458] width 248 height 59
click at [496, 429] on p "Man kann sich NAD+ wie Wasser in einem Reservoir vorstellen: NMN füllt das Rese…" at bounding box center [602, 458] width 248 height 59
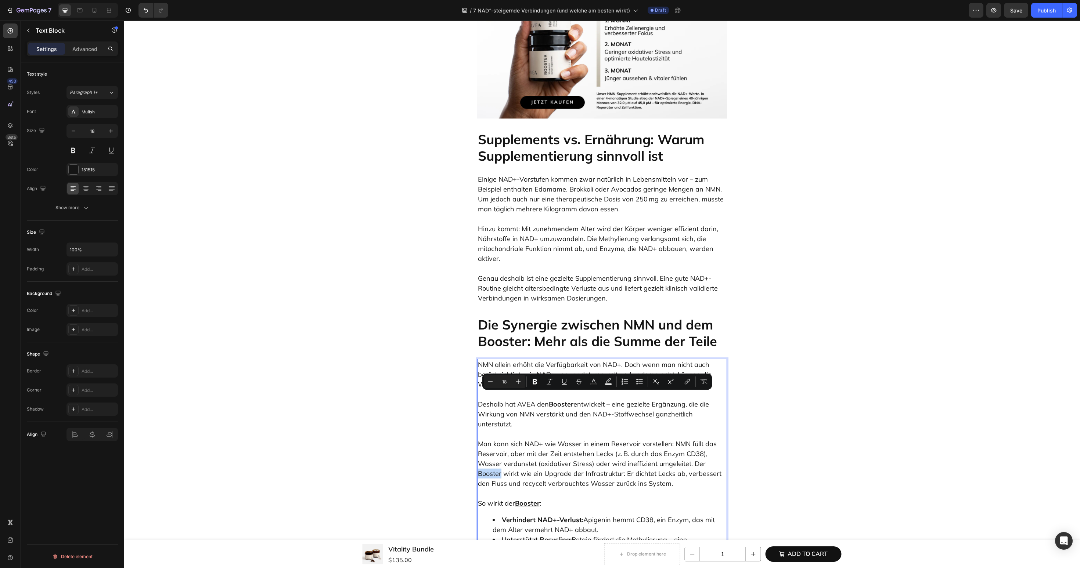
click at [496, 429] on p "Man kann sich NAD+ wie Wasser in einem Reservoir vorstellen: NMN füllt das Rese…" at bounding box center [602, 458] width 248 height 59
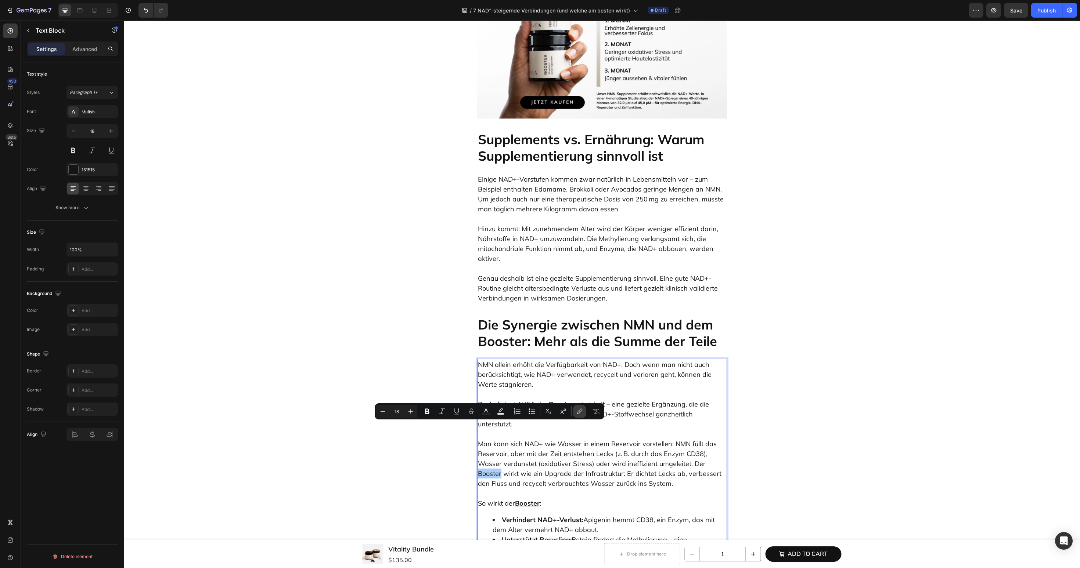
click at [579, 415] on button "link" at bounding box center [579, 411] width 13 height 13
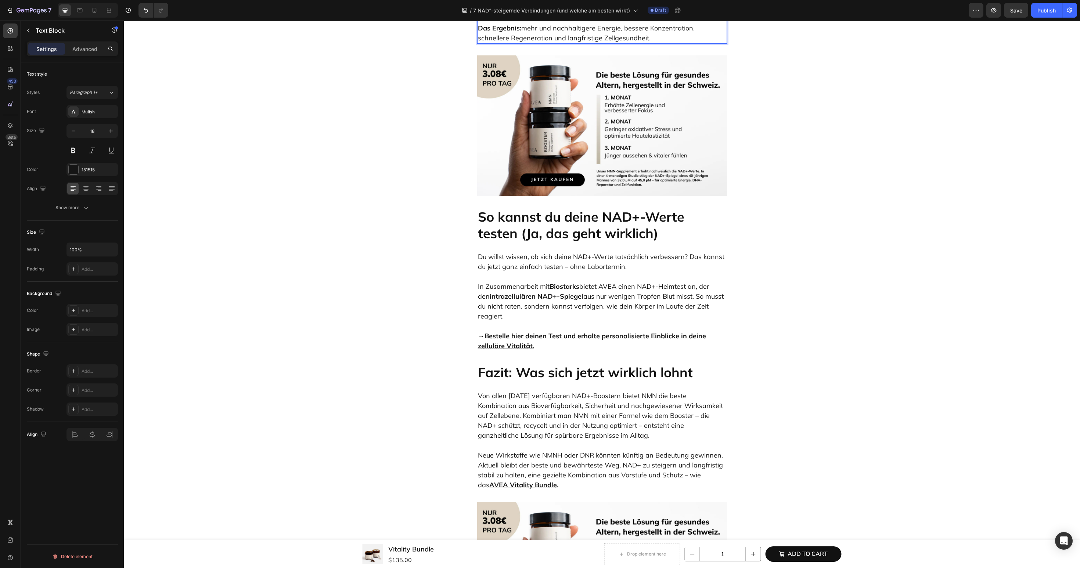
scroll to position [3545, 0]
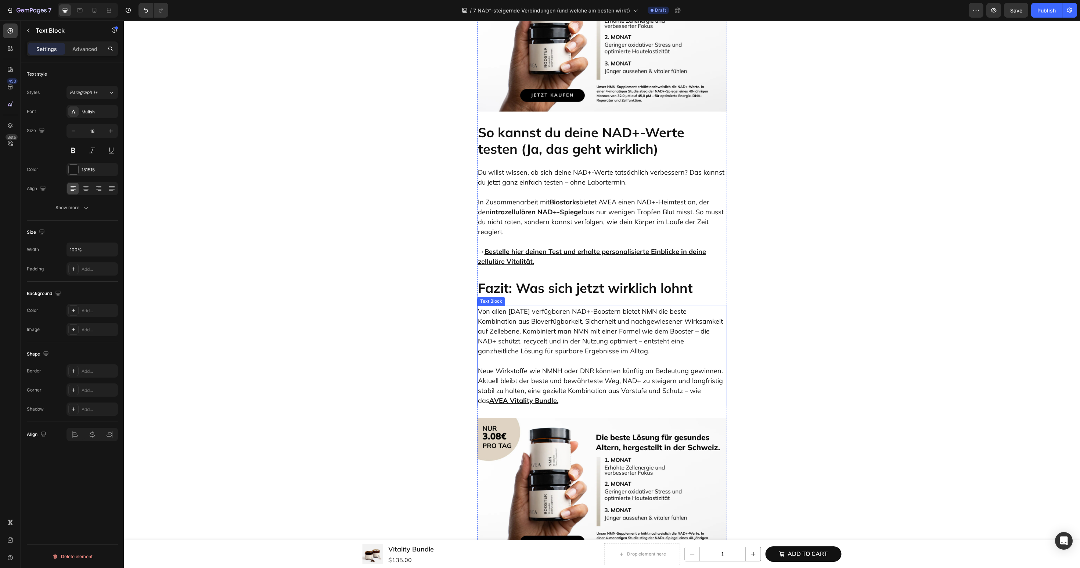
click at [602, 307] on p "Von allen heute verfügbaren NAD+-Boostern bietet NMN die beste Kombination aus …" at bounding box center [602, 332] width 248 height 50
click at [633, 307] on p "Von allen heute verfügbaren NAD+-Boostern bietet NMN die beste Kombination aus …" at bounding box center [602, 332] width 248 height 50
click at [722, 263] on button "link" at bounding box center [725, 258] width 13 height 13
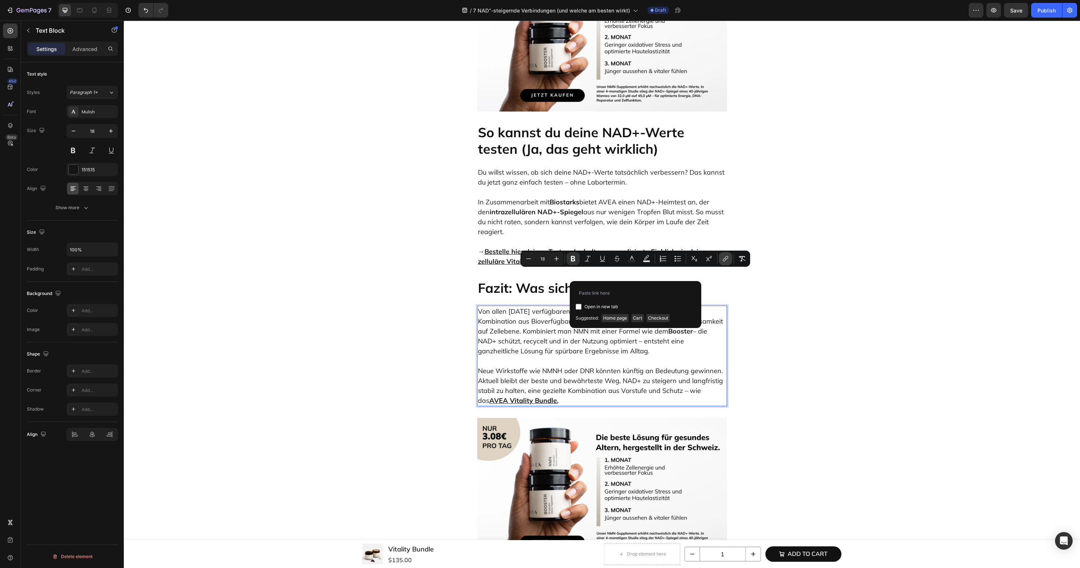
type input "https://avea-life.com/de/products/booster?country=DE"
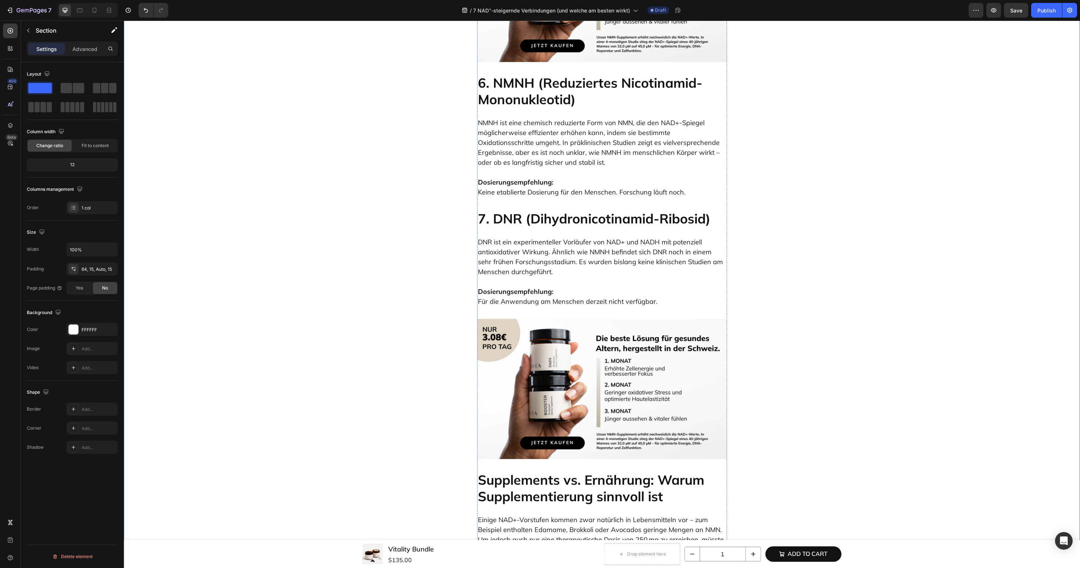
scroll to position [2620, 0]
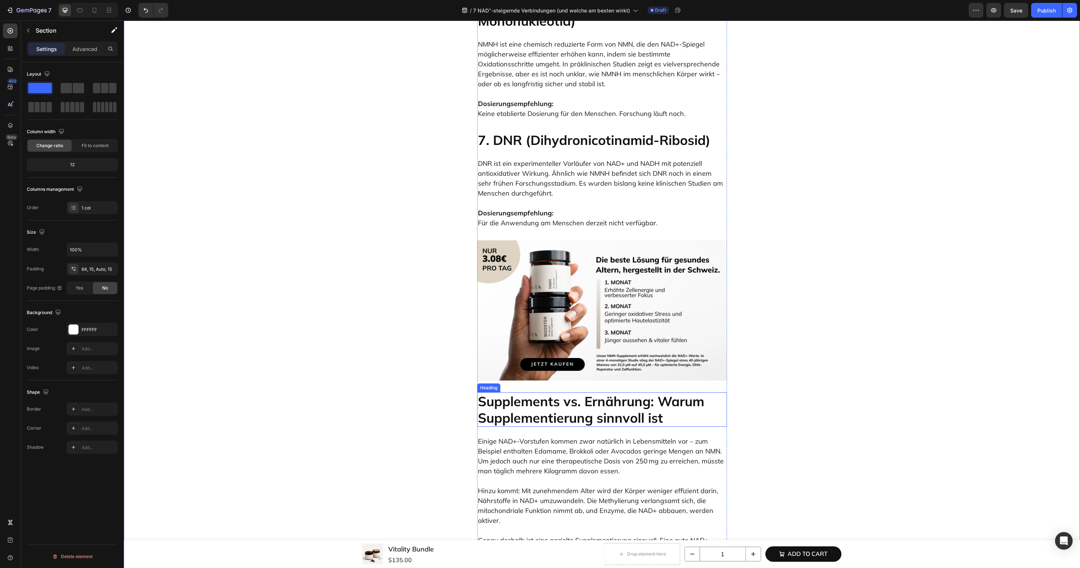
click at [525, 393] on p "Supplements vs. Ernährung: Warum Supplementierung sinnvoll ist" at bounding box center [602, 409] width 248 height 33
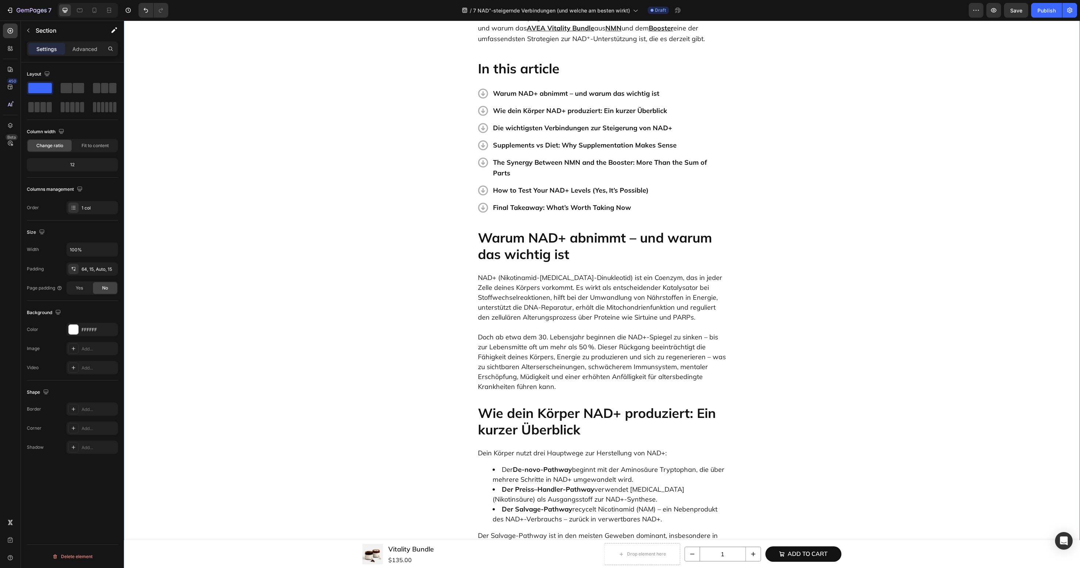
scroll to position [38, 0]
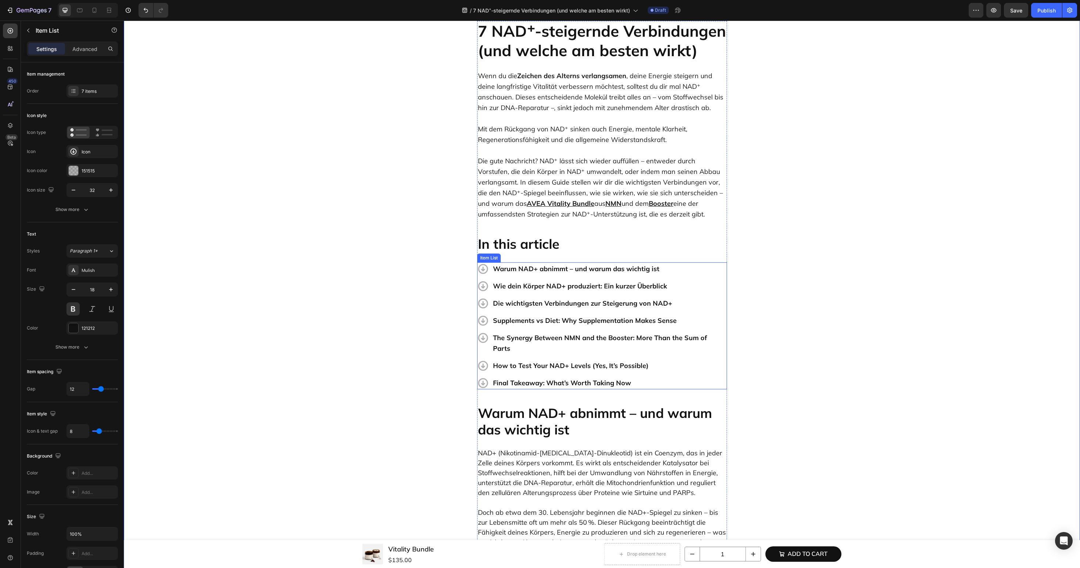
click at [522, 322] on p "Supplements vs Diet: Why Supplementation Makes Sense" at bounding box center [609, 320] width 233 height 11
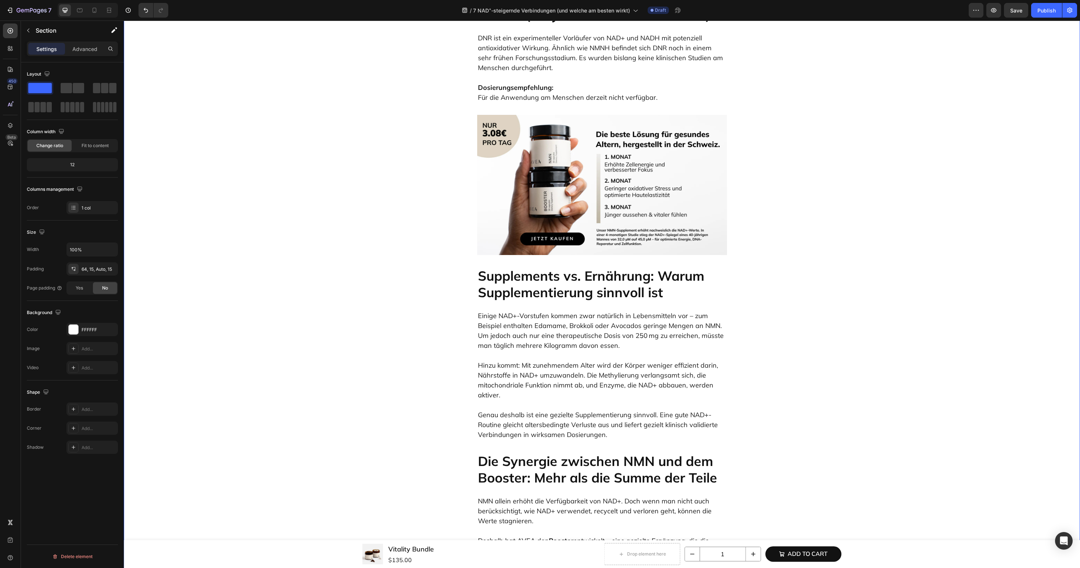
scroll to position [2863, 0]
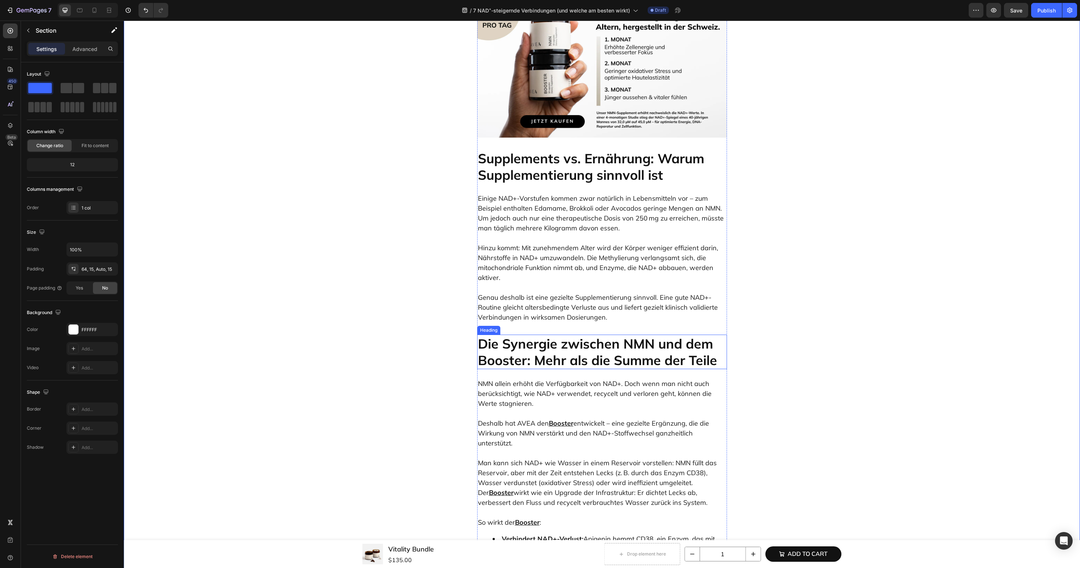
click at [555, 336] on p "Die Synergie zwischen NMN und dem Booster: Mehr als die Summe der Teile" at bounding box center [602, 352] width 248 height 33
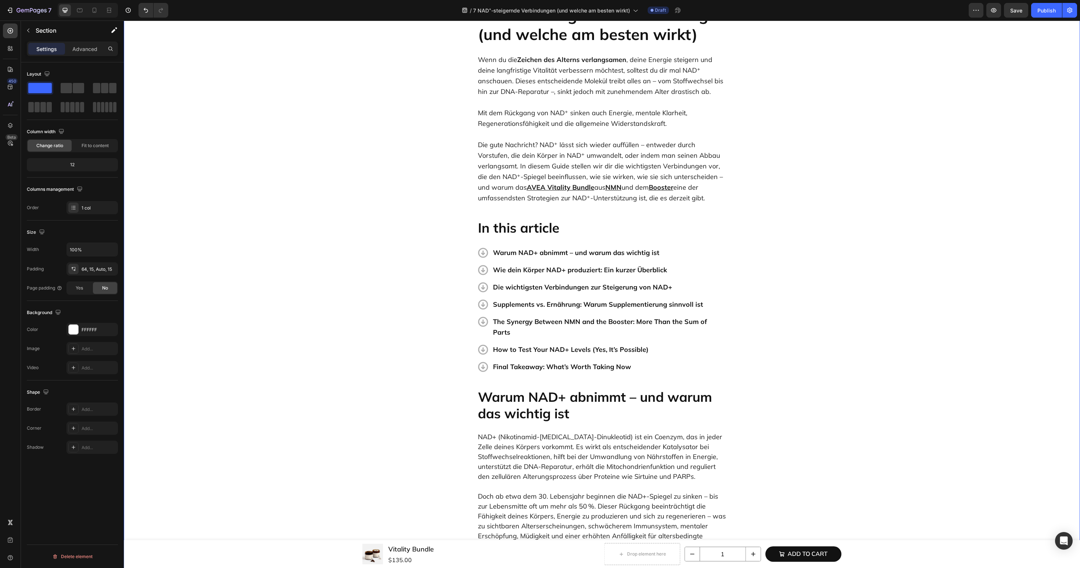
scroll to position [0, 0]
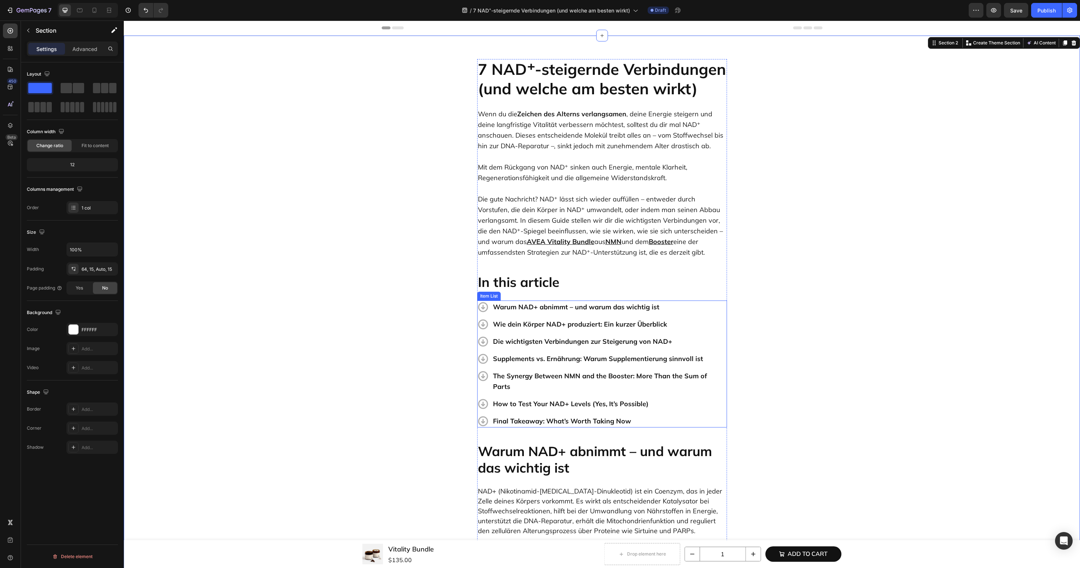
click at [519, 380] on p "The Synergy Between NMN and the Booster: More Than the Sum of Parts" at bounding box center [609, 381] width 233 height 21
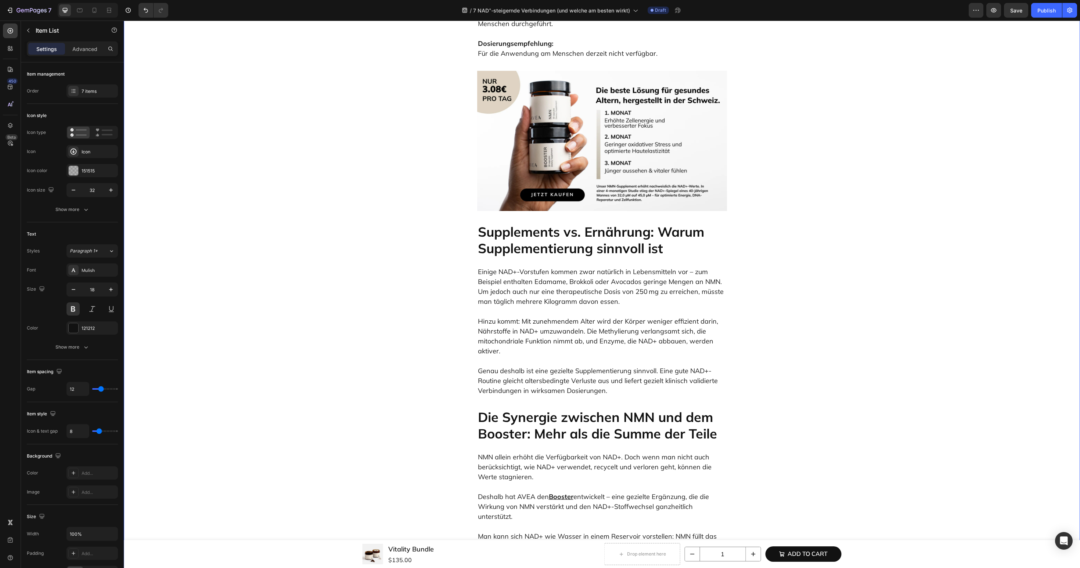
scroll to position [2827, 0]
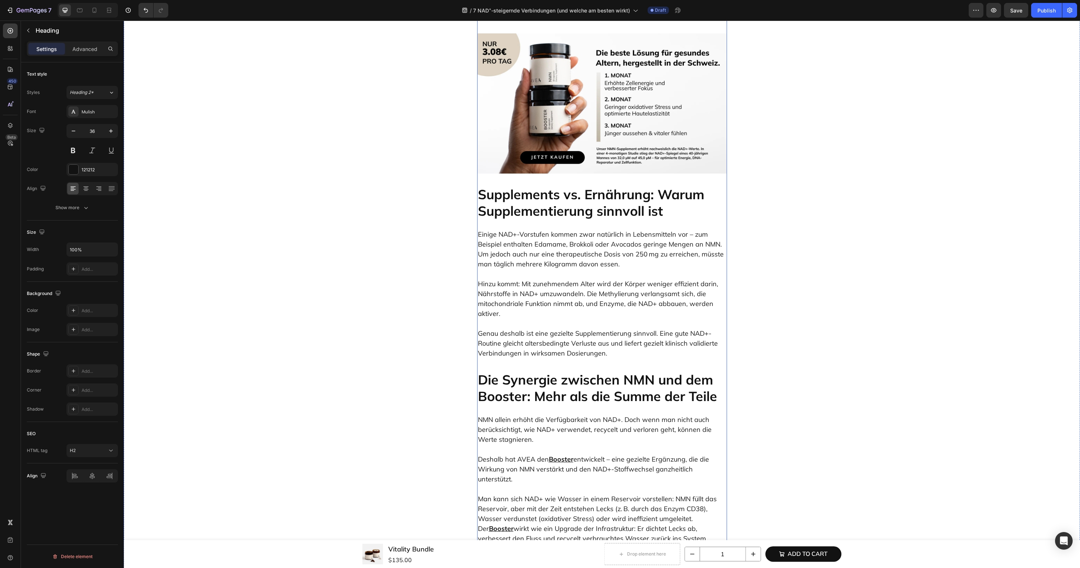
click at [549, 372] on p "Die Synergie zwischen NMN und dem Booster: Mehr als die Summe der Teile" at bounding box center [602, 388] width 248 height 33
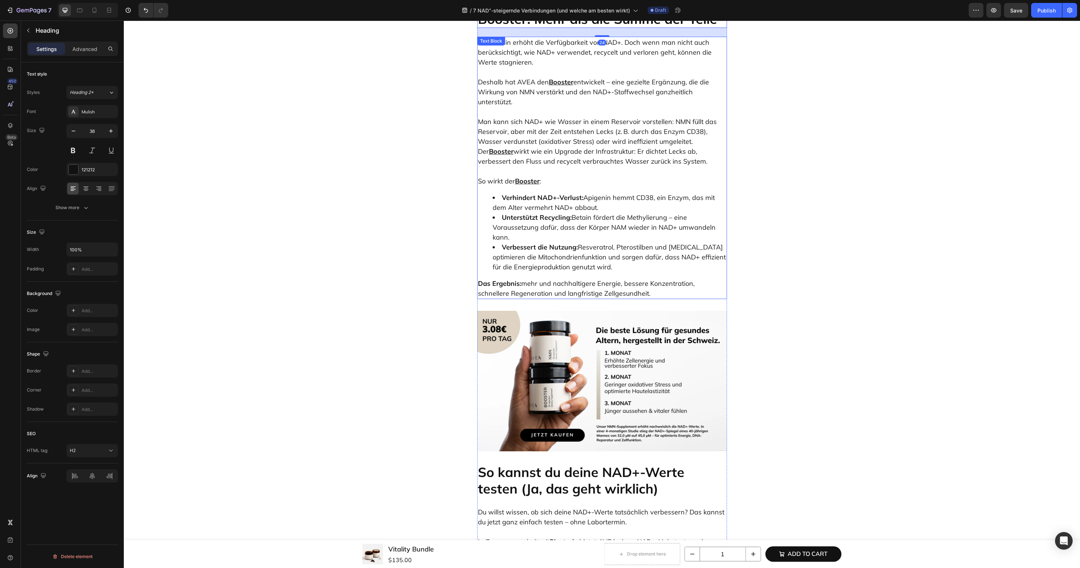
scroll to position [3202, 0]
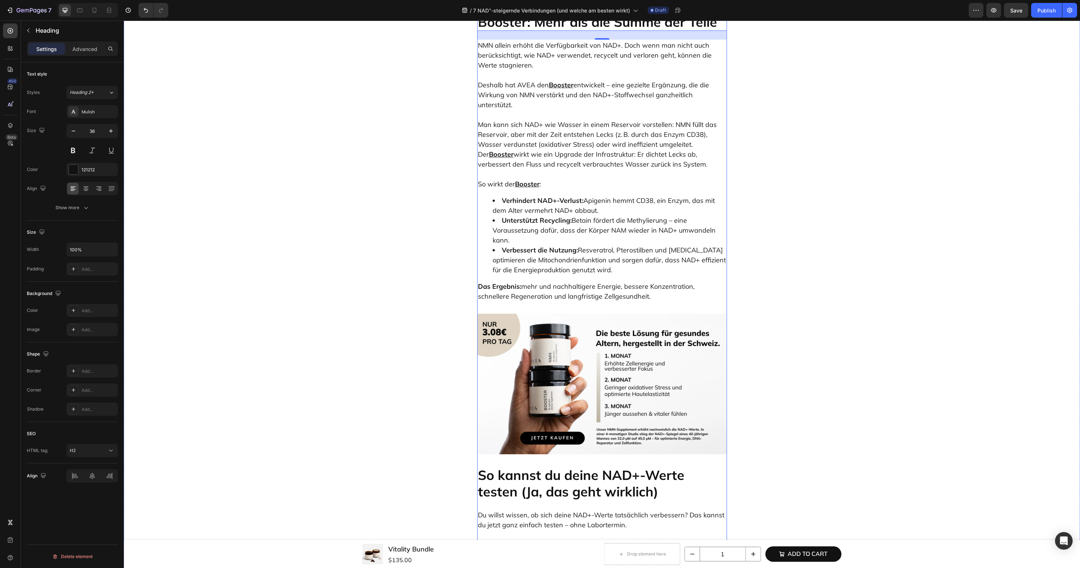
click at [546, 467] on p "So kannst du deine NAD+-Werte testen (Ja, das geht wirklich)" at bounding box center [602, 483] width 248 height 33
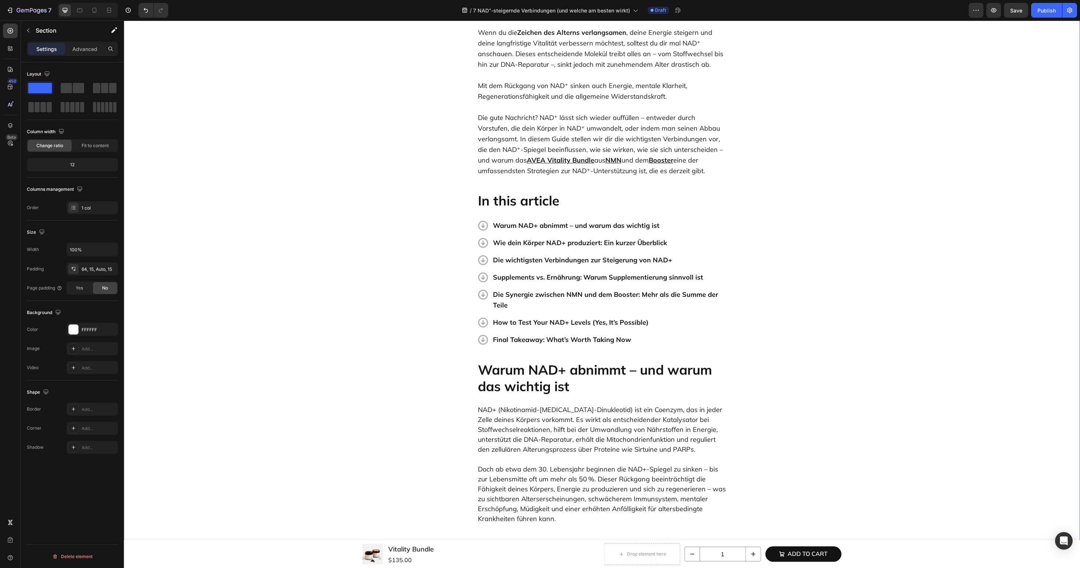
scroll to position [0, 0]
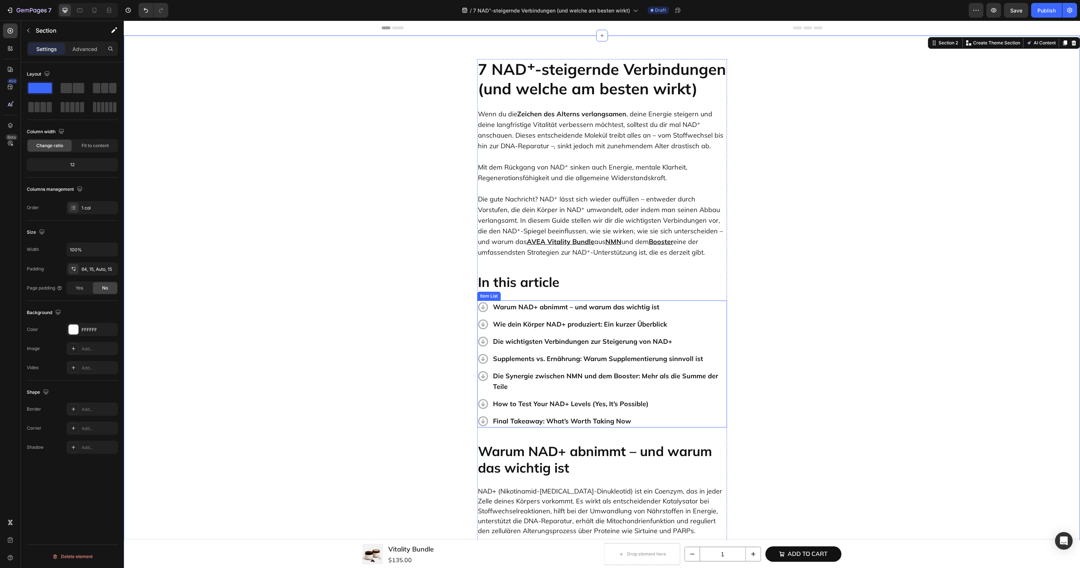
click at [513, 402] on p "How to Test Your NAD+ Levels (Yes, It’s Possible)" at bounding box center [609, 404] width 233 height 11
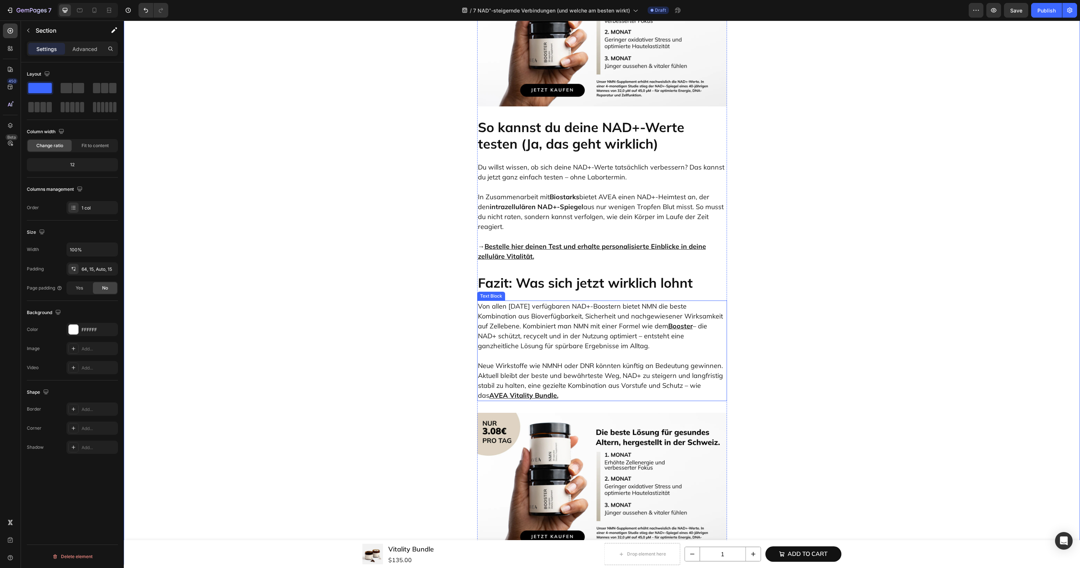
scroll to position [3620, 0]
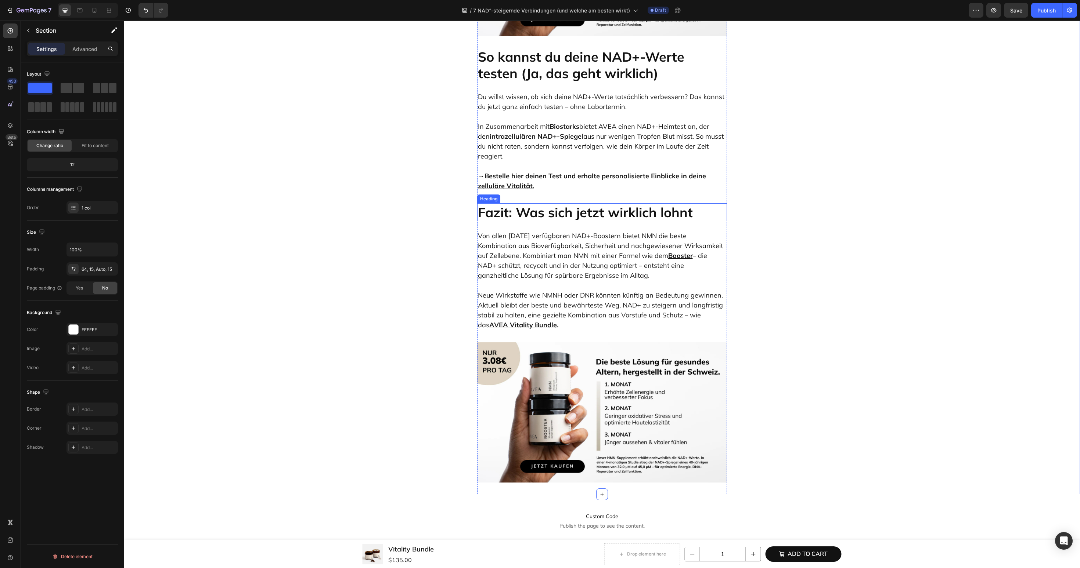
click at [553, 204] on p "Fazit: Was sich jetzt wirklich lohnt" at bounding box center [602, 212] width 248 height 17
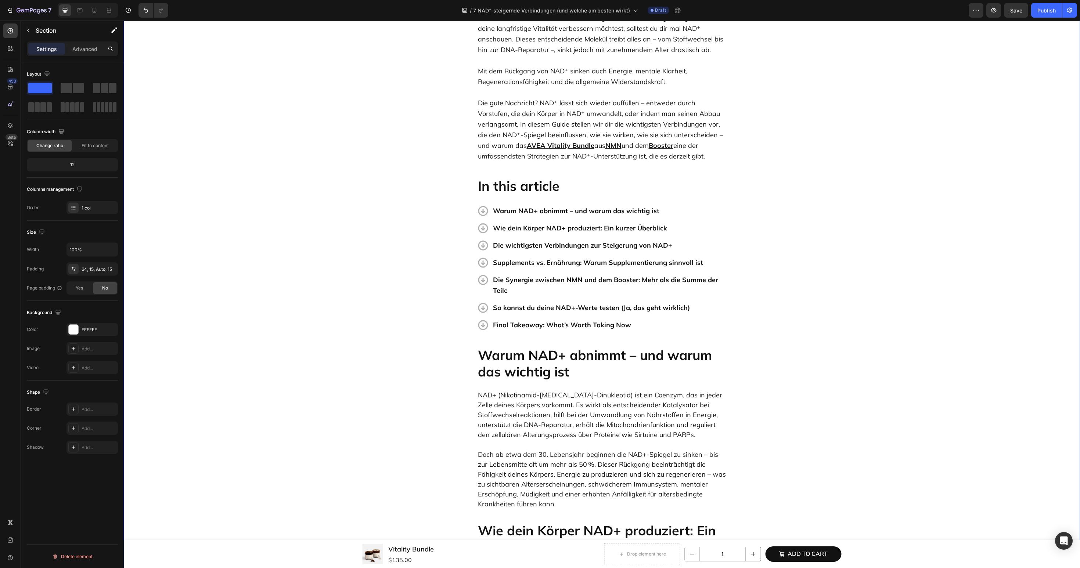
scroll to position [50, 0]
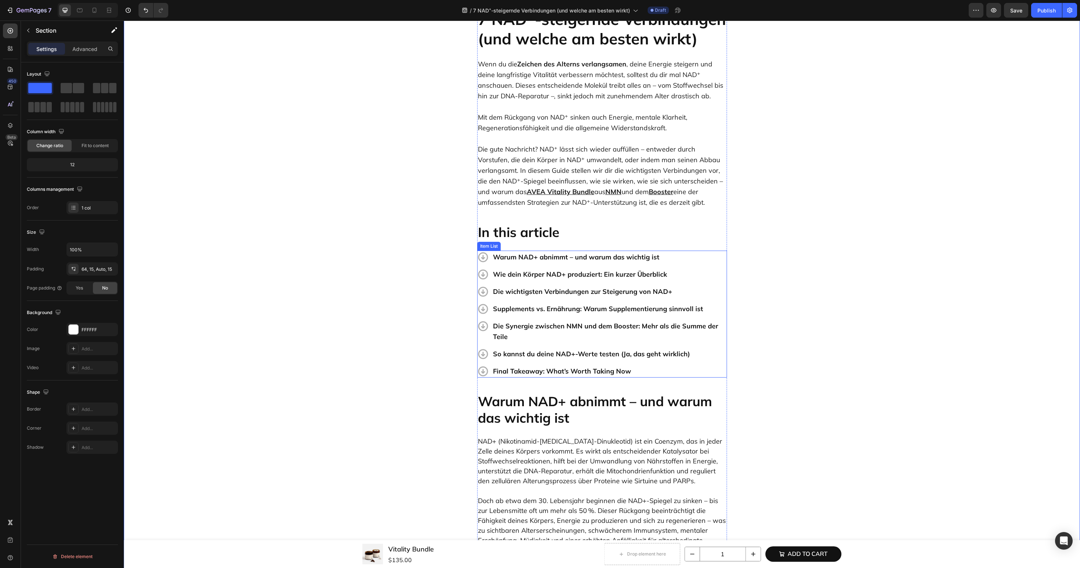
click at [526, 373] on p "Final Takeaway: What’s Worth Taking Now" at bounding box center [609, 371] width 233 height 11
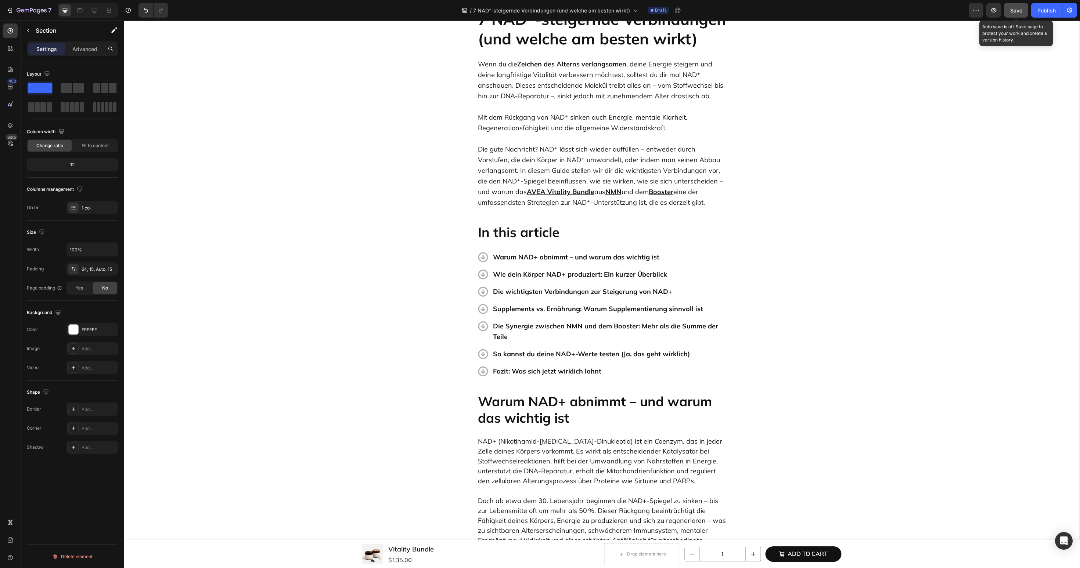
click at [1011, 5] on button "Save" at bounding box center [1016, 10] width 24 height 15
click at [9, 148] on div "Beta" at bounding box center [10, 143] width 15 height 15
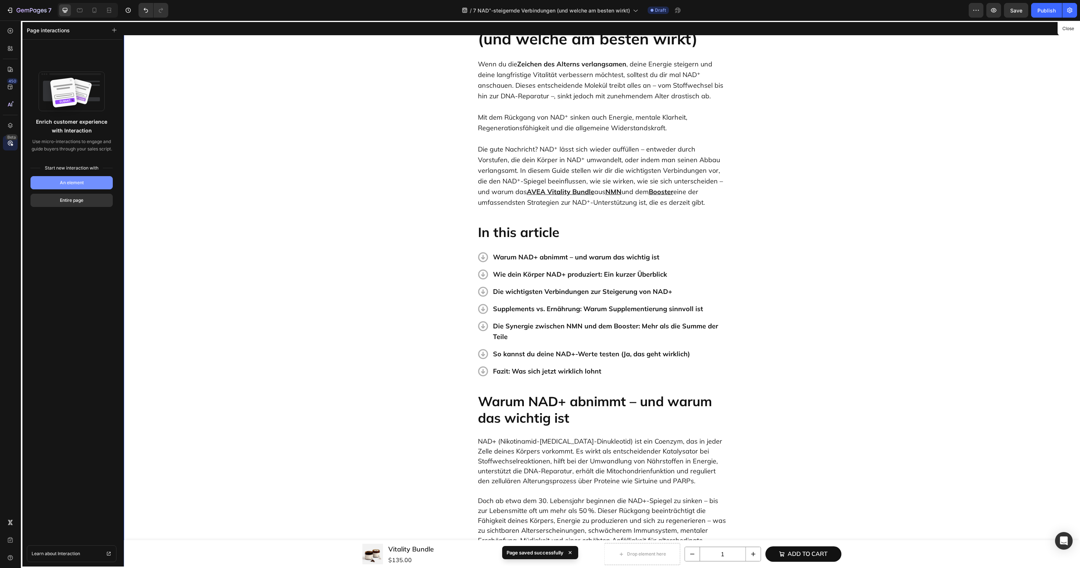
click at [80, 179] on button "An element" at bounding box center [71, 182] width 82 height 13
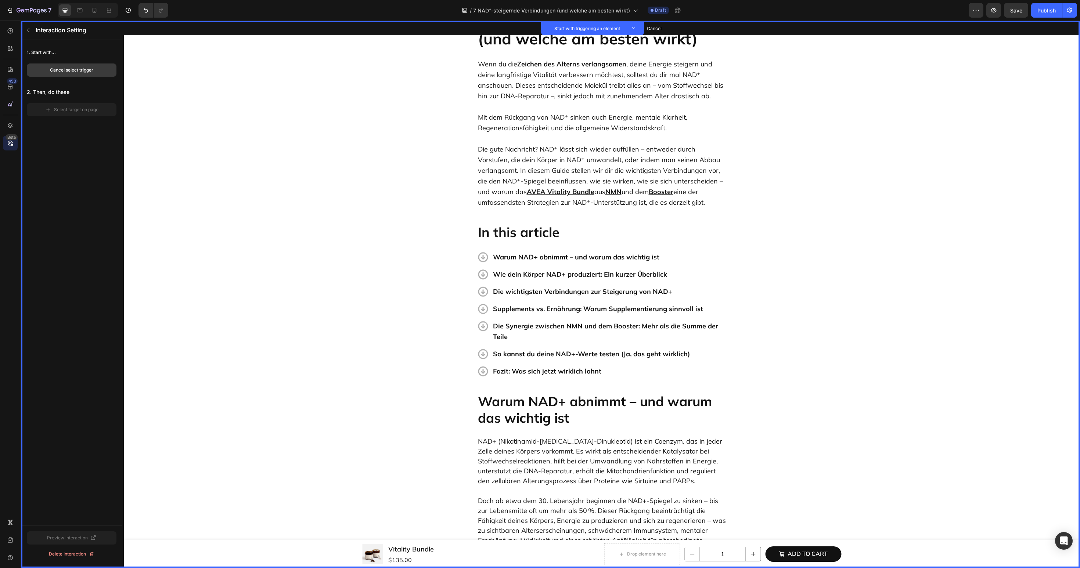
click at [104, 73] on button "Cancel select trigger" at bounding box center [72, 70] width 90 height 13
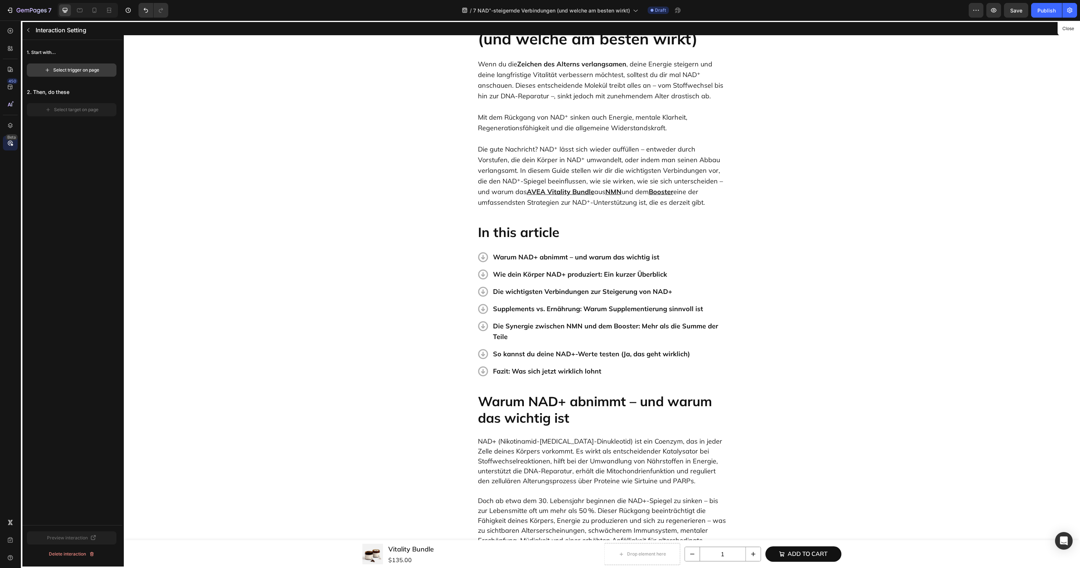
click at [100, 73] on button "Select trigger on page" at bounding box center [72, 70] width 90 height 13
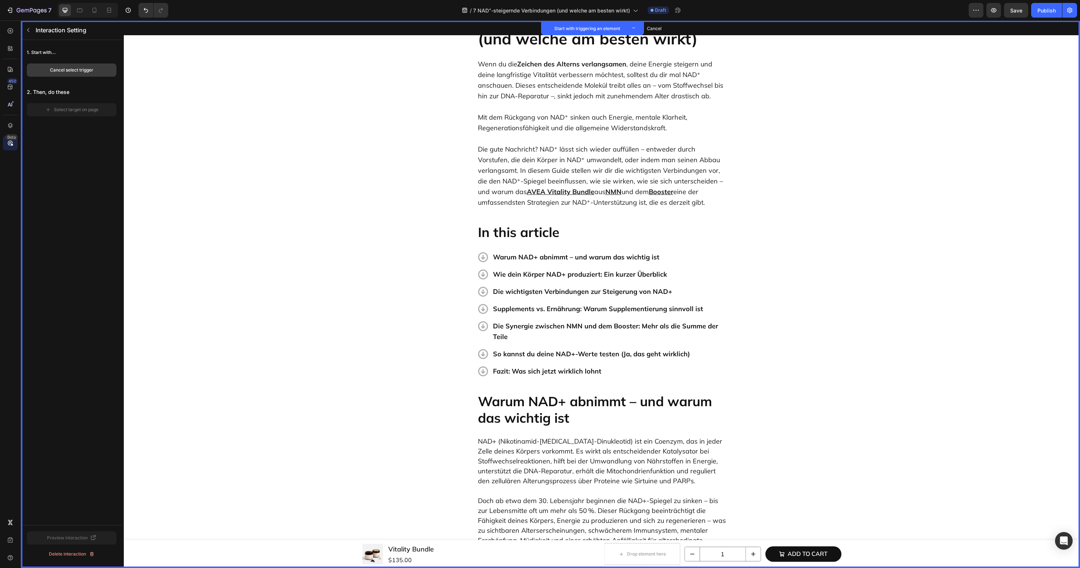
click at [97, 73] on button "Cancel select trigger" at bounding box center [72, 70] width 90 height 13
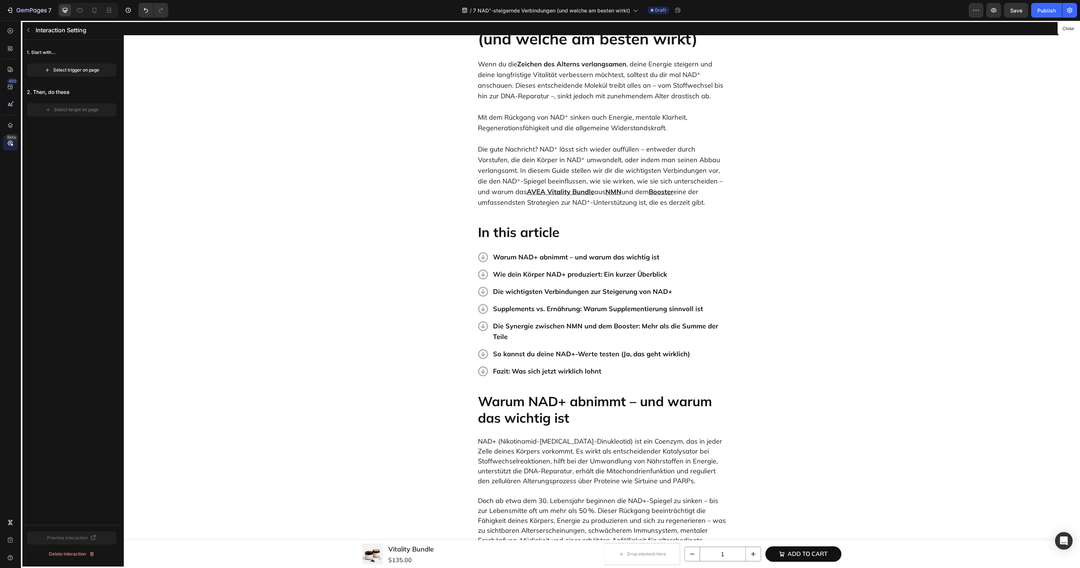
click at [512, 226] on div at bounding box center [602, 295] width 956 height 548
click at [75, 69] on div "Select trigger on page" at bounding box center [71, 70] width 55 height 7
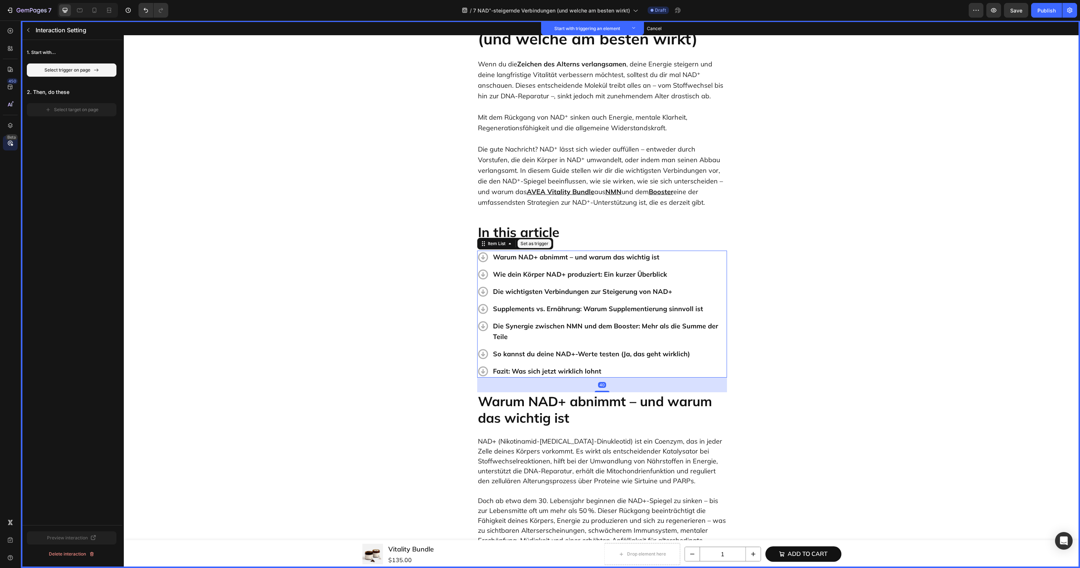
click at [692, 252] on p "Warum NAD+ abnimmt – und warum das wichtig ist" at bounding box center [609, 257] width 233 height 11
click at [533, 245] on button "Set as trigger" at bounding box center [534, 243] width 34 height 9
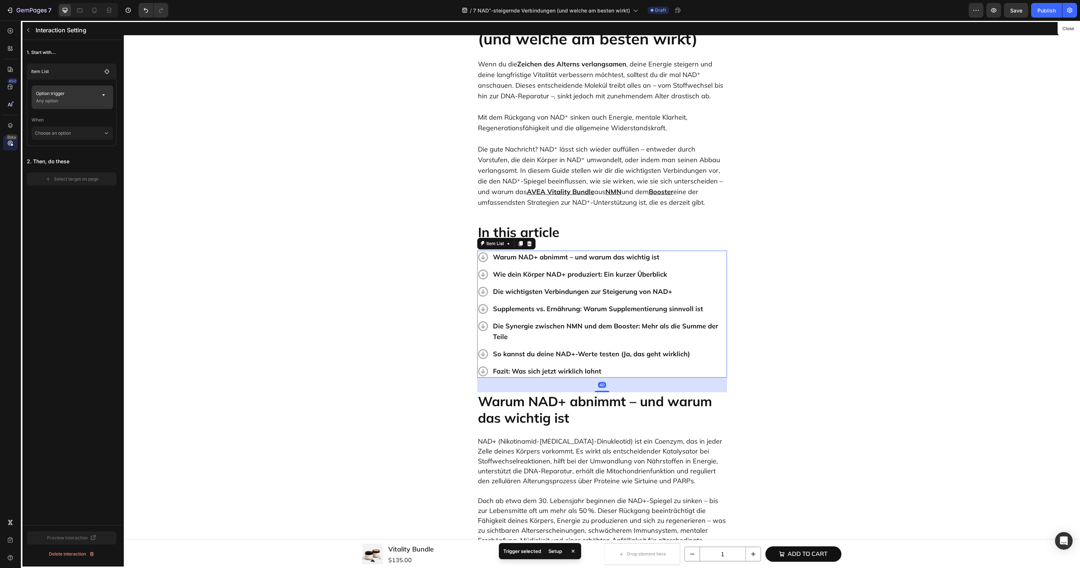
click at [72, 93] on p "Option trigger" at bounding box center [65, 93] width 59 height 7
click at [186, 125] on div "None" at bounding box center [188, 123] width 29 height 7
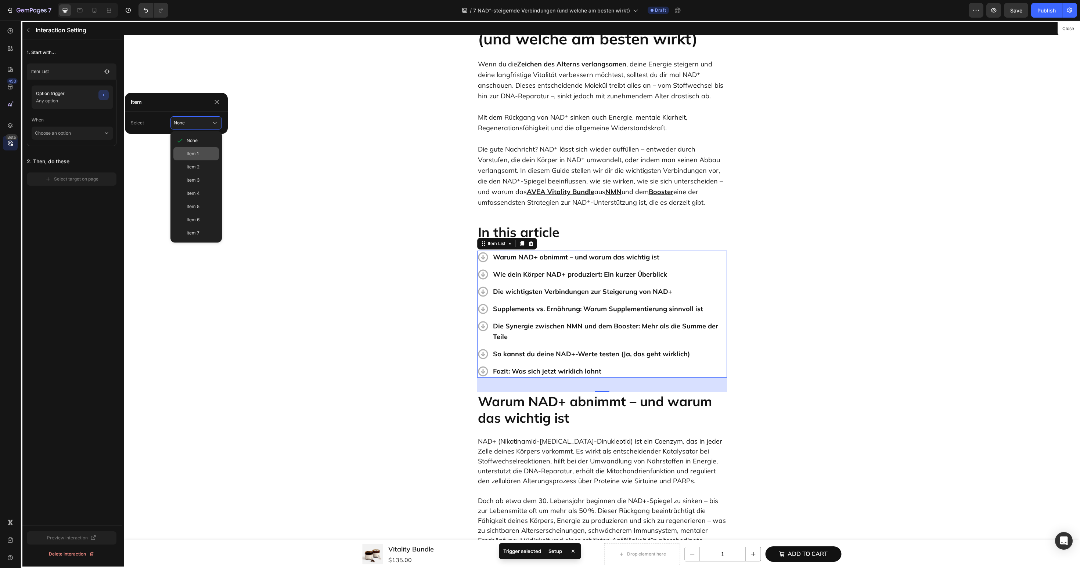
click at [186, 151] on div "Item 1" at bounding box center [196, 153] width 46 height 13
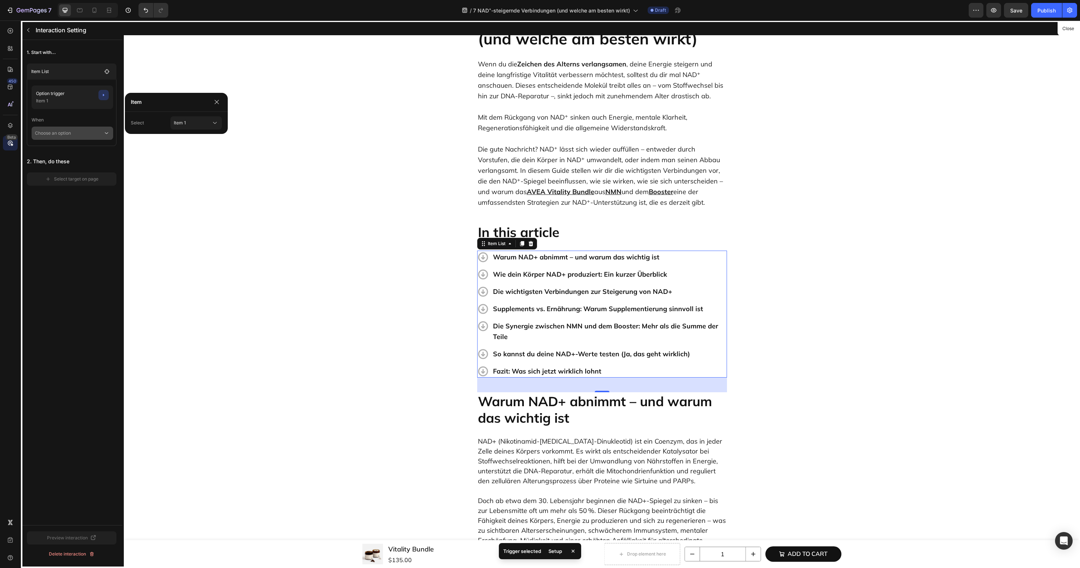
click at [101, 138] on p "Choose an option" at bounding box center [69, 133] width 68 height 13
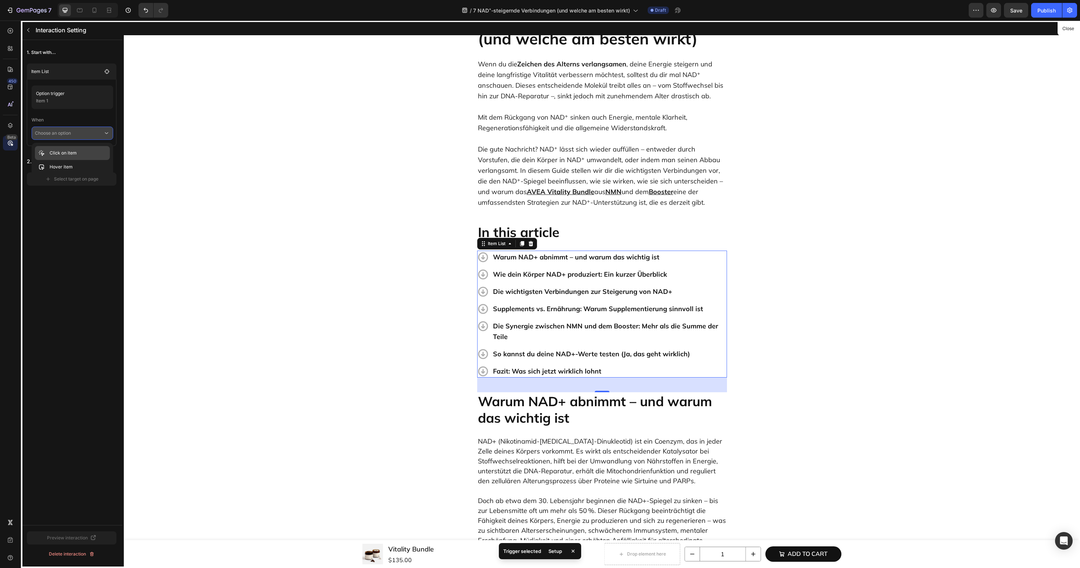
click at [88, 160] on div "Click on item" at bounding box center [72, 167] width 75 height 14
click at [83, 188] on div "Select target on page" at bounding box center [71, 189] width 53 height 7
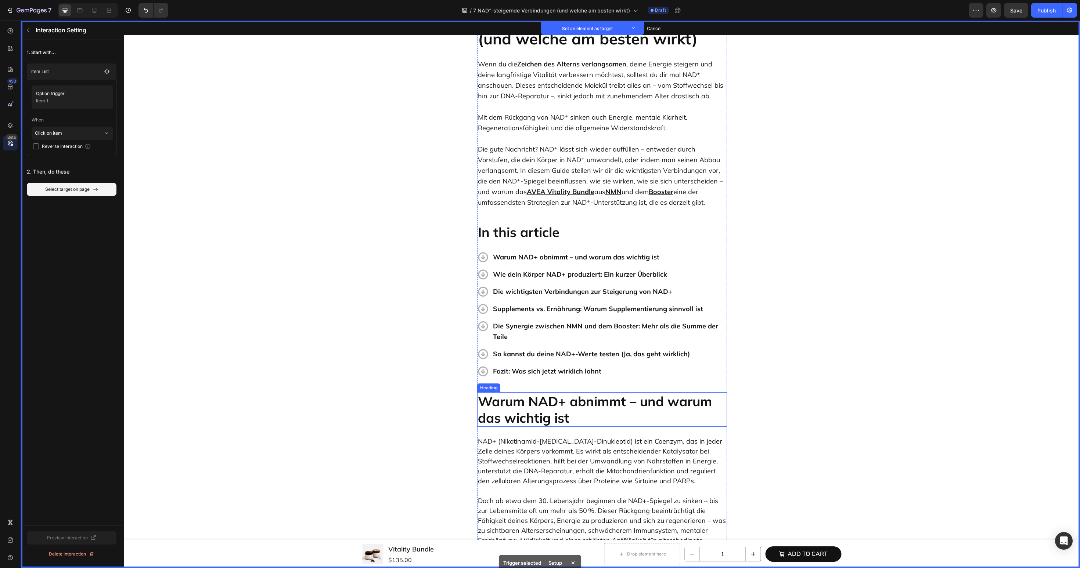
click at [547, 408] on p "Warum NAD+ abnimmt – und warum das wichtig ist" at bounding box center [602, 409] width 248 height 33
click at [544, 387] on button "Set as target" at bounding box center [533, 385] width 32 height 9
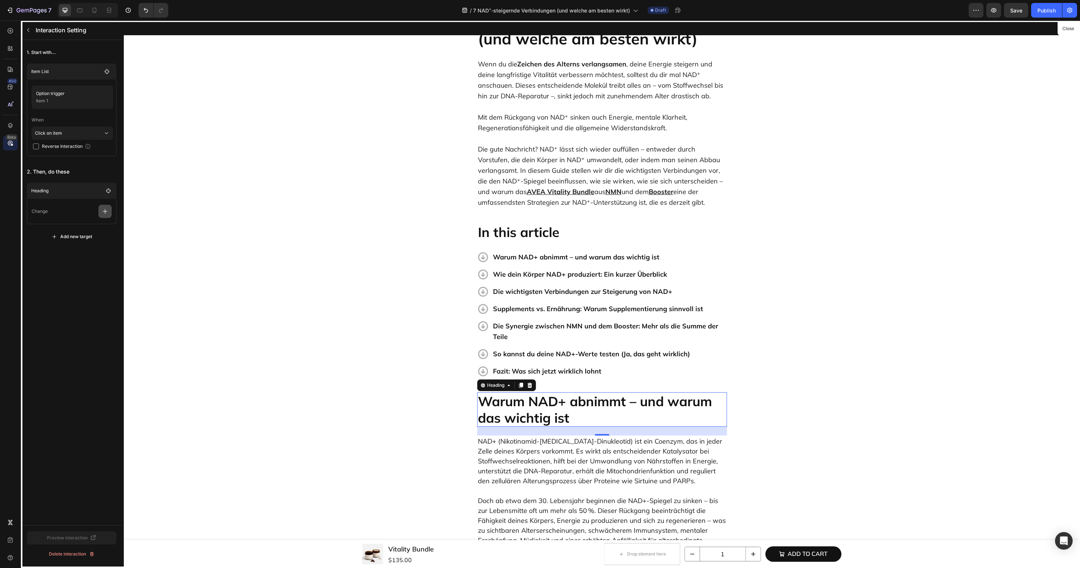
click at [104, 214] on icon "button" at bounding box center [104, 211] width 7 height 7
click at [90, 268] on p "Scroll to" at bounding box center [70, 267] width 78 height 12
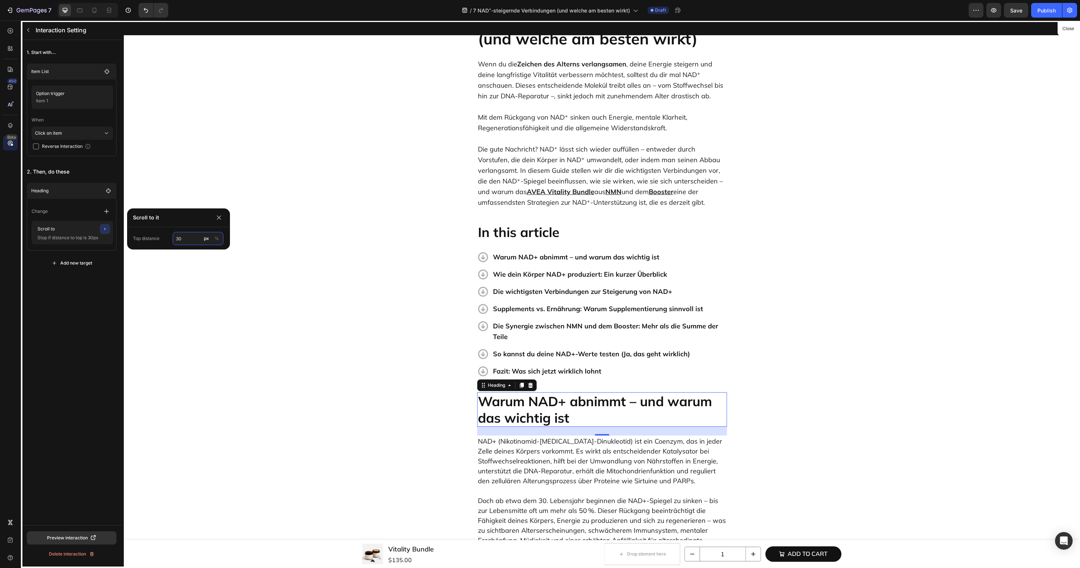
click at [189, 243] on input "30" at bounding box center [198, 238] width 51 height 13
type input "60"
click at [28, 29] on icon "button" at bounding box center [28, 30] width 6 height 6
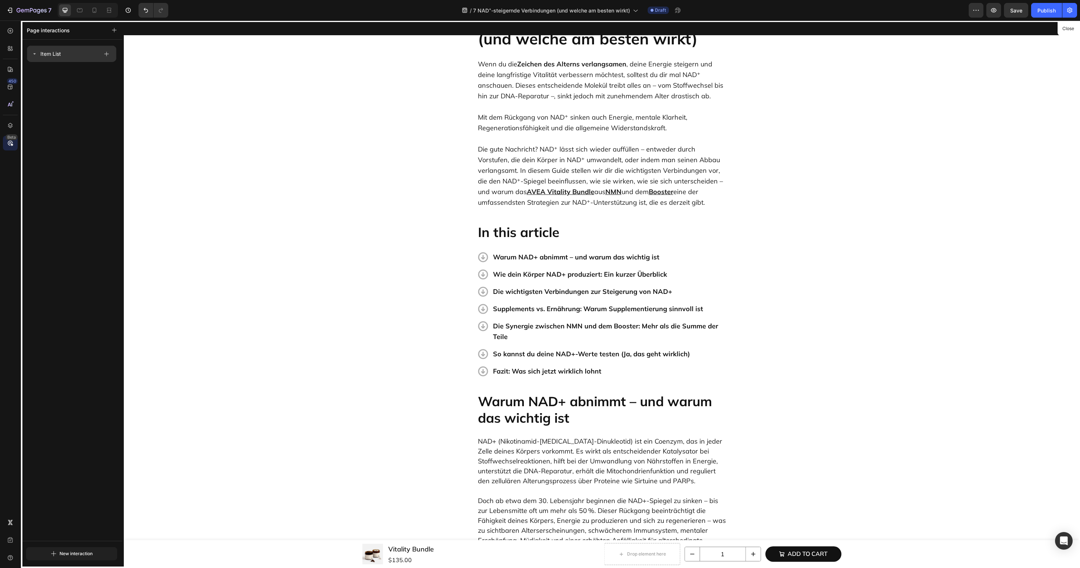
click at [35, 54] on icon at bounding box center [35, 54] width 6 height 6
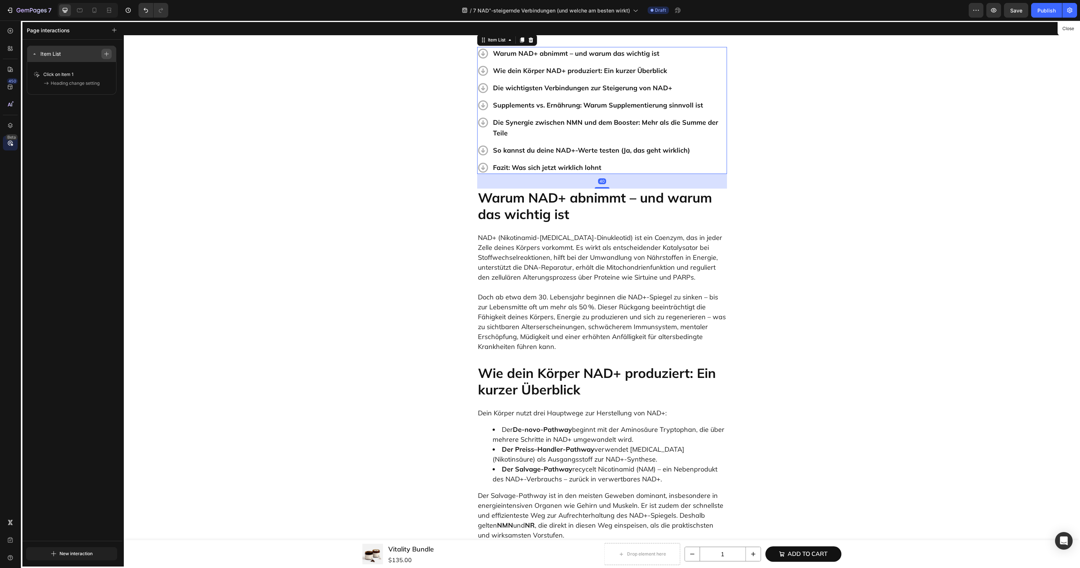
scroll to position [254, 0]
click at [109, 54] on button "button" at bounding box center [106, 54] width 10 height 10
click at [105, 95] on icon "button" at bounding box center [104, 95] width 6 height 6
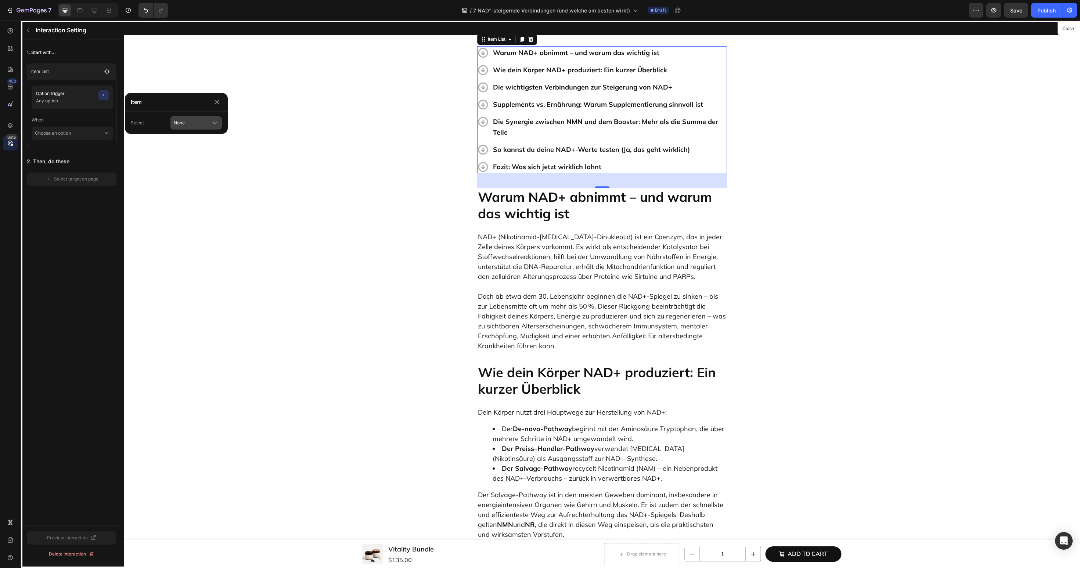
click at [187, 122] on div "None" at bounding box center [188, 123] width 29 height 7
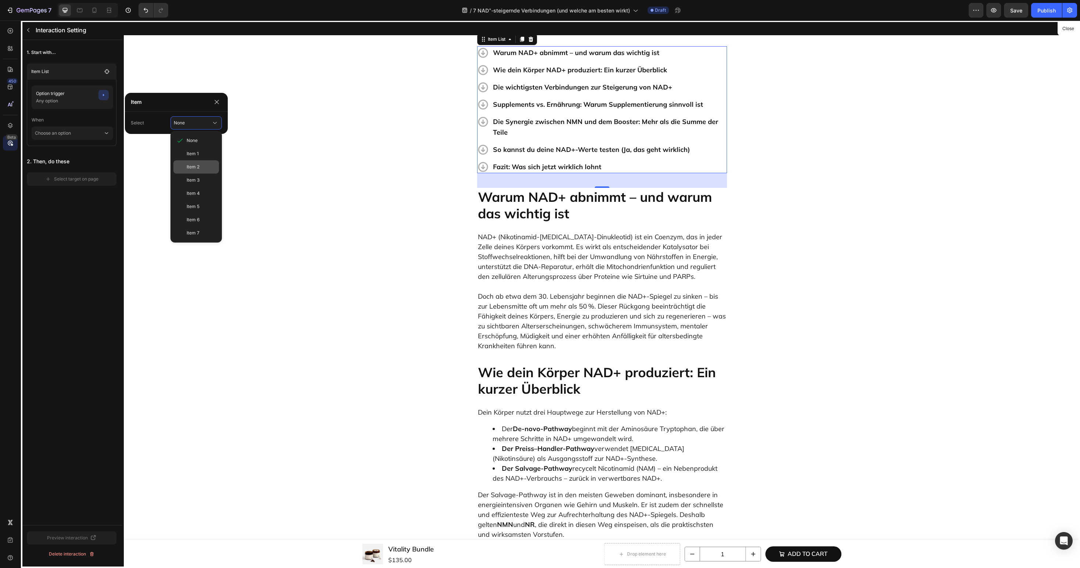
click at [184, 166] on div "Item 2" at bounding box center [196, 166] width 46 height 13
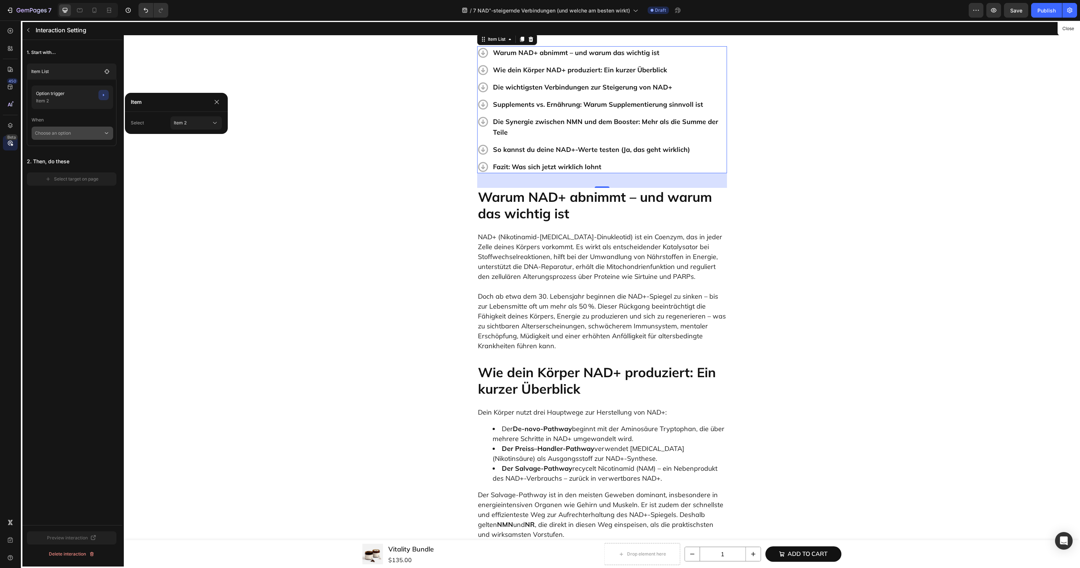
click at [104, 135] on icon at bounding box center [106, 133] width 7 height 7
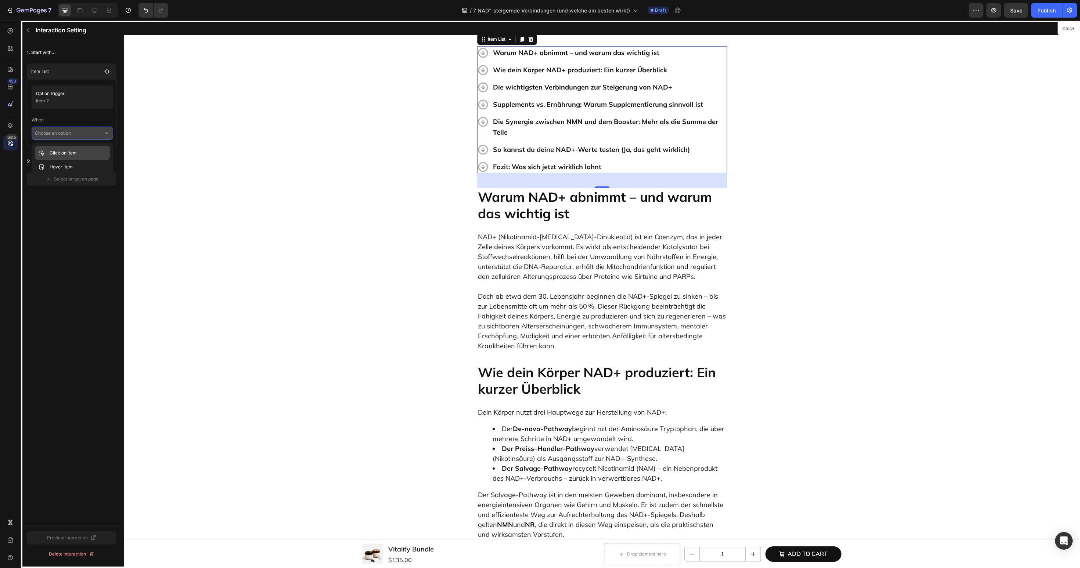
click at [93, 160] on div "Click on item" at bounding box center [72, 167] width 75 height 14
click at [86, 194] on button "Select target on page" at bounding box center [72, 189] width 90 height 13
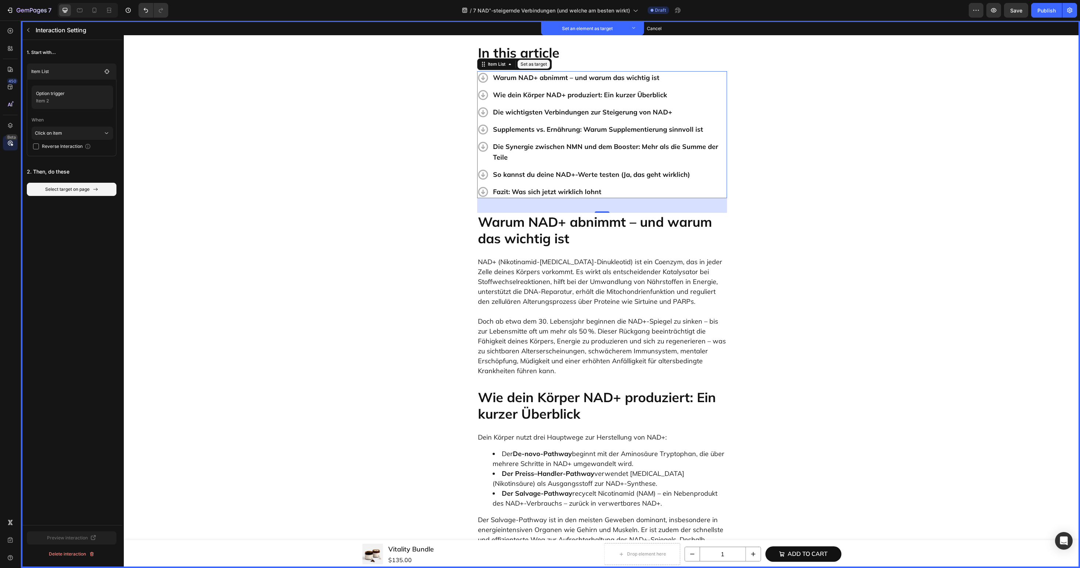
scroll to position [227, 0]
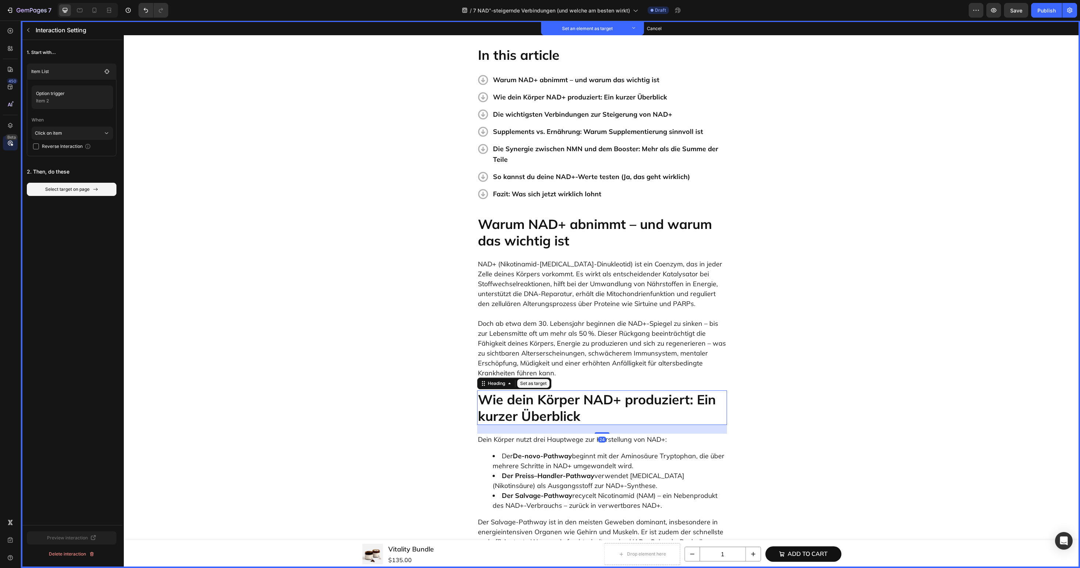
click at [534, 400] on p "Wie dein Körper NAD+ produziert: Ein kurzer Überblick" at bounding box center [602, 407] width 248 height 33
click at [537, 384] on button "Set as target" at bounding box center [533, 383] width 32 height 9
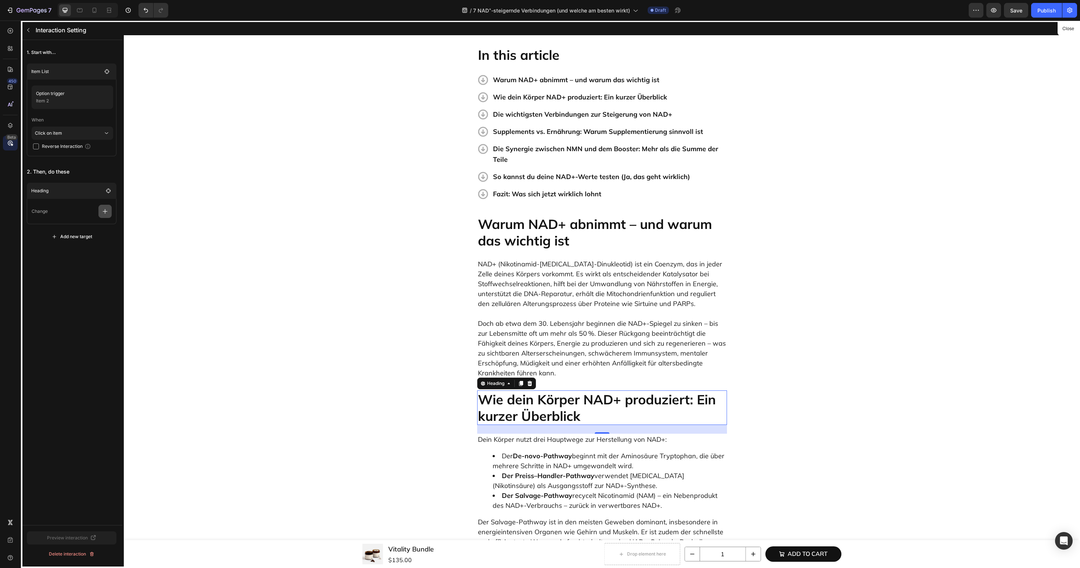
click at [104, 216] on button "button" at bounding box center [104, 211] width 13 height 13
click at [69, 264] on p "Scroll to" at bounding box center [70, 267] width 78 height 12
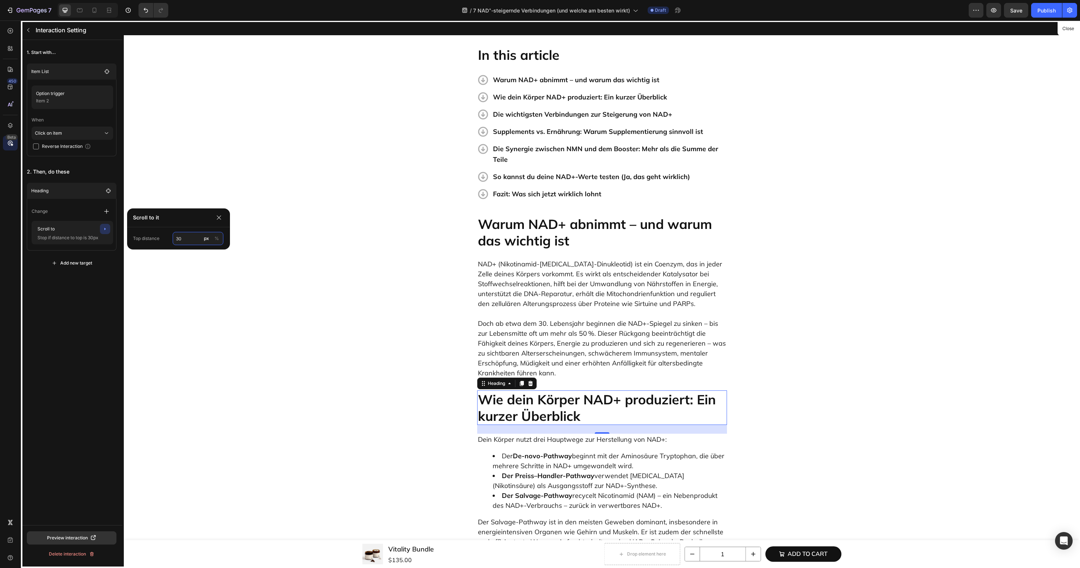
click at [192, 241] on input "30" at bounding box center [198, 238] width 51 height 13
type input "60"
click at [75, 290] on div "1. Start with... Item List Option trigger Item 2 When Click on item Reverse Int…" at bounding box center [71, 282] width 101 height 485
click at [29, 33] on button "button" at bounding box center [28, 30] width 12 height 12
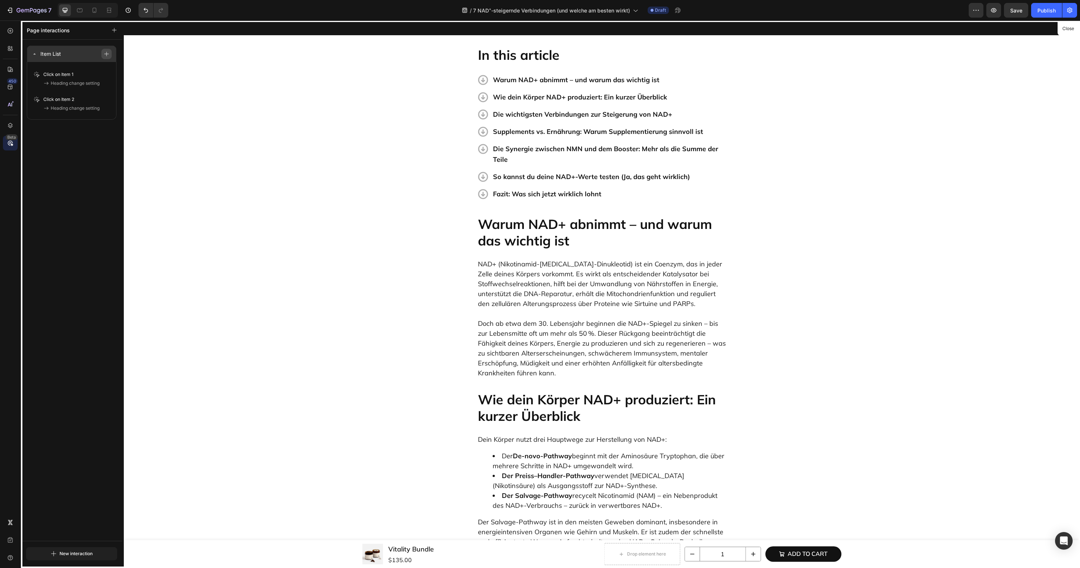
click at [109, 53] on button "button" at bounding box center [106, 54] width 10 height 10
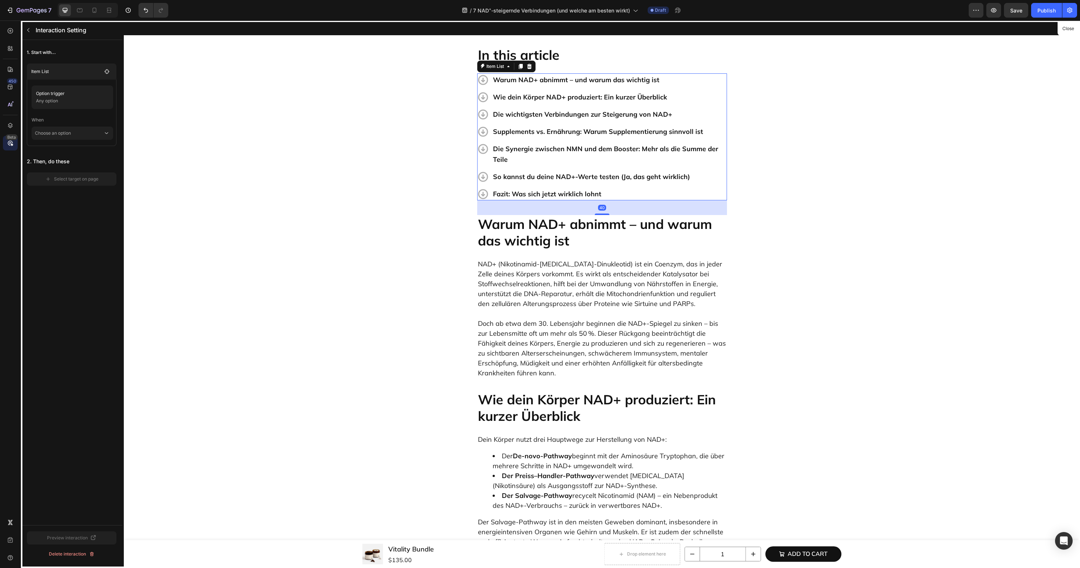
scroll to position [254, 0]
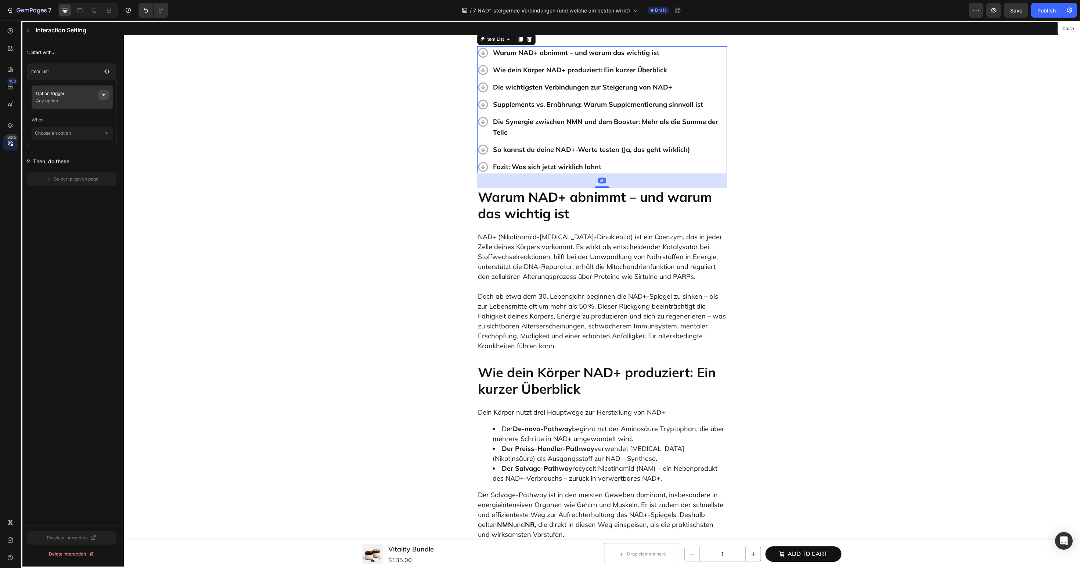
click at [104, 92] on icon "button" at bounding box center [104, 95] width 6 height 6
click at [182, 121] on span "None" at bounding box center [179, 123] width 11 height 7
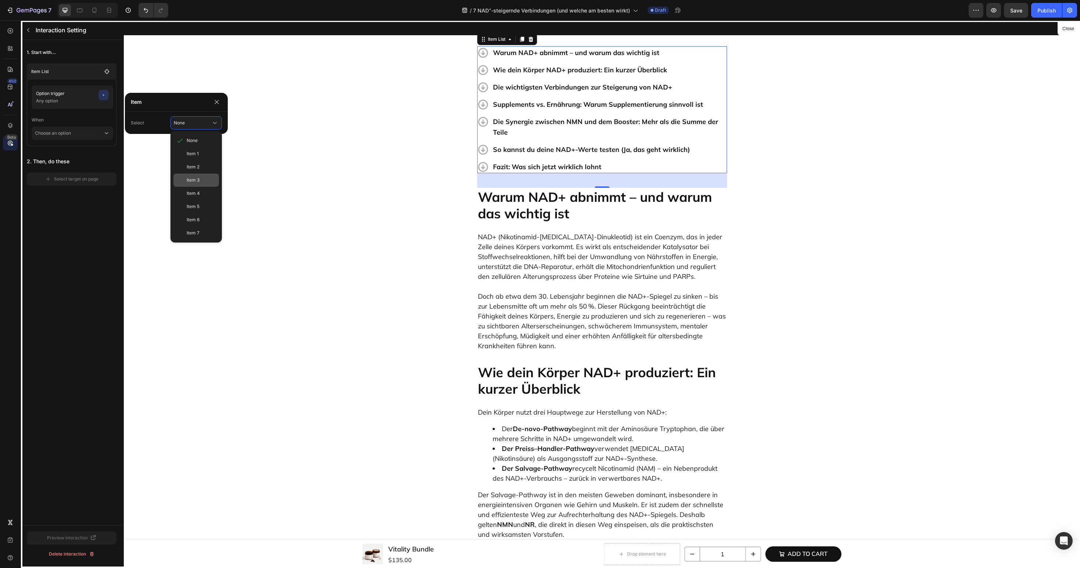
click at [178, 177] on div "Item 3" at bounding box center [196, 180] width 46 height 13
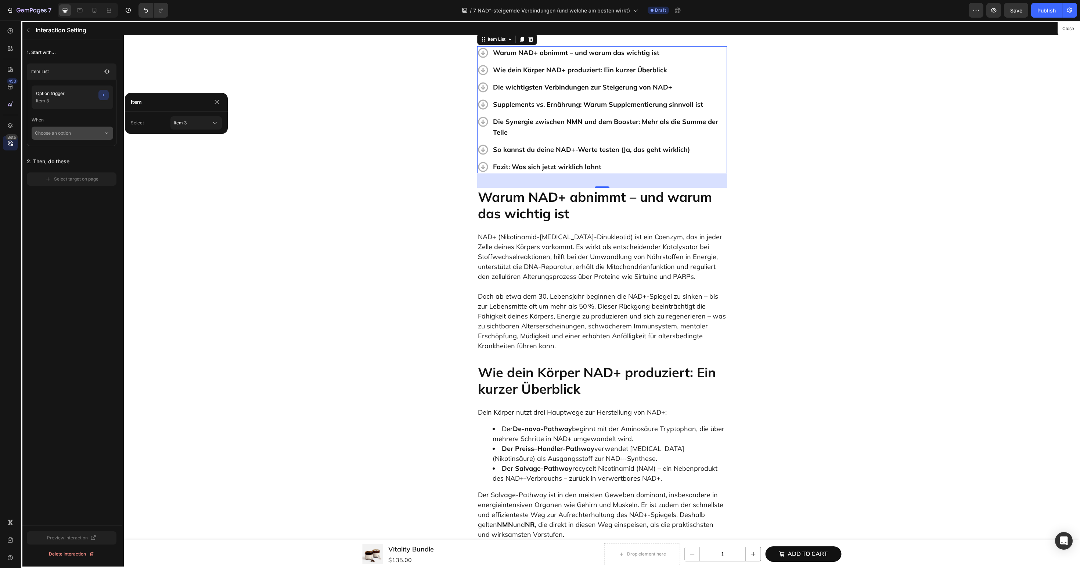
click at [91, 136] on p "Choose an option" at bounding box center [69, 133] width 68 height 13
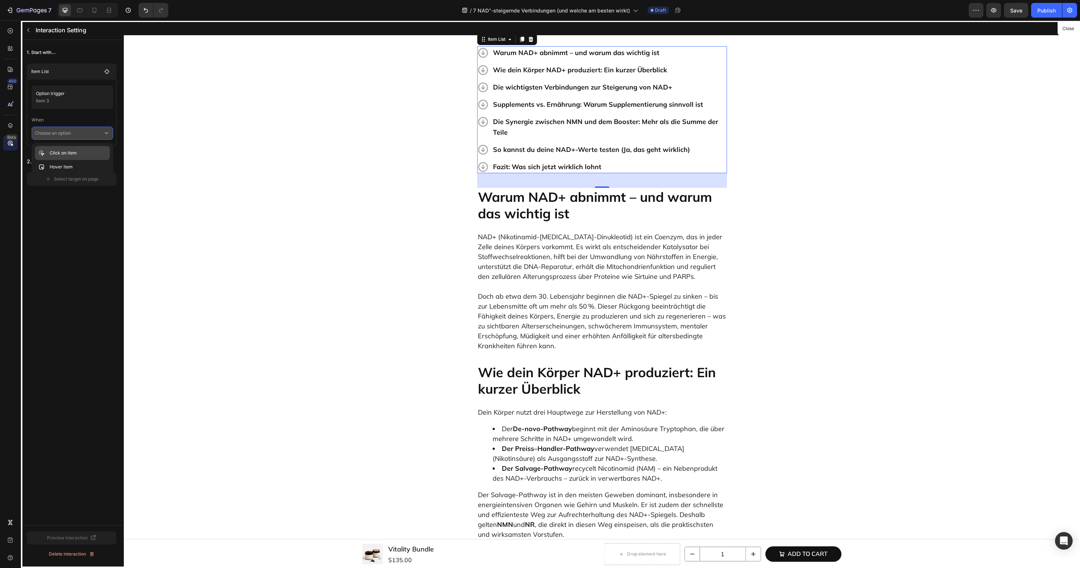
click at [86, 160] on div "Click on item" at bounding box center [72, 167] width 75 height 14
click at [86, 185] on button "Select target on page" at bounding box center [72, 189] width 90 height 13
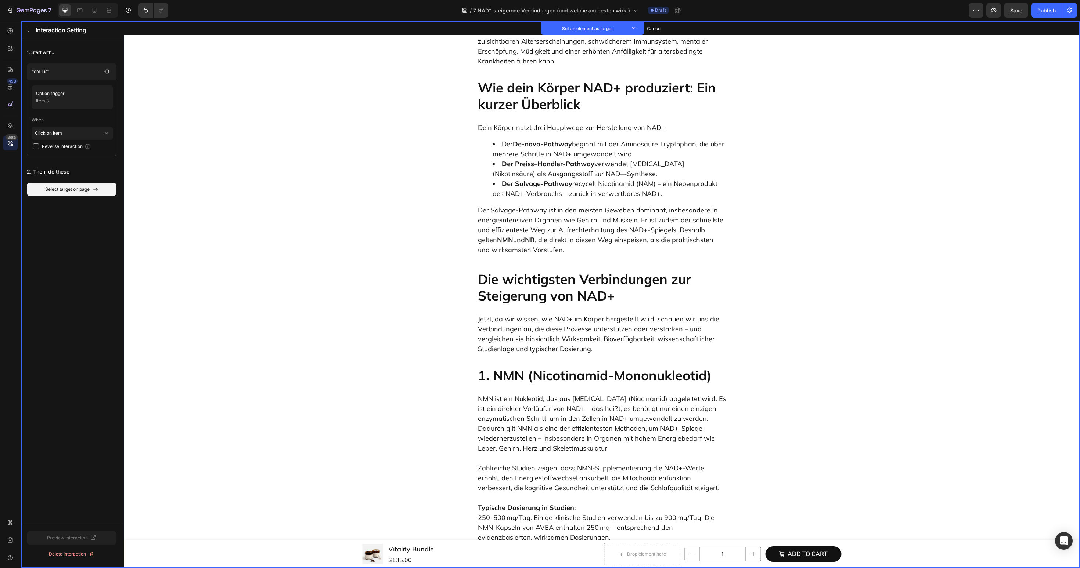
scroll to position [595, 0]
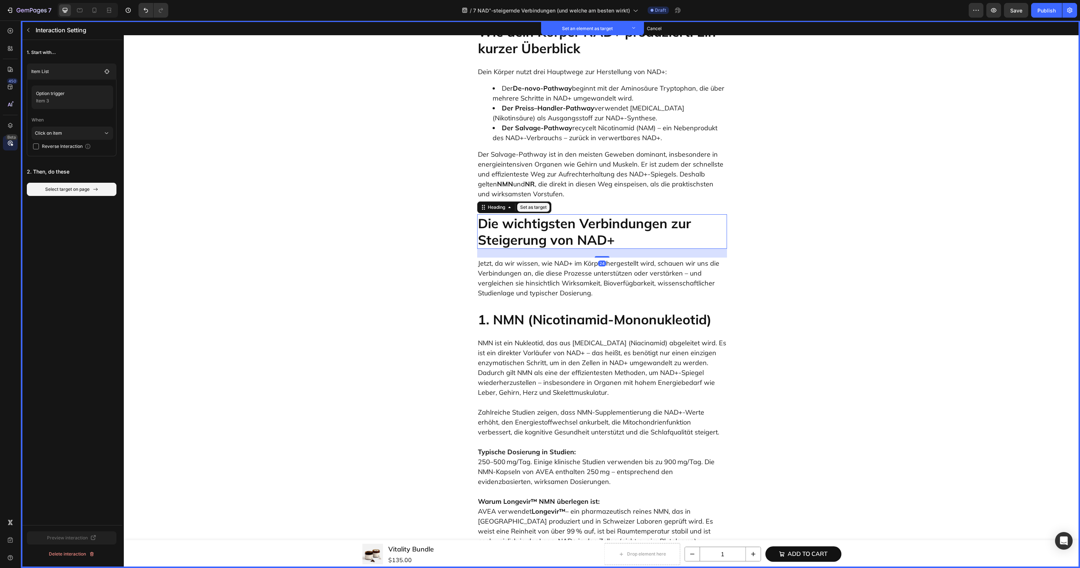
click at [551, 235] on p "Die wichtigsten Verbindungen zur Steigerung von NAD+" at bounding box center [602, 231] width 248 height 33
click at [536, 206] on button "Set as target" at bounding box center [533, 207] width 32 height 9
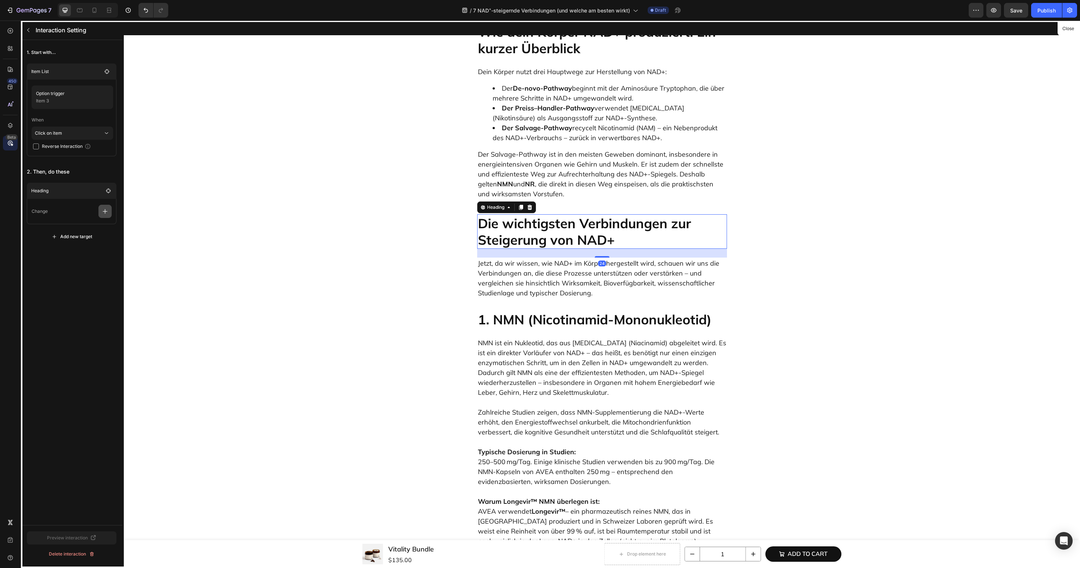
click at [104, 213] on icon "button" at bounding box center [104, 211] width 7 height 7
click at [78, 267] on p "Scroll to" at bounding box center [70, 267] width 78 height 12
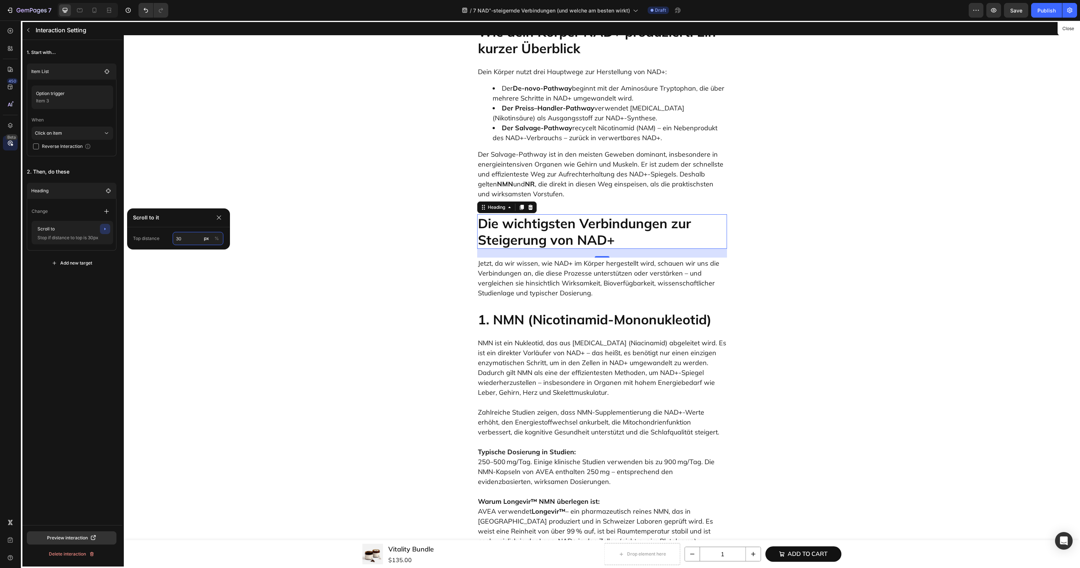
click at [189, 242] on input "30" at bounding box center [198, 238] width 51 height 13
type input "60"
click at [98, 313] on div "1. Start with... Item List Option trigger Item 3 When Click on item Reverse Int…" at bounding box center [71, 282] width 101 height 485
click at [26, 30] on icon "button" at bounding box center [28, 30] width 6 height 6
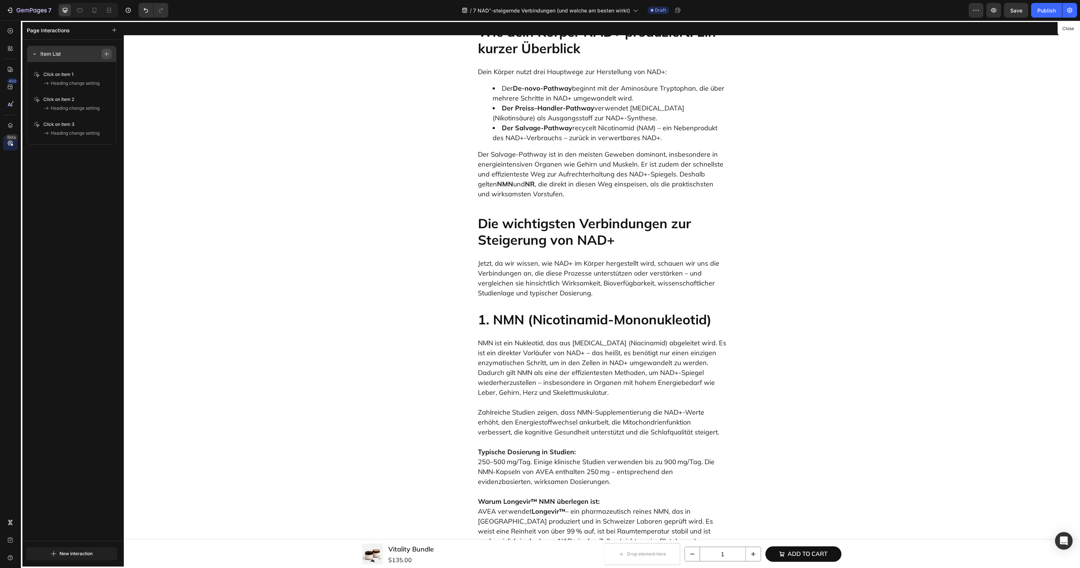
click at [110, 57] on button "button" at bounding box center [106, 54] width 10 height 10
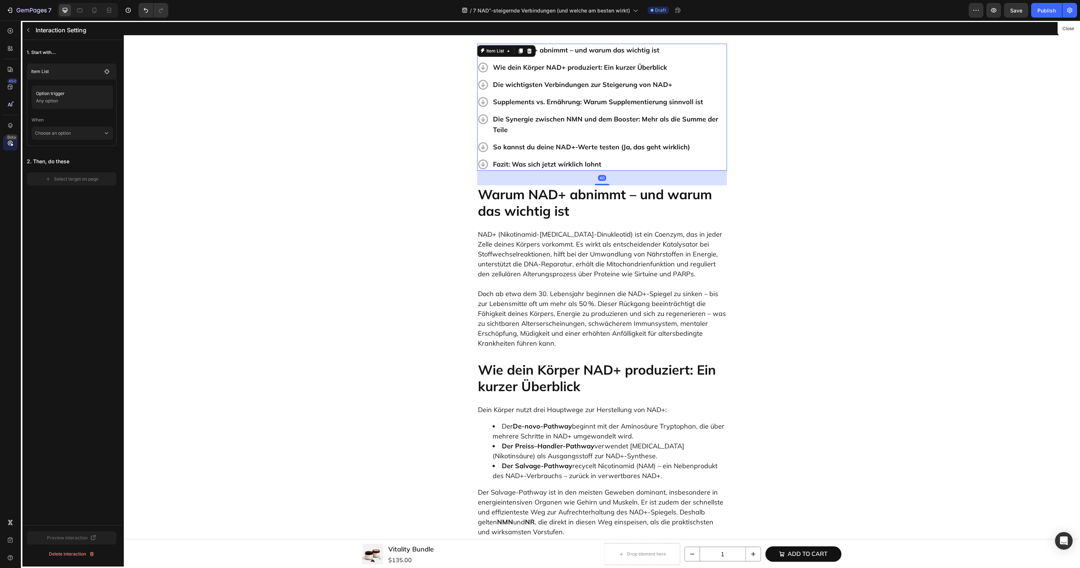
scroll to position [254, 0]
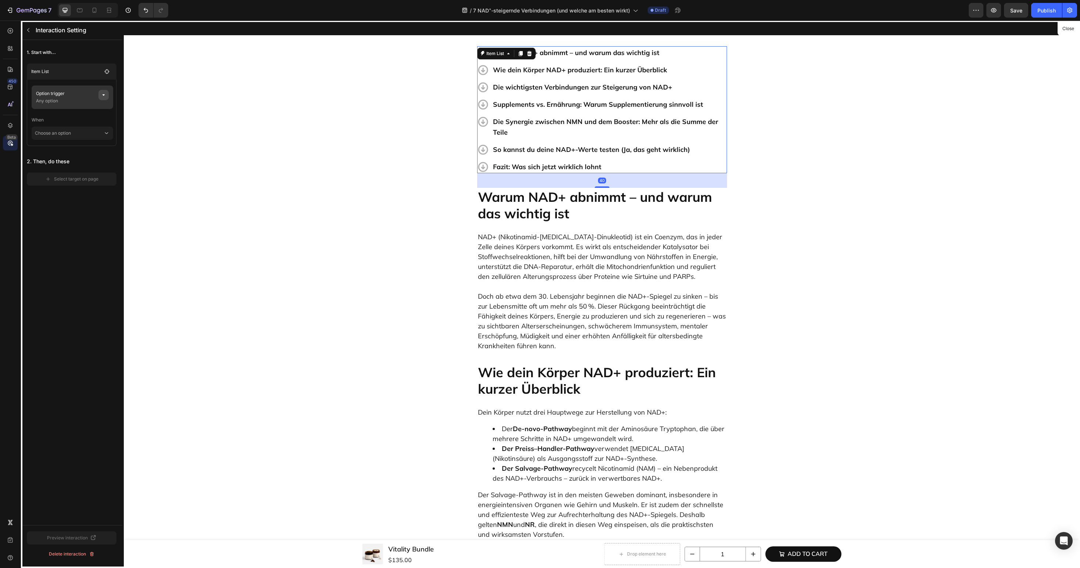
click at [107, 97] on button "button" at bounding box center [103, 95] width 10 height 10
click at [181, 119] on div "None" at bounding box center [196, 122] width 45 height 7
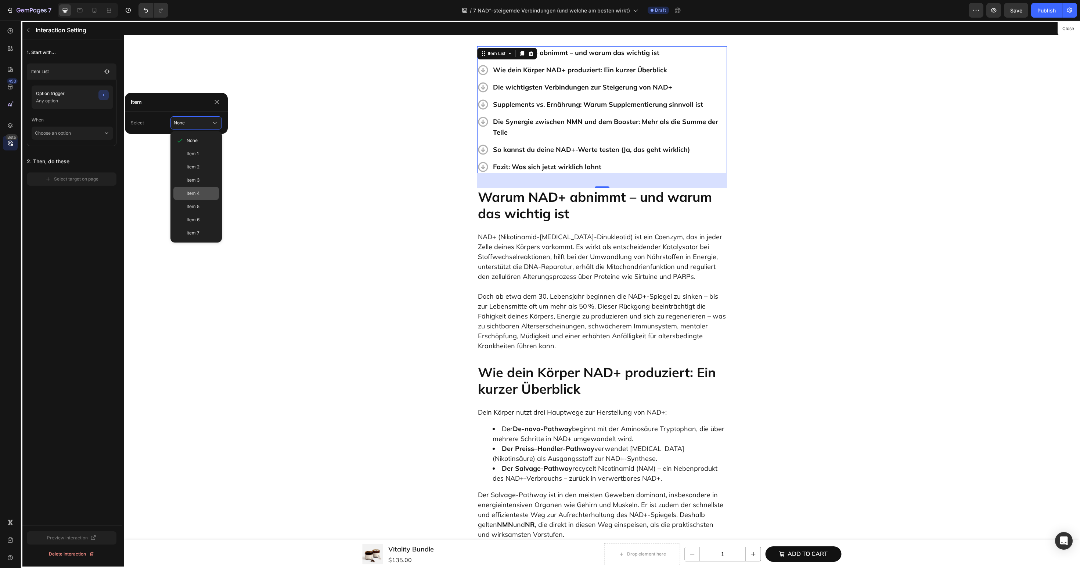
click at [207, 198] on div "Item 4" at bounding box center [196, 193] width 46 height 13
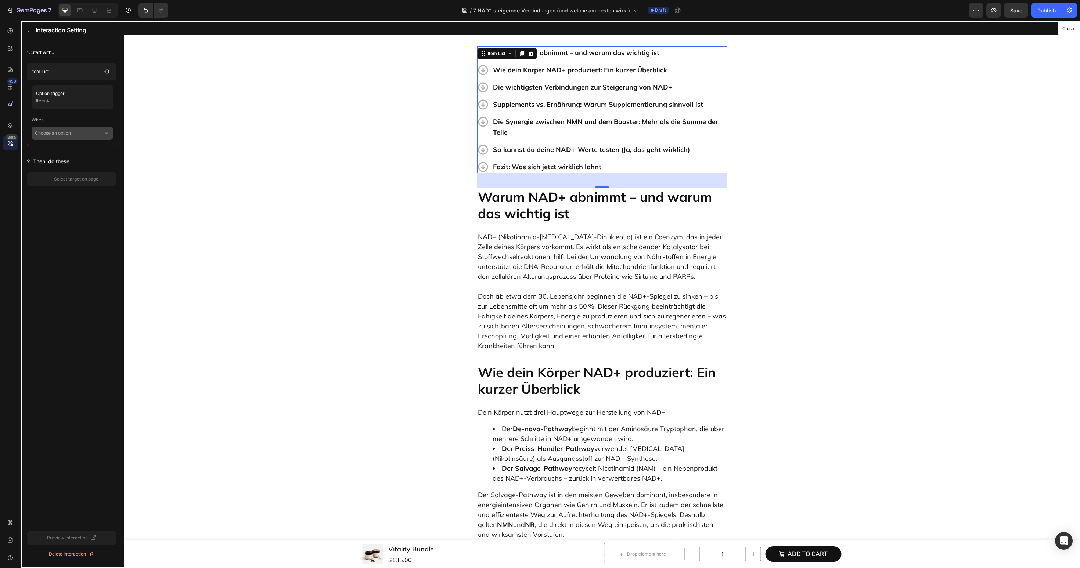
click at [94, 133] on p "Choose an option" at bounding box center [69, 133] width 68 height 13
click at [84, 160] on div "Click on item" at bounding box center [72, 167] width 75 height 14
click at [76, 190] on div "Select target on page" at bounding box center [71, 189] width 53 height 7
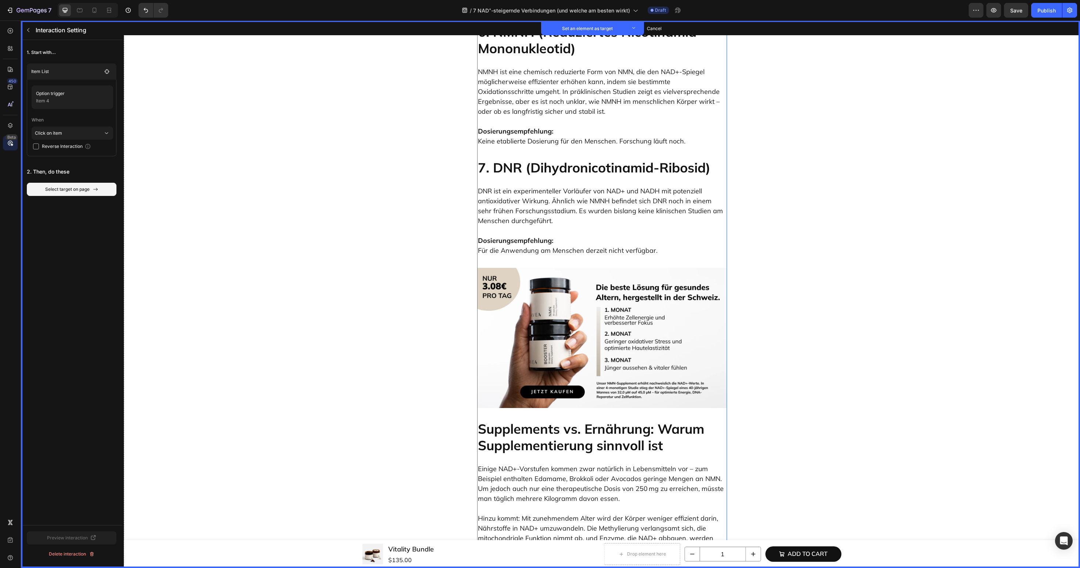
scroll to position [2850, 0]
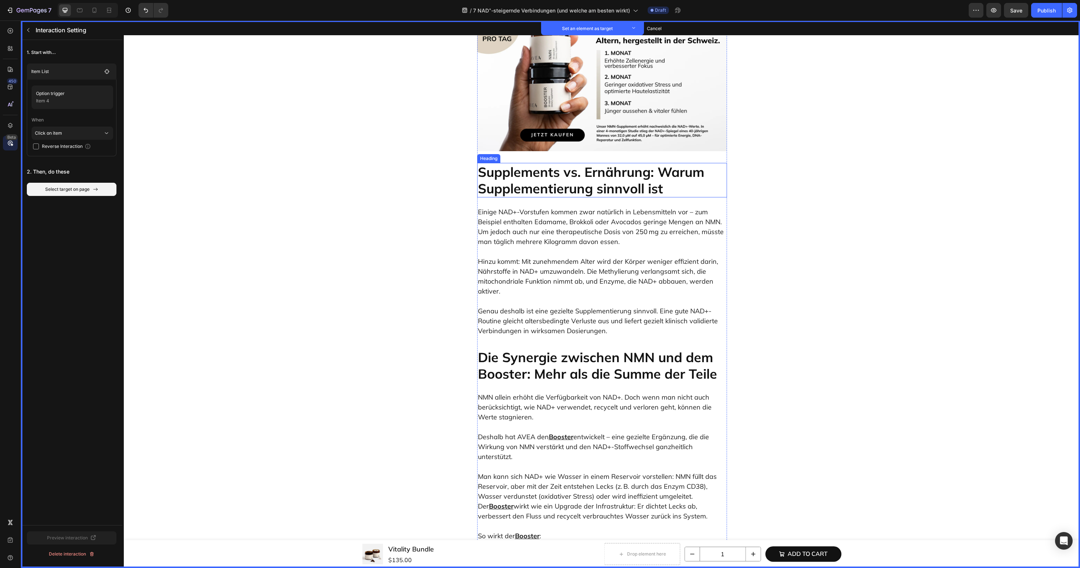
click at [554, 164] on p "Supplements vs. Ernährung: Warum Supplementierung sinnvoll ist" at bounding box center [602, 180] width 248 height 33
click at [535, 150] on div "Heading Set as target" at bounding box center [514, 156] width 74 height 12
click at [533, 152] on button "Set as target" at bounding box center [533, 156] width 32 height 9
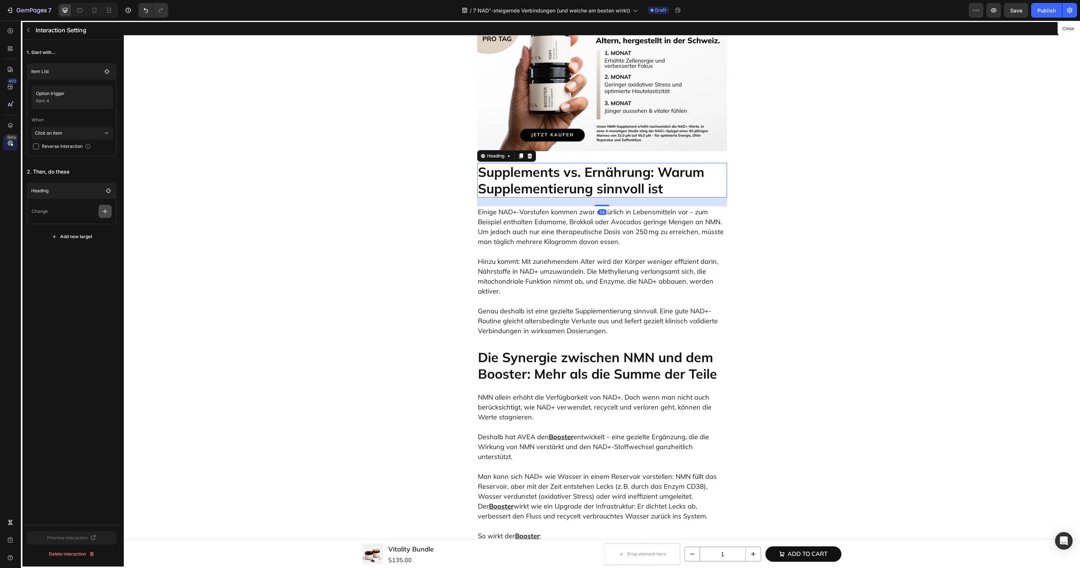
click at [105, 208] on icon "button" at bounding box center [104, 211] width 7 height 7
click at [86, 267] on p "Scroll to" at bounding box center [70, 267] width 78 height 12
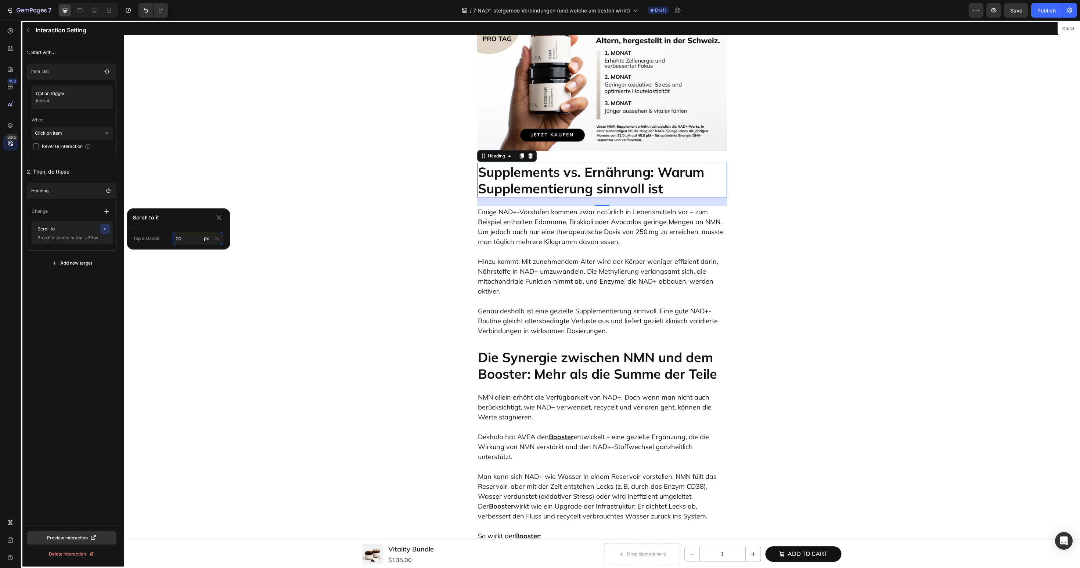
click at [185, 242] on input "30" at bounding box center [198, 238] width 51 height 13
type input "60"
click at [80, 310] on div "1. Start with... Item List Option trigger Item 4 When Click on item Reverse Int…" at bounding box center [71, 282] width 101 height 485
click at [30, 31] on icon "button" at bounding box center [28, 30] width 6 height 6
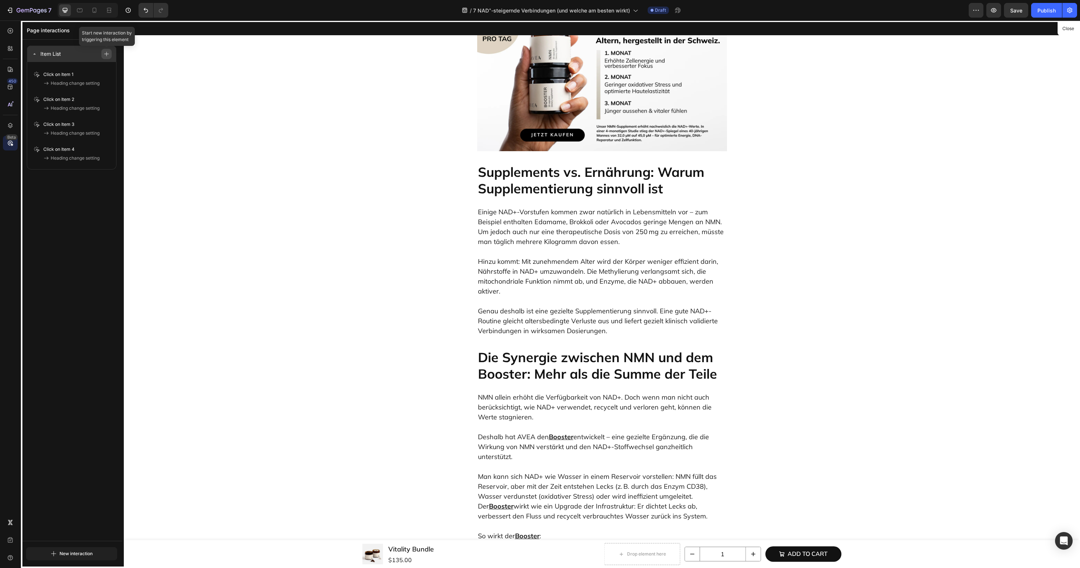
click at [107, 54] on icon "button" at bounding box center [106, 53] width 5 height 5
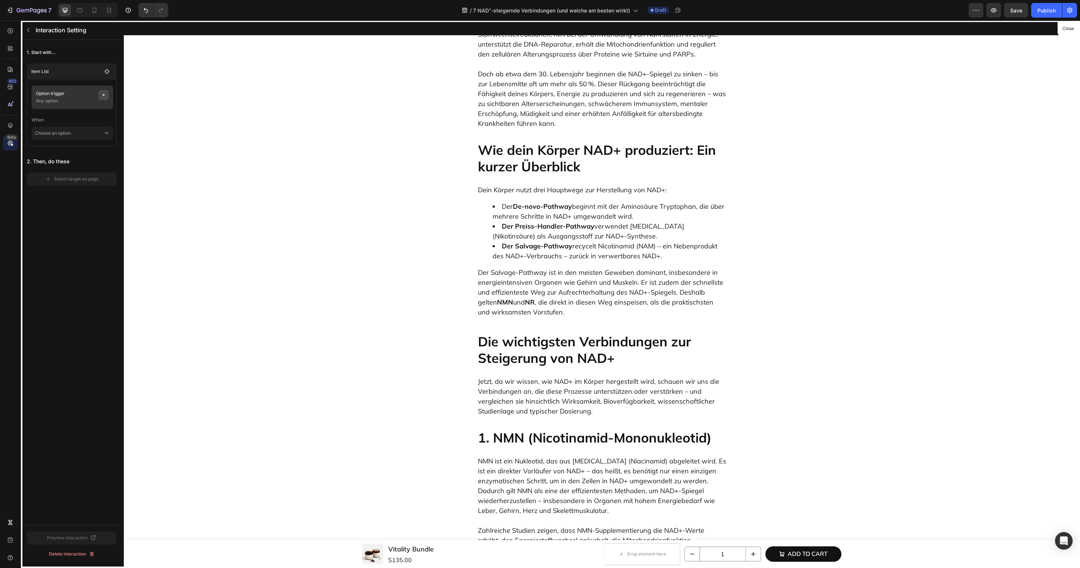
click at [106, 97] on button "button" at bounding box center [103, 95] width 10 height 10
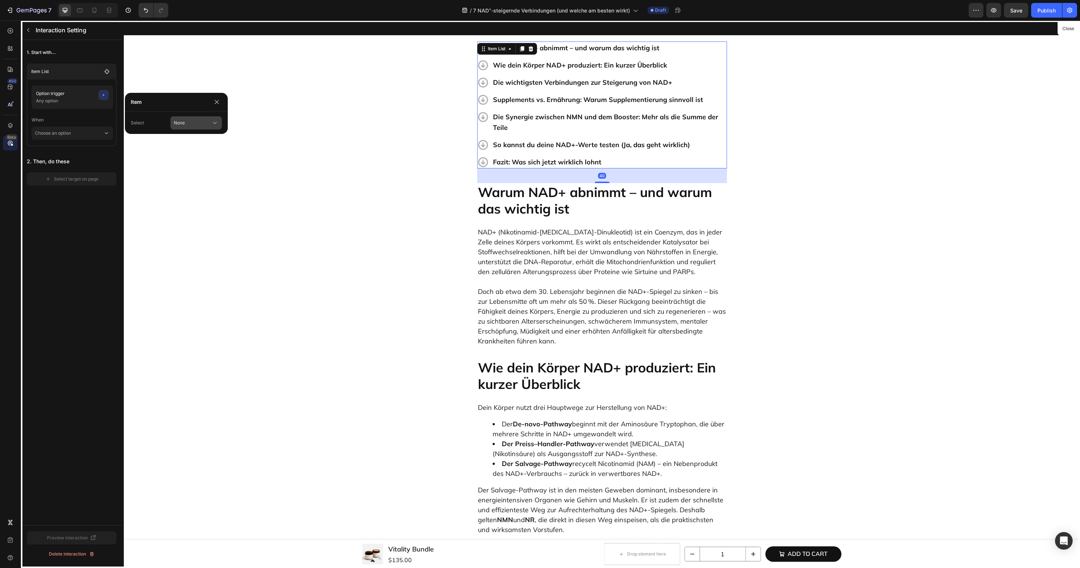
scroll to position [254, 0]
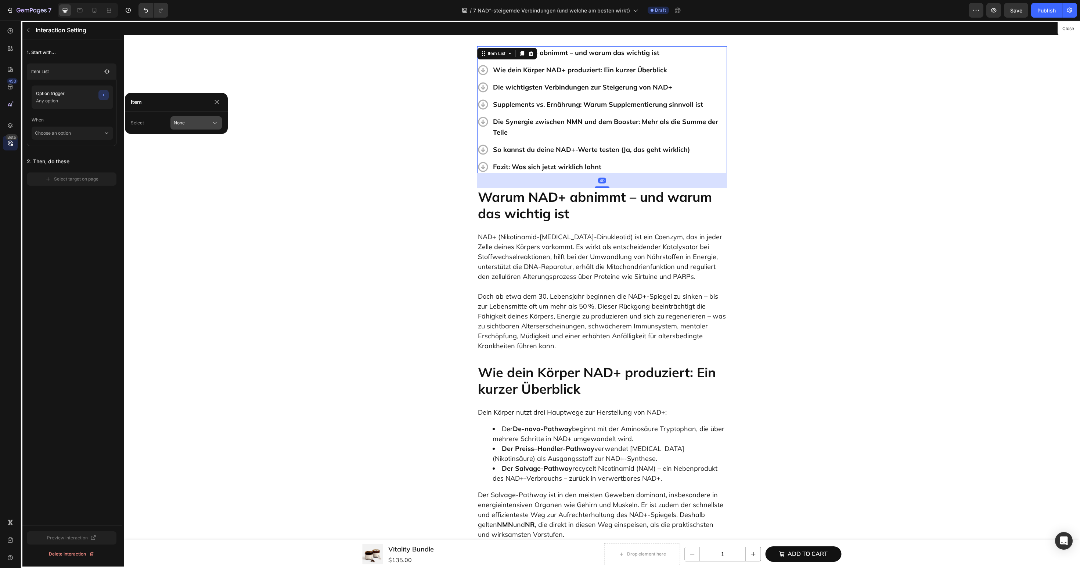
click at [182, 123] on span "None" at bounding box center [179, 123] width 11 height 7
click at [29, 33] on button "button" at bounding box center [28, 30] width 12 height 12
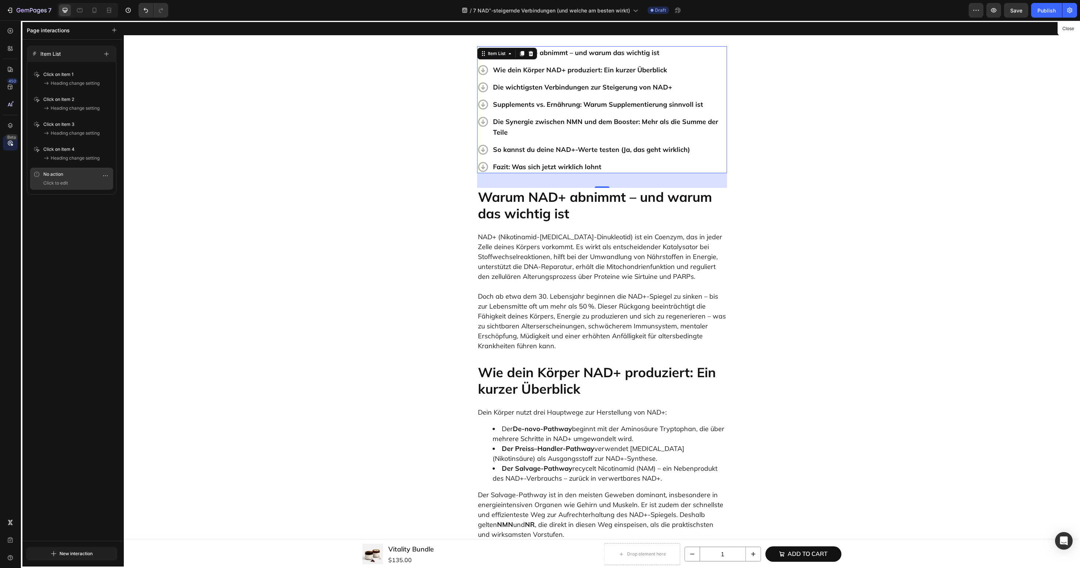
click at [79, 181] on p "Click to edit" at bounding box center [76, 183] width 67 height 7
click at [106, 95] on button "button" at bounding box center [103, 95] width 10 height 10
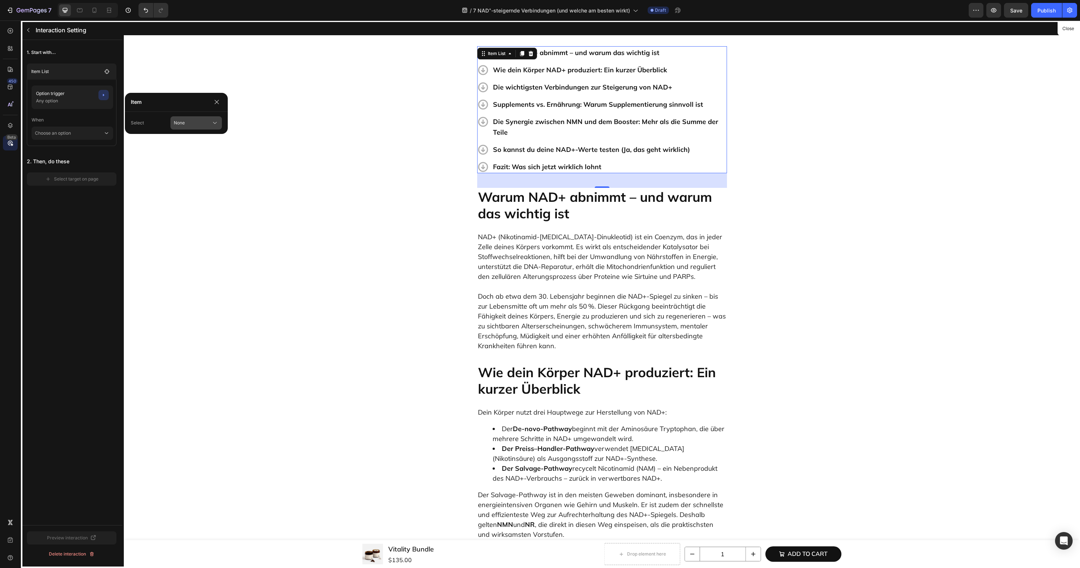
click at [190, 116] on button "None" at bounding box center [195, 122] width 51 height 13
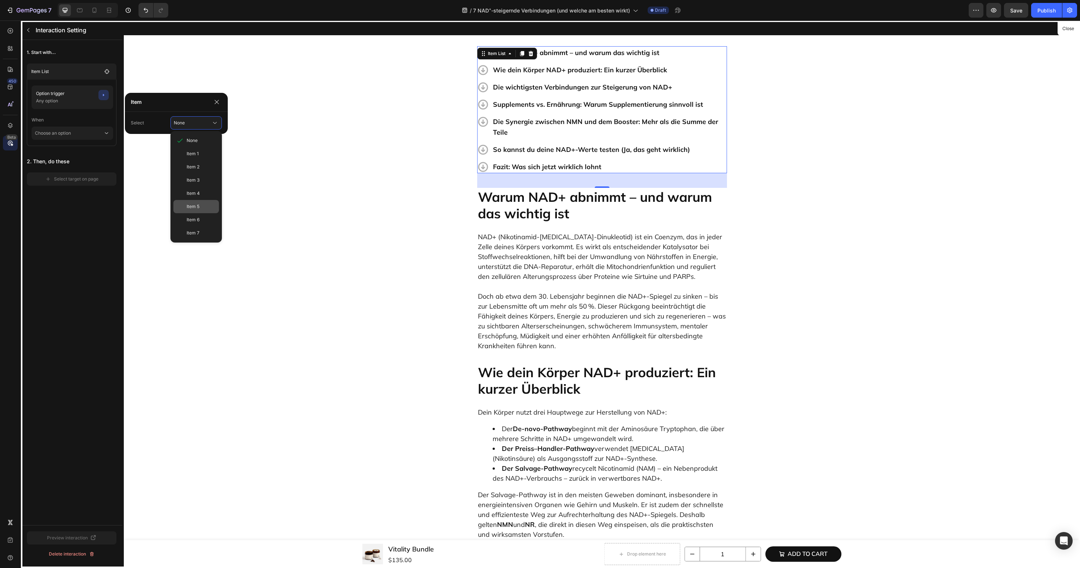
click at [182, 206] on div "Item 5" at bounding box center [196, 206] width 46 height 13
click at [95, 142] on main "Option trigger Item 5 When Choose an option" at bounding box center [72, 113] width 90 height 66
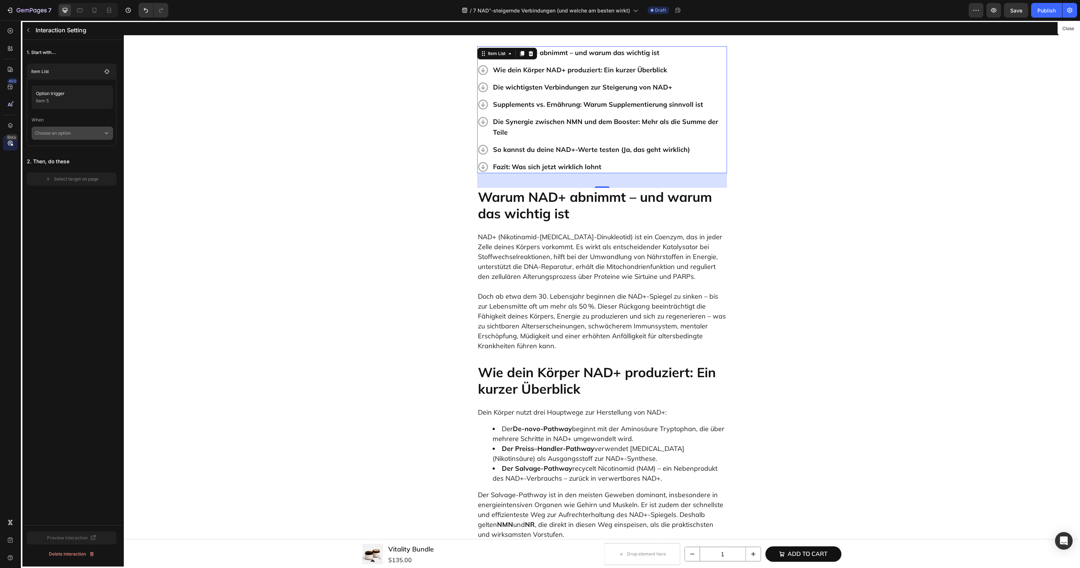
click at [82, 139] on div "Choose an option" at bounding box center [73, 133] width 82 height 13
click at [80, 160] on div "Click on item" at bounding box center [72, 167] width 75 height 14
click at [91, 194] on button "Select target on page" at bounding box center [72, 189] width 90 height 13
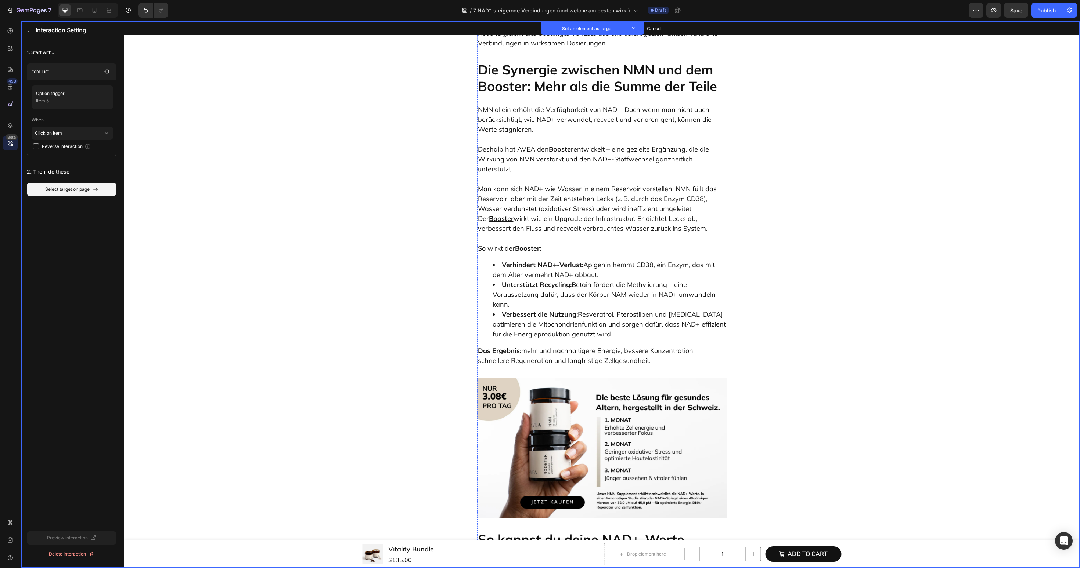
scroll to position [2970, 0]
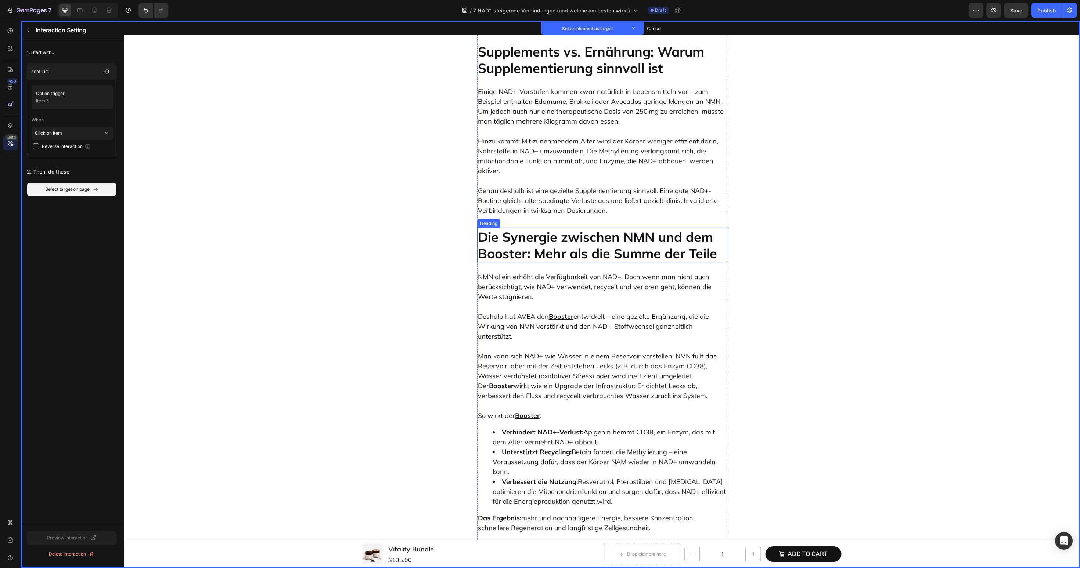
click at [660, 229] on p "Die Synergie zwischen NMN und dem Booster: Mehr als die Summe der Teile" at bounding box center [602, 245] width 248 height 33
click at [518, 217] on button "Set as target" at bounding box center [533, 221] width 32 height 9
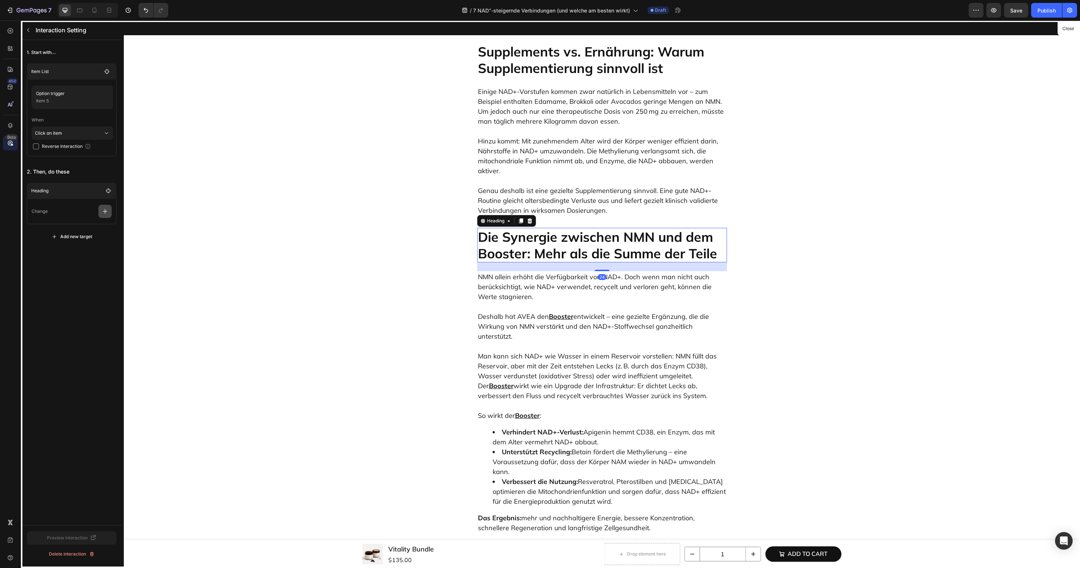
click at [107, 213] on icon "button" at bounding box center [104, 211] width 7 height 7
click at [74, 267] on p "Scroll to" at bounding box center [70, 267] width 78 height 12
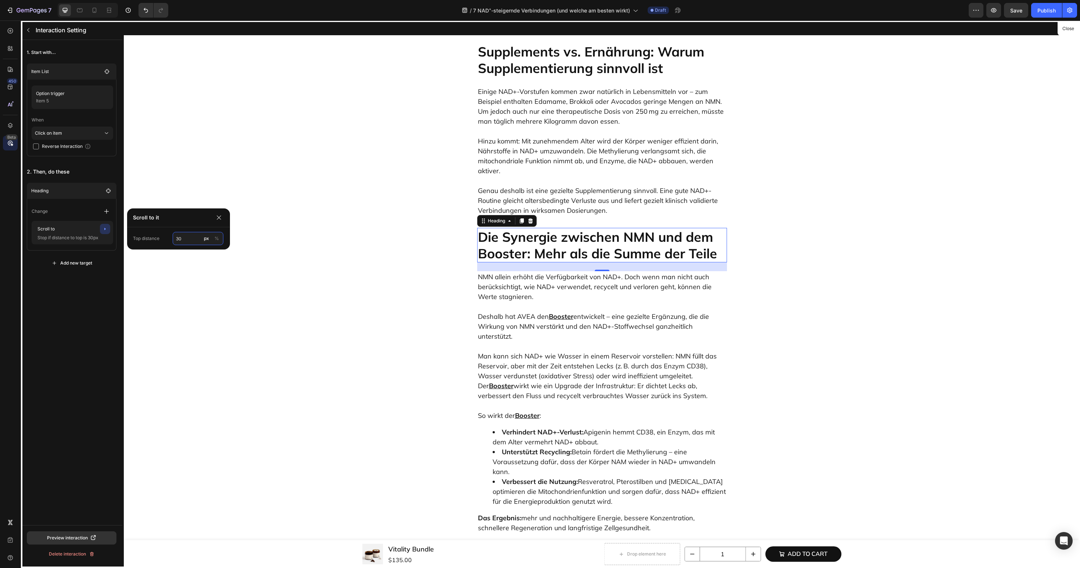
click at [182, 242] on input "30" at bounding box center [198, 238] width 51 height 13
type input "60"
click at [31, 32] on icon "button" at bounding box center [28, 30] width 6 height 6
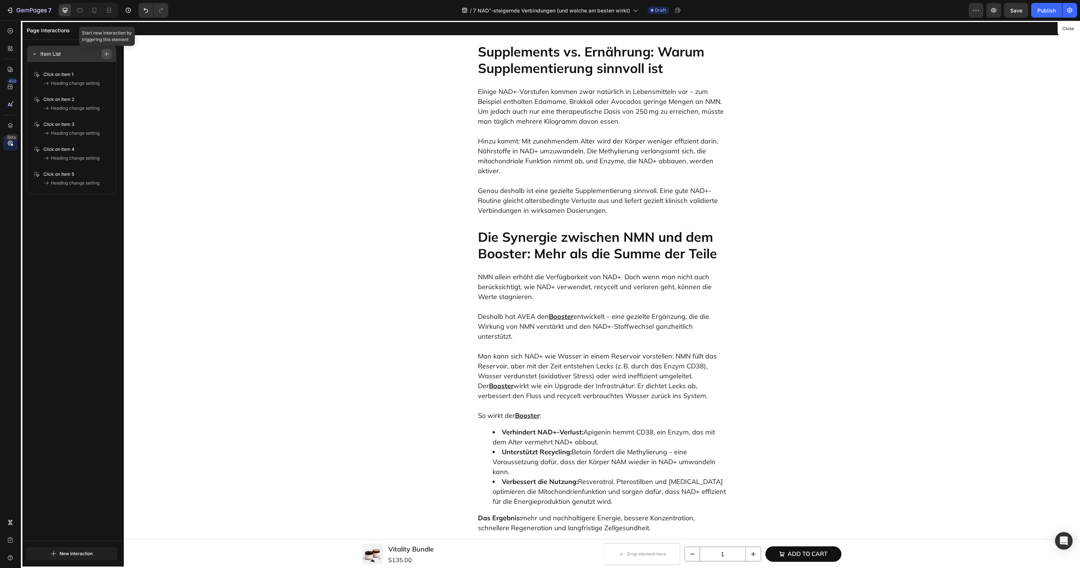
click at [104, 51] on button "button" at bounding box center [106, 54] width 10 height 10
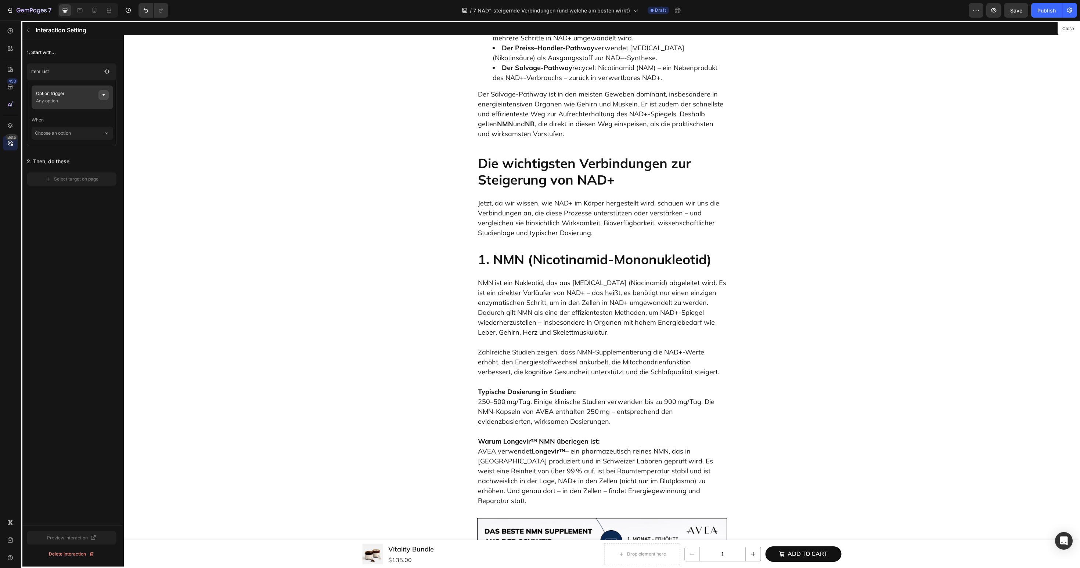
click at [104, 96] on icon "button" at bounding box center [104, 95] width 6 height 6
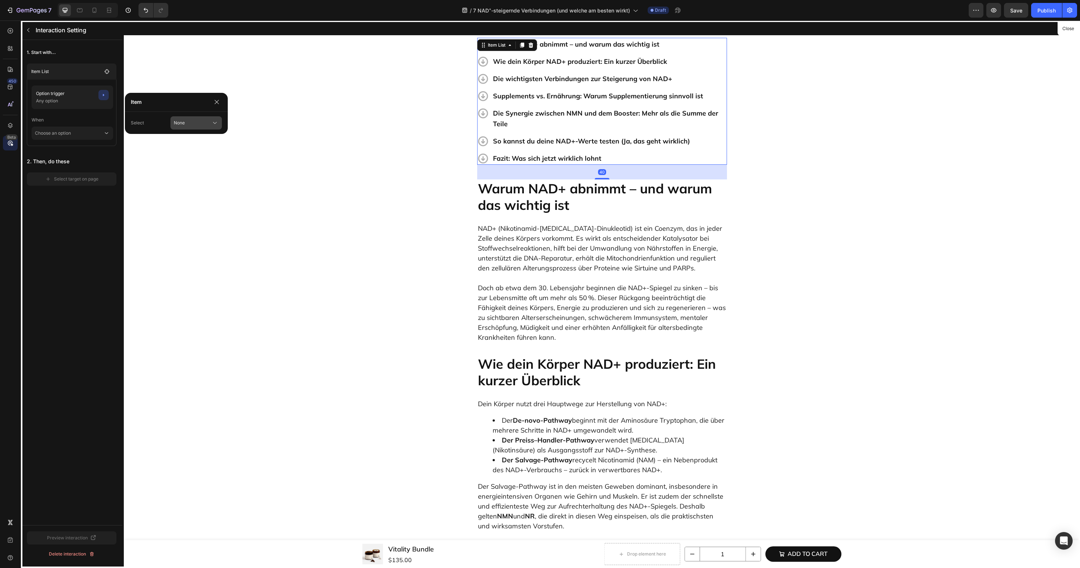
click at [188, 127] on button "None" at bounding box center [195, 122] width 51 height 13
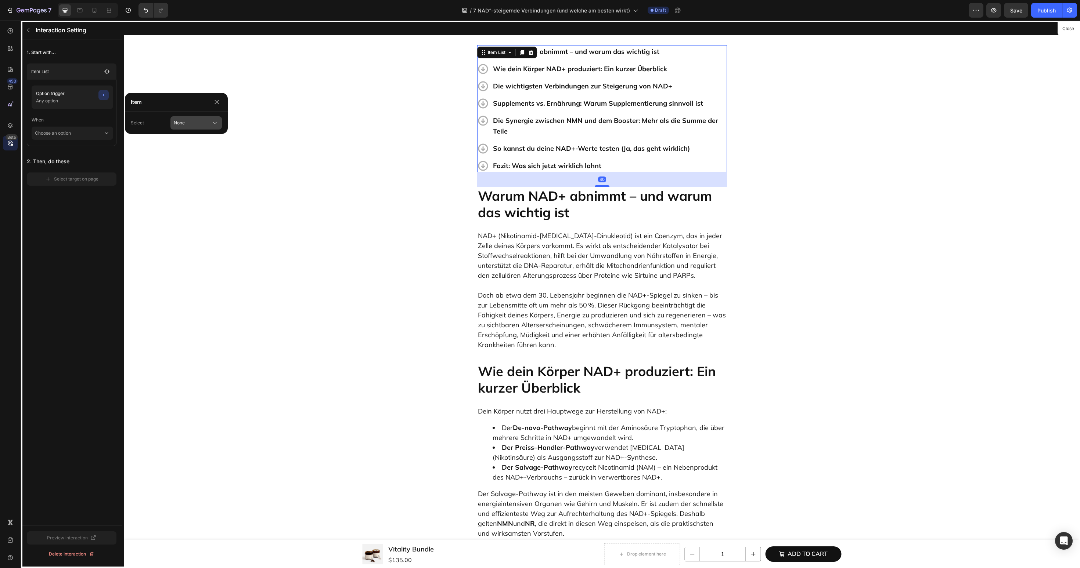
scroll to position [254, 0]
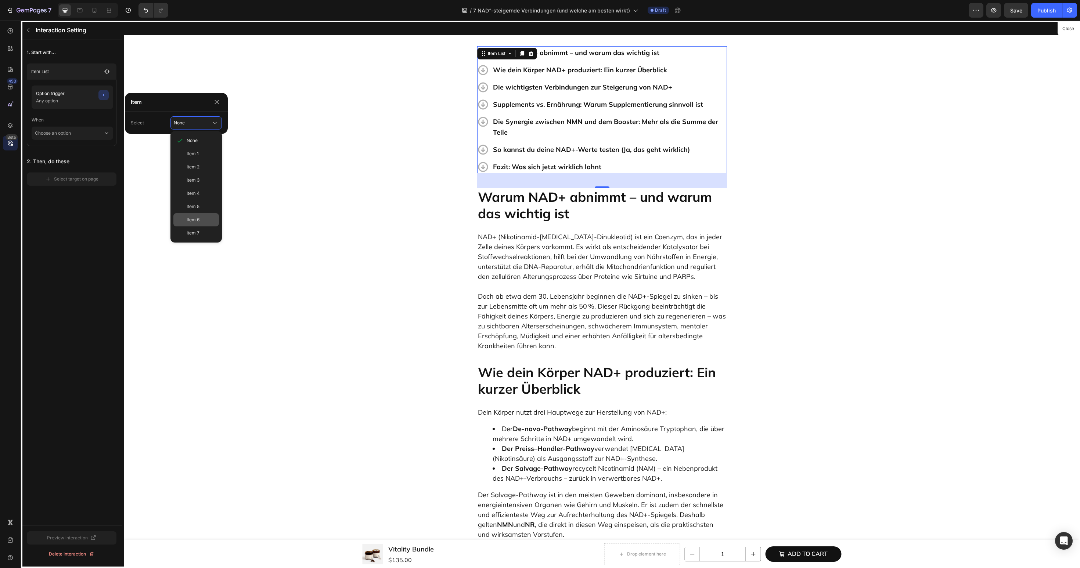
click at [195, 220] on span "Item 6" at bounding box center [193, 220] width 13 height 7
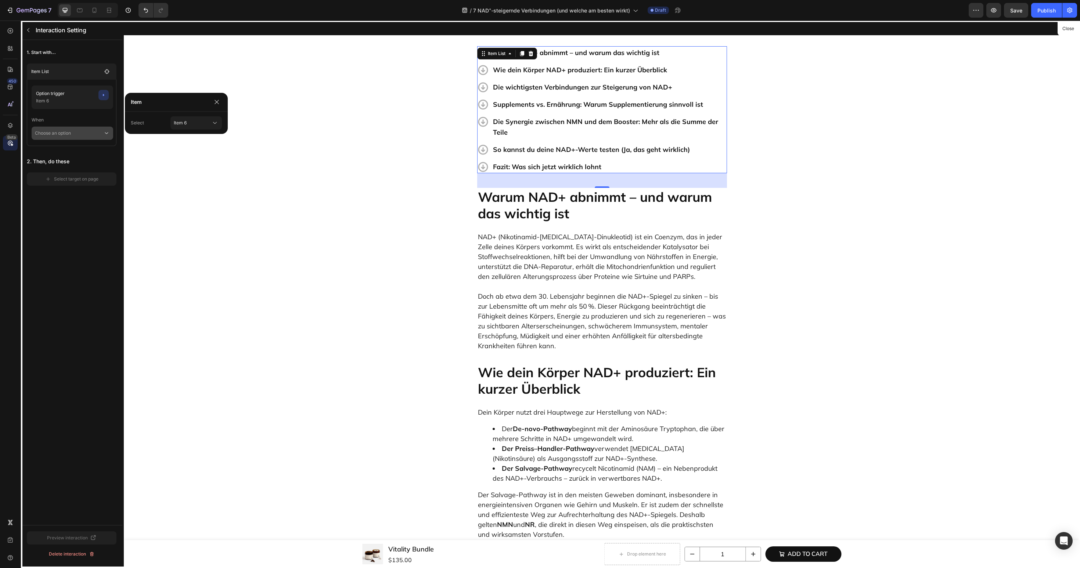
click at [91, 130] on p "Choose an option" at bounding box center [69, 133] width 68 height 13
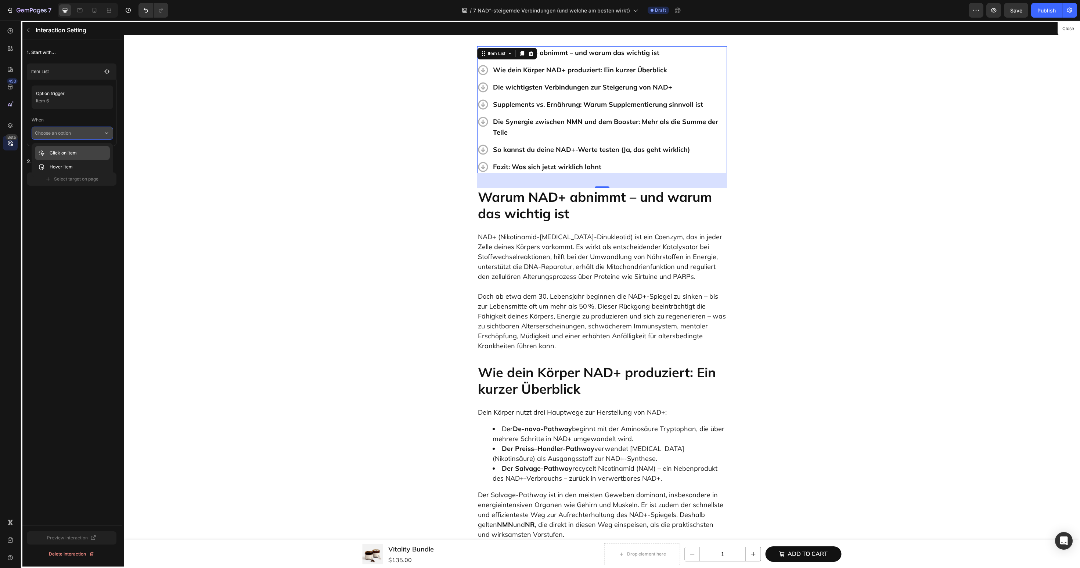
click at [80, 160] on div "Click on item" at bounding box center [72, 167] width 75 height 14
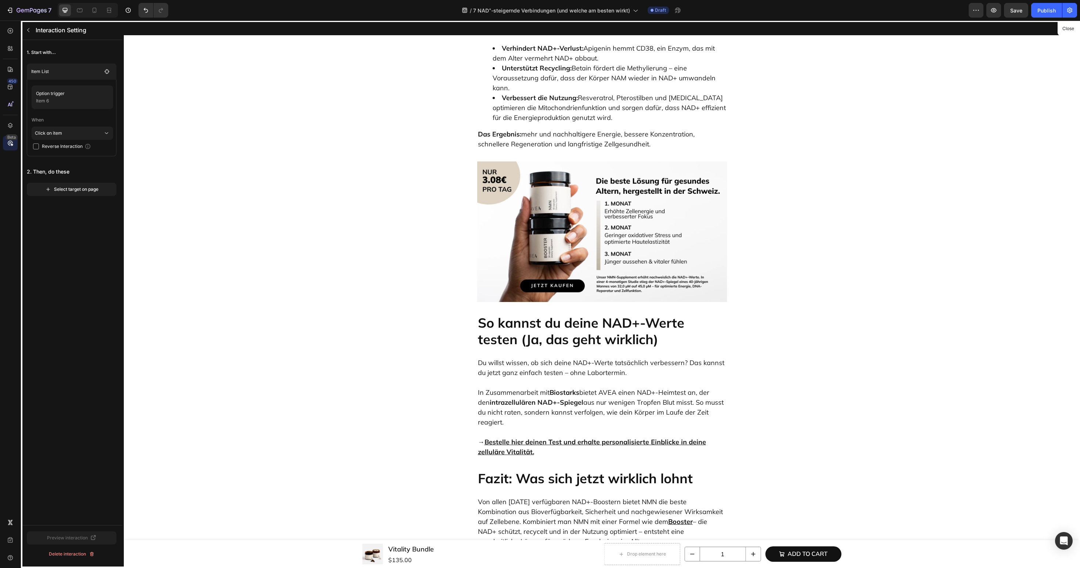
scroll to position [3406, 0]
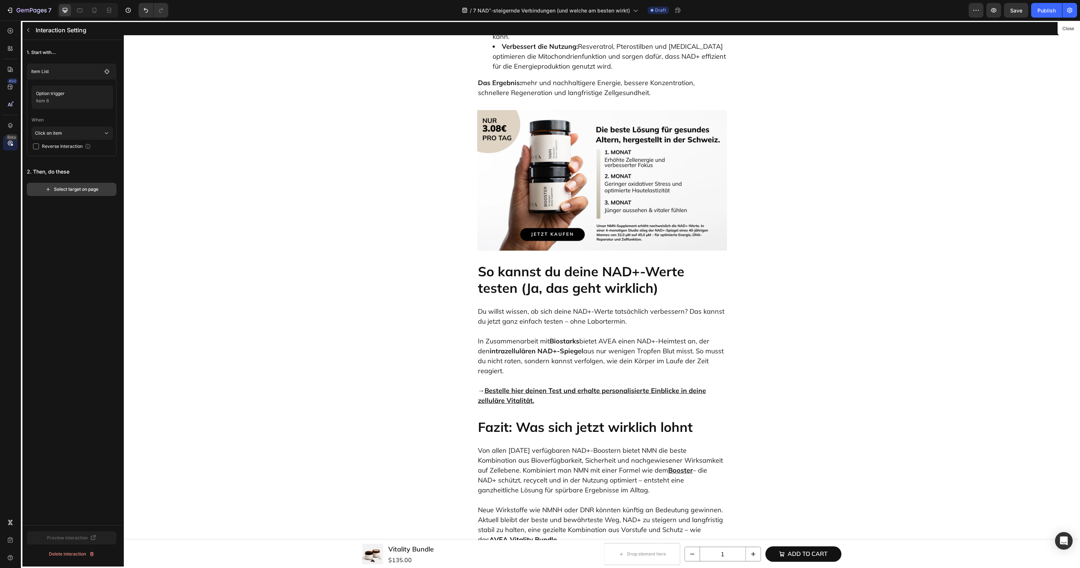
click at [76, 188] on div "Select target on page" at bounding box center [71, 189] width 53 height 7
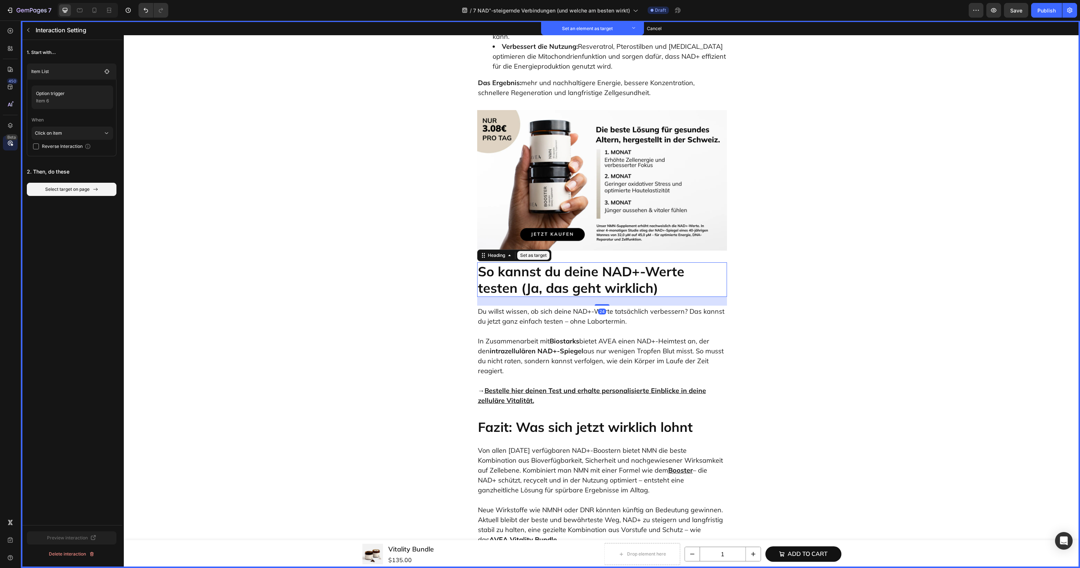
click at [522, 263] on p "So kannst du deine NAD+-Werte testen (Ja, das geht wirklich)" at bounding box center [602, 279] width 248 height 33
click at [541, 251] on button "Set as target" at bounding box center [533, 255] width 32 height 9
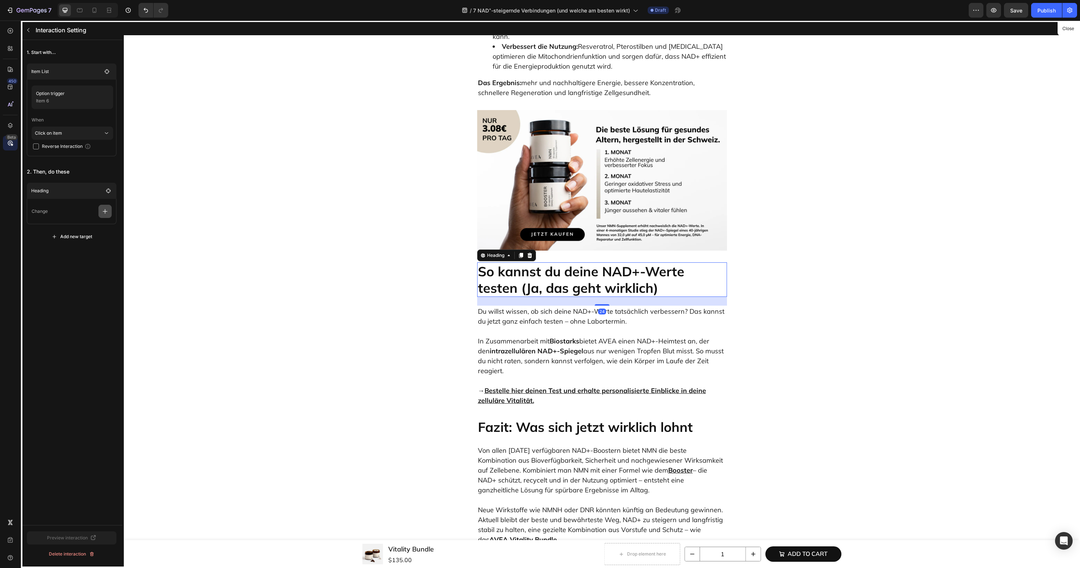
click at [106, 211] on icon "button" at bounding box center [104, 211] width 7 height 7
click at [72, 265] on p "Scroll to" at bounding box center [70, 267] width 78 height 12
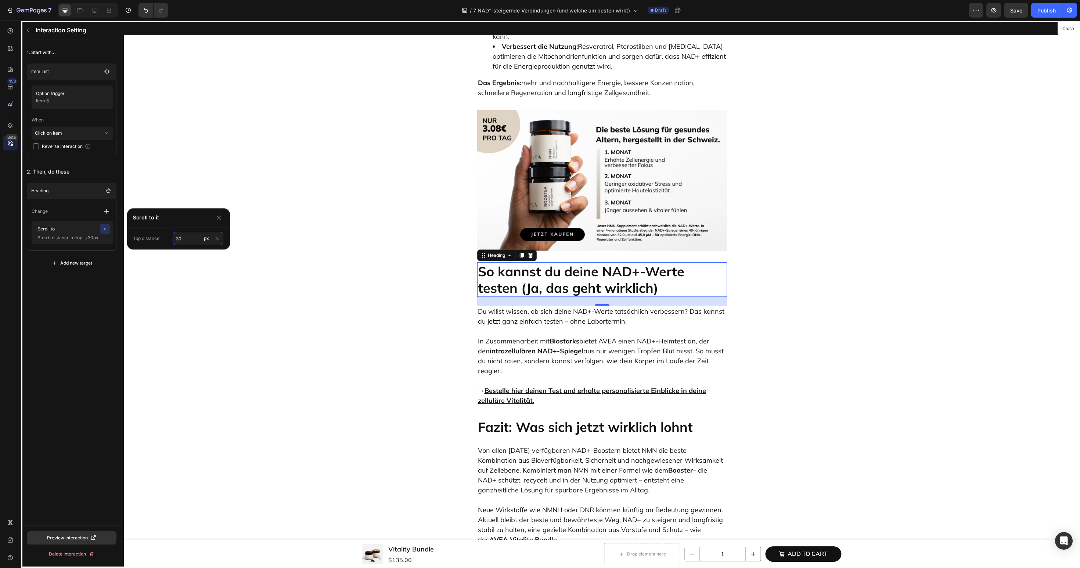
click at [190, 240] on input "30" at bounding box center [198, 238] width 51 height 13
type input "60"
click at [115, 280] on div "1. Start with... Item List Option trigger Item 6 When Click on item Reverse Int…" at bounding box center [71, 282] width 101 height 485
click at [30, 33] on icon "button" at bounding box center [28, 30] width 6 height 6
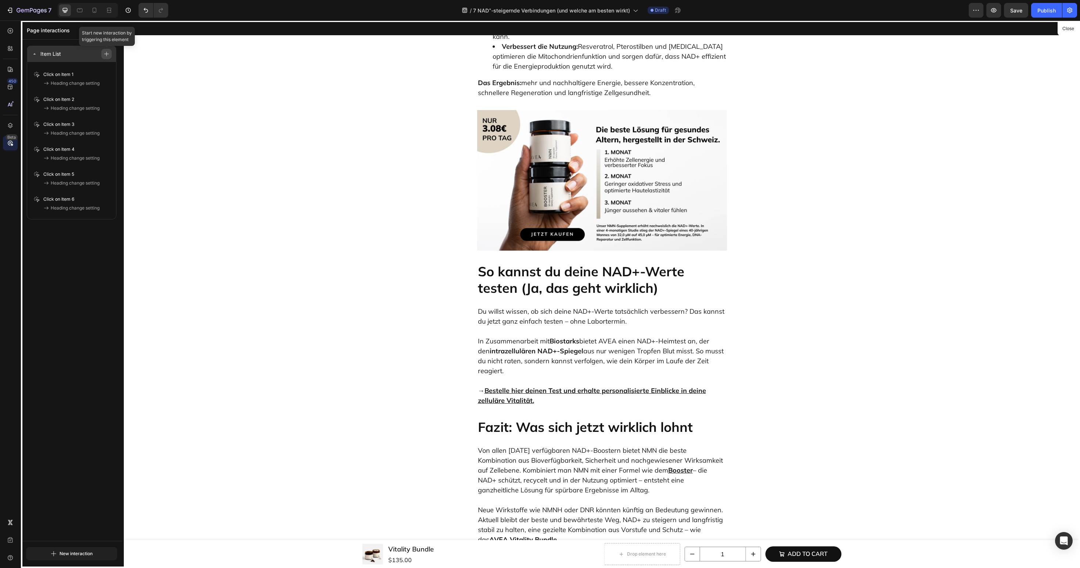
click at [104, 51] on icon "button" at bounding box center [106, 53] width 5 height 5
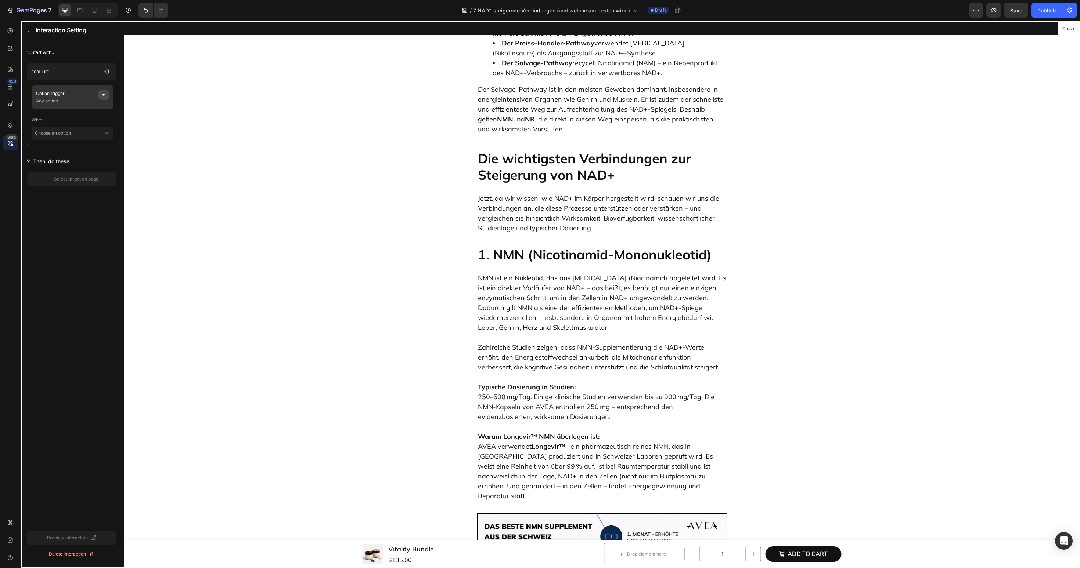
click at [105, 96] on icon "button" at bounding box center [104, 95] width 6 height 6
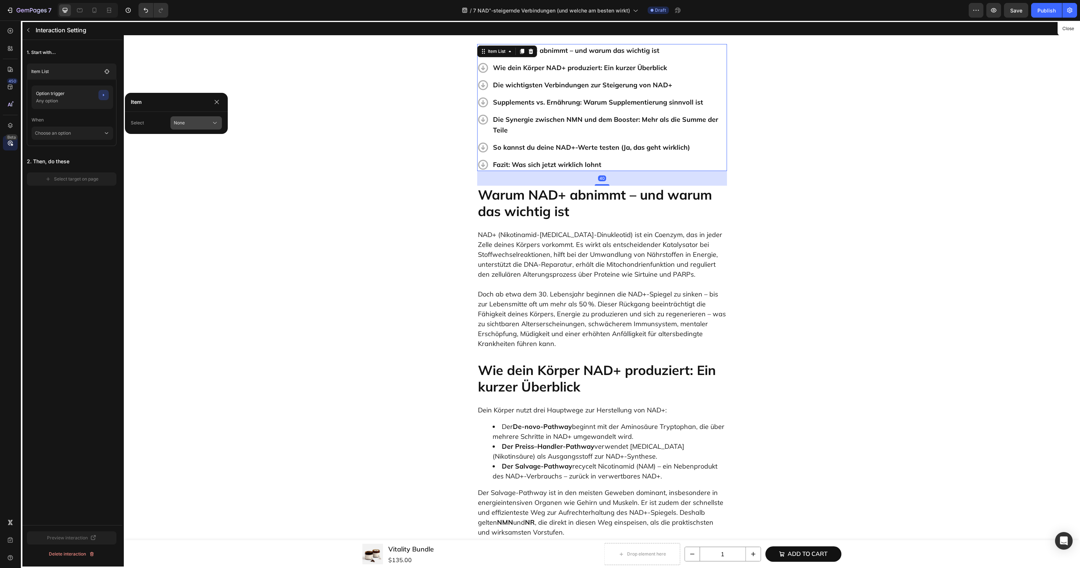
scroll to position [254, 0]
click at [191, 127] on button "None" at bounding box center [195, 122] width 51 height 13
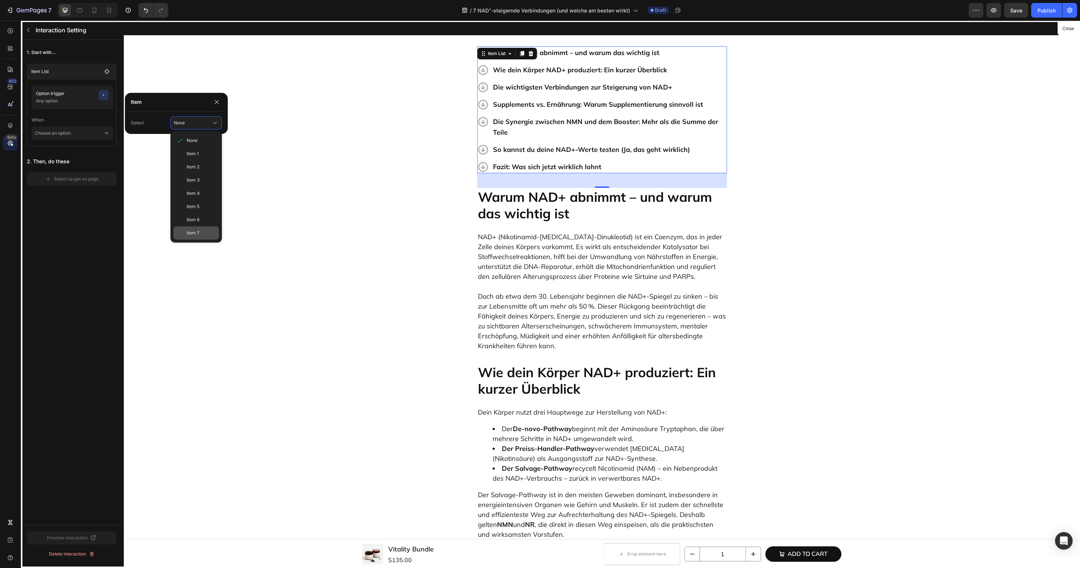
click at [192, 234] on span "Item 7" at bounding box center [193, 233] width 13 height 7
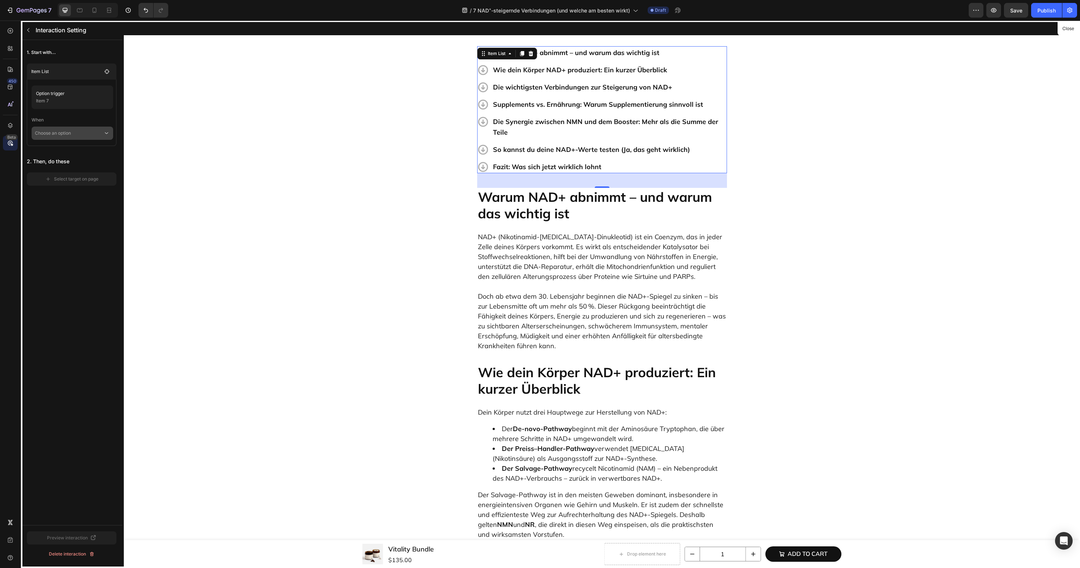
click at [79, 135] on p "Choose an option" at bounding box center [69, 133] width 68 height 13
click at [77, 145] on div "Click on item Hover item" at bounding box center [73, 160] width 82 height 35
click at [76, 149] on p "Click on item" at bounding box center [63, 152] width 27 height 7
click at [76, 189] on div "Select target on page" at bounding box center [71, 189] width 53 height 7
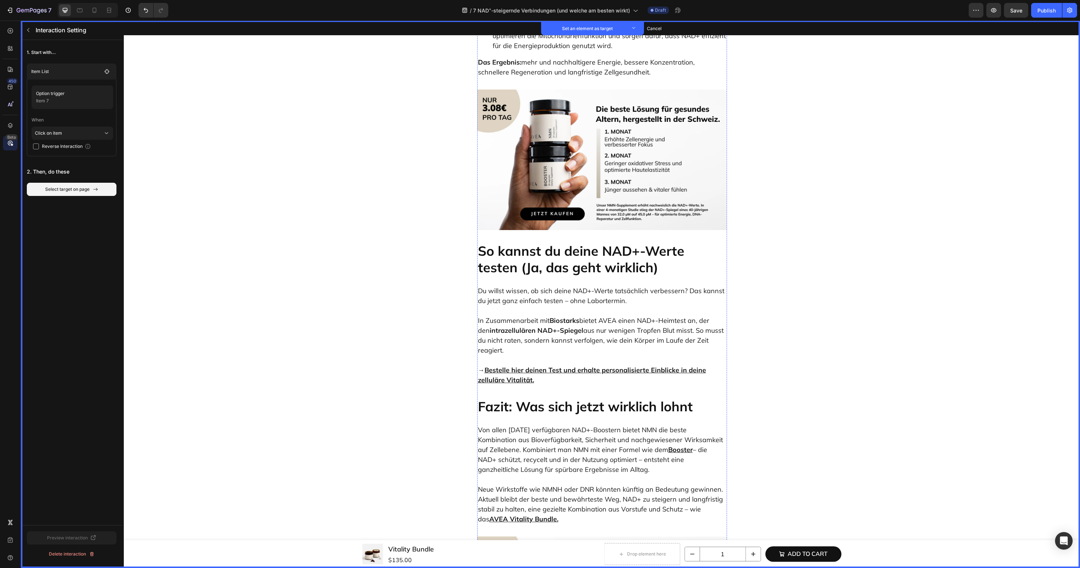
scroll to position [3659, 0]
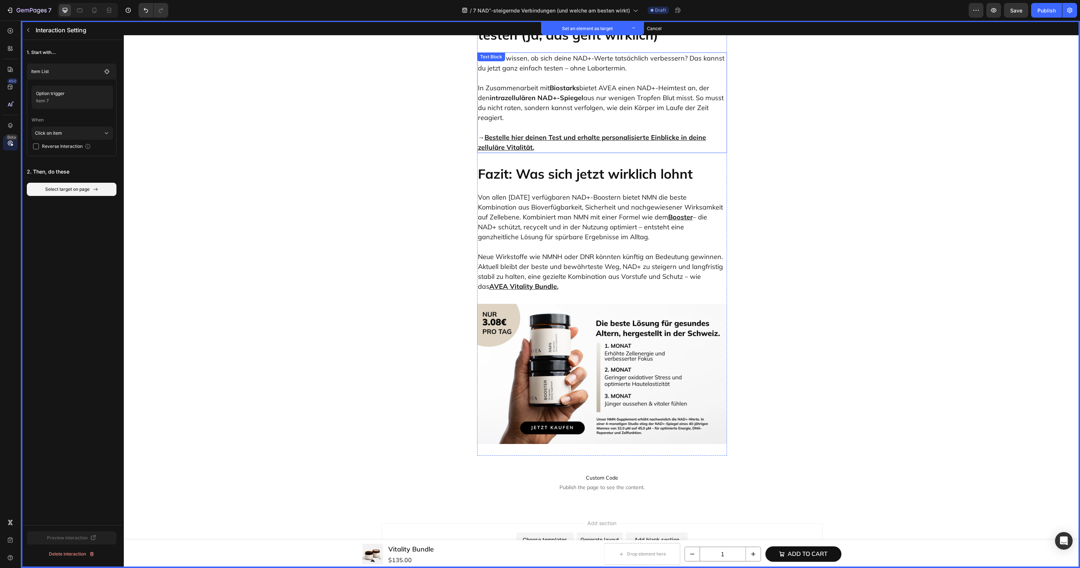
click at [540, 166] on p "Fazit: Was sich jetzt wirklich lohnt" at bounding box center [602, 174] width 248 height 17
click at [538, 153] on button "Set as target" at bounding box center [533, 157] width 32 height 9
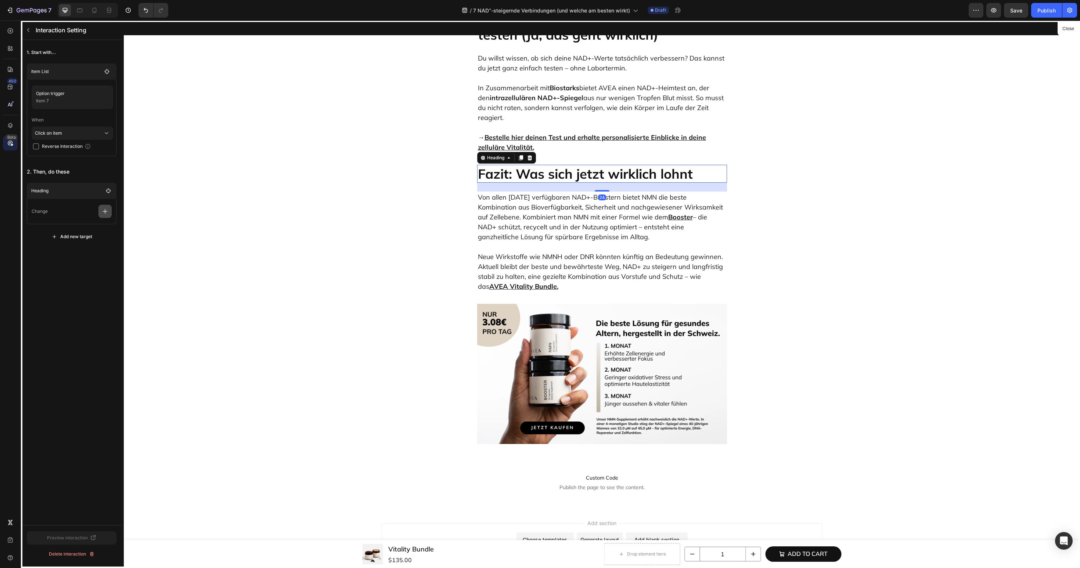
click at [104, 214] on icon "button" at bounding box center [104, 211] width 7 height 7
click at [75, 264] on p "Scroll to" at bounding box center [70, 267] width 78 height 12
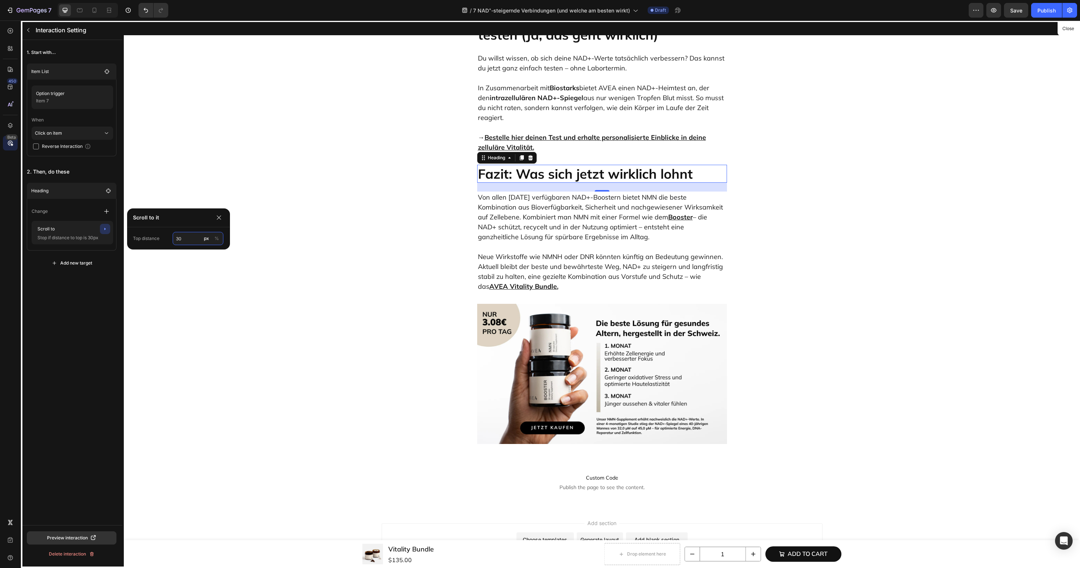
click at [187, 245] on input "30" at bounding box center [198, 238] width 51 height 13
type input "60"
click at [91, 303] on div "1. Start with... Item List Option trigger Item 7 When Click on item Reverse Int…" at bounding box center [71, 282] width 101 height 485
click at [11, 35] on div at bounding box center [10, 30] width 15 height 15
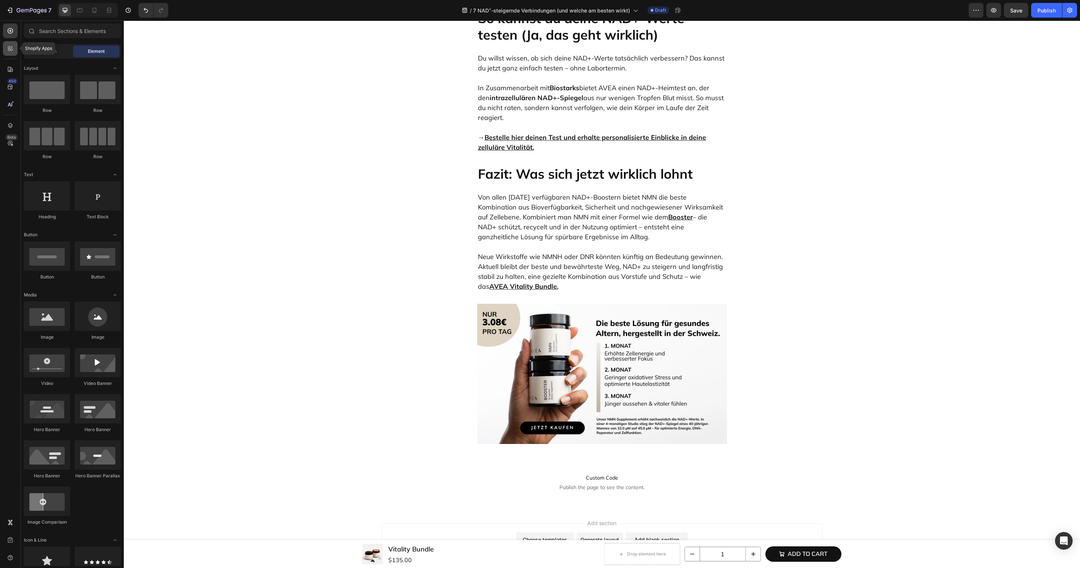
click at [11, 50] on icon at bounding box center [12, 50] width 2 height 2
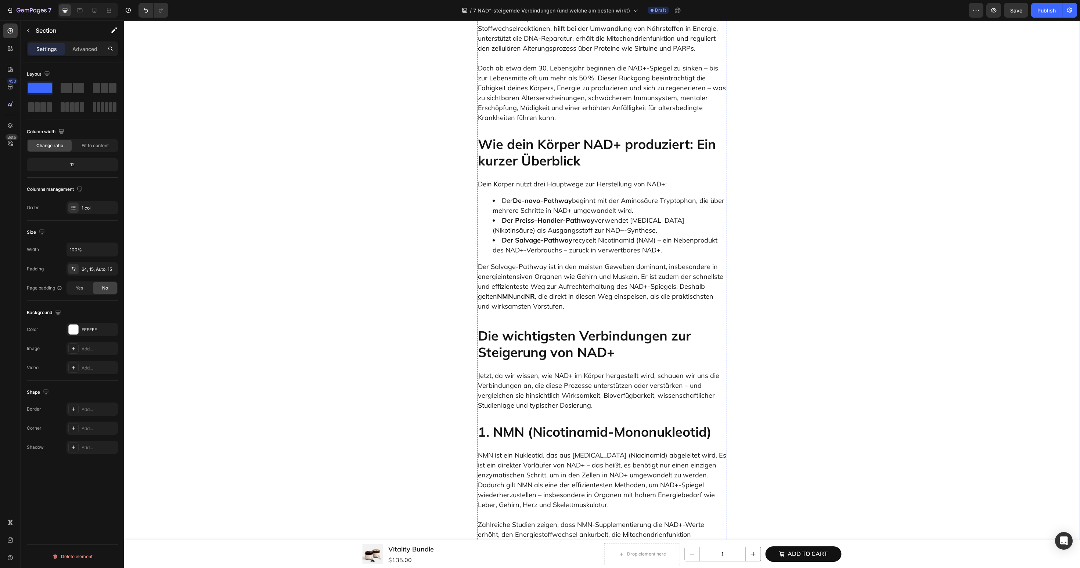
scroll to position [0, 0]
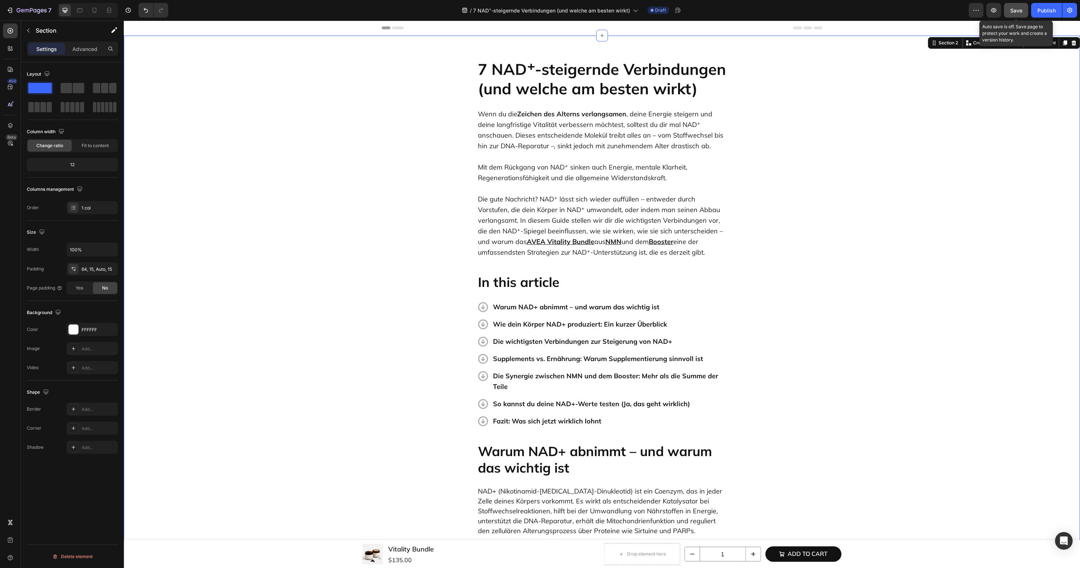
click at [1019, 14] on div "Save" at bounding box center [1016, 11] width 12 height 8
drag, startPoint x: 1045, startPoint y: 11, endPoint x: 575, endPoint y: 249, distance: 527.0
click at [1045, 11] on div "Publish" at bounding box center [1046, 11] width 18 height 8
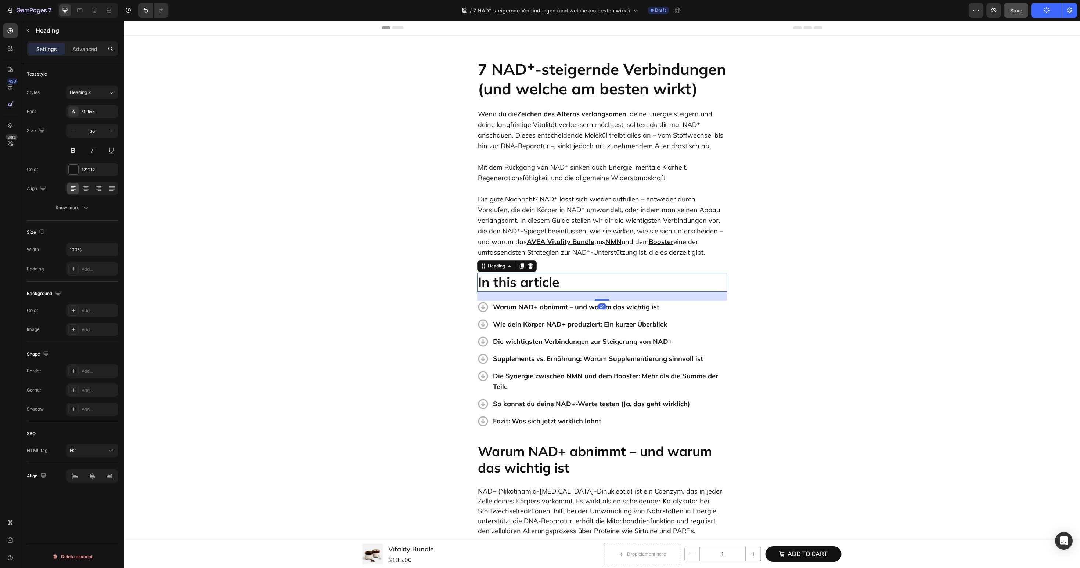
click at [541, 284] on strong "In this article" at bounding box center [519, 282] width 82 height 17
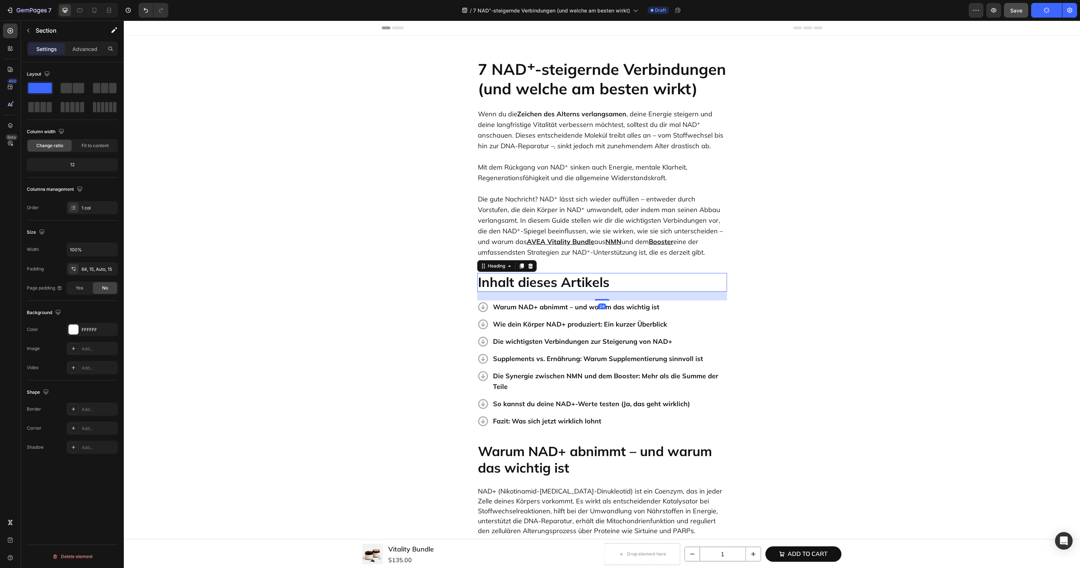
click at [597, 288] on strong "Inhalt dieses Artikels" at bounding box center [543, 282] width 131 height 17
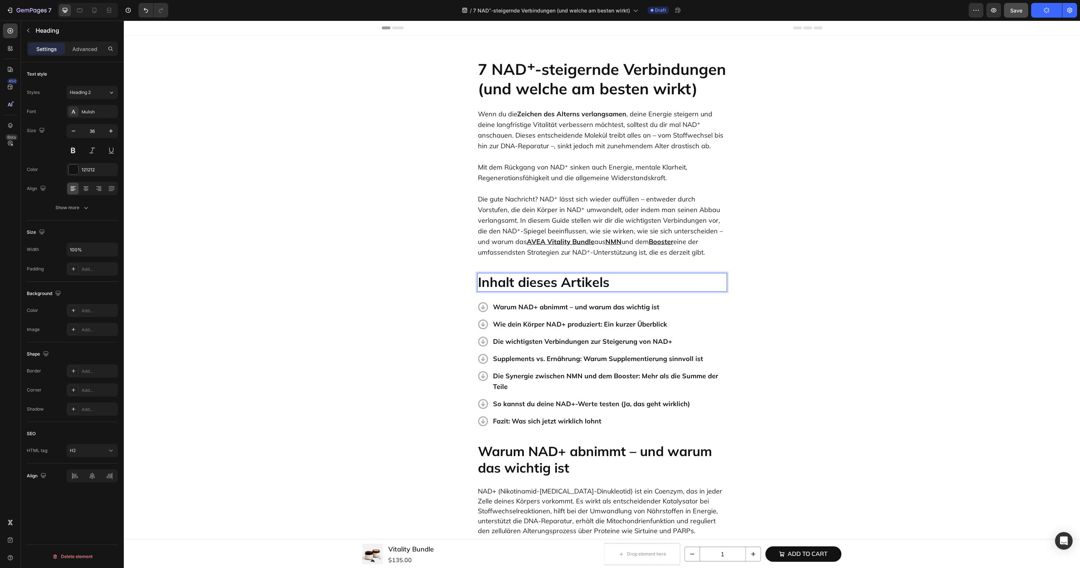
click at [623, 283] on p "Inhalt dieses Artikels" at bounding box center [602, 282] width 248 height 17
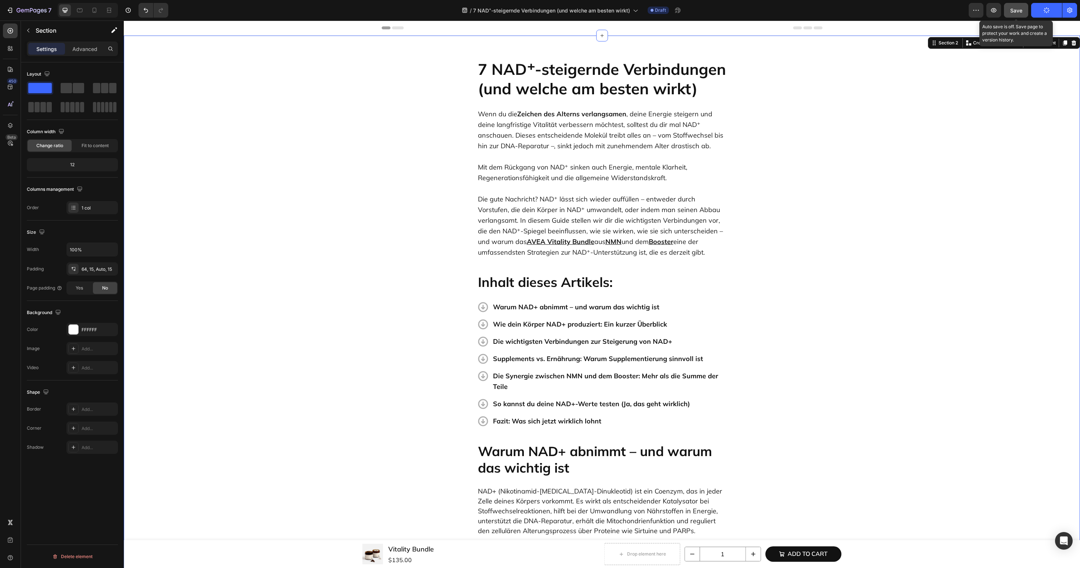
click at [1017, 7] on span "Save" at bounding box center [1016, 10] width 12 height 6
click at [1048, 15] on button "Publish" at bounding box center [1046, 10] width 31 height 15
click at [1048, 7] on button "Publish" at bounding box center [1046, 10] width 31 height 15
click at [23, 3] on button "7" at bounding box center [29, 10] width 52 height 15
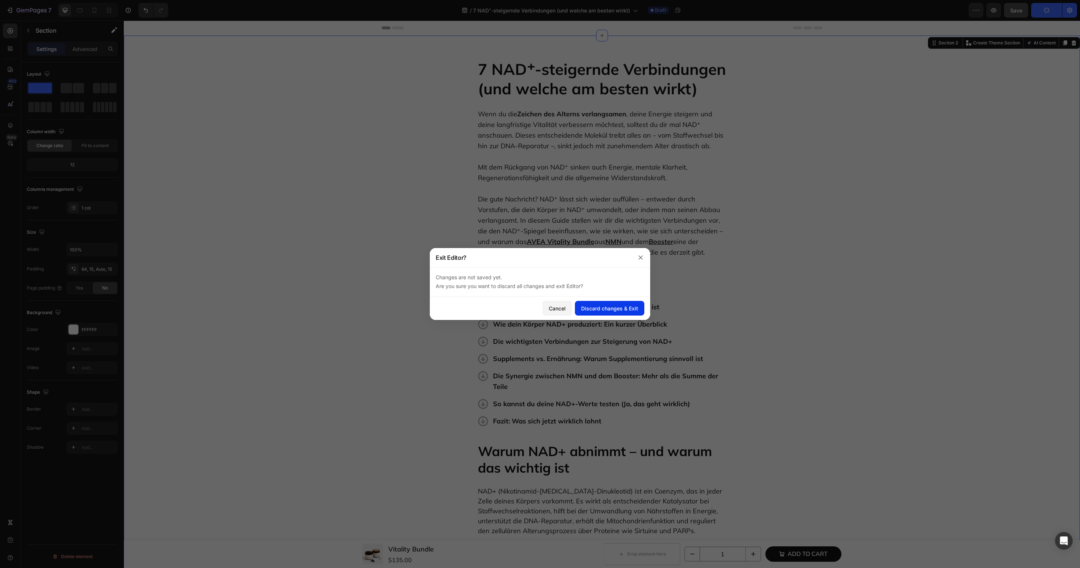
click at [595, 314] on button "Discard changes & Exit" at bounding box center [609, 308] width 69 height 15
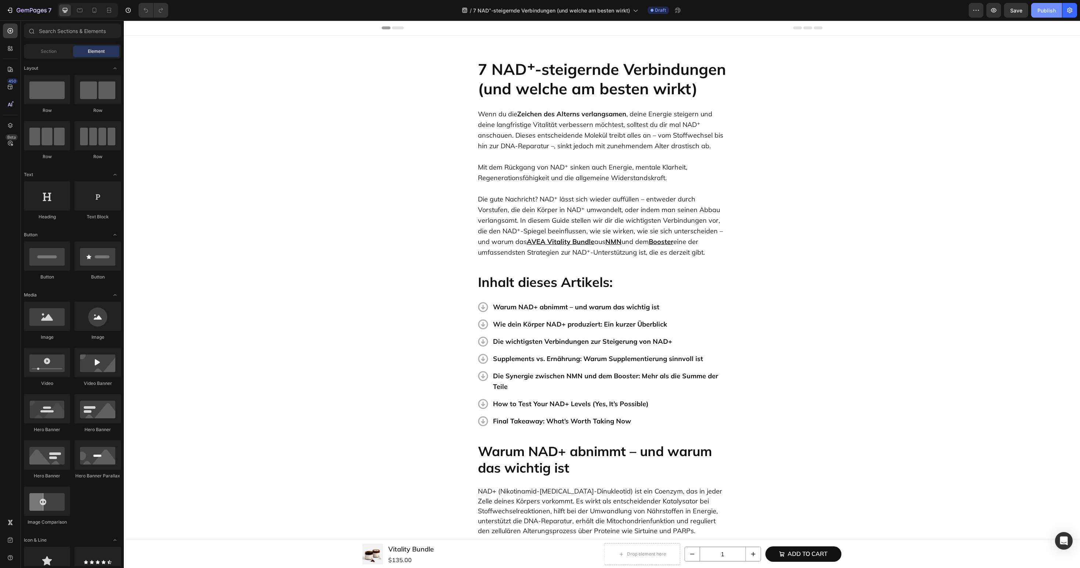
click at [1040, 16] on button "Publish" at bounding box center [1046, 10] width 31 height 15
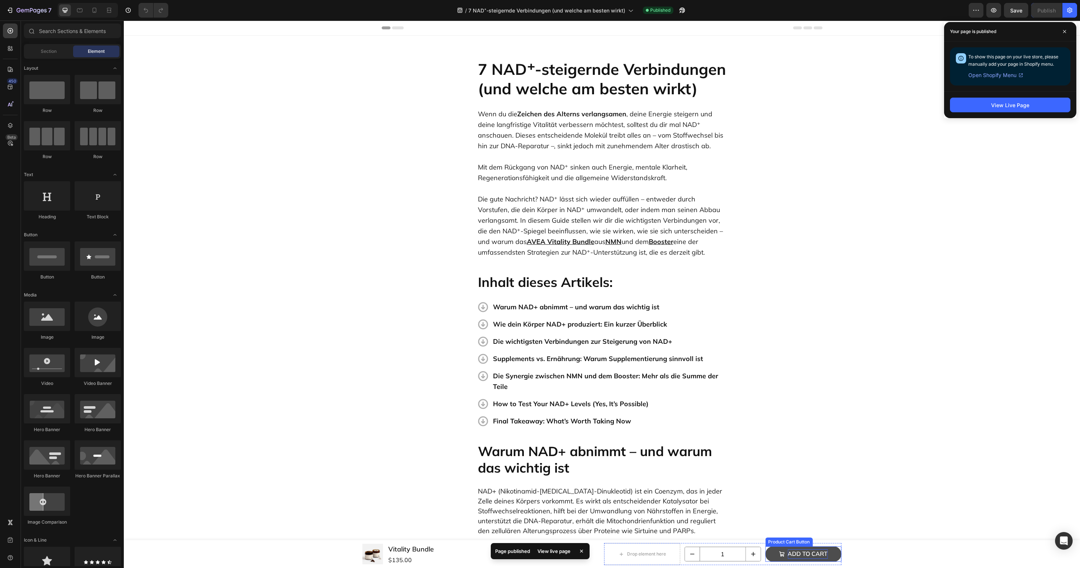
click at [818, 556] on div "Add to cart" at bounding box center [807, 555] width 40 height 10
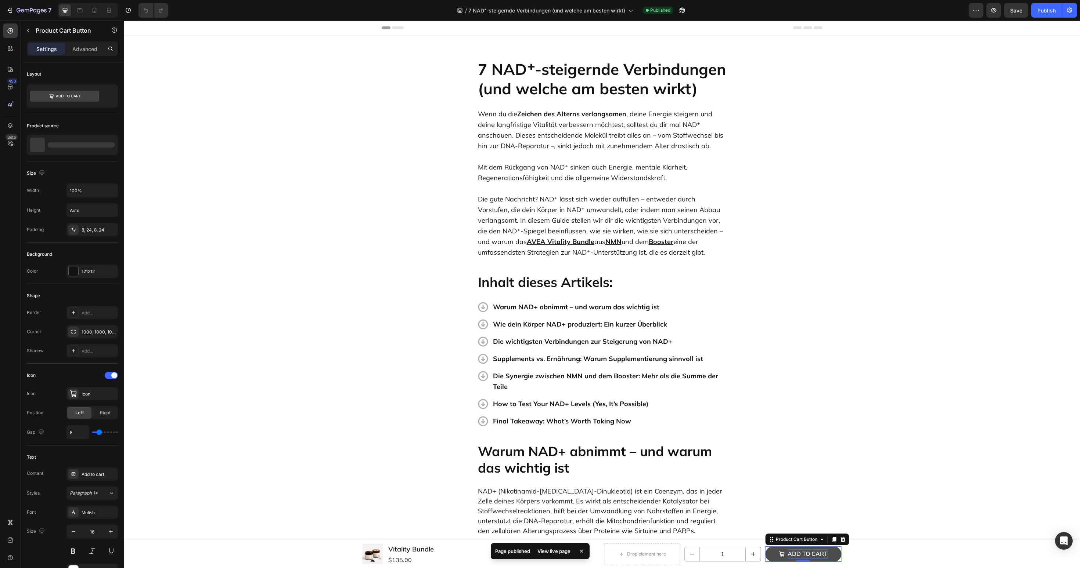
click at [818, 556] on div "Add to cart" at bounding box center [807, 555] width 40 height 10
click at [806, 554] on p "Add to cart" at bounding box center [807, 555] width 40 height 10
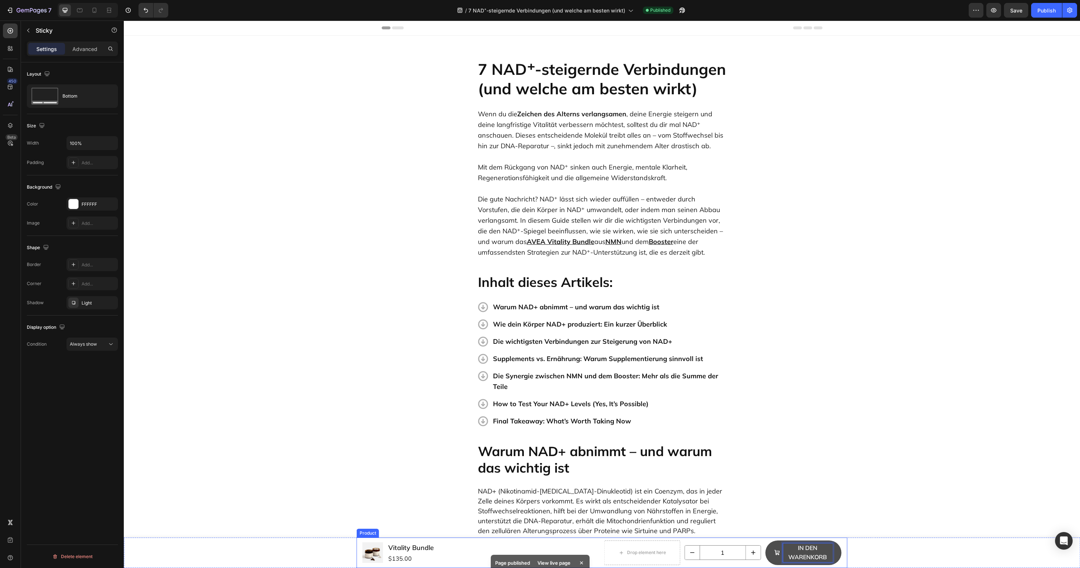
click at [849, 554] on div "Product Images Vitality Bundle Product Title $135.00 Product Price Product Pric…" at bounding box center [602, 553] width 956 height 30
click at [838, 554] on button "In den Warenkorb" at bounding box center [803, 553] width 76 height 25
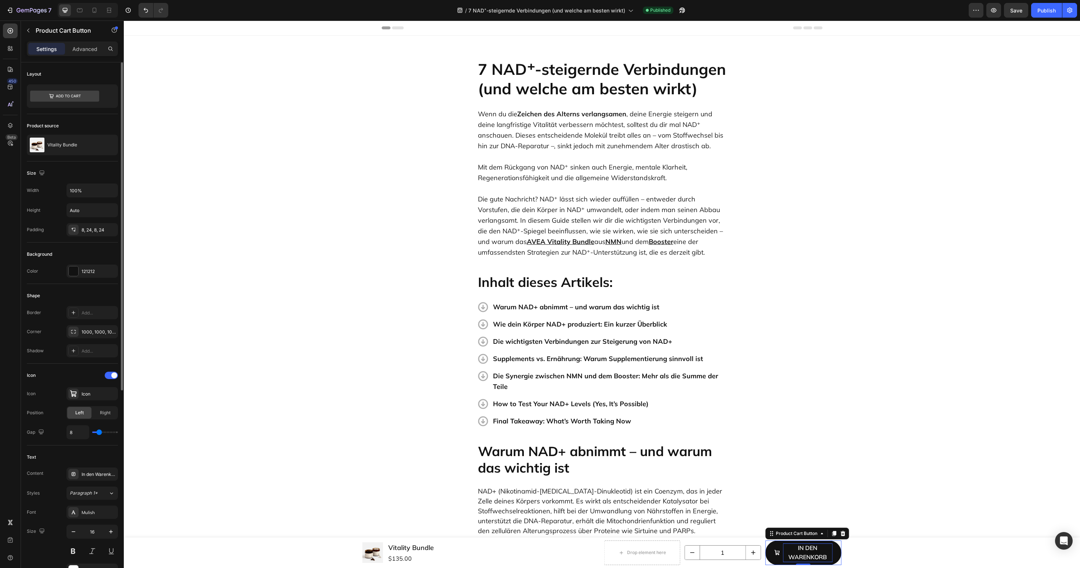
type input "5"
type input "4"
type input "3"
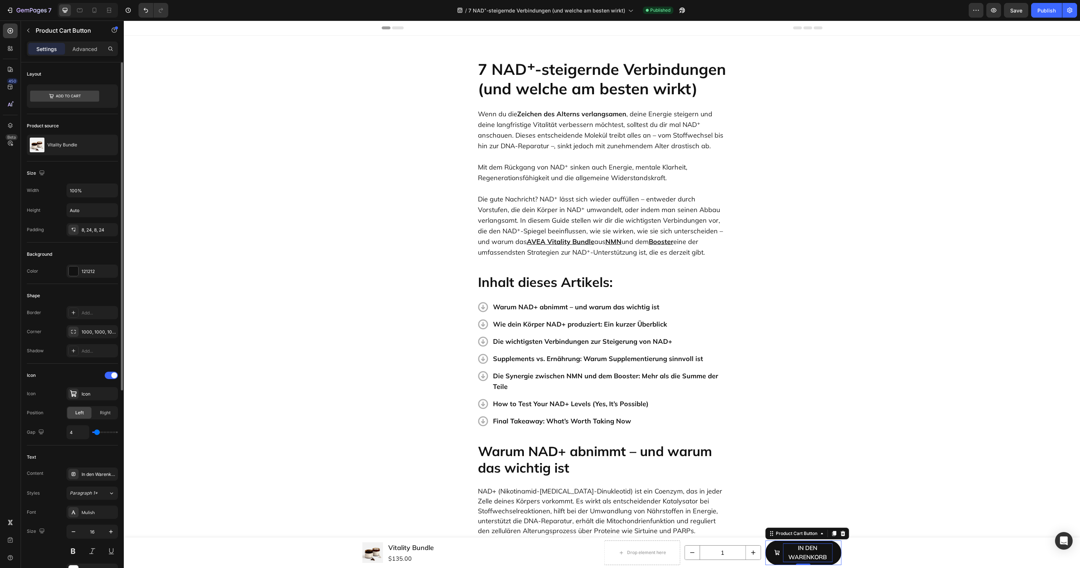
type input "3"
type input "2"
type input "0"
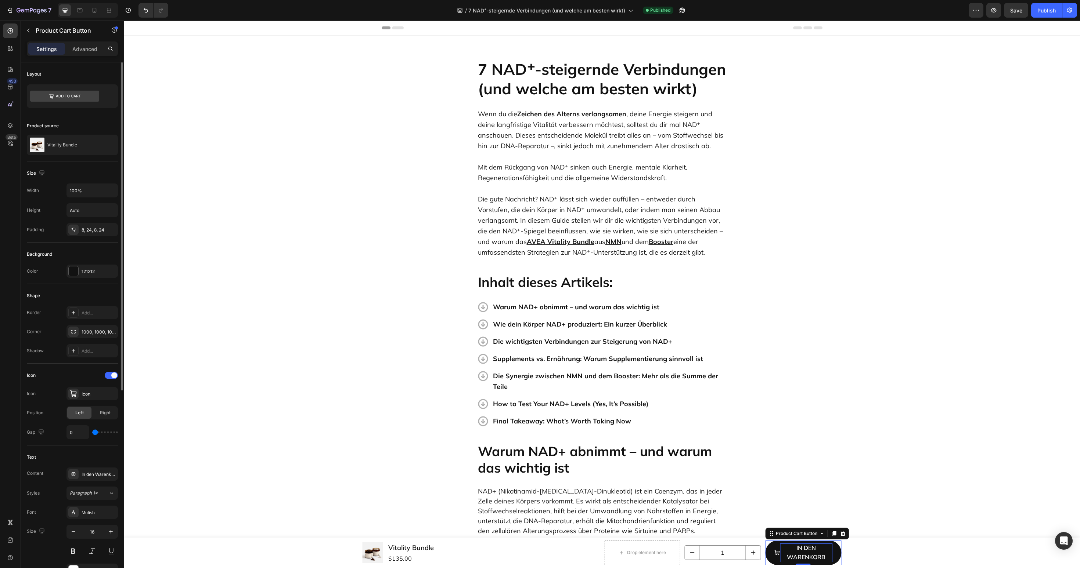
type input "1"
type input "2"
type input "3"
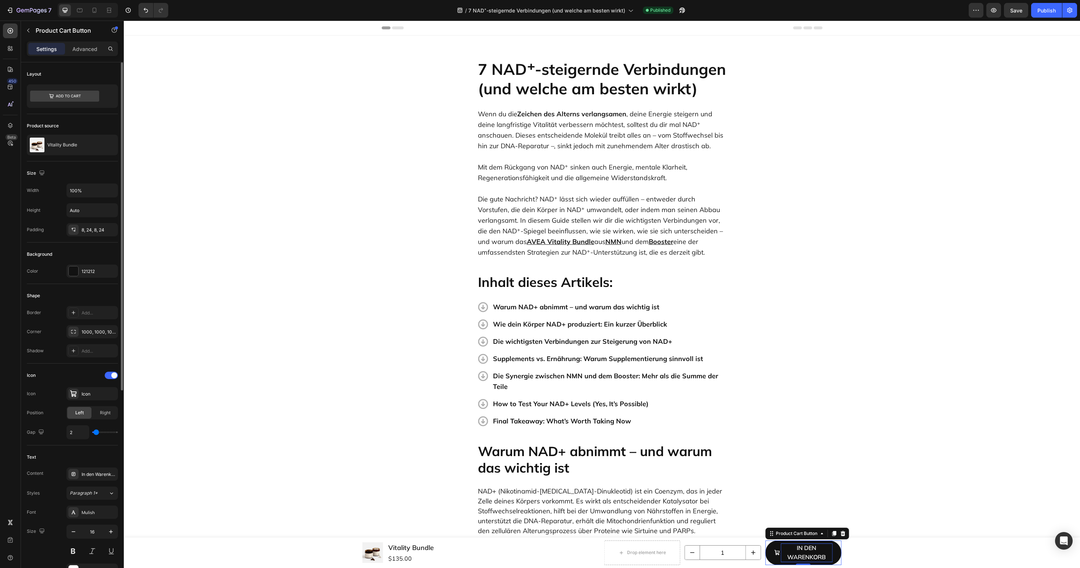
type input "3"
type input "4"
type input "5"
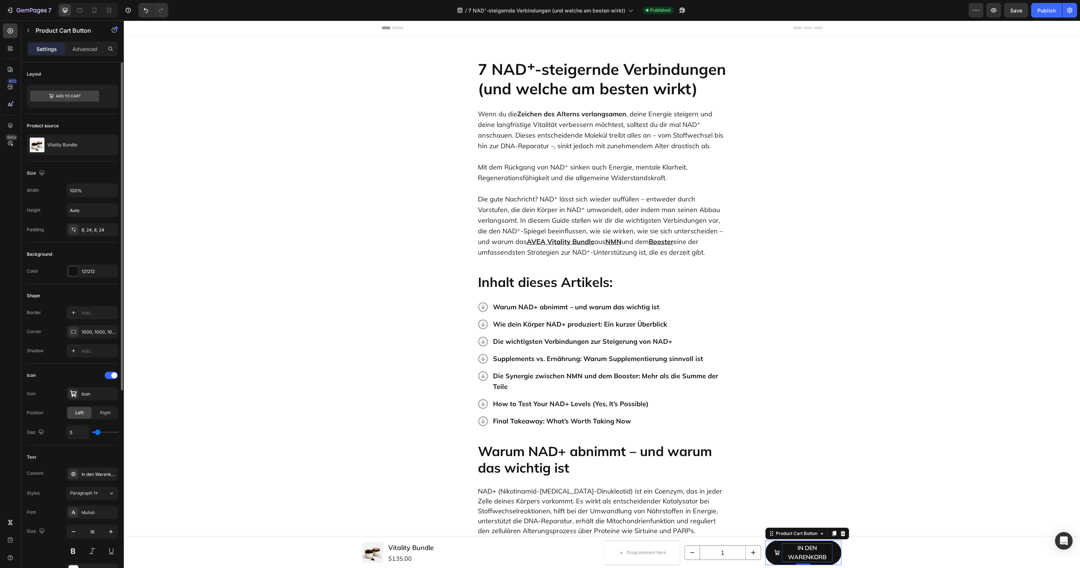
click at [98, 433] on input "range" at bounding box center [105, 432] width 26 height 1
type input "8"
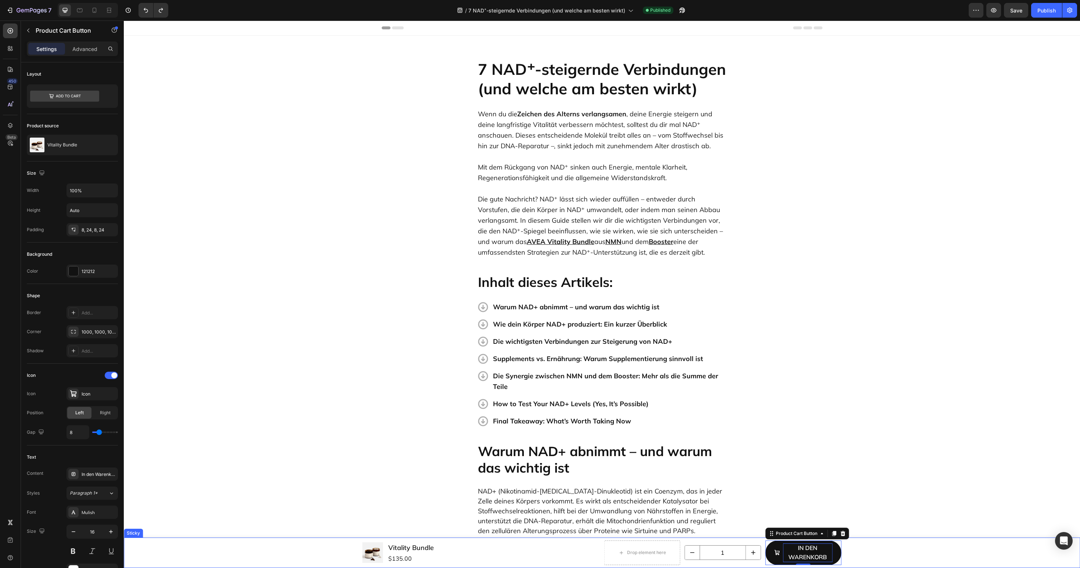
click at [865, 553] on div "Product Images Vitality Bundle Product Title $135.00 Product Price Product Pric…" at bounding box center [602, 553] width 956 height 30
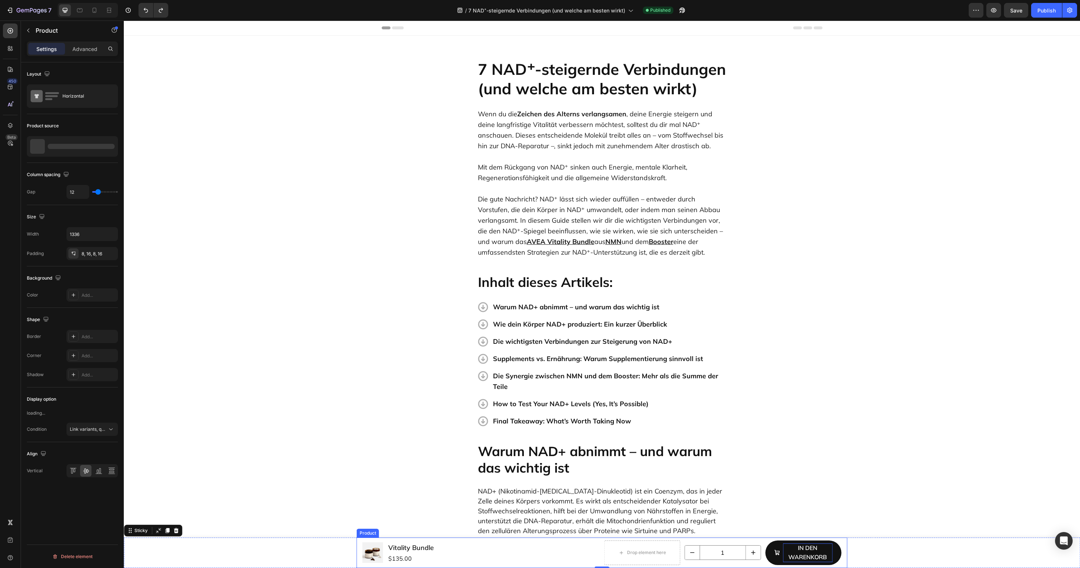
click at [844, 558] on div "Product Images Vitality Bundle Product Title $135.00 Product Price Product Pric…" at bounding box center [602, 553] width 491 height 30
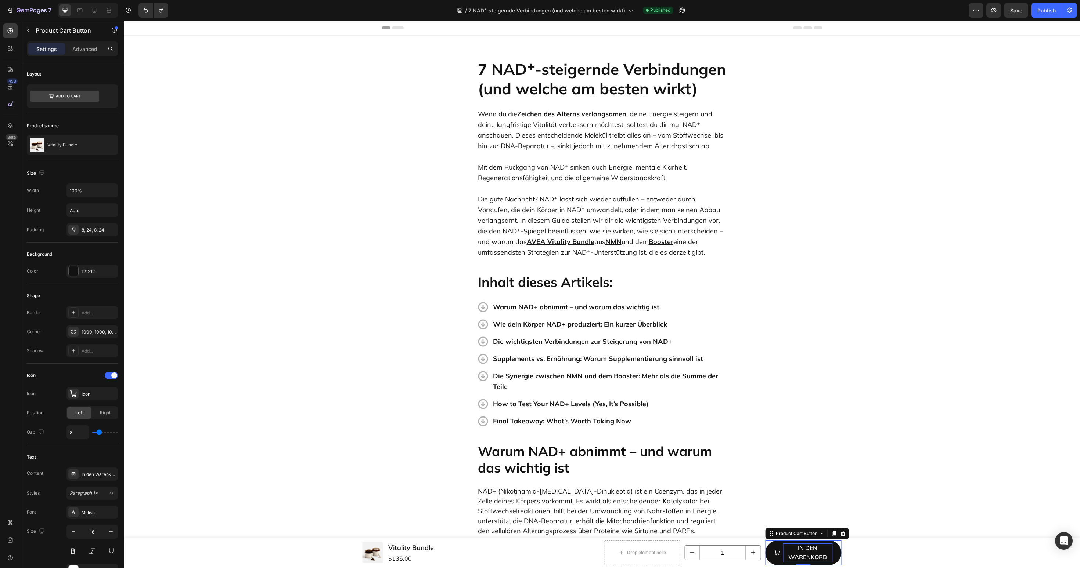
click at [827, 558] on p "In den Warenkorb" at bounding box center [807, 553] width 50 height 19
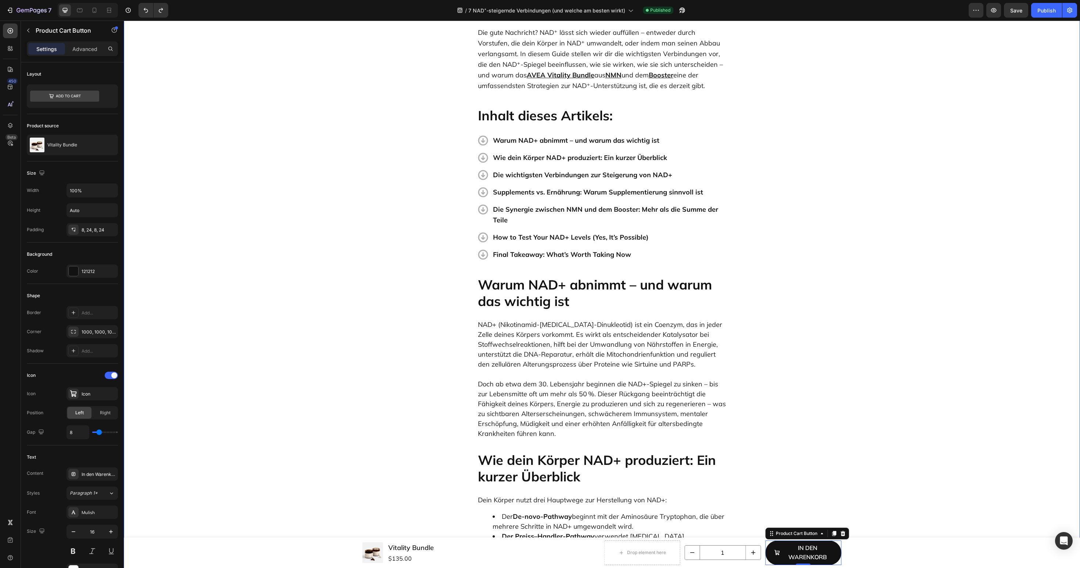
scroll to position [189, 0]
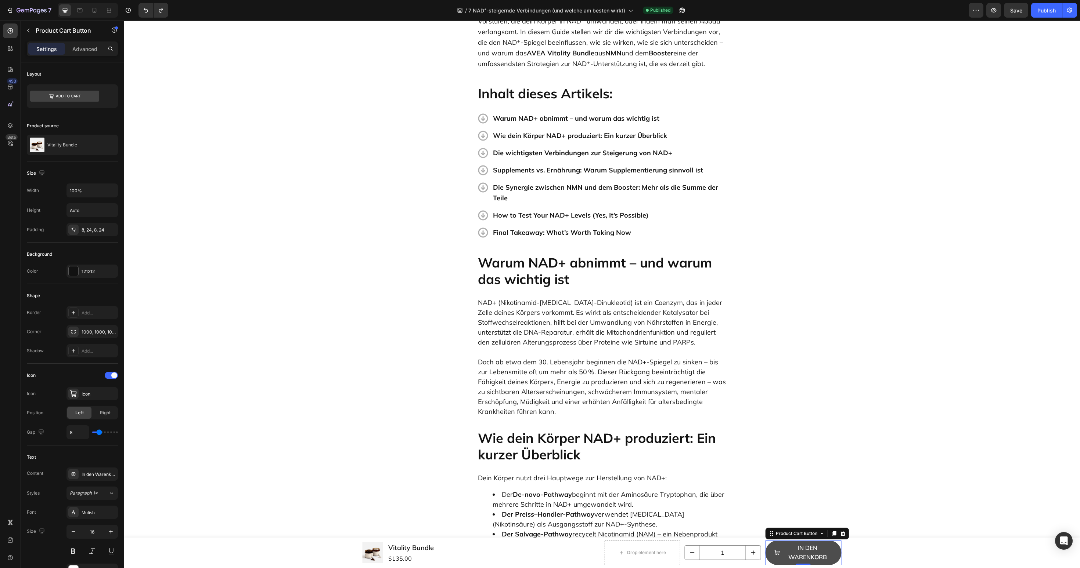
click at [837, 557] on button "In den Warenkorb" at bounding box center [803, 553] width 76 height 25
click at [694, 537] on li "Der Salvage-Pathway recycelt Nicotinamid (NAM) – ein Nebenprodukt des NAD+-Verb…" at bounding box center [609, 539] width 234 height 20
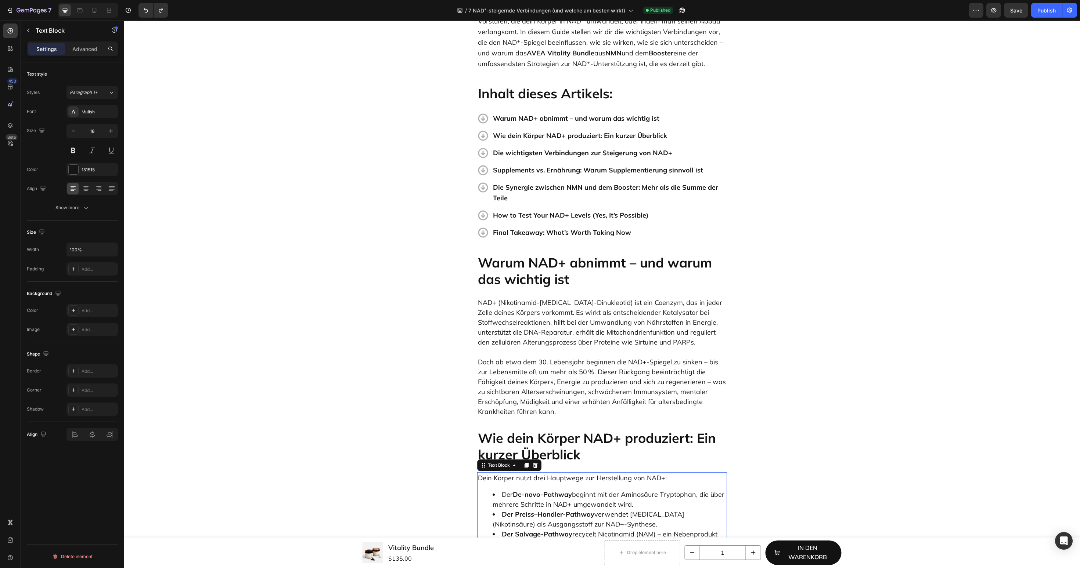
click at [745, 538] on div "Product Images Vitality Bundle Product Title $135.00 Product Price Product Pric…" at bounding box center [602, 553] width 491 height 30
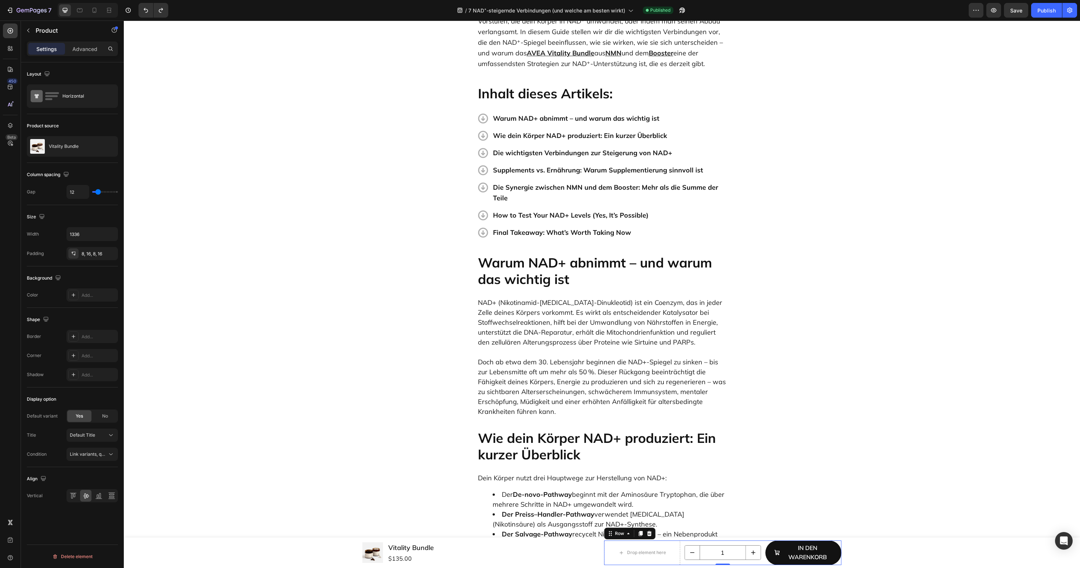
click at [745, 541] on div "1 Product Quantity" at bounding box center [722, 553] width 76 height 25
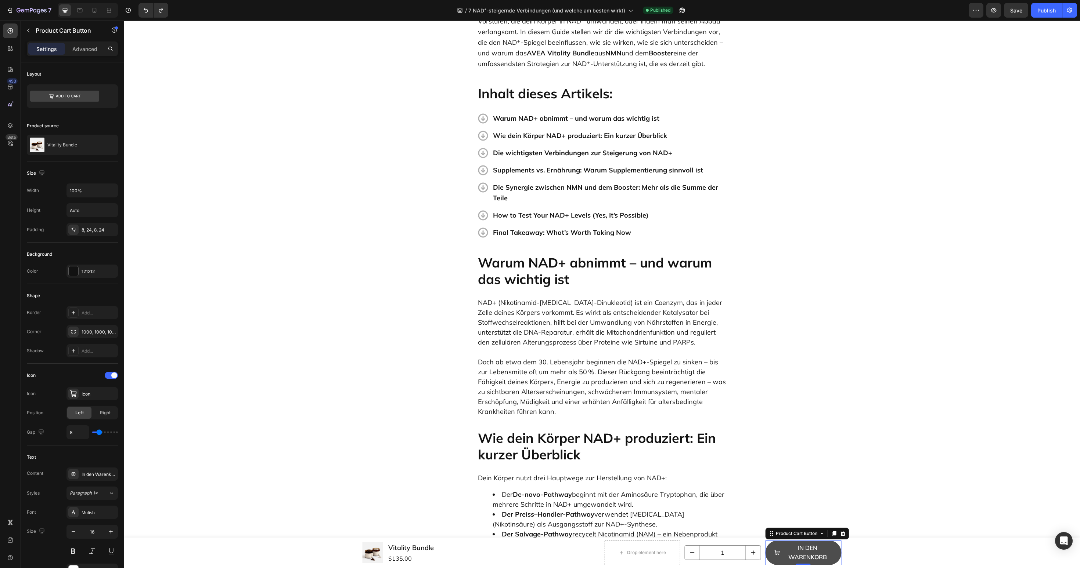
click at [773, 545] on button "In den Warenkorb" at bounding box center [803, 553] width 76 height 25
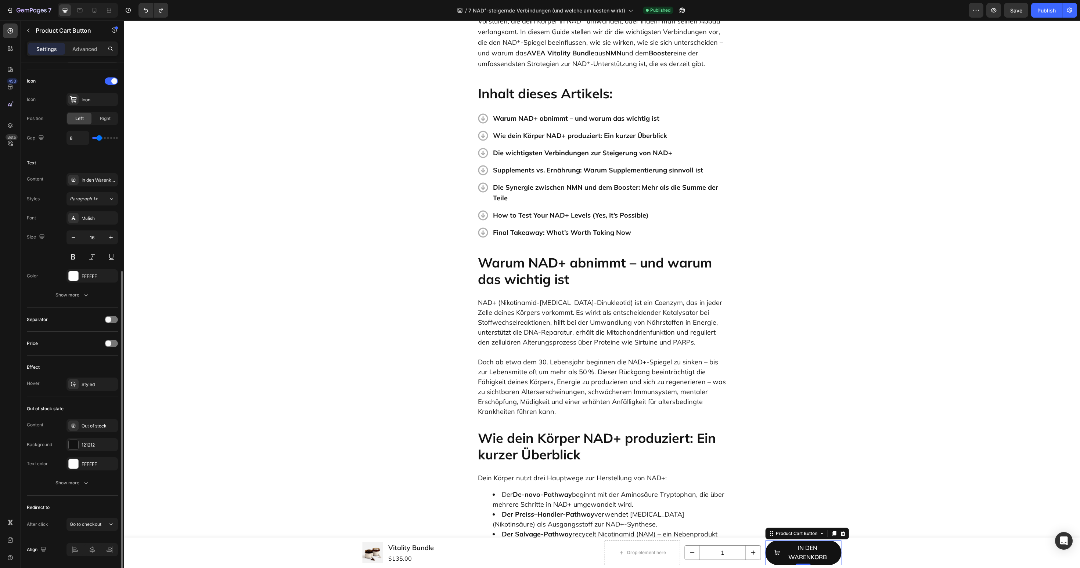
scroll to position [318, 0]
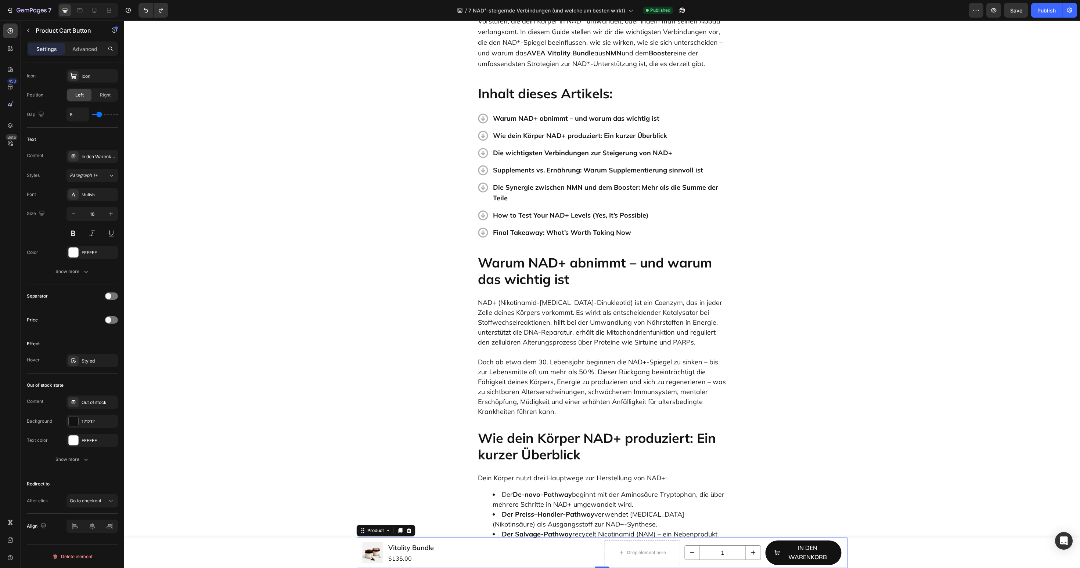
click at [712, 538] on div "Product Images Vitality Bundle Product Title $135.00 Product Price Product Pric…" at bounding box center [602, 553] width 491 height 30
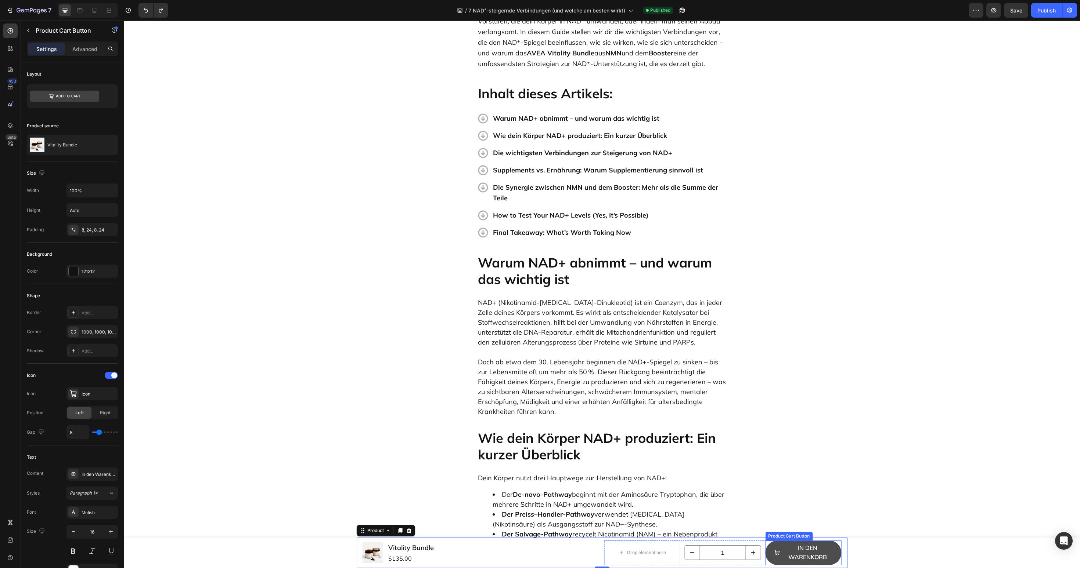
click at [766, 552] on button "In den Warenkorb" at bounding box center [803, 553] width 76 height 25
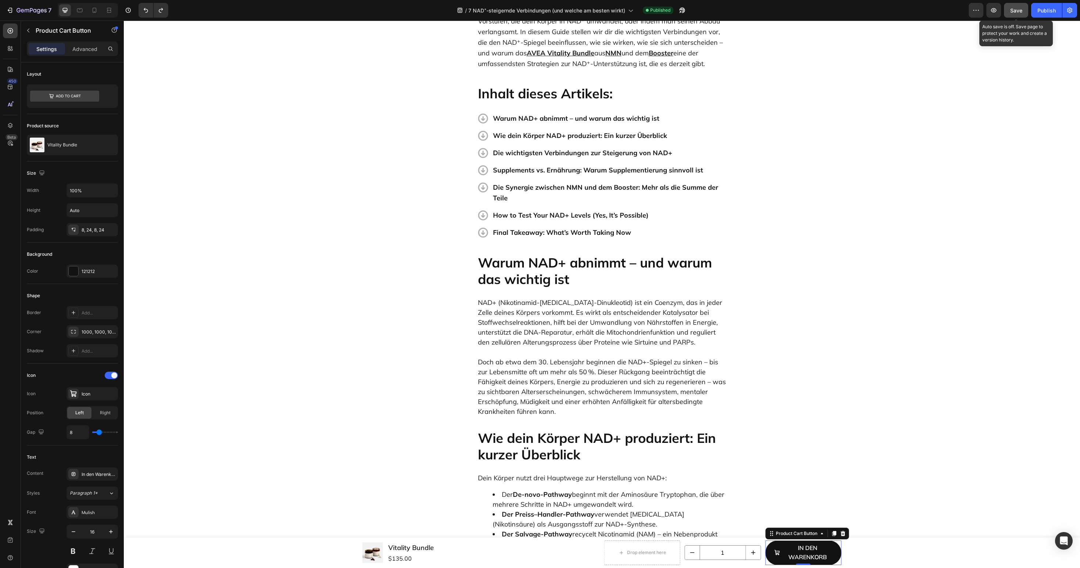
click at [1020, 15] on button "Save" at bounding box center [1016, 10] width 24 height 15
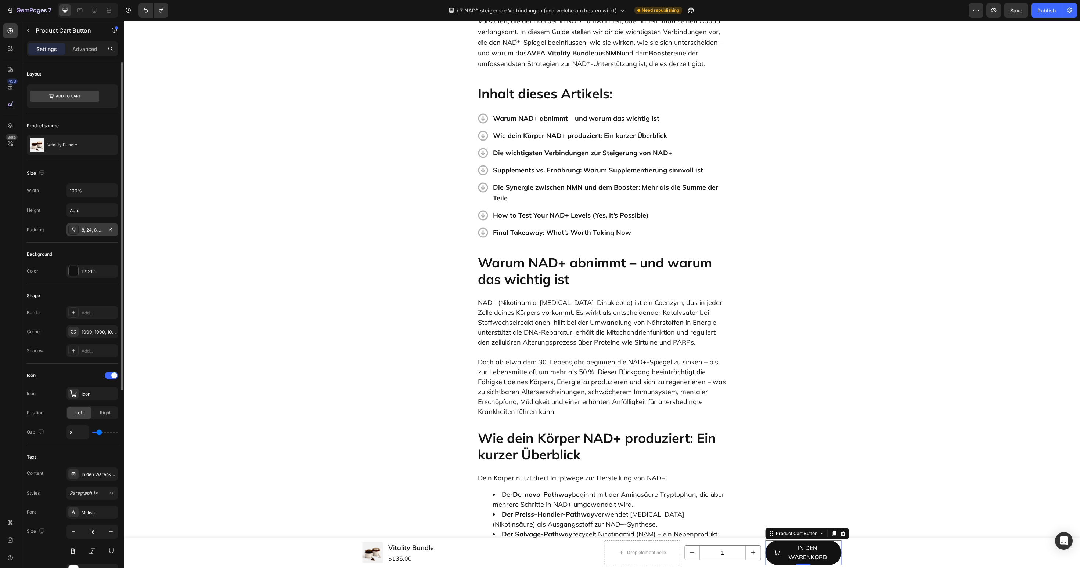
click at [92, 227] on div "8, 24, 8, 24" at bounding box center [92, 230] width 21 height 7
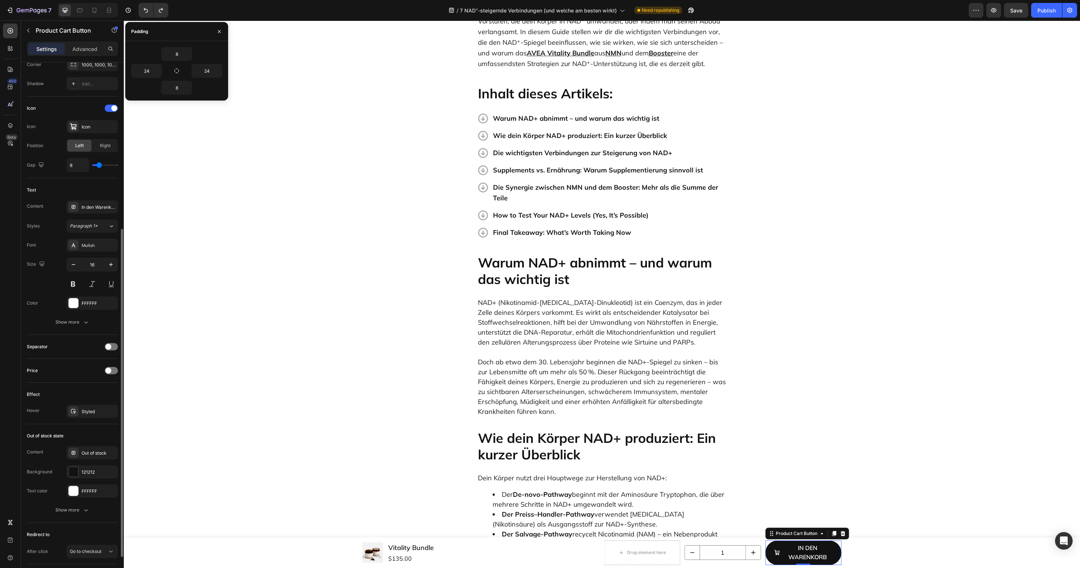
scroll to position [318, 0]
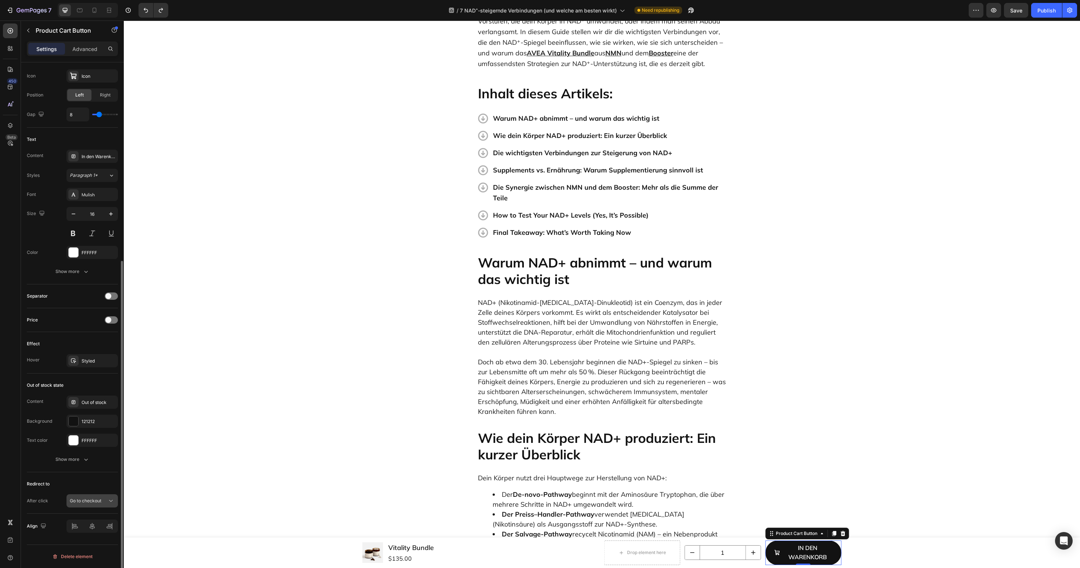
click at [95, 506] on button "Go to checkout" at bounding box center [91, 501] width 51 height 13
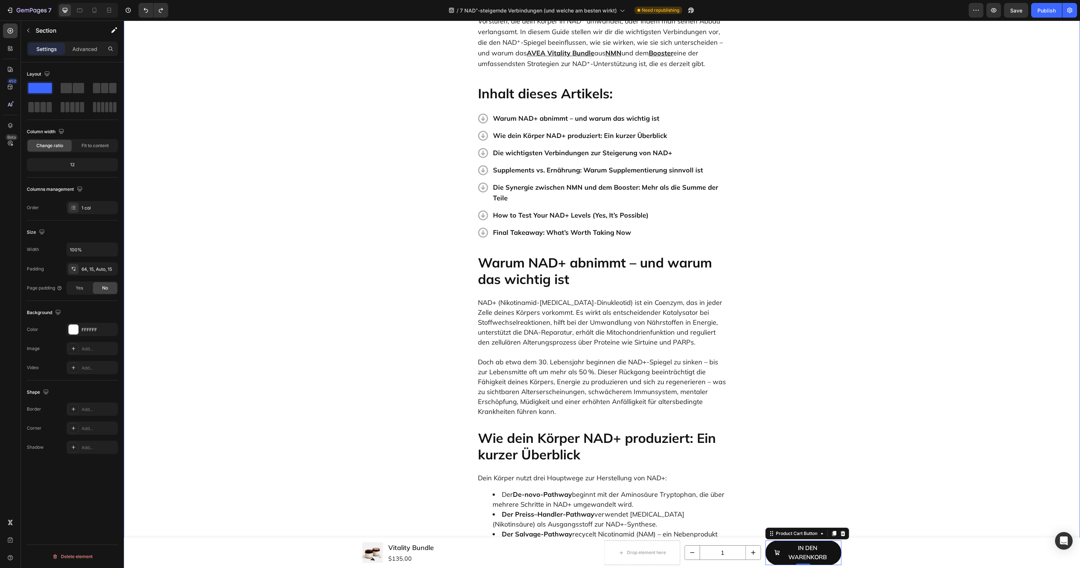
scroll to position [0, 0]
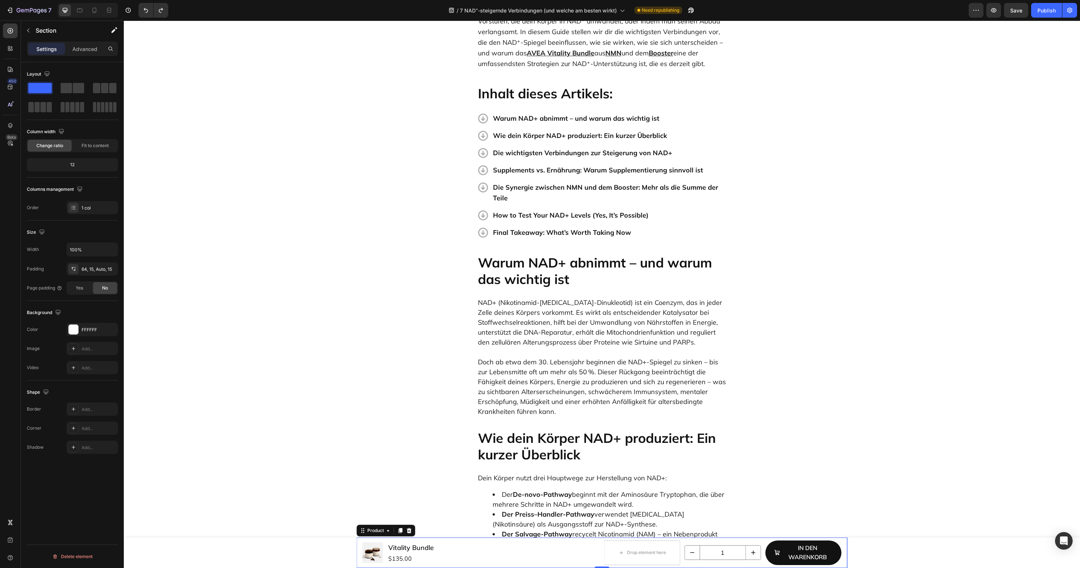
click at [798, 539] on div "Product Images Vitality Bundle Product Title $135.00 Product Price Product Pric…" at bounding box center [602, 553] width 491 height 30
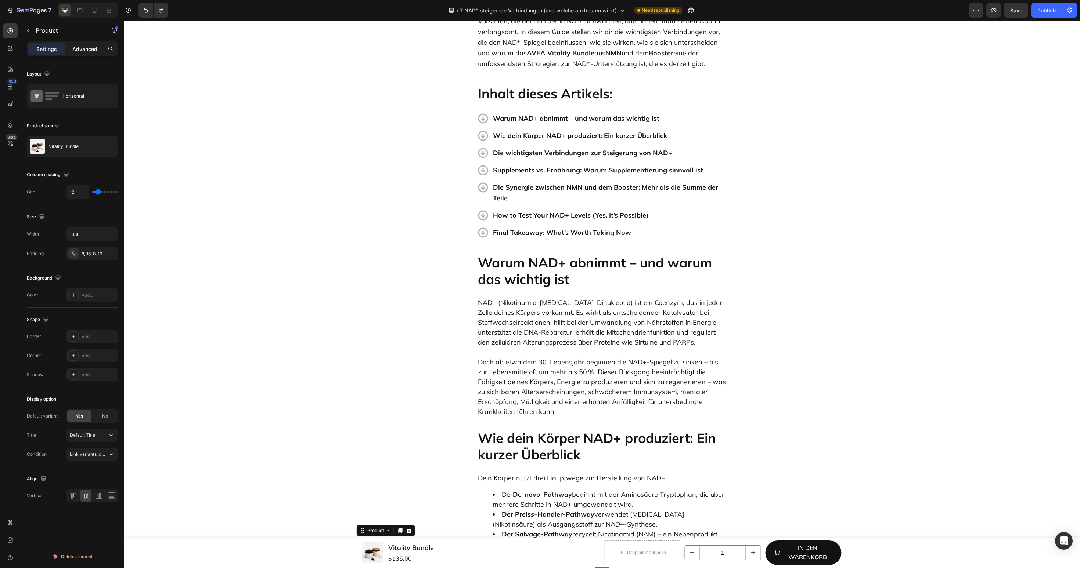
click at [80, 52] on p "Advanced" at bounding box center [84, 49] width 25 height 8
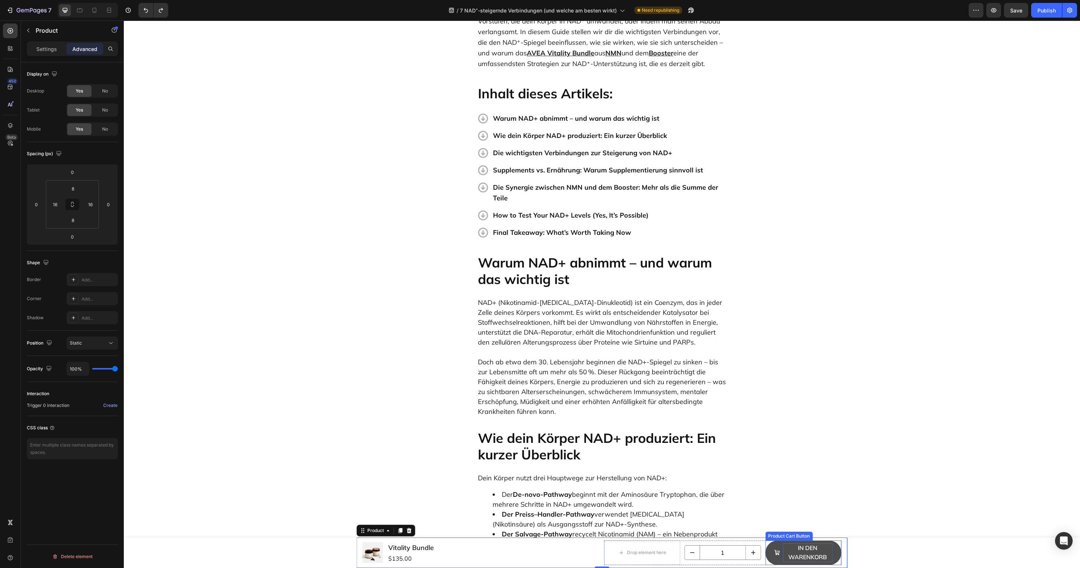
click at [799, 550] on p "In den Warenkorb" at bounding box center [807, 553] width 50 height 19
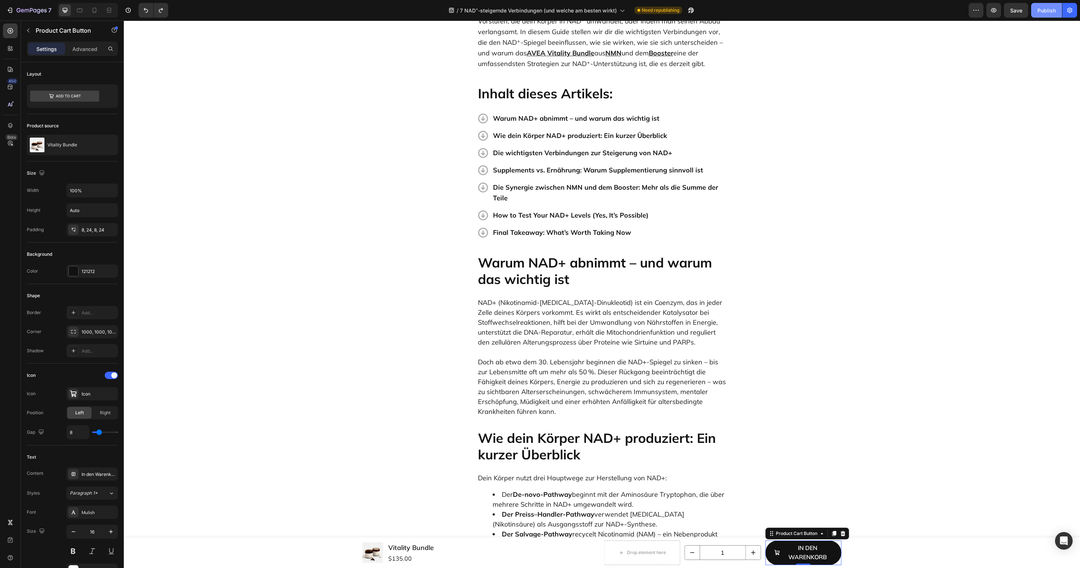
click at [1044, 16] on button "Publish" at bounding box center [1046, 10] width 31 height 15
click at [833, 551] on button "In den Warenkorb" at bounding box center [803, 553] width 76 height 25
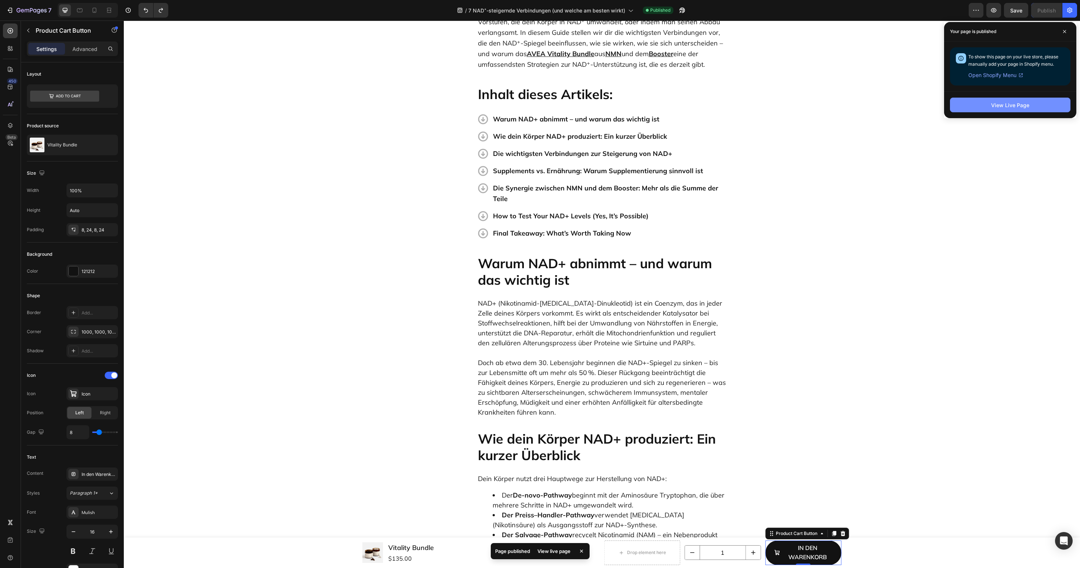
click at [1007, 104] on div "View Live Page" at bounding box center [1010, 105] width 38 height 8
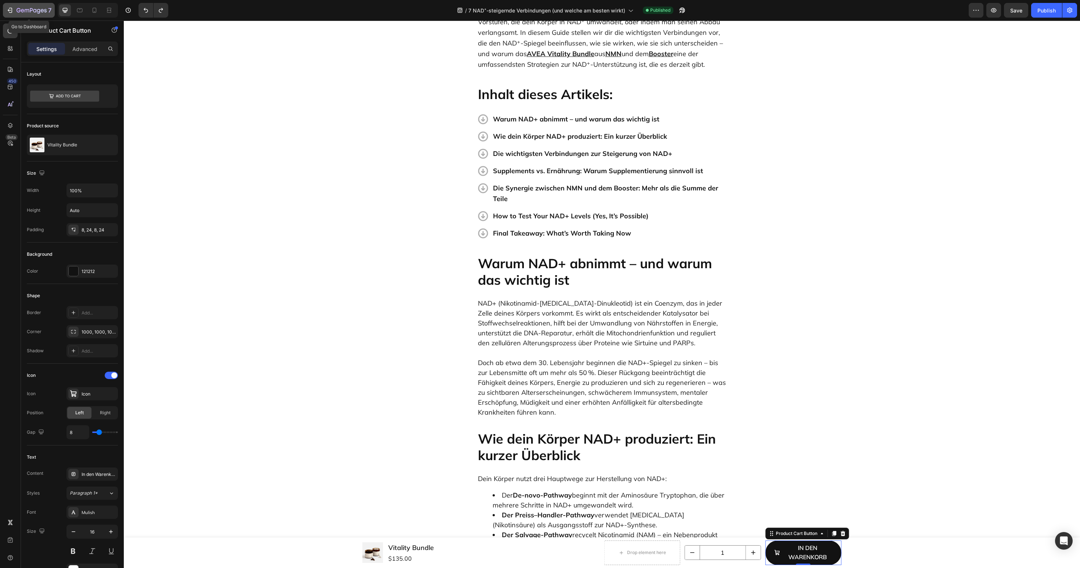
click at [29, 13] on icon "button" at bounding box center [32, 11] width 30 height 6
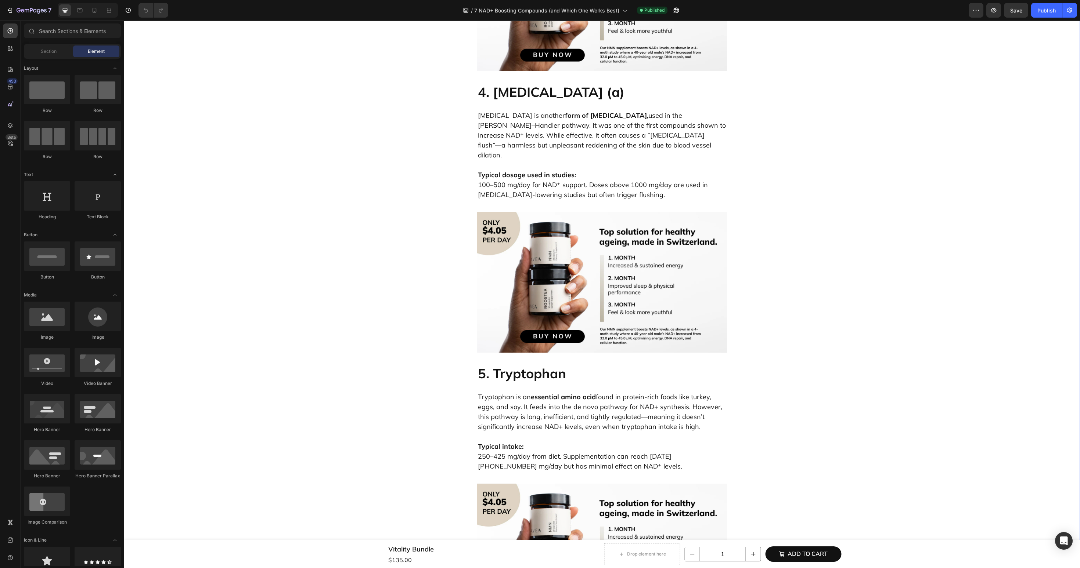
scroll to position [1618, 0]
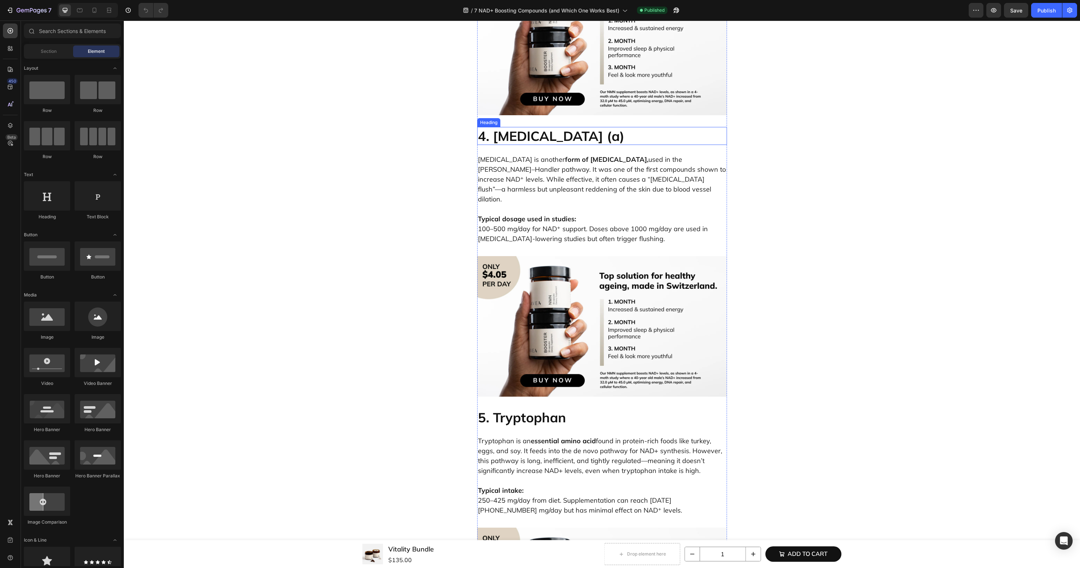
click at [548, 145] on h2 "4. [MEDICAL_DATA] (a)" at bounding box center [602, 136] width 250 height 18
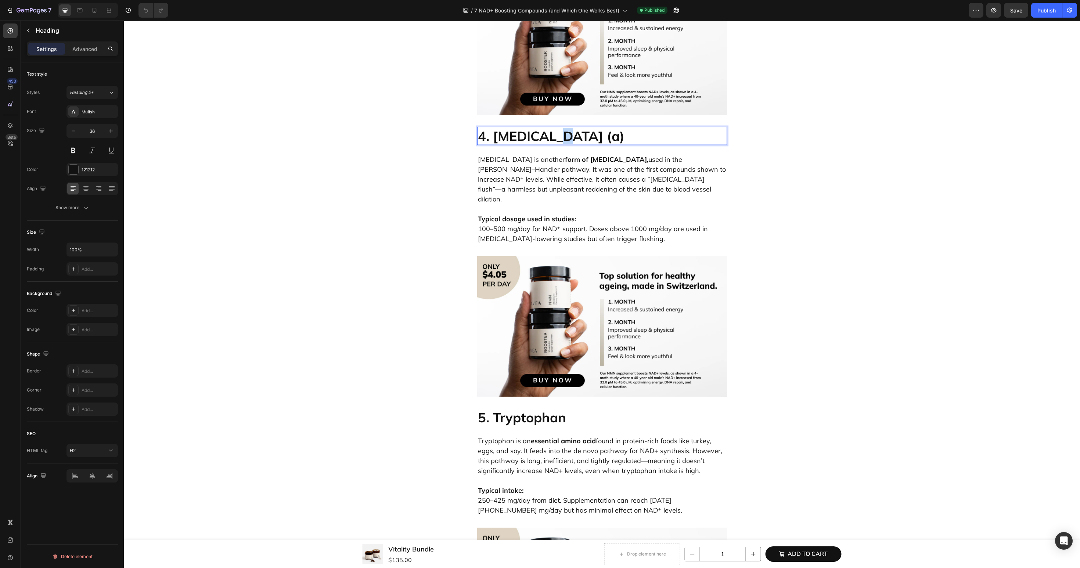
click at [548, 145] on h2 "4. [MEDICAL_DATA] (a)" at bounding box center [602, 136] width 250 height 18
click at [547, 144] on p "4. [MEDICAL_DATA] (a)" at bounding box center [602, 136] width 248 height 17
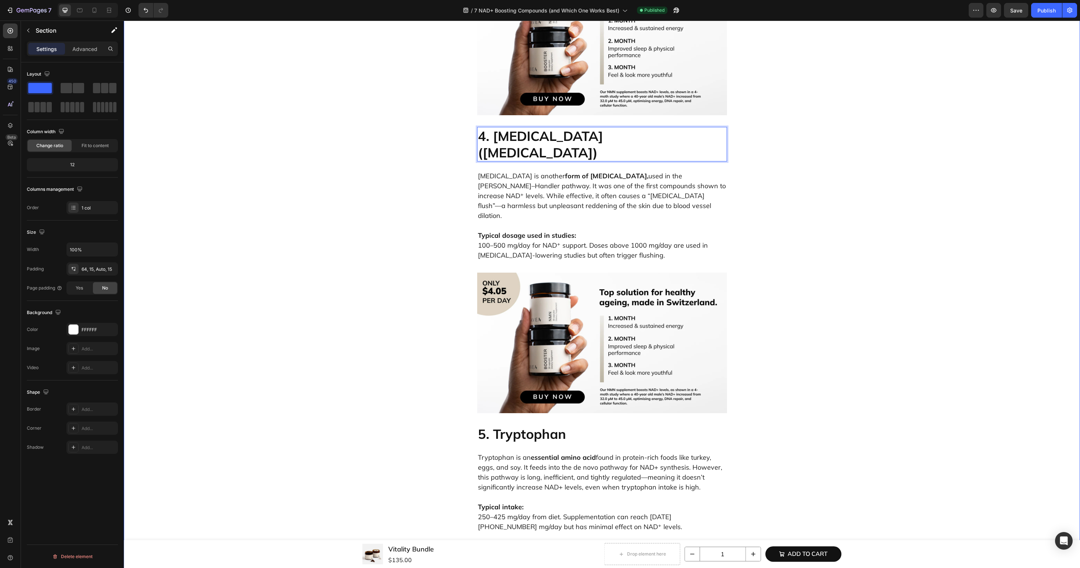
click at [1059, 297] on div "7 NAD⁺ Boosting Compounds (and Which One Works Best) Heading If you’re interest…" at bounding box center [601, 272] width 945 height 3663
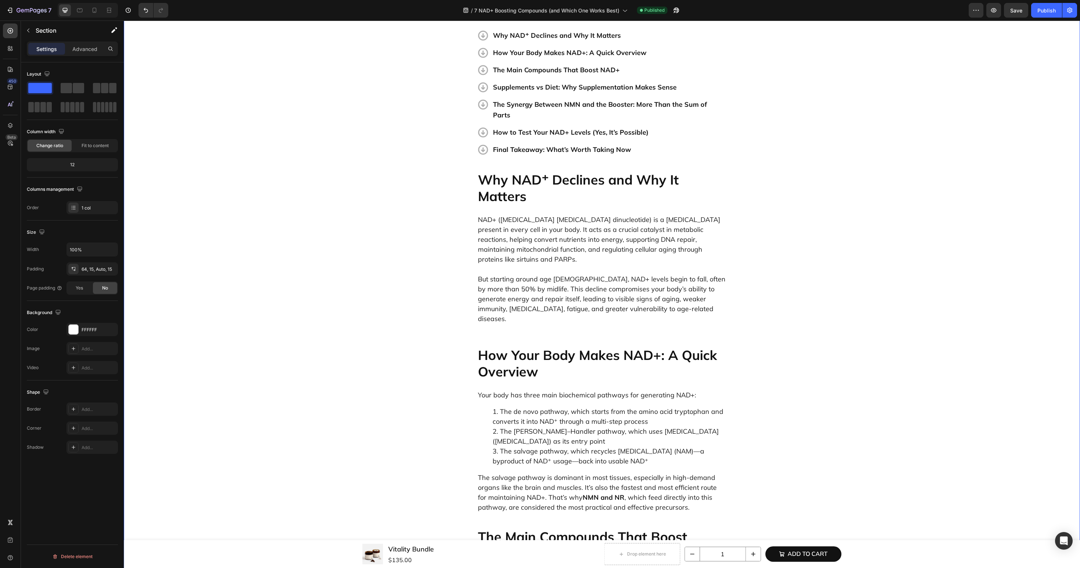
scroll to position [0, 0]
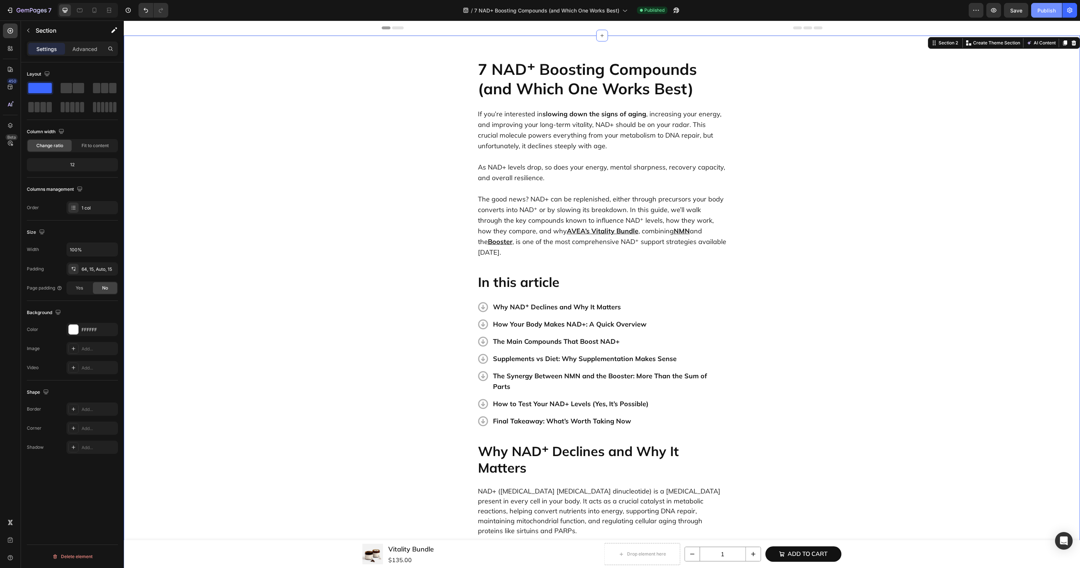
click at [1040, 9] on div "Publish" at bounding box center [1046, 11] width 18 height 8
click at [41, 14] on icon "button" at bounding box center [32, 11] width 30 height 6
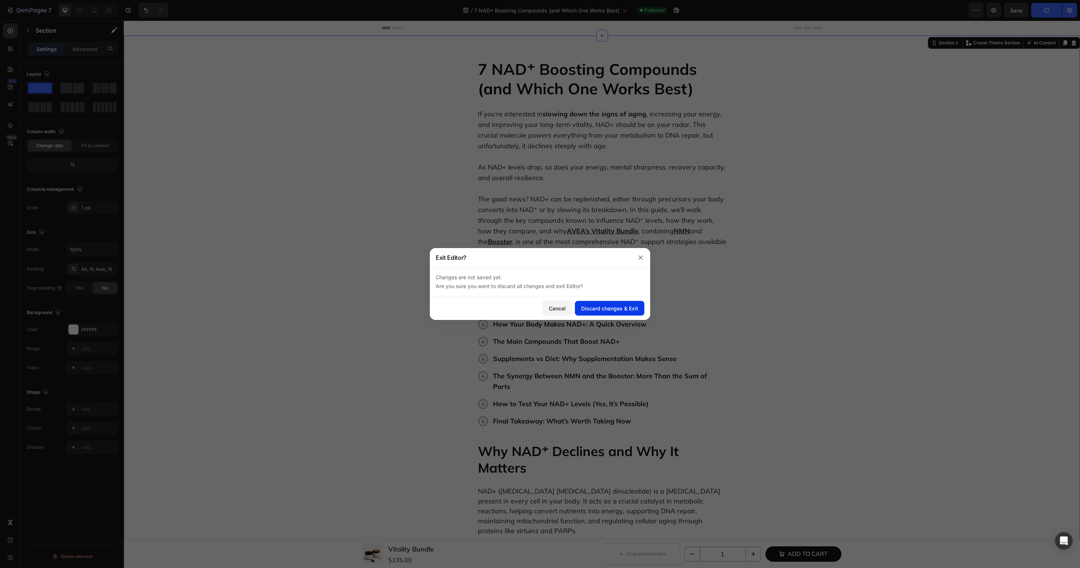
click at [627, 305] on div "Discard changes & Exit" at bounding box center [609, 309] width 57 height 8
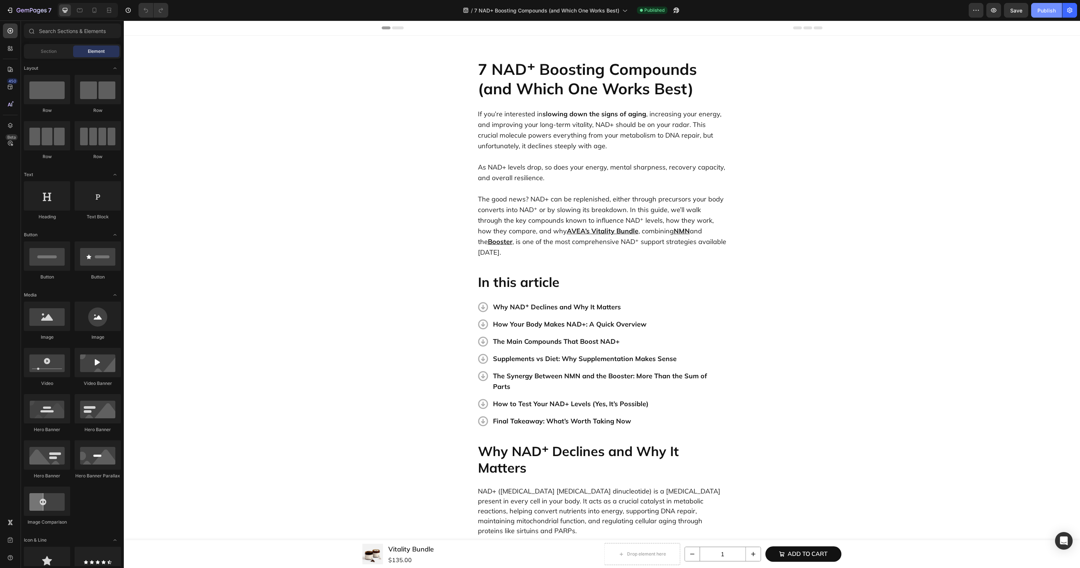
click at [1045, 10] on div "Publish" at bounding box center [1046, 11] width 18 height 8
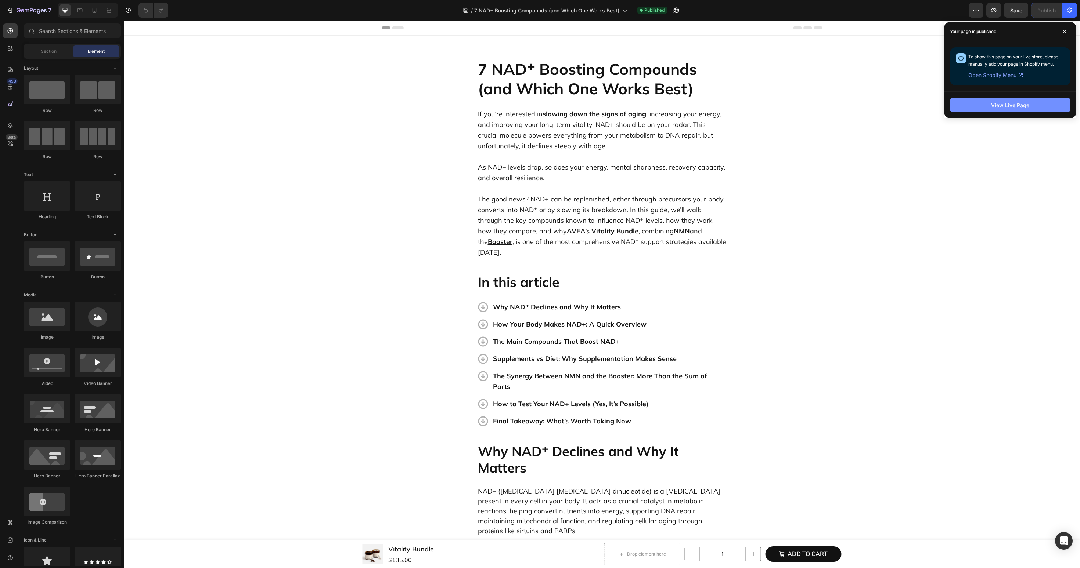
click at [985, 110] on button "View Live Page" at bounding box center [1010, 105] width 120 height 15
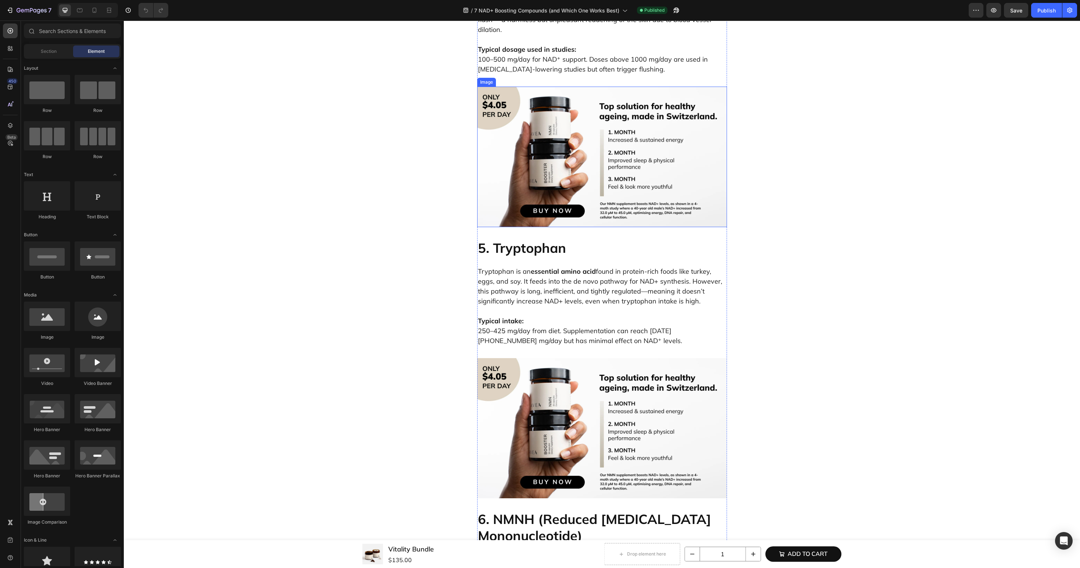
scroll to position [1694, 0]
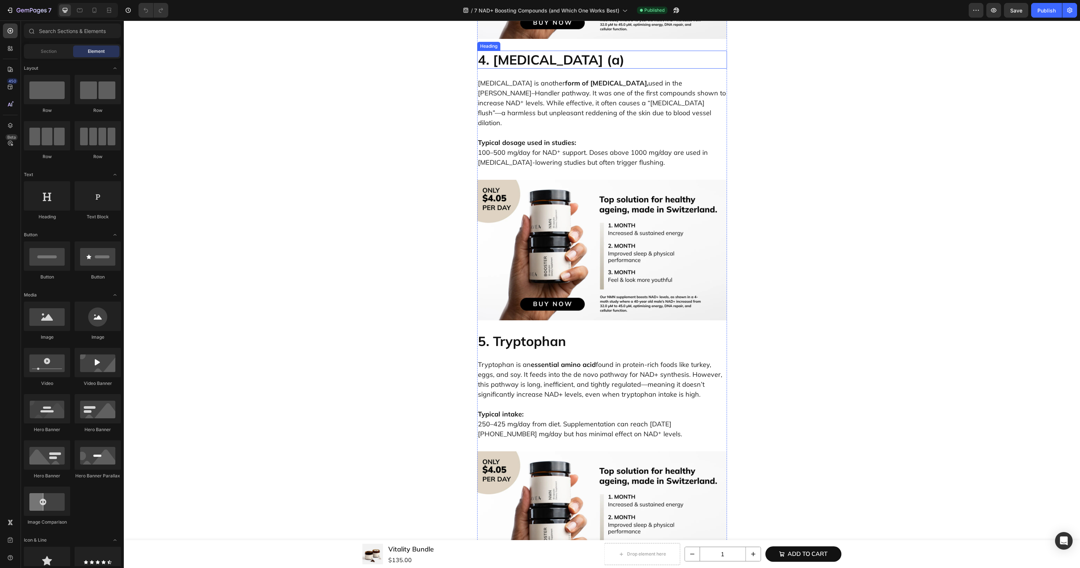
click at [543, 69] on h2 "4. [MEDICAL_DATA] (a)" at bounding box center [602, 60] width 250 height 18
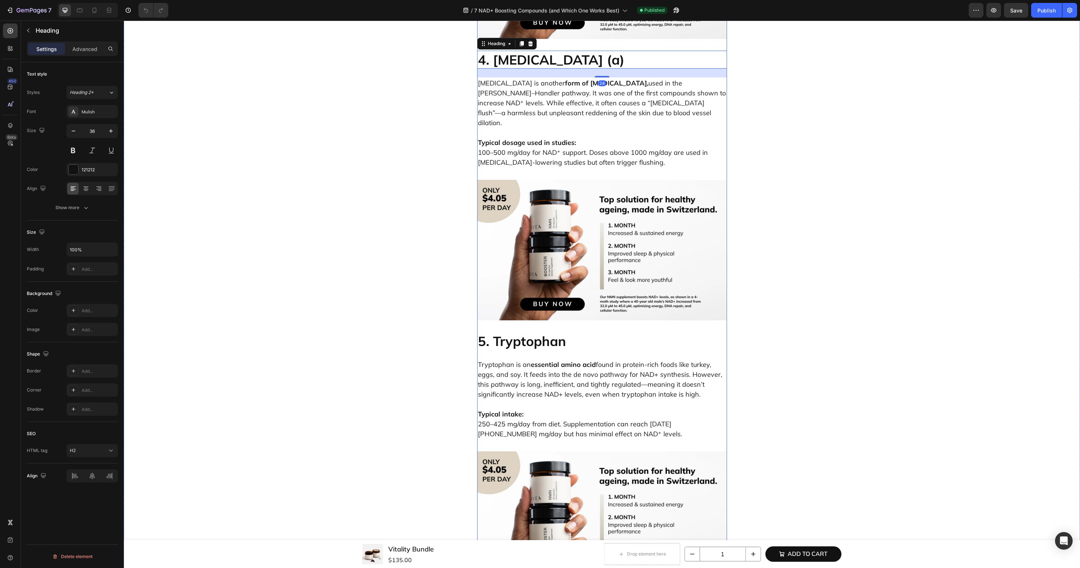
click at [560, 69] on h2 "4. [MEDICAL_DATA] (a)" at bounding box center [602, 60] width 250 height 18
click at [545, 68] on p "4. [MEDICAL_DATA] (a)" at bounding box center [602, 59] width 248 height 17
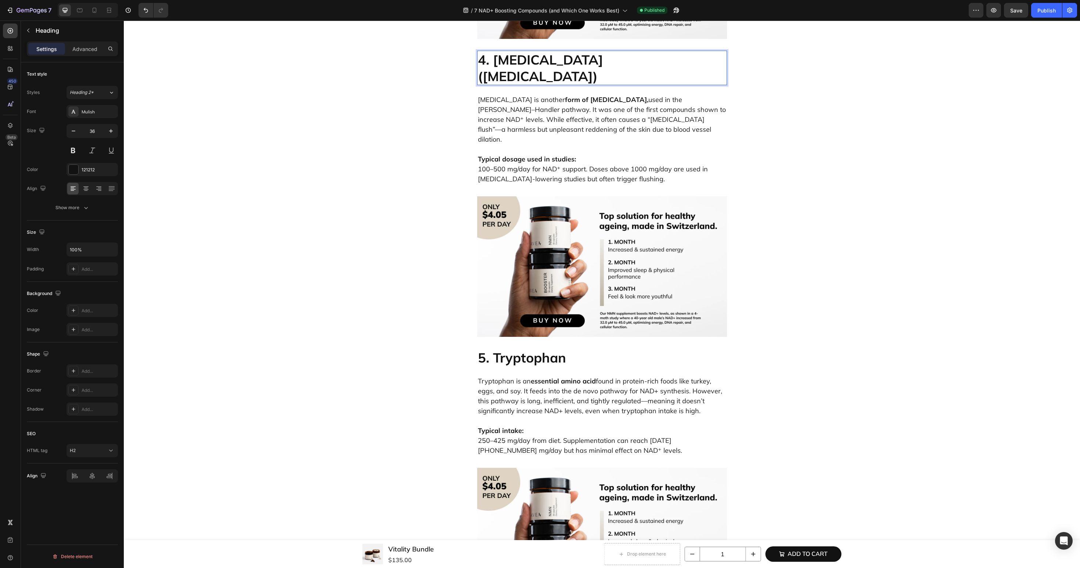
click at [546, 84] on p "4. [MEDICAL_DATA] ([MEDICAL_DATA])" at bounding box center [602, 67] width 248 height 33
click at [1047, 13] on div "Publish" at bounding box center [1046, 11] width 18 height 8
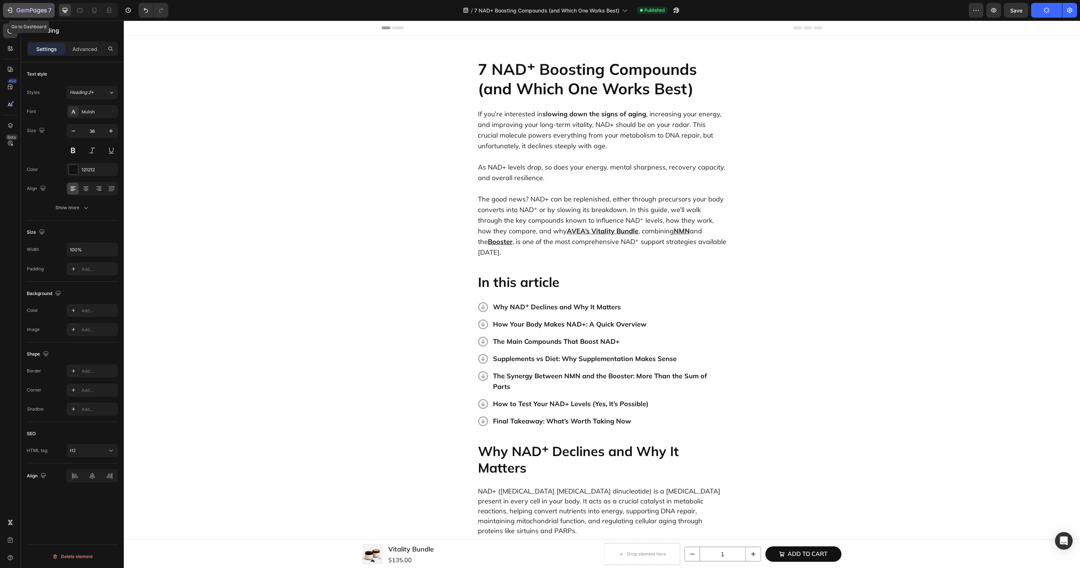
click at [24, 10] on icon "button" at bounding box center [32, 11] width 30 height 6
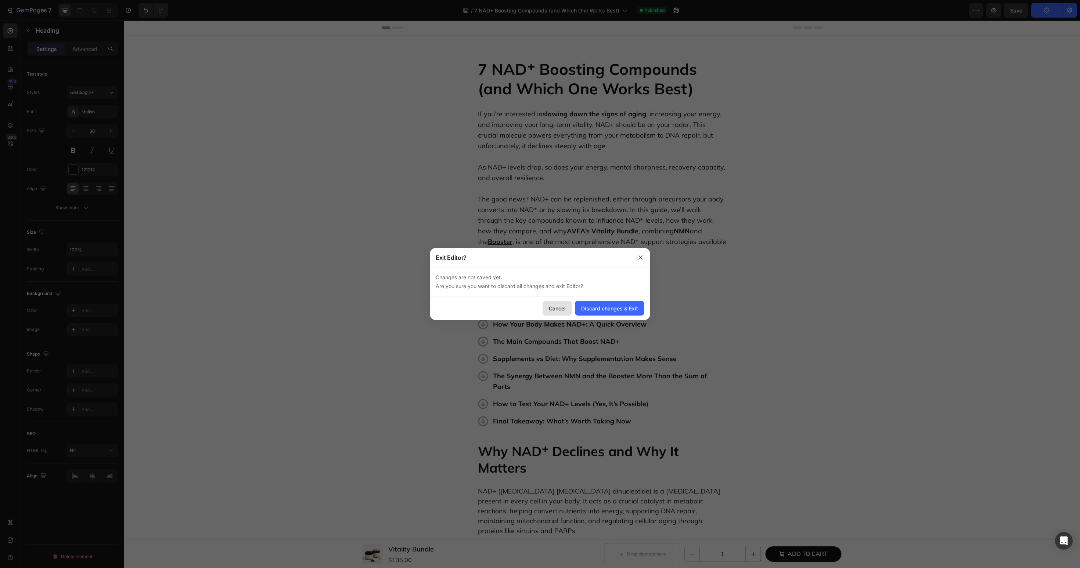
click at [561, 306] on div "Cancel" at bounding box center [557, 309] width 17 height 8
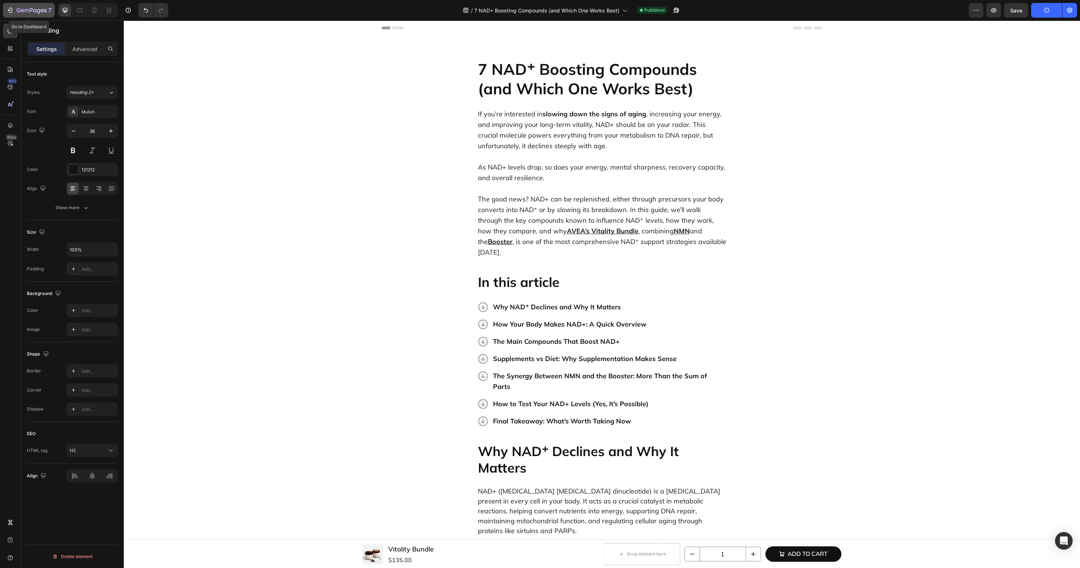
click at [25, 12] on icon "button" at bounding box center [32, 11] width 30 height 6
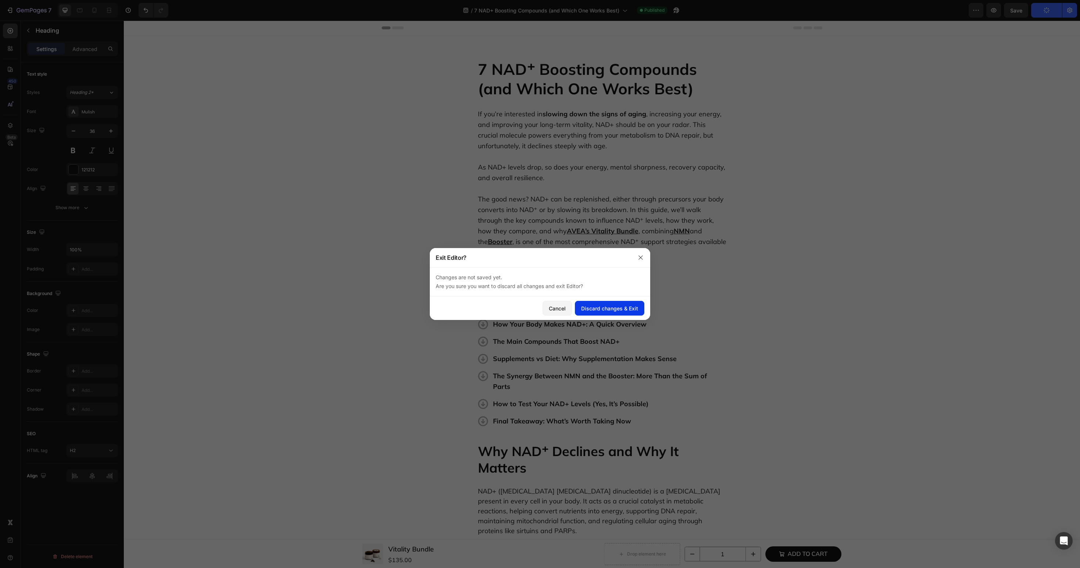
click at [631, 308] on div "Discard changes & Exit" at bounding box center [609, 309] width 57 height 8
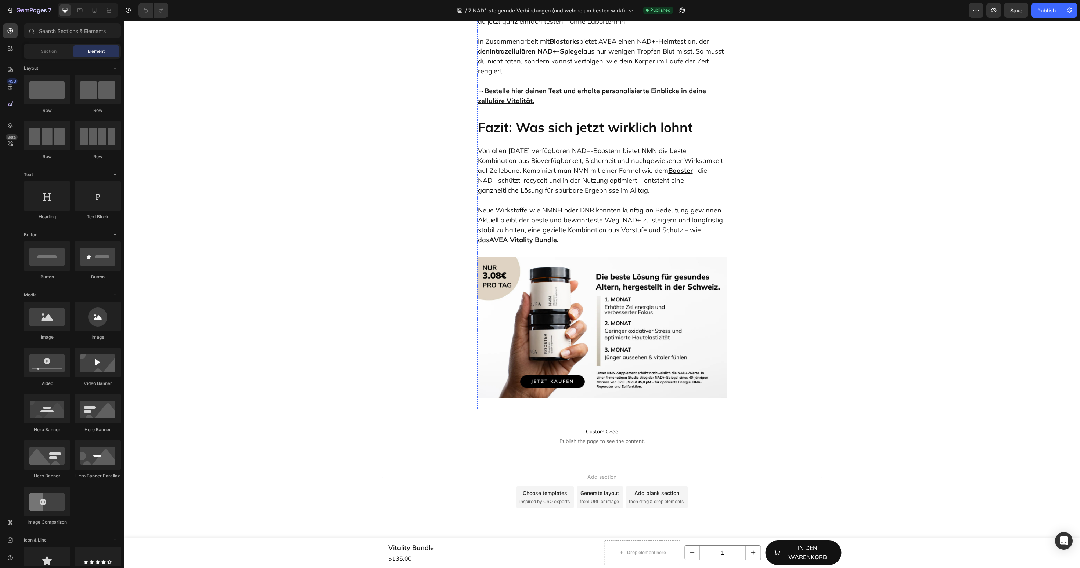
scroll to position [3489, 0]
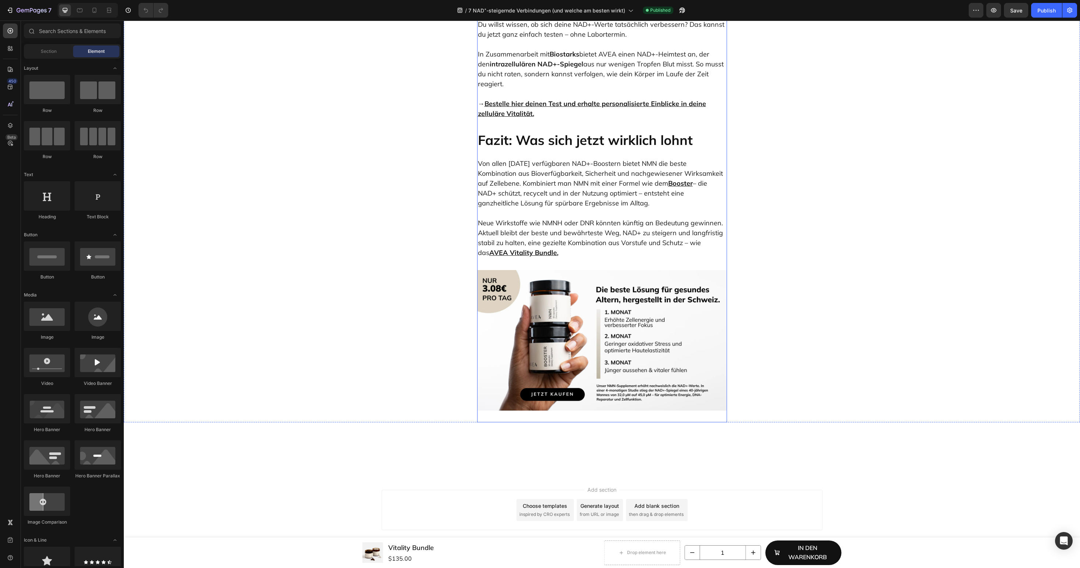
click at [560, 149] on h2 "Fazit: Was sich jetzt wirklich lohnt" at bounding box center [602, 140] width 250 height 18
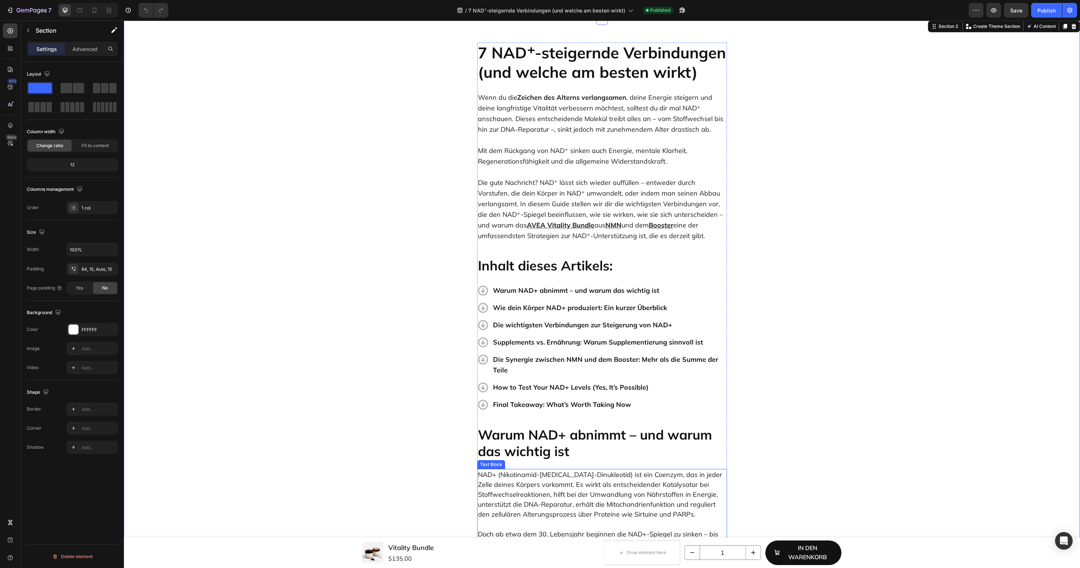
scroll to position [0, 0]
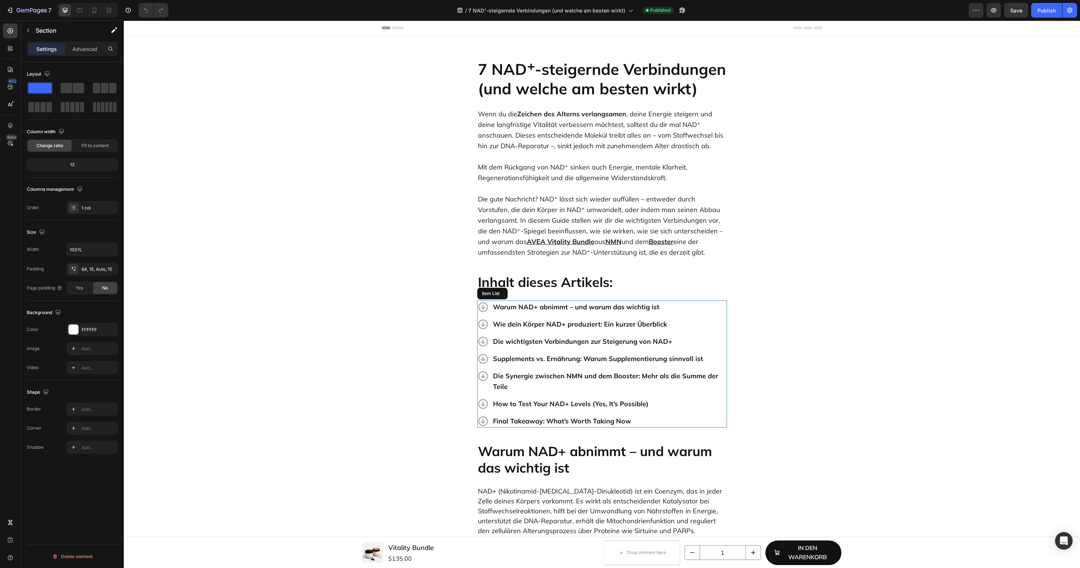
click at [549, 422] on p "Final Takeaway: What’s Worth Taking Now" at bounding box center [609, 421] width 233 height 11
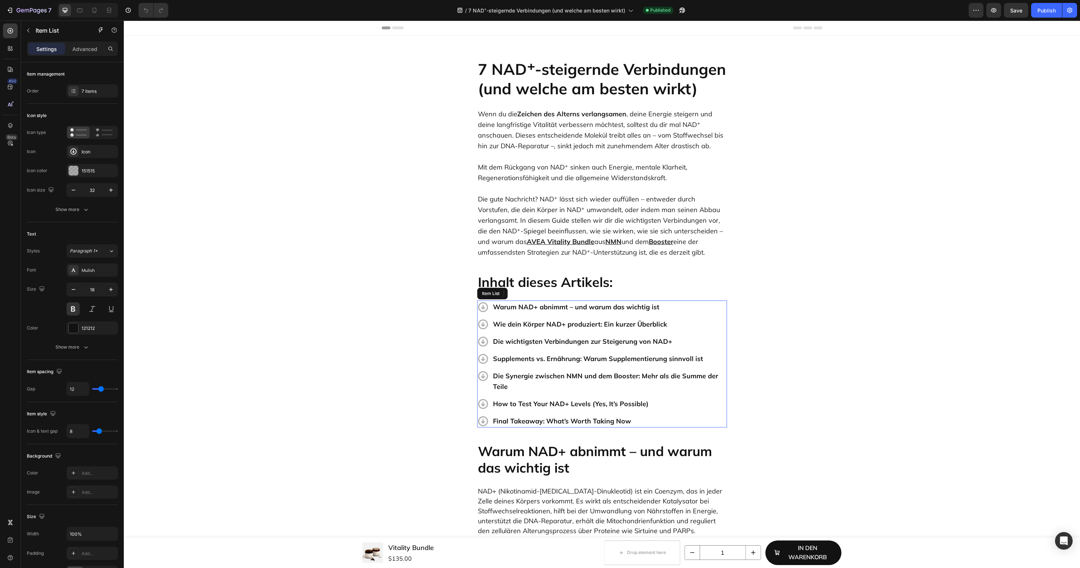
click at [549, 422] on p "Final Takeaway: What’s Worth Taking Now" at bounding box center [609, 421] width 233 height 11
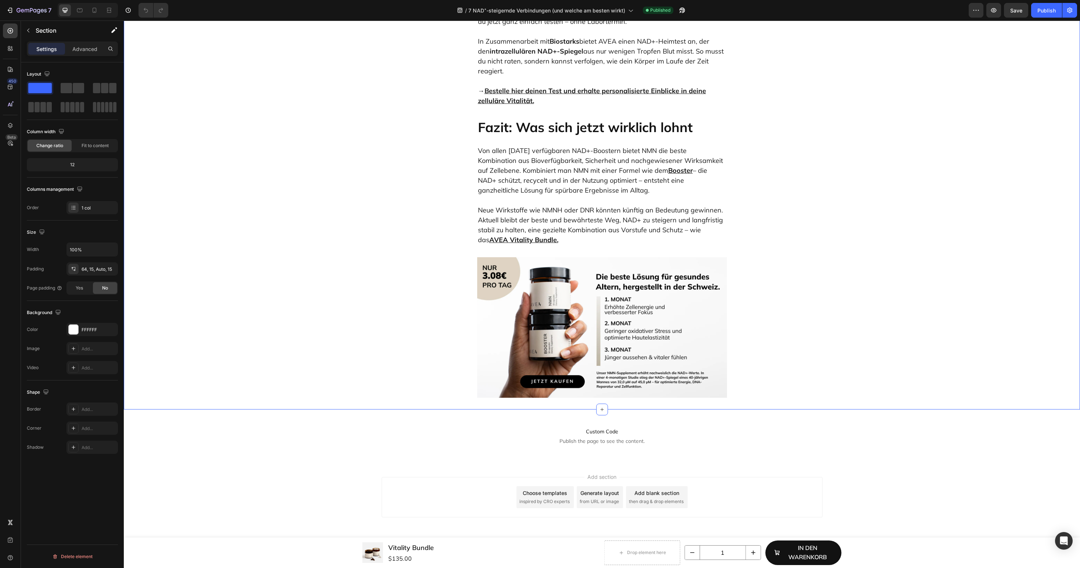
scroll to position [3398, 0]
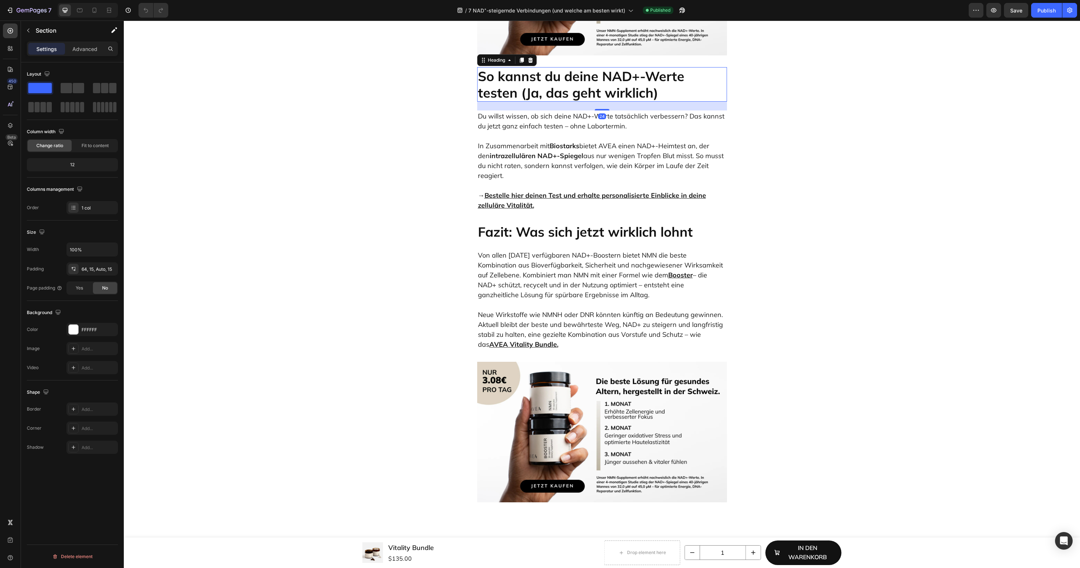
click at [571, 102] on h2 "So kannst du deine NAD+-Werte testen (Ja, das geht wirklich)" at bounding box center [602, 84] width 250 height 35
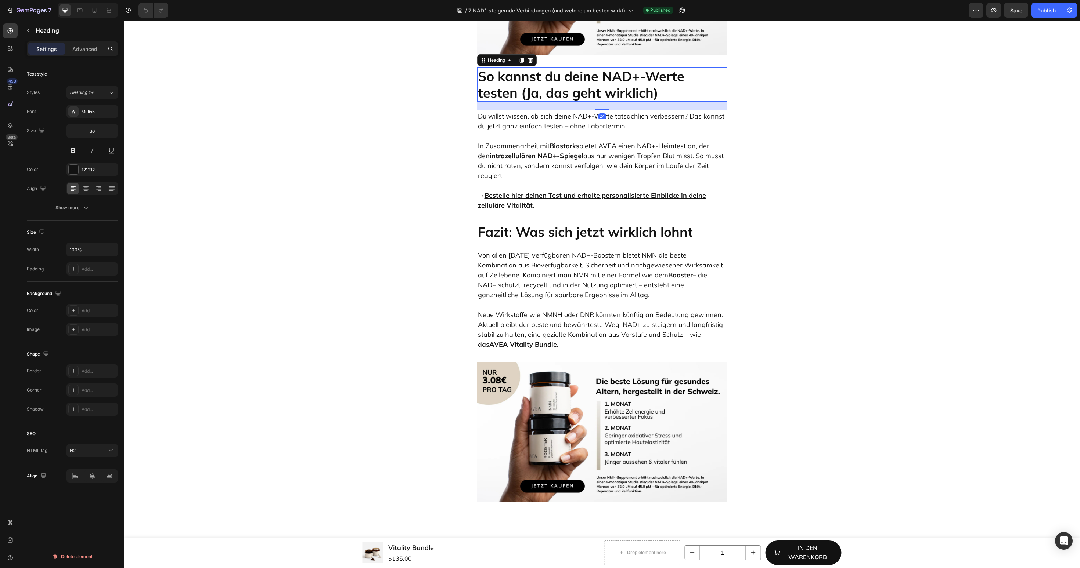
click at [571, 102] on h2 "So kannst du deine NAD+-Werte testen (Ja, das geht wirklich)" at bounding box center [602, 84] width 250 height 35
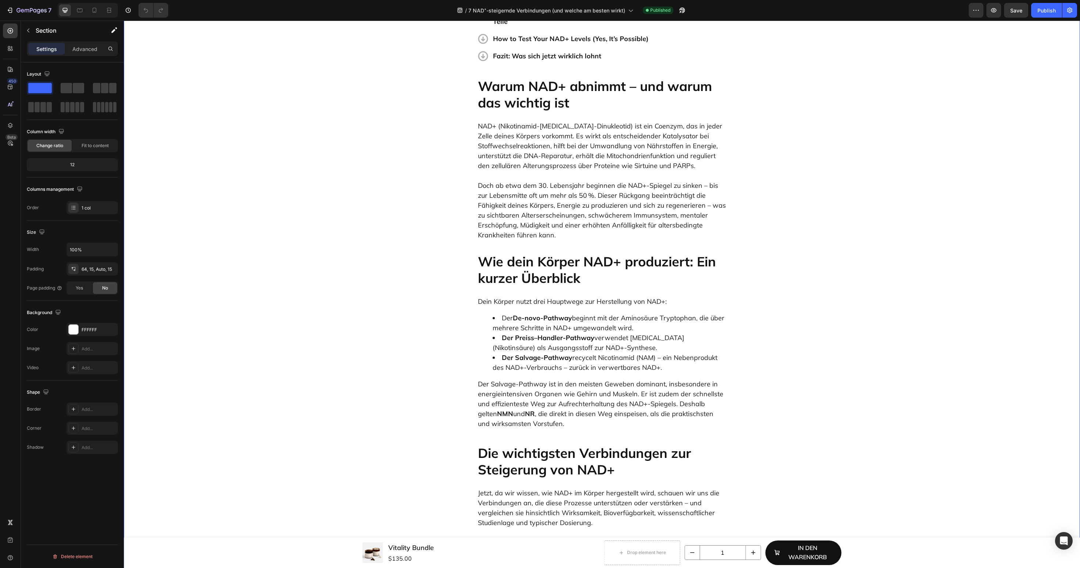
scroll to position [202, 0]
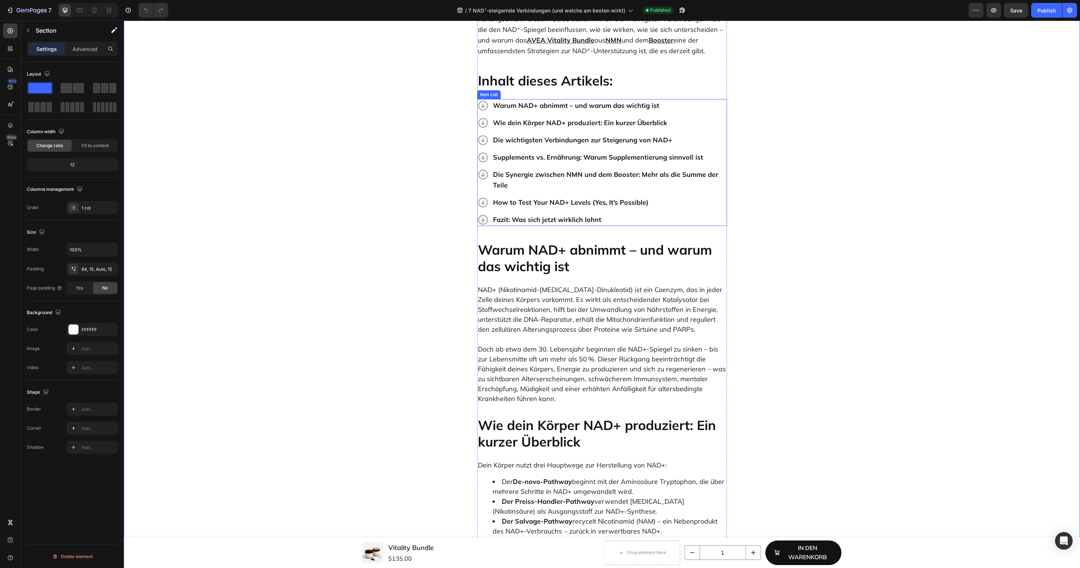
click at [532, 203] on p "How to Test Your NAD+ Levels (Yes, It’s Possible)" at bounding box center [609, 202] width 233 height 11
click at [1043, 13] on div "Publish" at bounding box center [1046, 11] width 18 height 8
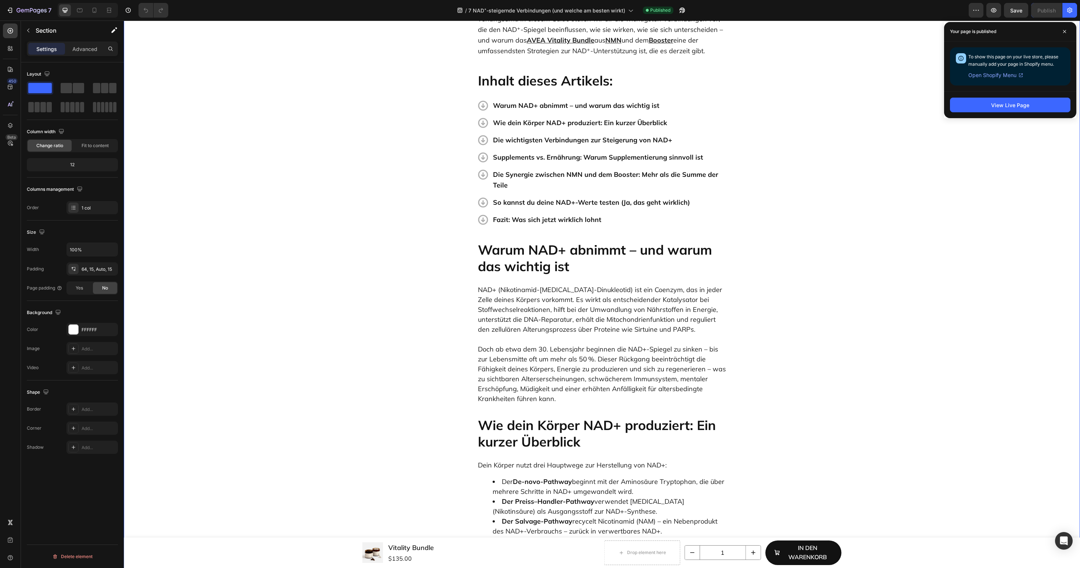
click at [995, 112] on div "View Live Page" at bounding box center [1010, 104] width 132 height 27
click at [995, 106] on div "View Live Page" at bounding box center [1010, 105] width 38 height 8
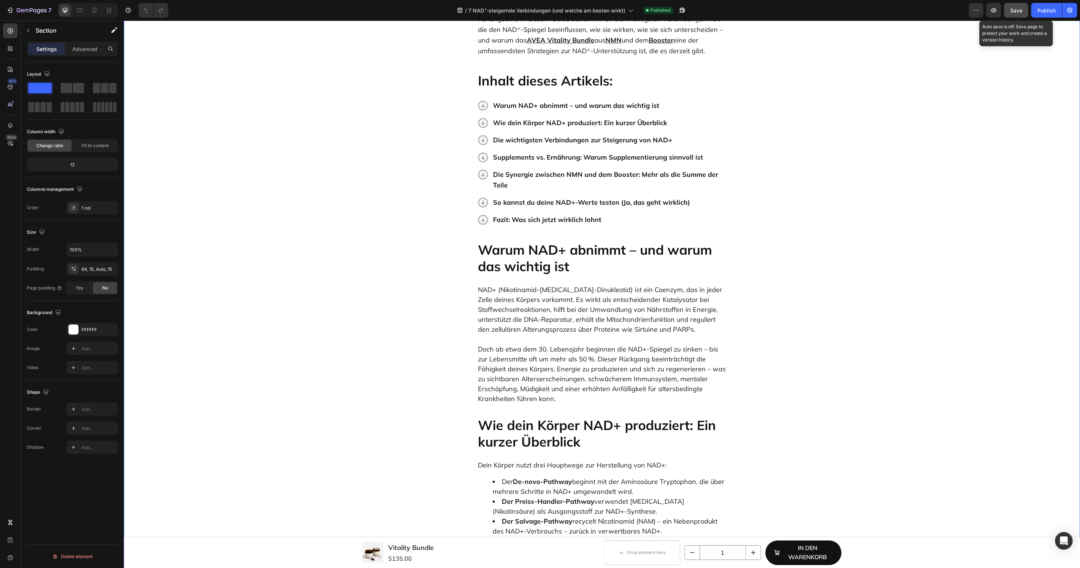
click at [1017, 16] on button "Save" at bounding box center [1016, 10] width 24 height 15
click at [1040, 14] on button "Publish" at bounding box center [1046, 10] width 31 height 15
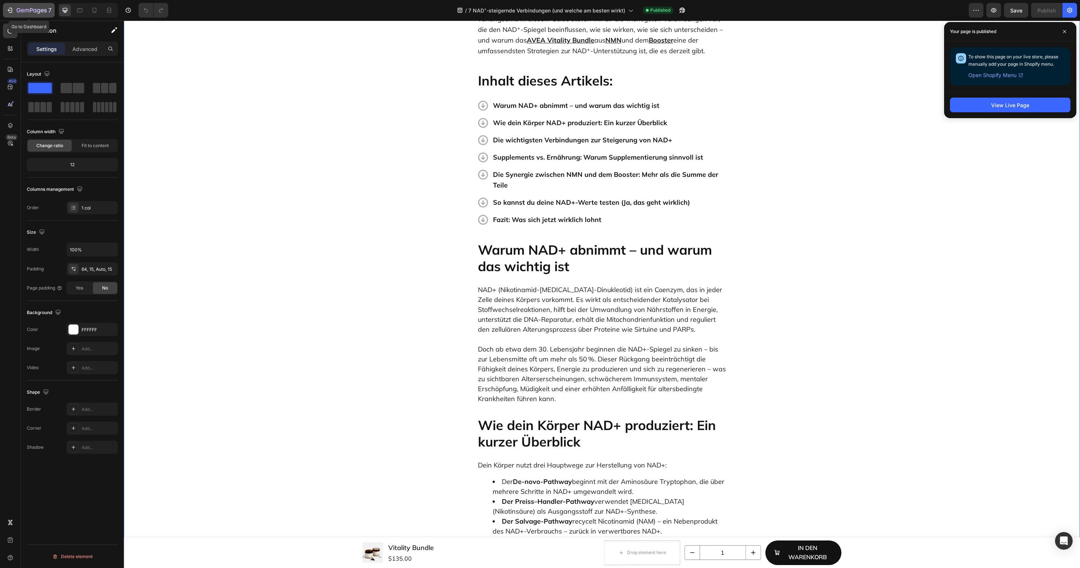
click at [29, 8] on icon "button" at bounding box center [32, 11] width 30 height 6
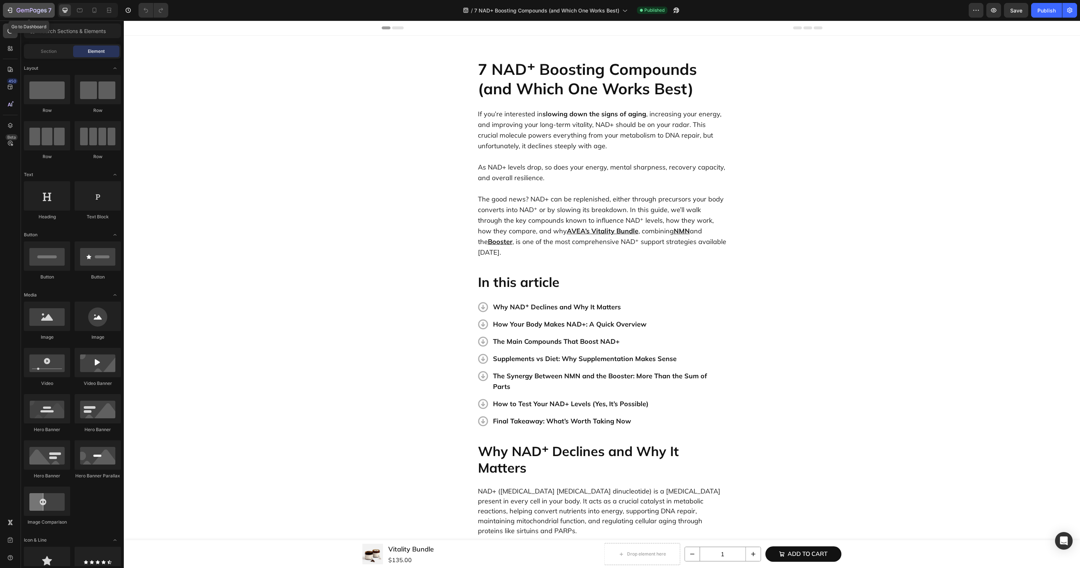
click at [25, 10] on icon "button" at bounding box center [32, 11] width 30 height 6
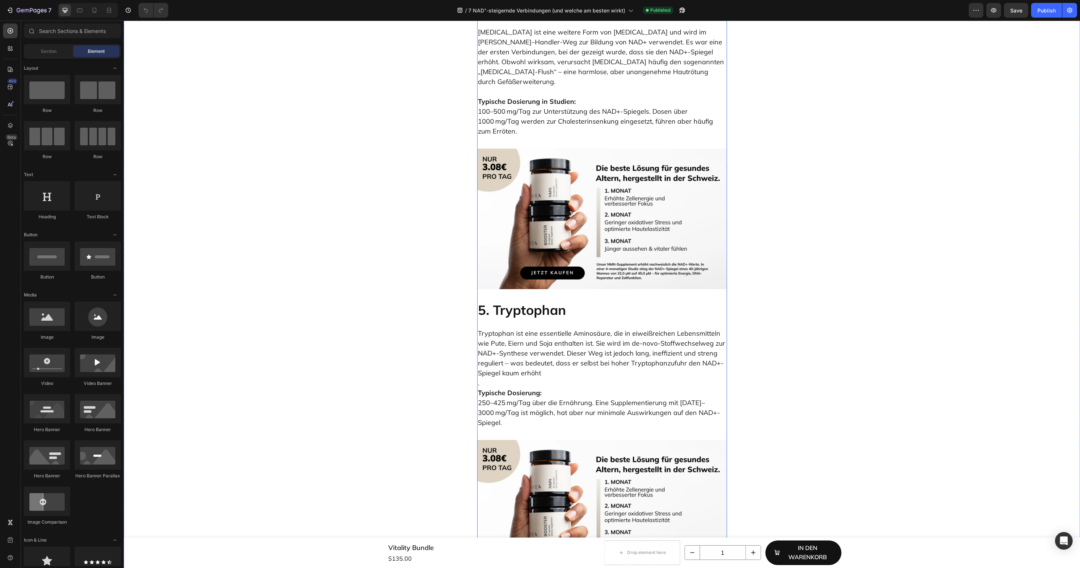
scroll to position [1857, 0]
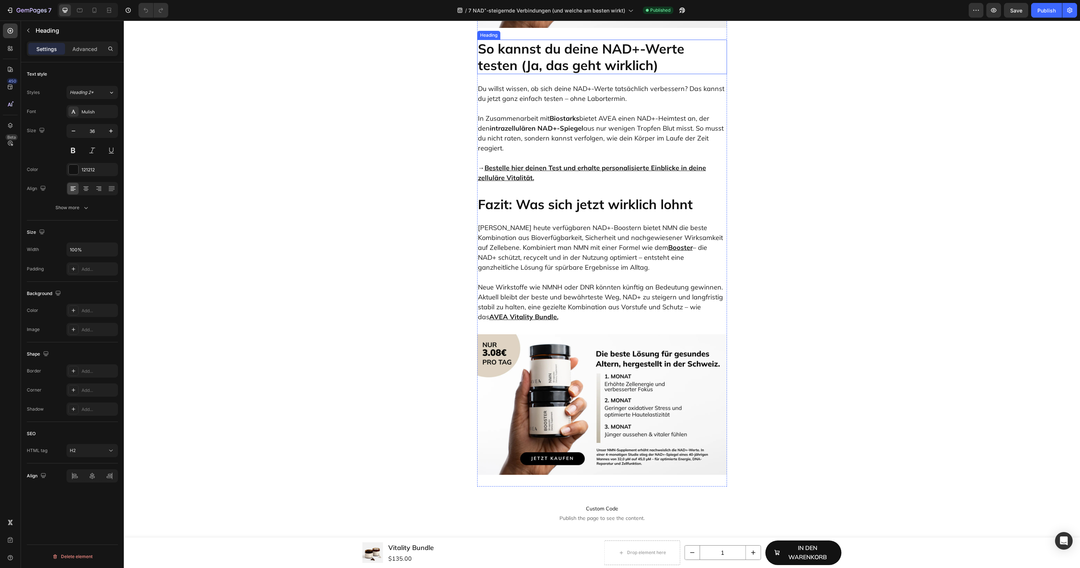
scroll to position [3659, 0]
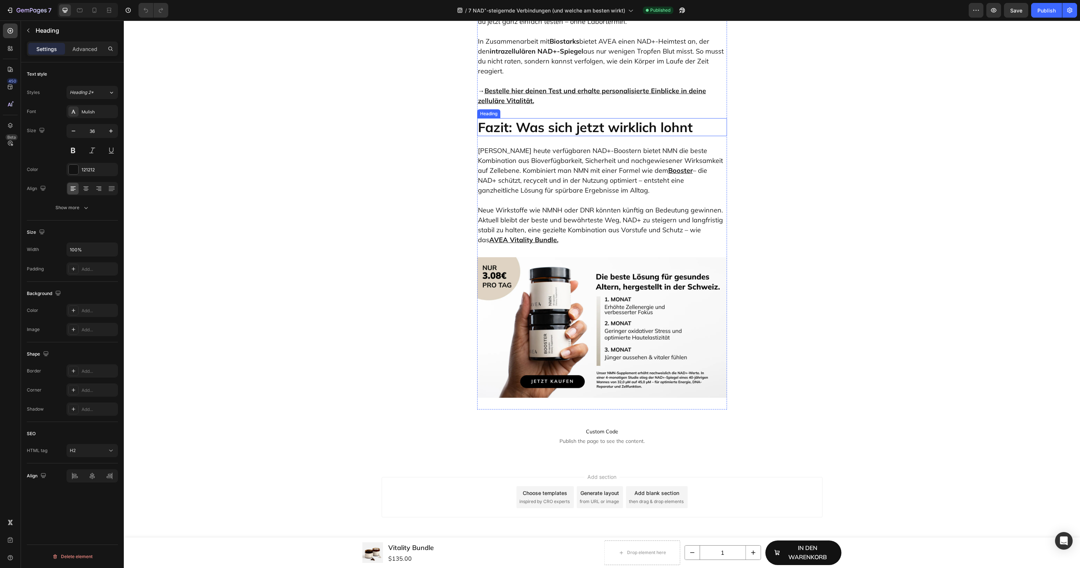
click at [575, 131] on h2 "Fazit: Was sich jetzt wirklich lohnt" at bounding box center [602, 127] width 250 height 18
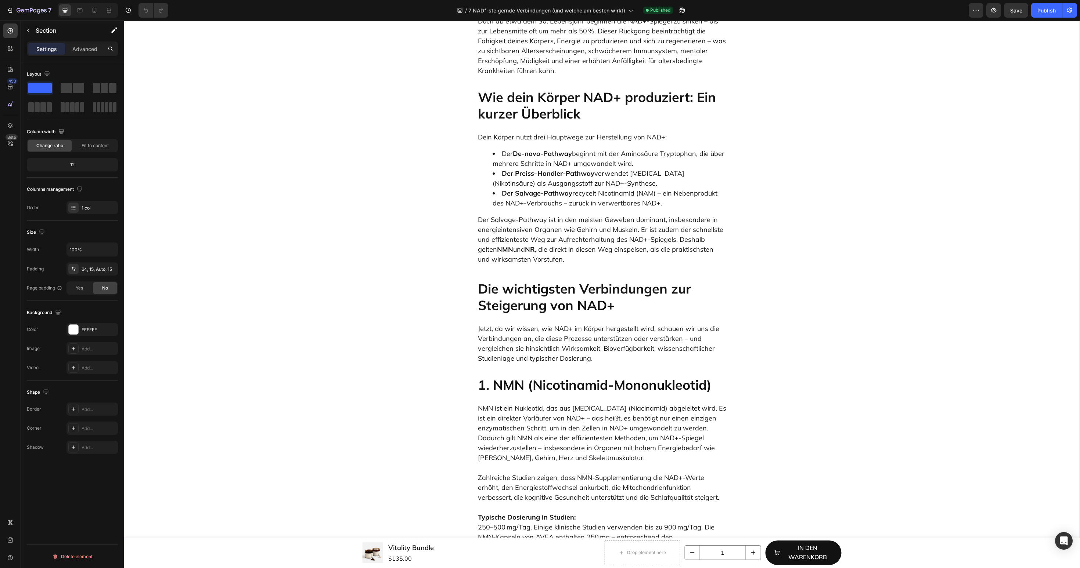
scroll to position [0, 0]
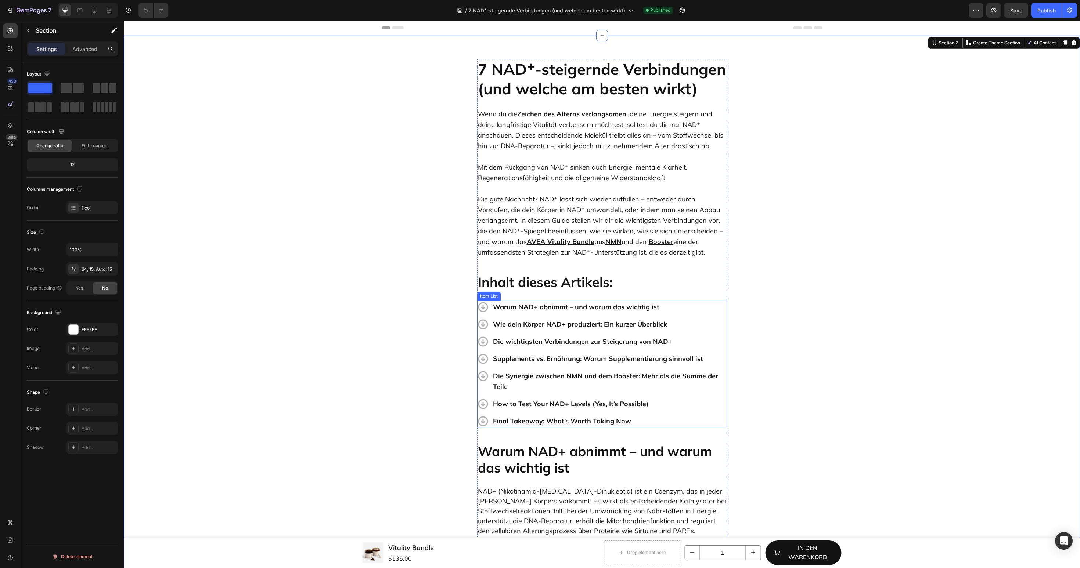
click at [544, 420] on p "Final Takeaway: What’s Worth Taking Now" at bounding box center [609, 421] width 233 height 11
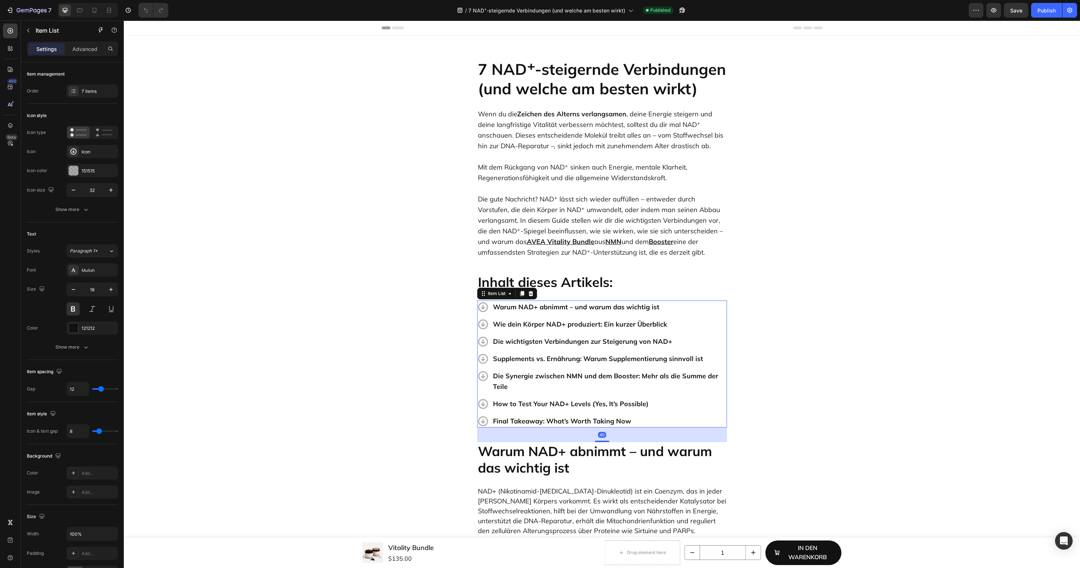
click at [544, 420] on p "Final Takeaway: What’s Worth Taking Now" at bounding box center [609, 421] width 233 height 11
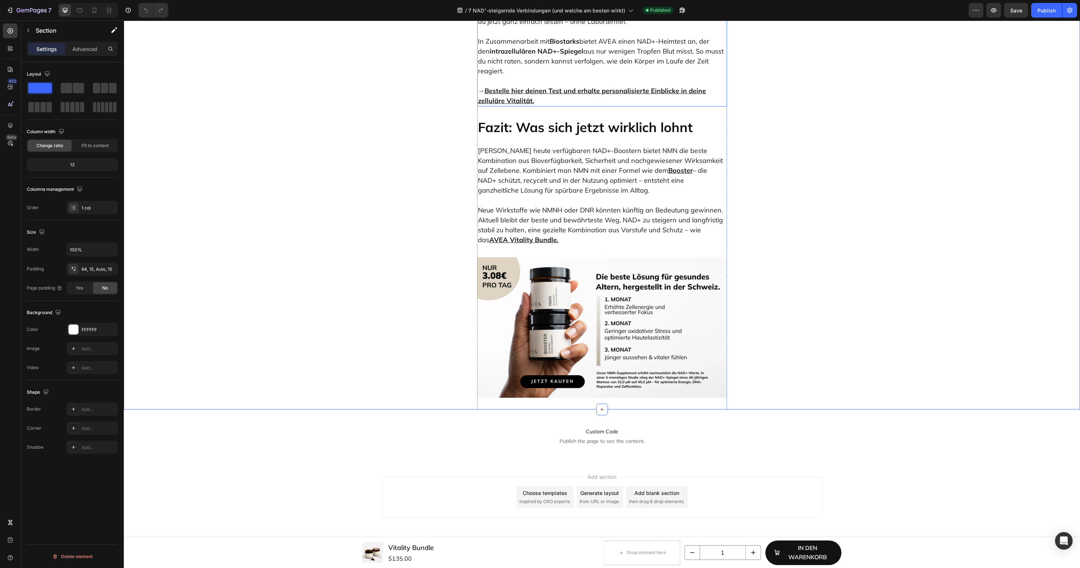
scroll to position [3468, 0]
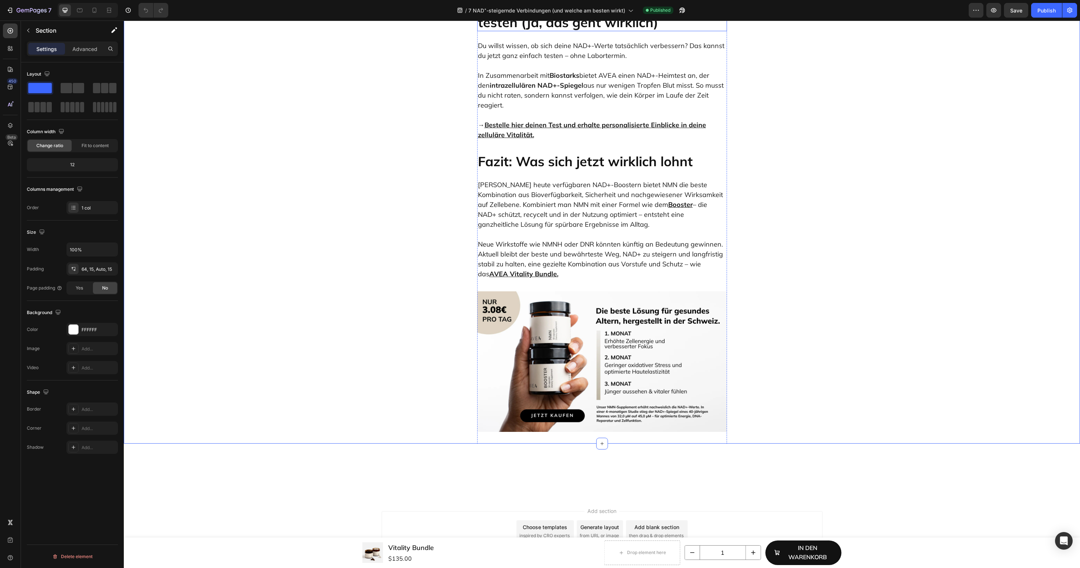
click at [600, 31] on h2 "So kannst du deine NAD+-Werte testen (Ja, das geht wirklich)" at bounding box center [602, 14] width 250 height 35
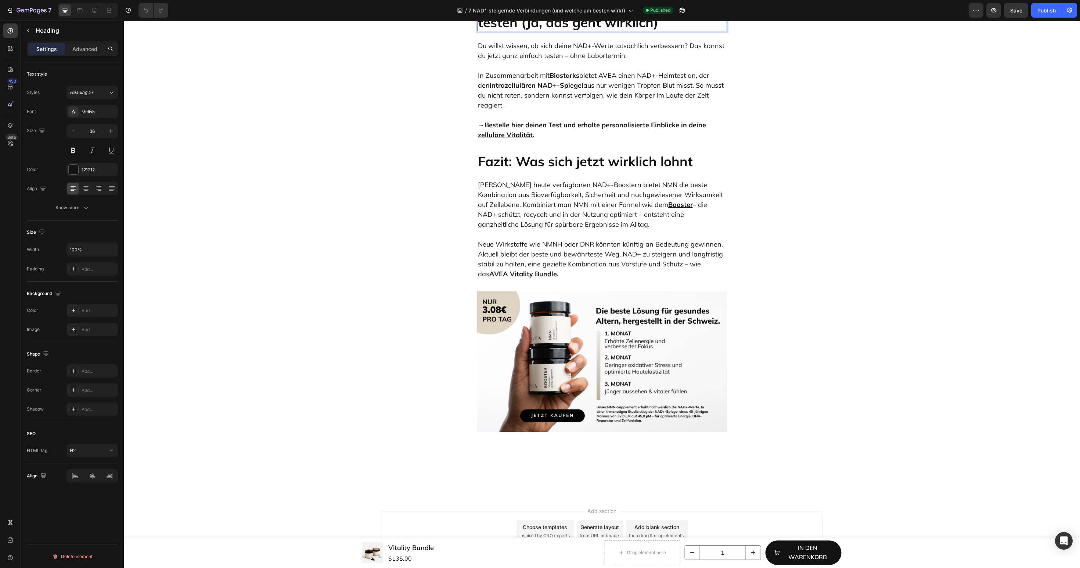
click at [600, 31] on h2 "So kannst du deine NAD+-Werte testen (Ja, das geht wirklich)" at bounding box center [602, 14] width 250 height 35
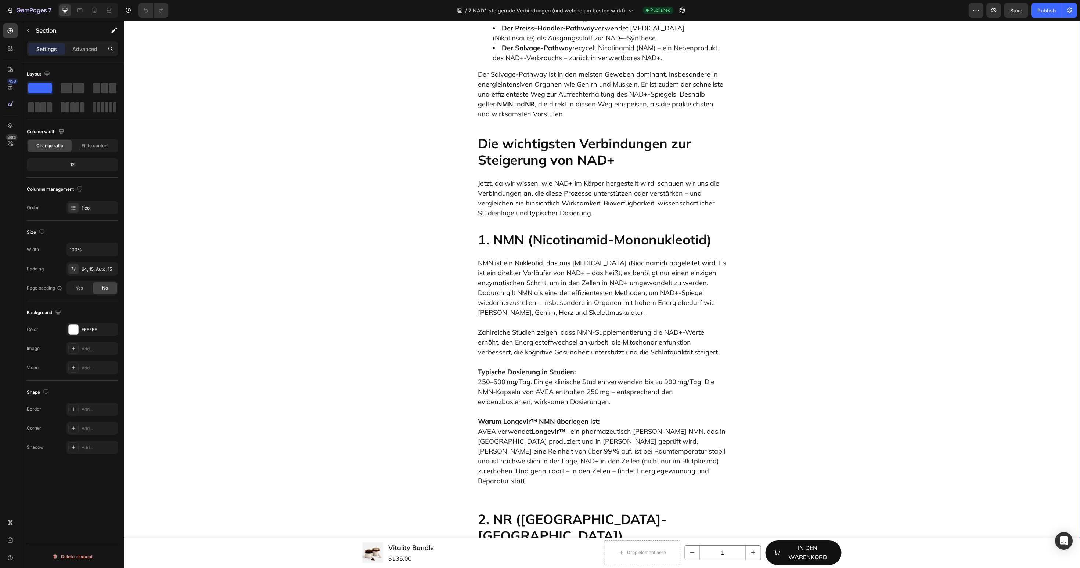
scroll to position [0, 0]
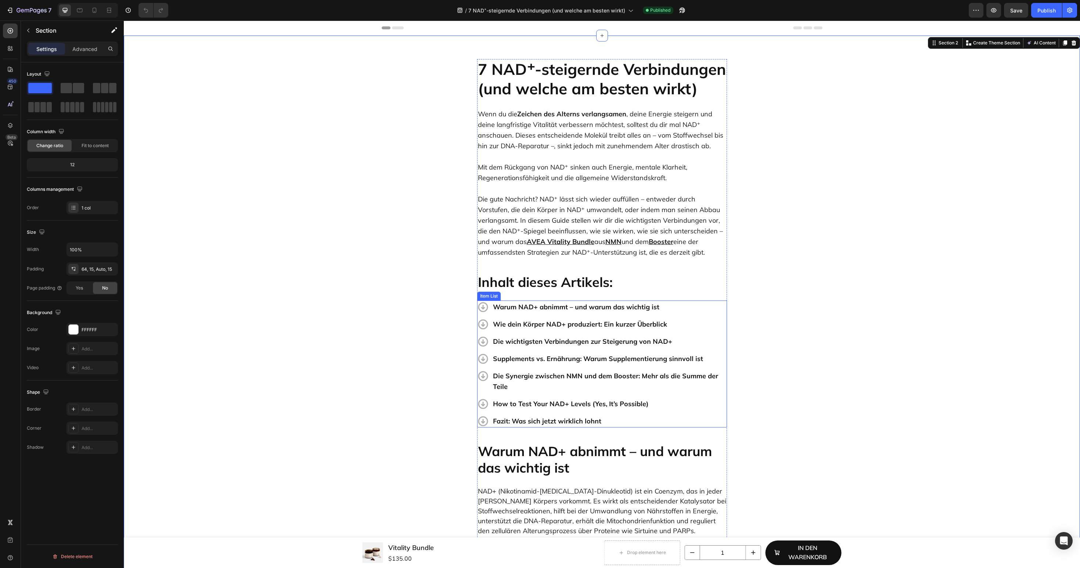
click at [539, 402] on p "How to Test Your NAD+ Levels (Yes, It’s Possible)" at bounding box center [609, 404] width 233 height 11
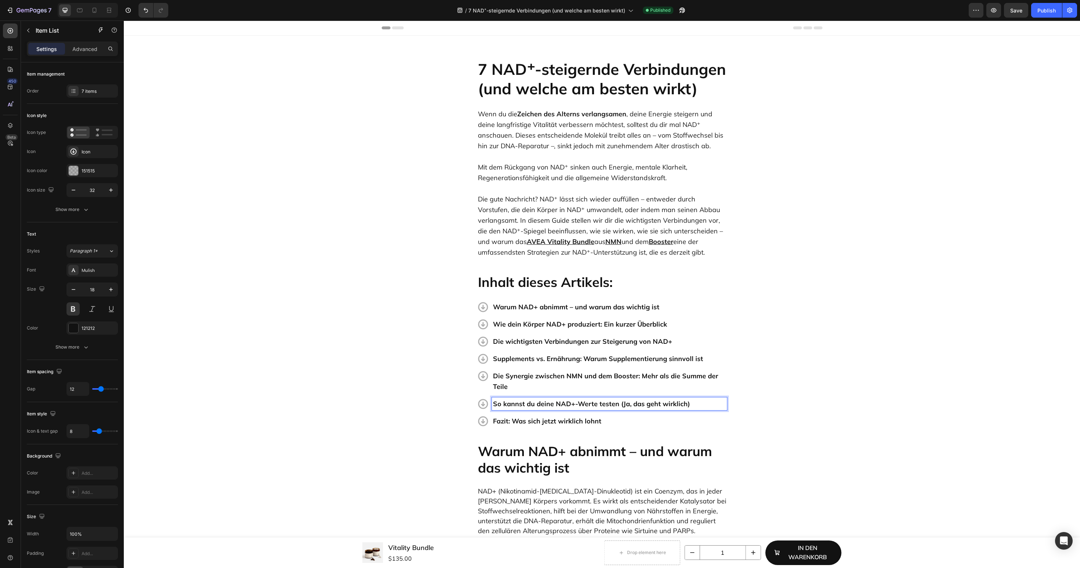
click at [1047, 0] on div "7 Version history / 7 NAD⁺-steigernde Verbindungen (und welche am besten wirkt)…" at bounding box center [540, 10] width 1080 height 21
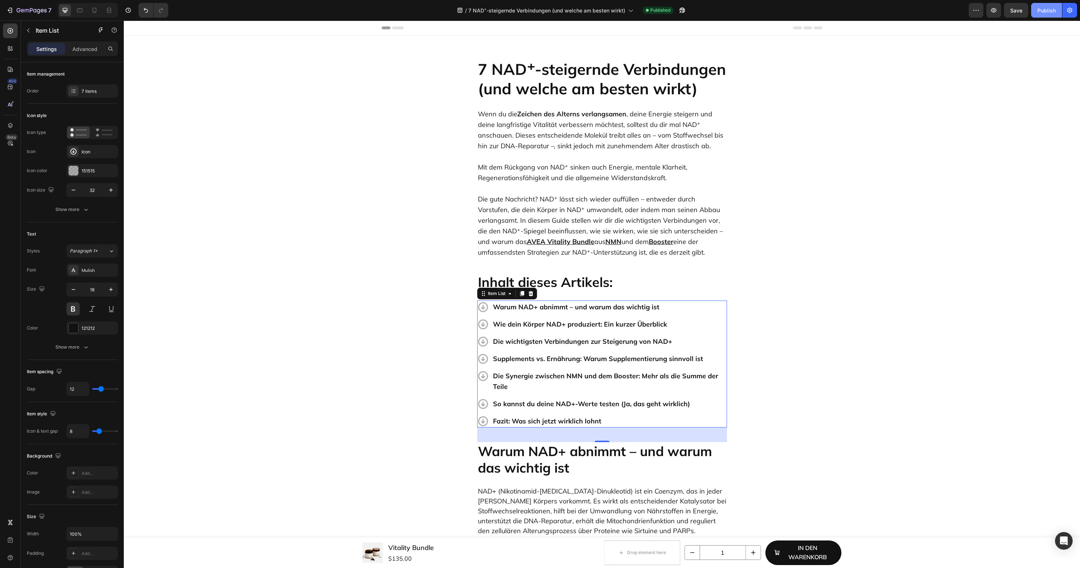
click at [1045, 9] on div "Publish" at bounding box center [1046, 11] width 18 height 8
click at [1066, 542] on icon "Open Intercom Messenger" at bounding box center [1063, 541] width 8 height 10
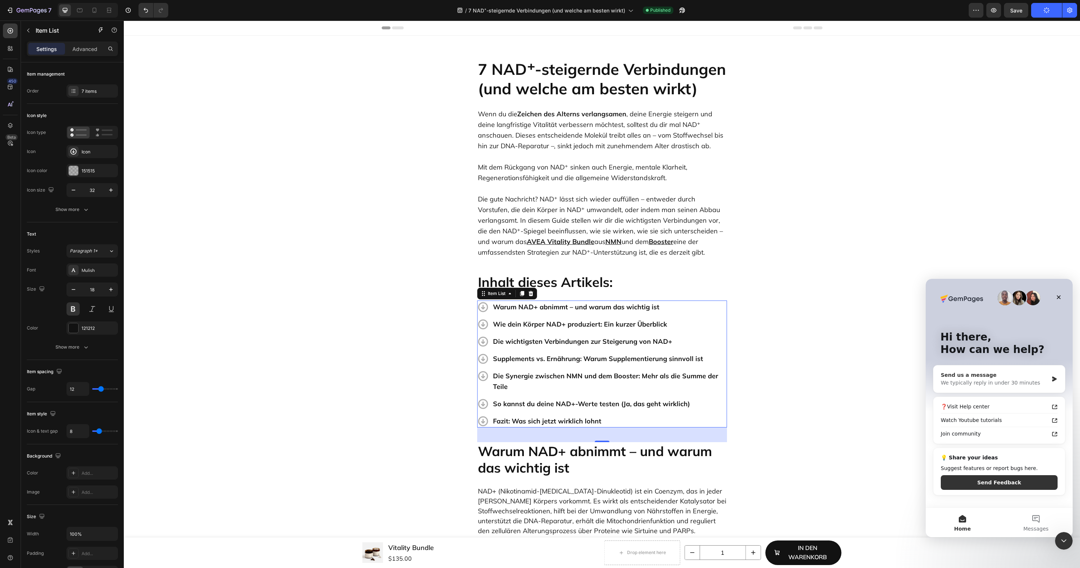
click at [1015, 382] on div "We typically reply in under 30 minutes" at bounding box center [994, 383] width 108 height 8
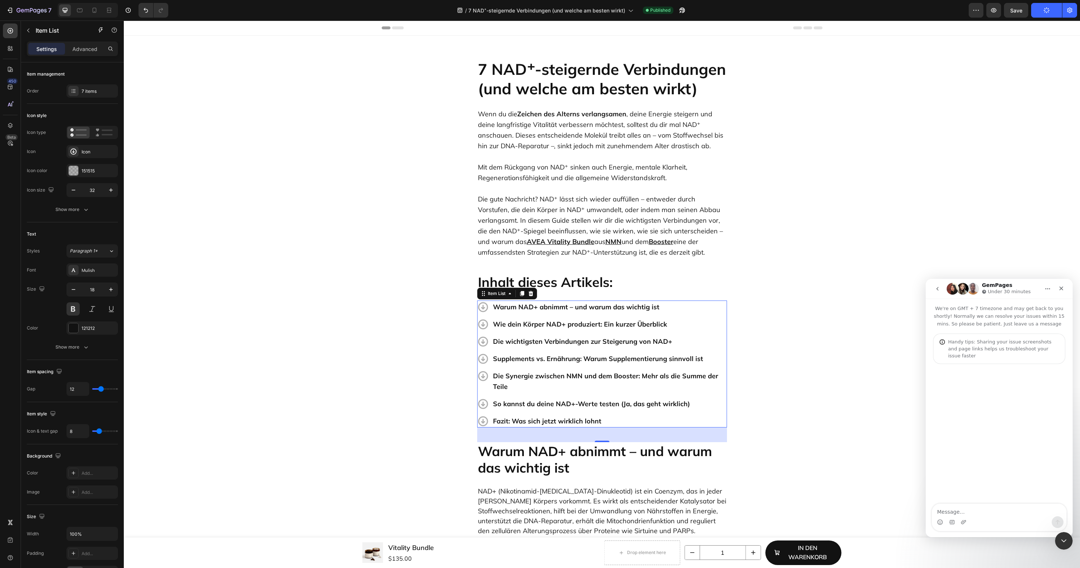
click at [955, 516] on textarea "Message…" at bounding box center [999, 510] width 134 height 12
type textarea "Hi, GemPages is very buggy [DATE]. The publish take awhile and some time the pu…"
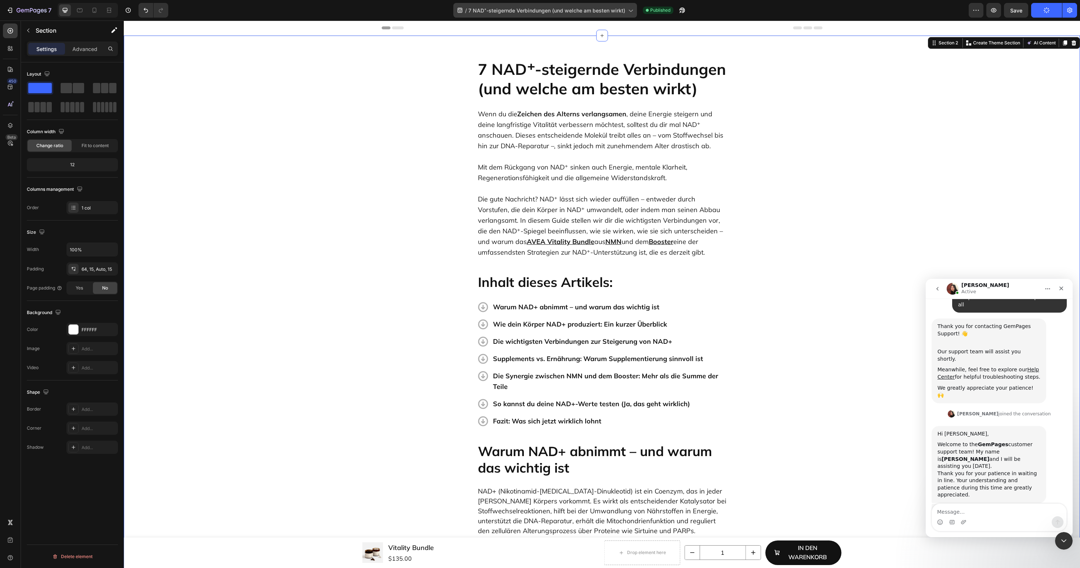
scroll to position [101, 0]
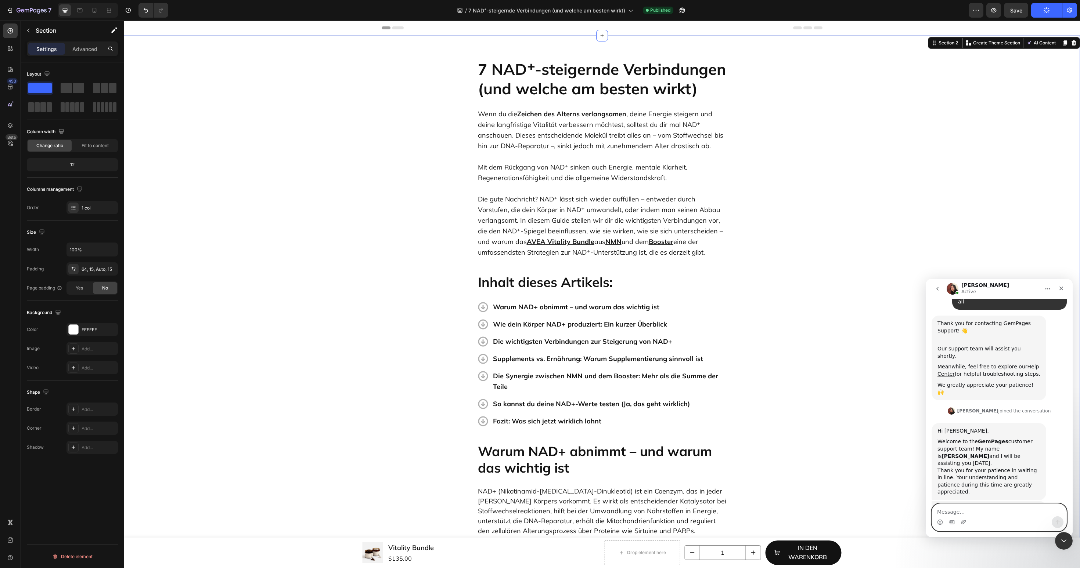
click at [969, 515] on textarea "Message…" at bounding box center [999, 510] width 134 height 12
paste textarea "[URL][DOMAIN_NAME][DOMAIN_NAME]"
type textarea "[URL][DOMAIN_NAME][DOMAIN_NAME]"
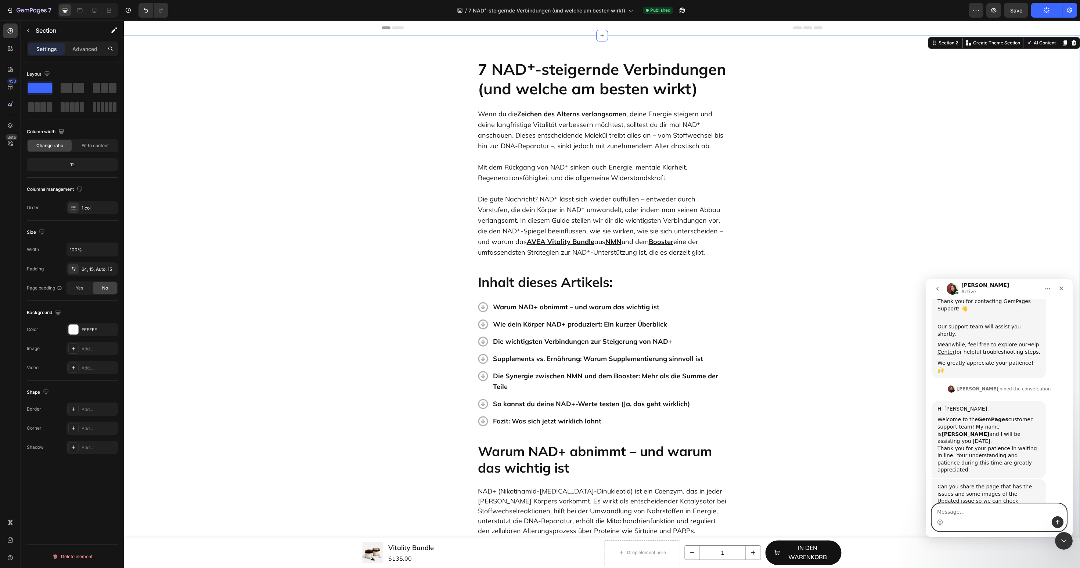
scroll to position [144, 0]
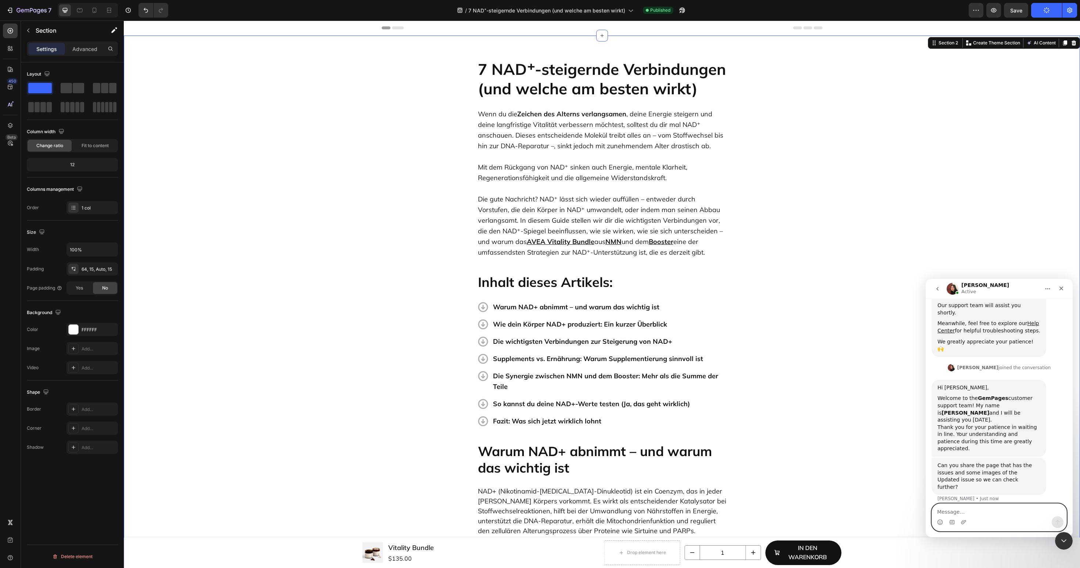
paste textarea "[URL][DOMAIN_NAME][DOMAIN_NAME]"
type textarea "[URL][DOMAIN_NAME][DOMAIN_NAME]"
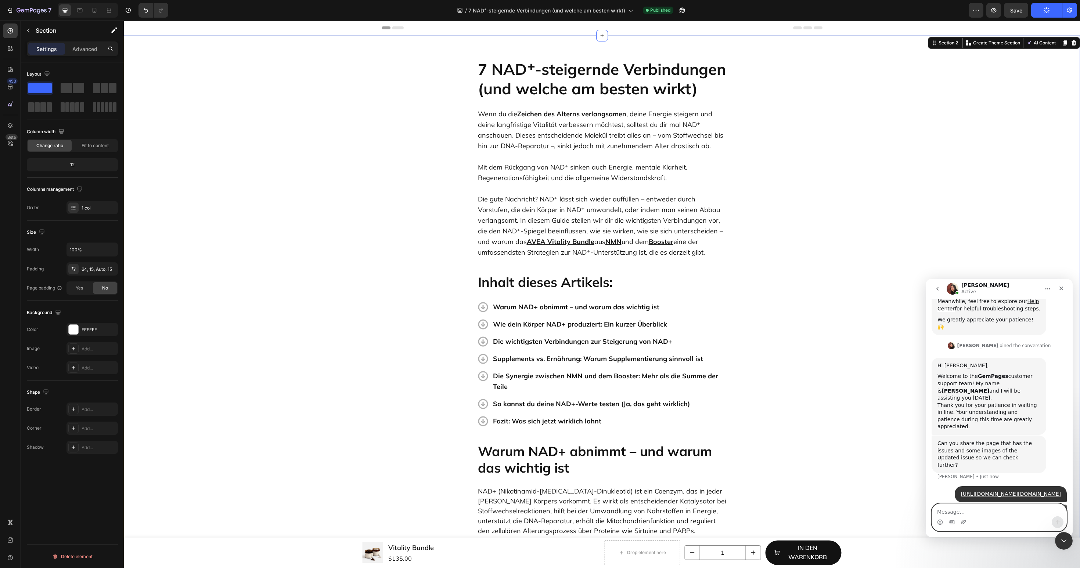
scroll to position [182, 0]
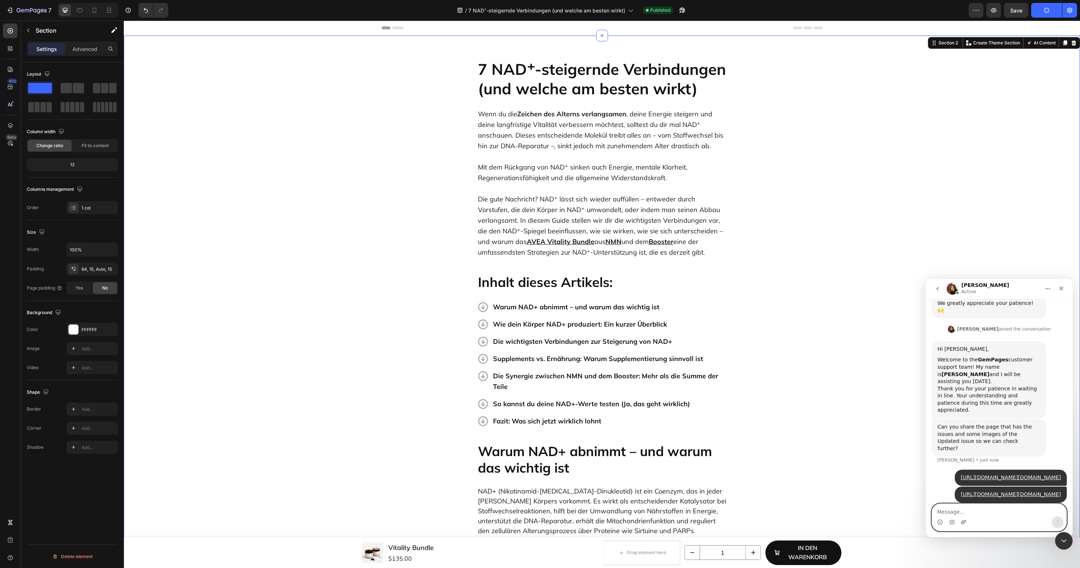
click at [963, 522] on icon "Upload attachment" at bounding box center [963, 522] width 5 height 4
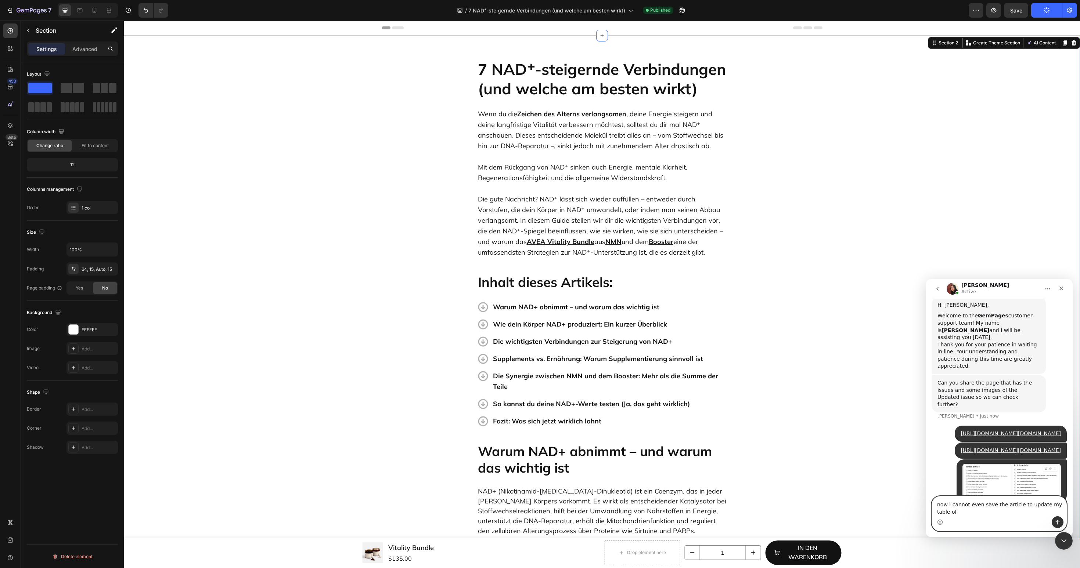
scroll to position [234, 0]
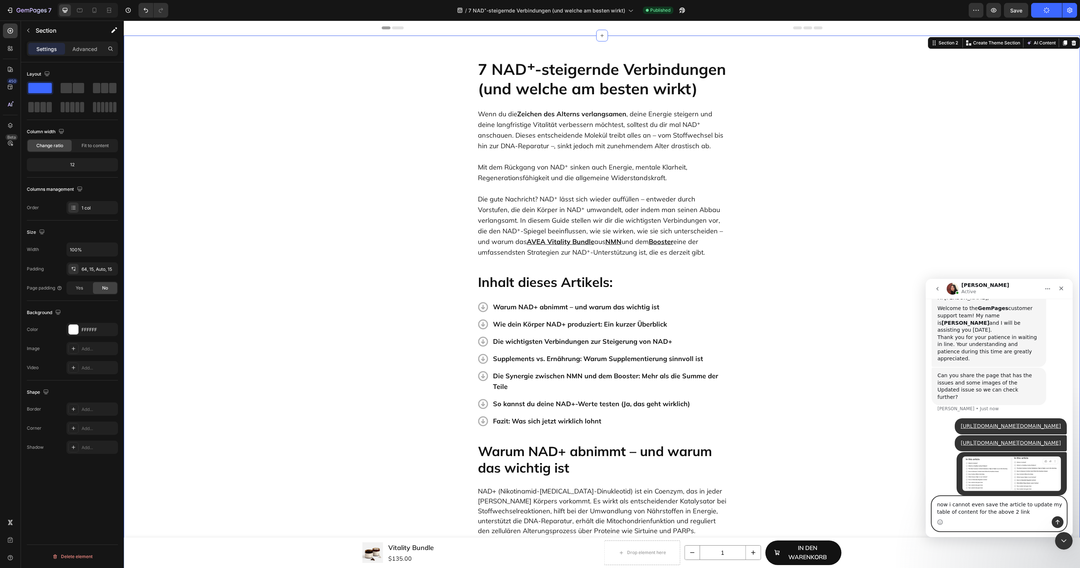
type textarea "now i cannot even save the article to update my table of content for the above …"
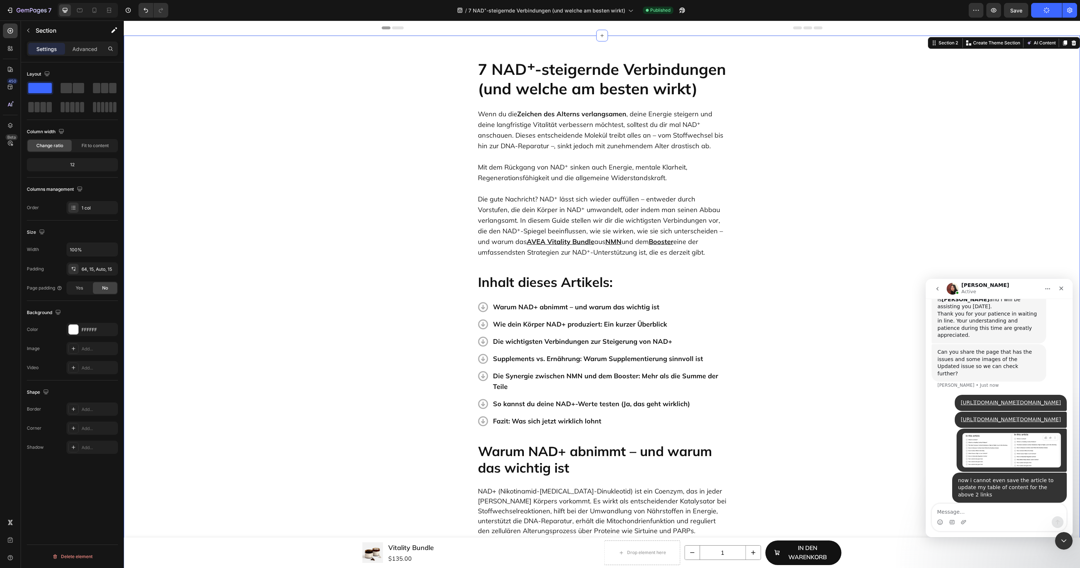
click at [961, 526] on div "Intercom messenger" at bounding box center [963, 523] width 6 height 12
click at [961, 525] on icon "Upload attachment" at bounding box center [963, 523] width 6 height 6
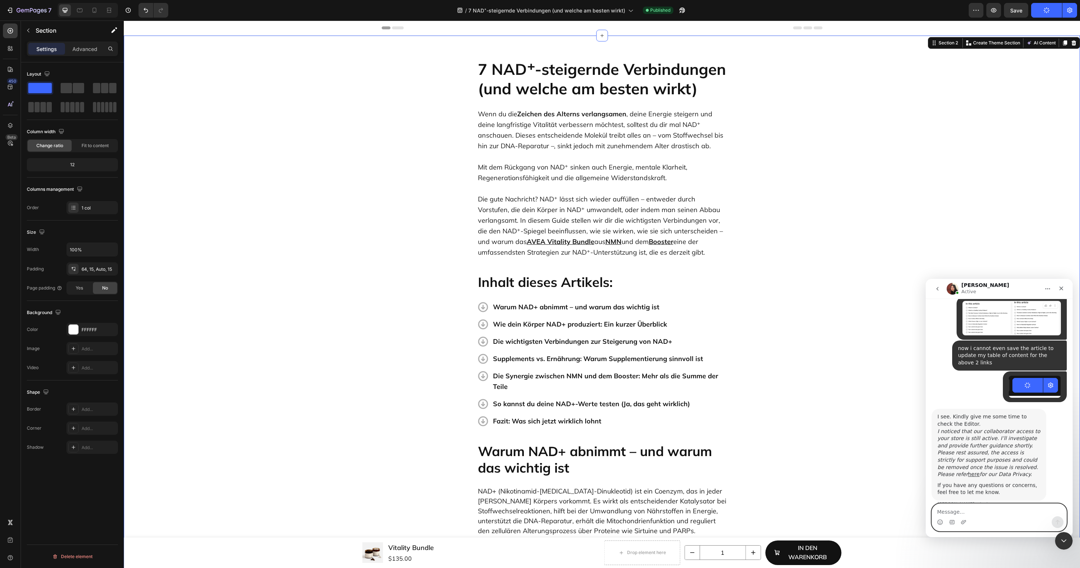
scroll to position [387, 0]
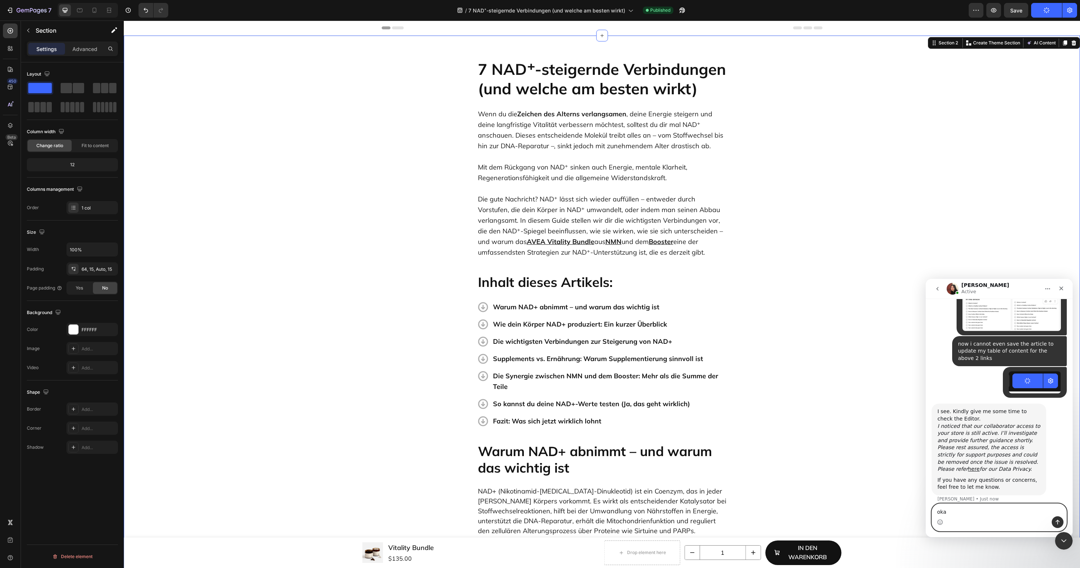
type textarea "okay"
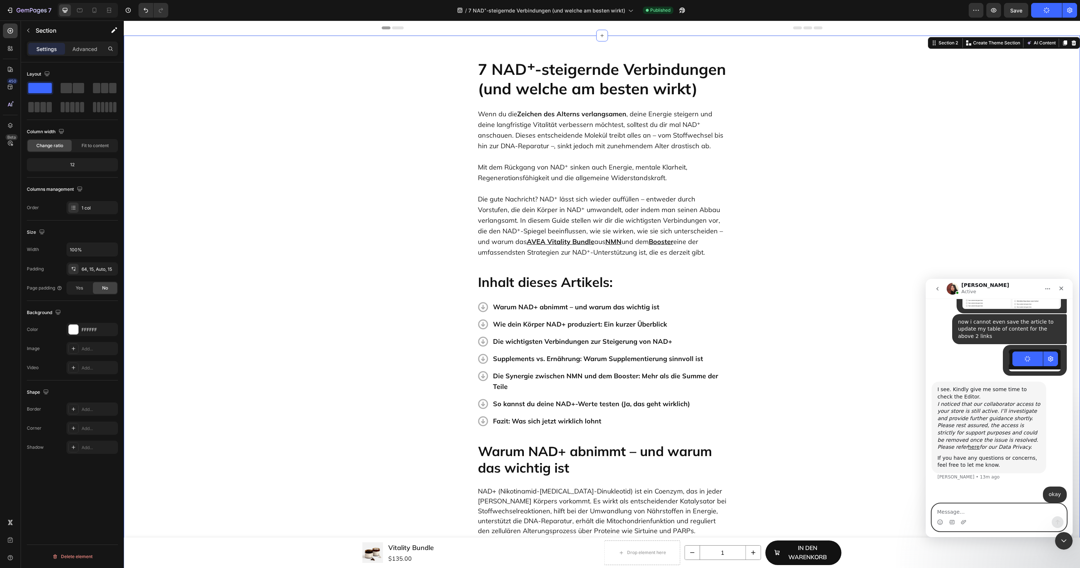
click at [938, 511] on textarea "Message…" at bounding box center [999, 510] width 134 height 12
type textarea "how is it? can you help to"
type textarea "how is it"
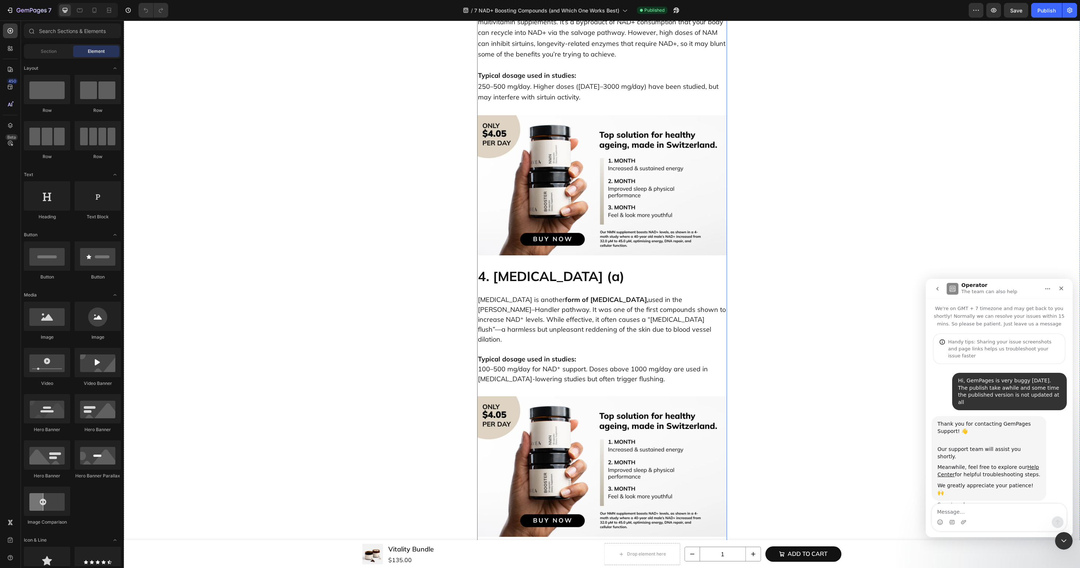
scroll to position [1381, 0]
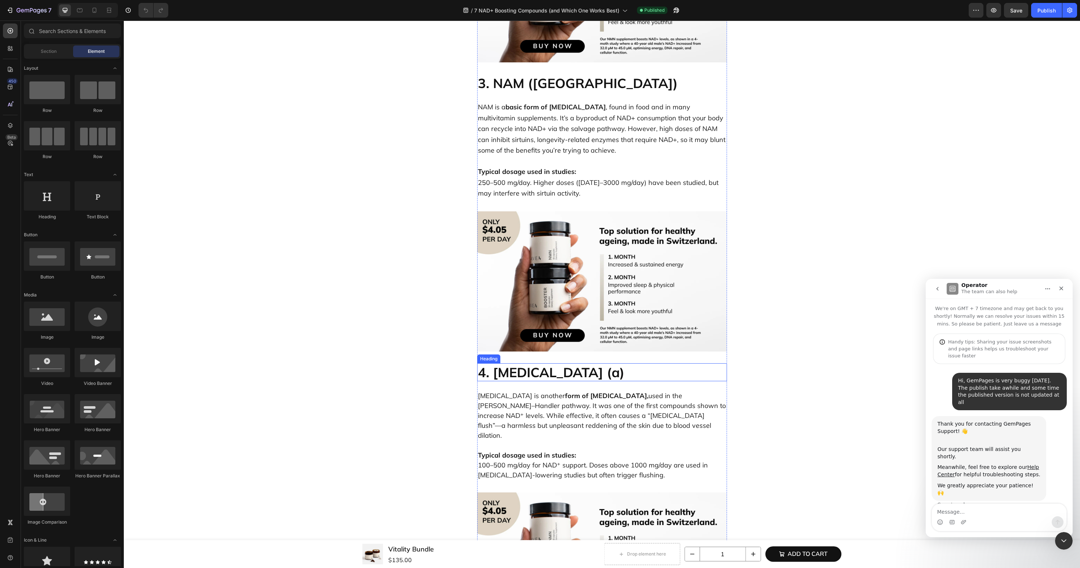
click at [549, 382] on h2 "4. [MEDICAL_DATA] (a)" at bounding box center [602, 373] width 250 height 18
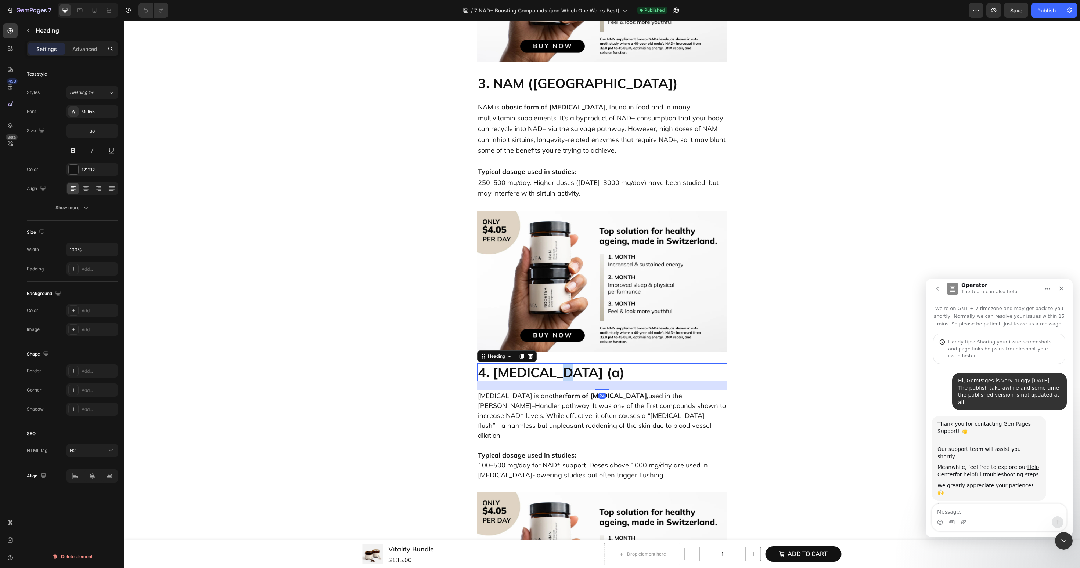
click at [549, 382] on h2 "4. [MEDICAL_DATA] (a)" at bounding box center [602, 373] width 250 height 18
click at [549, 381] on p "4. [MEDICAL_DATA] (a)" at bounding box center [602, 372] width 248 height 17
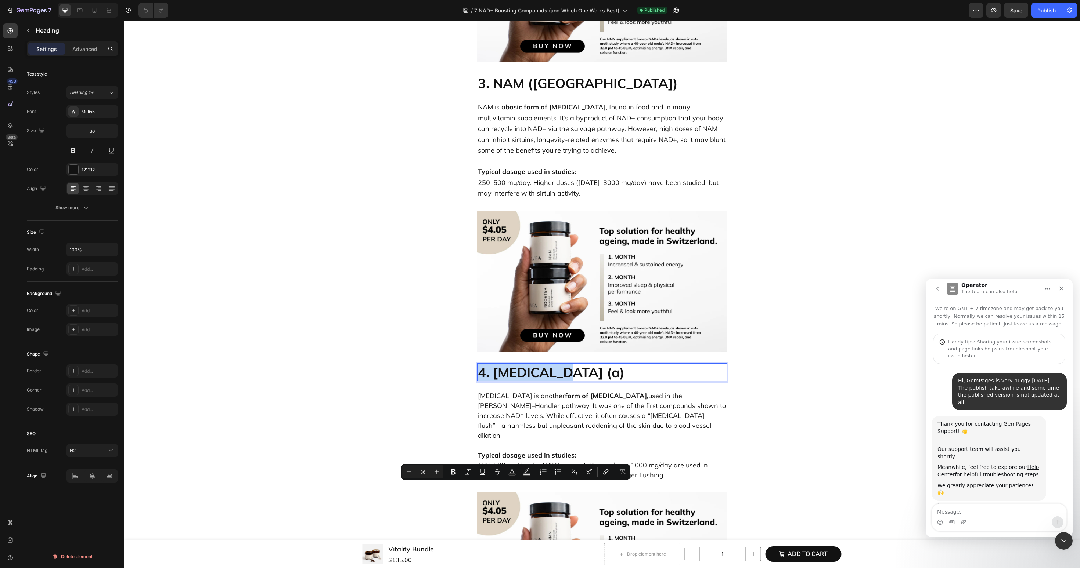
click at [549, 381] on p "4. [MEDICAL_DATA] (a)" at bounding box center [602, 372] width 248 height 17
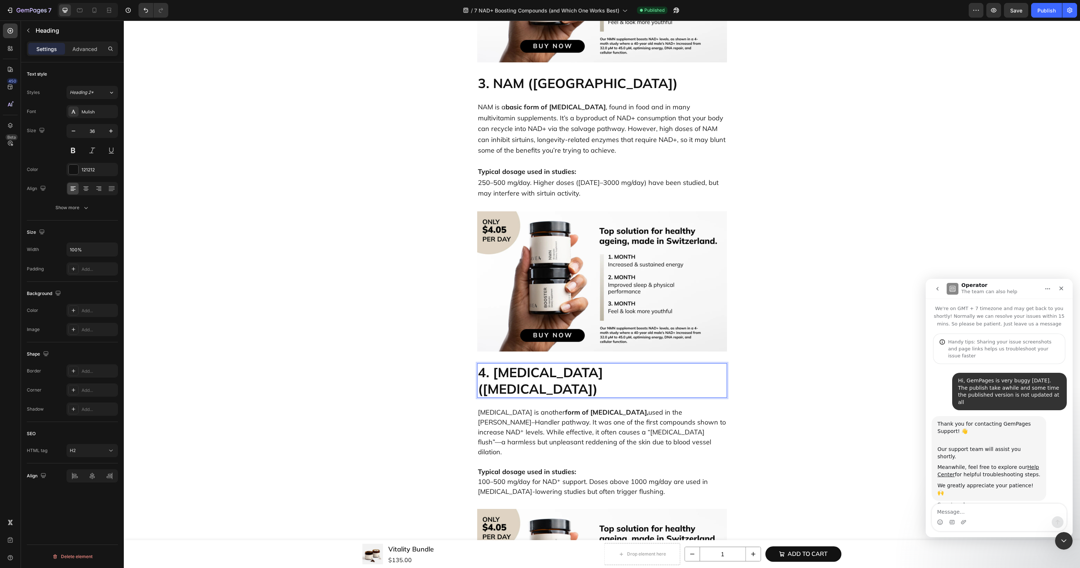
click at [604, 397] on p "4. [MEDICAL_DATA] ([MEDICAL_DATA])" at bounding box center [602, 380] width 248 height 33
click at [1037, 8] on button "Publish" at bounding box center [1046, 10] width 31 height 15
click at [1074, 6] on button "button" at bounding box center [1069, 10] width 15 height 15
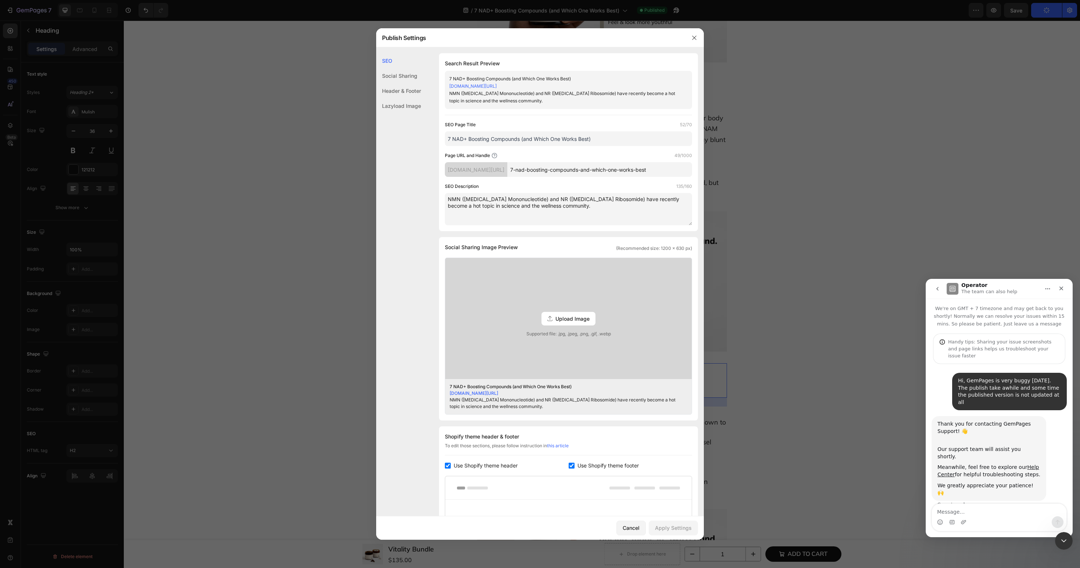
click at [498, 395] on link "[DOMAIN_NAME][URL]" at bounding box center [473, 394] width 48 height 6
click at [691, 36] on icon "button" at bounding box center [694, 38] width 6 height 6
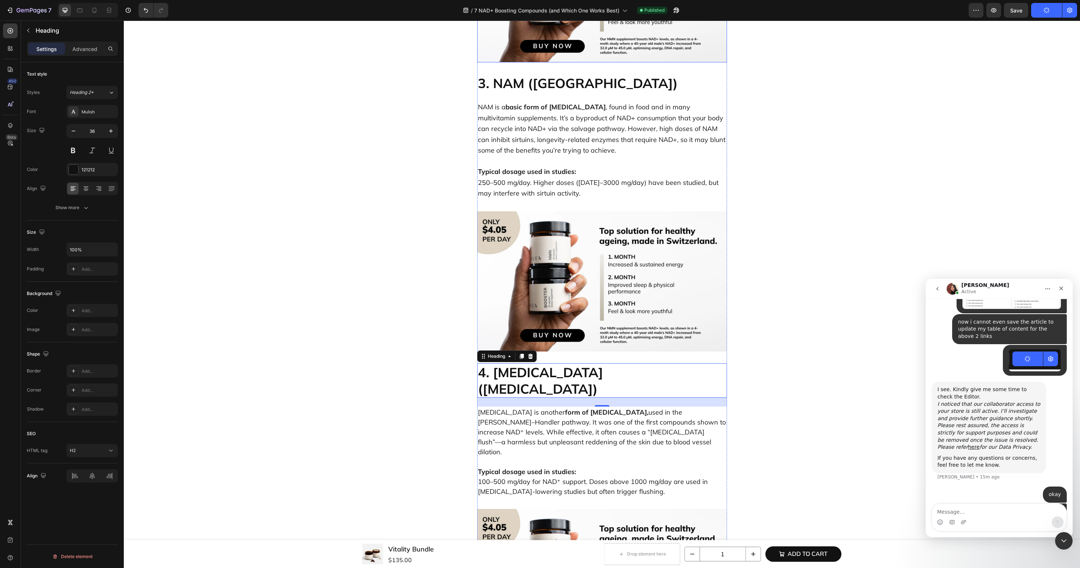
scroll to position [425, 0]
